Goal: Task Accomplishment & Management: Use online tool/utility

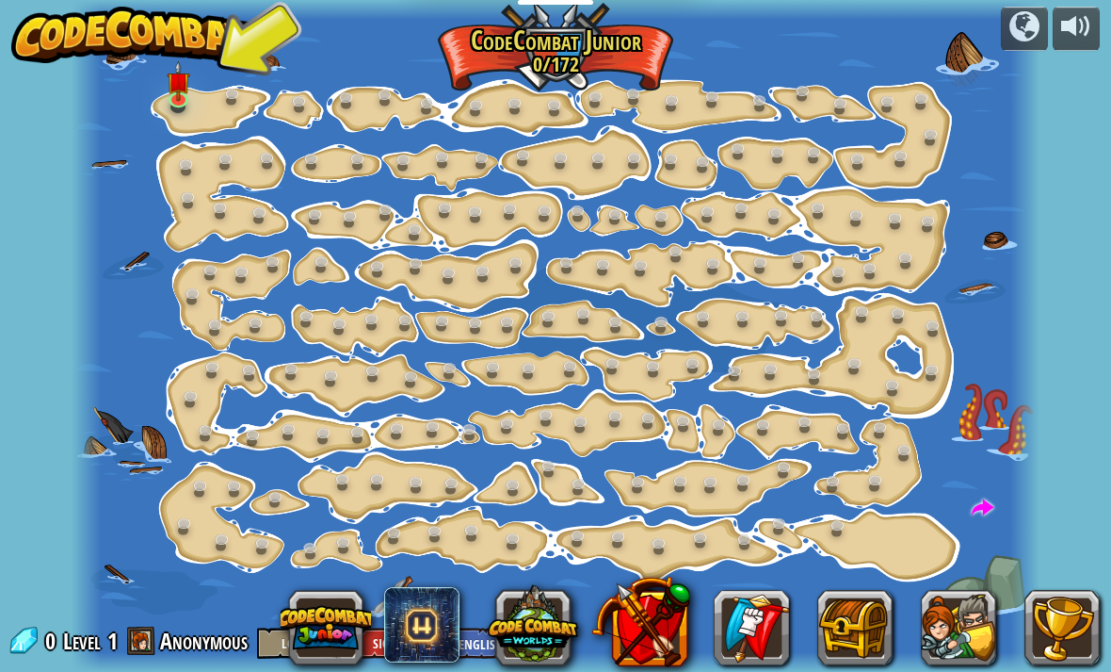
click at [184, 113] on div at bounding box center [556, 336] width 968 height 672
click at [186, 96] on img at bounding box center [179, 81] width 24 height 40
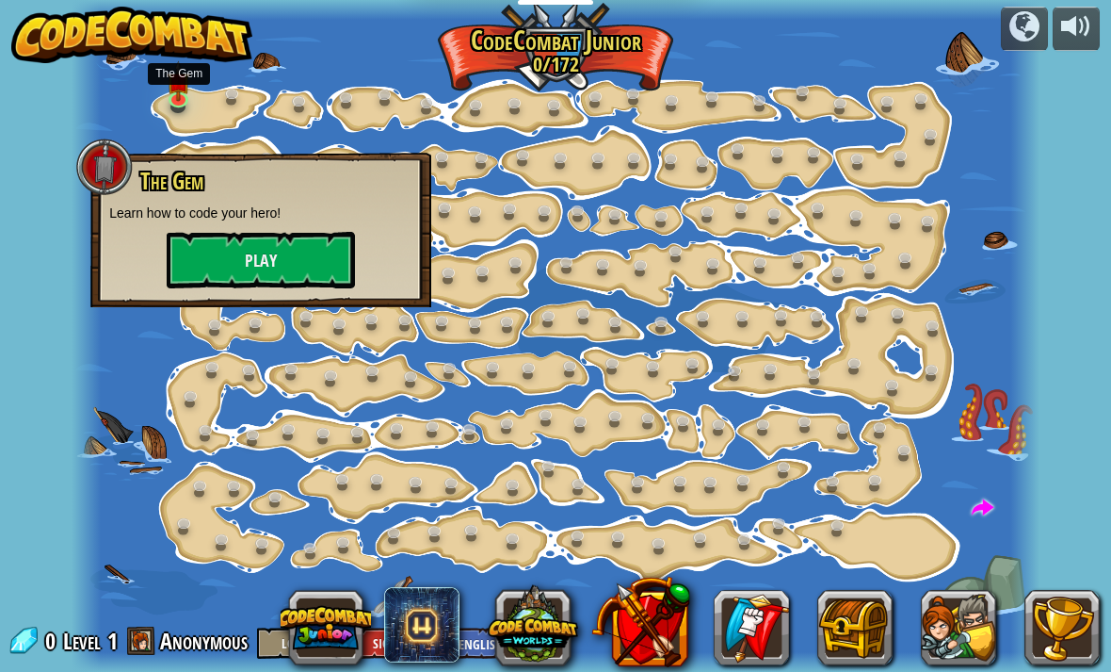
click at [239, 269] on button "Play" at bounding box center [261, 260] width 188 height 57
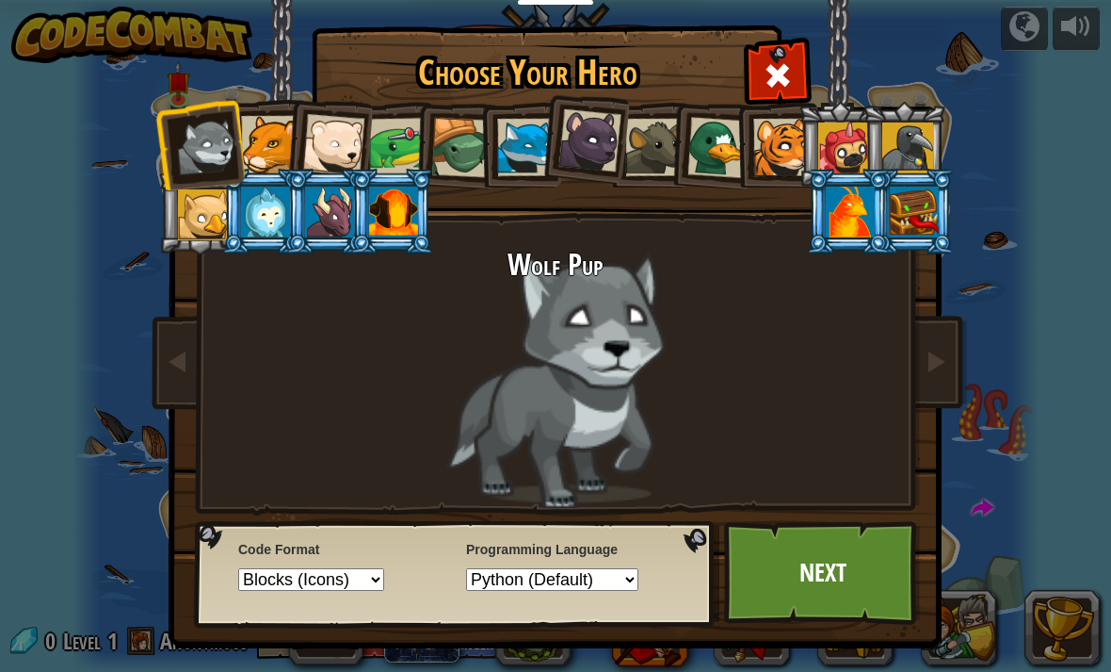
click at [381, 212] on div at bounding box center [393, 211] width 49 height 51
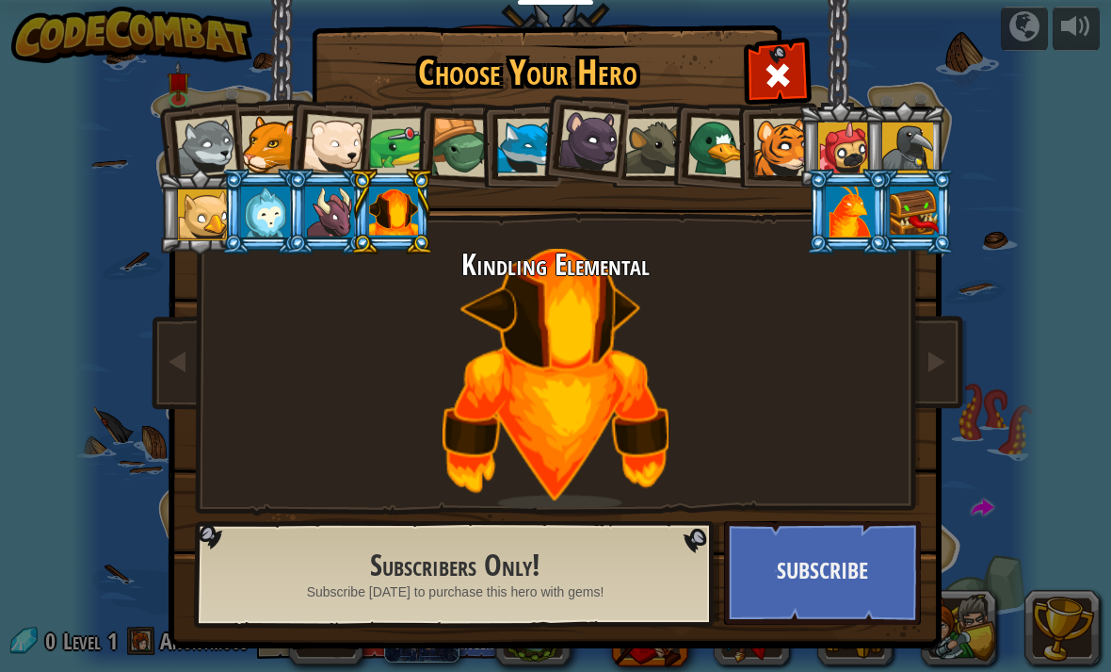
click at [328, 207] on div at bounding box center [329, 211] width 49 height 51
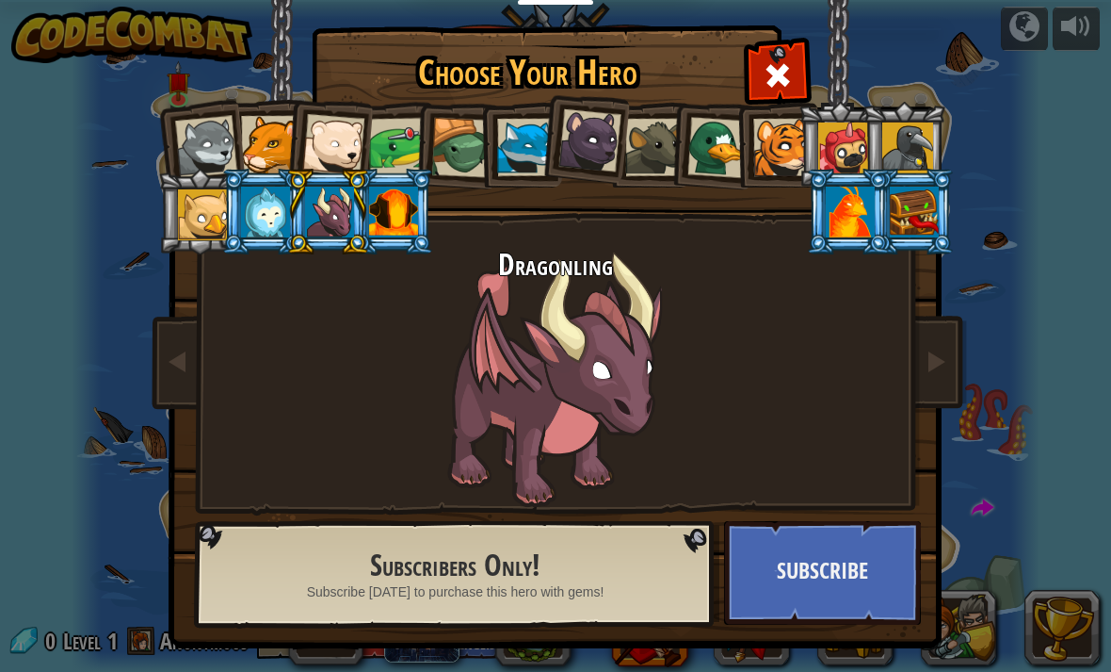
click at [262, 220] on div at bounding box center [265, 211] width 49 height 51
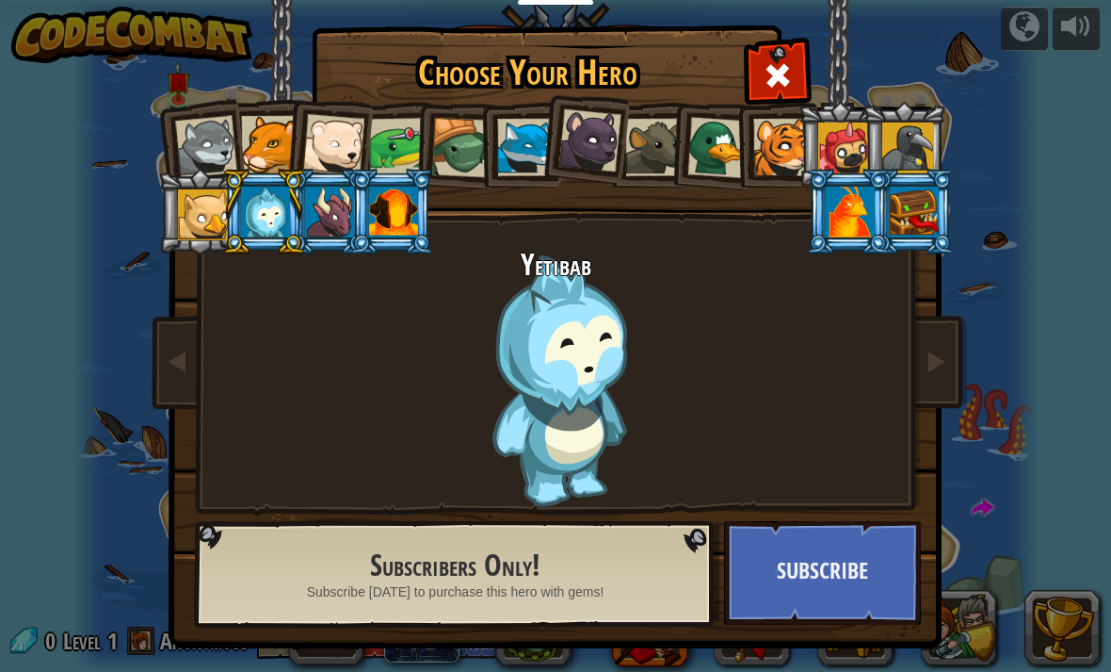
click at [926, 210] on div at bounding box center [914, 211] width 49 height 51
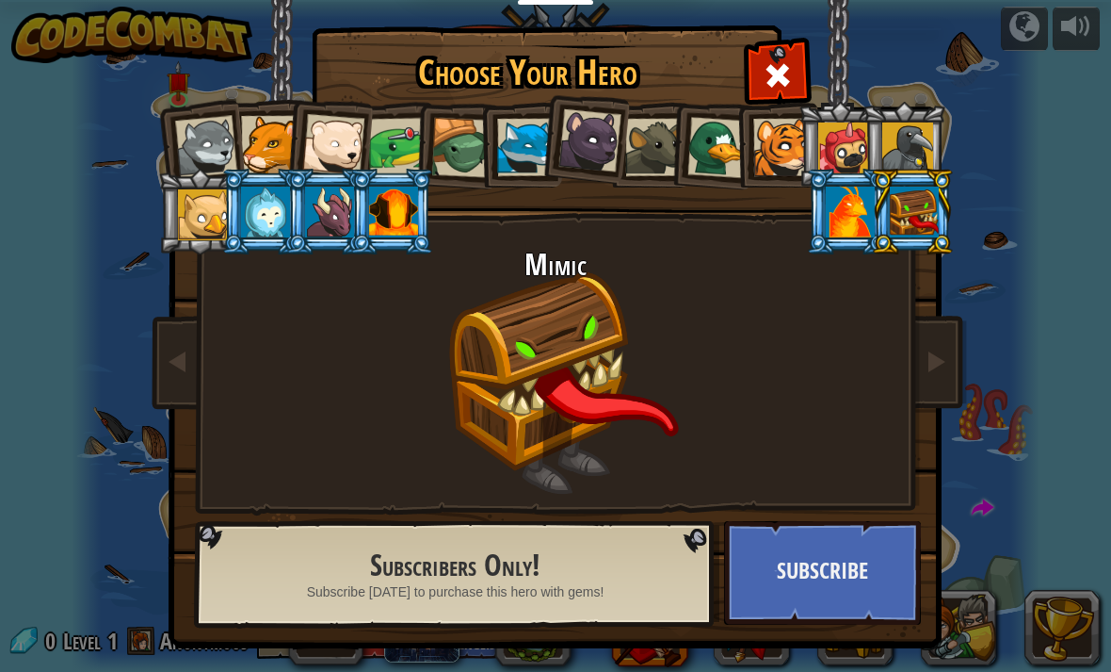
click at [875, 237] on div at bounding box center [850, 211] width 49 height 51
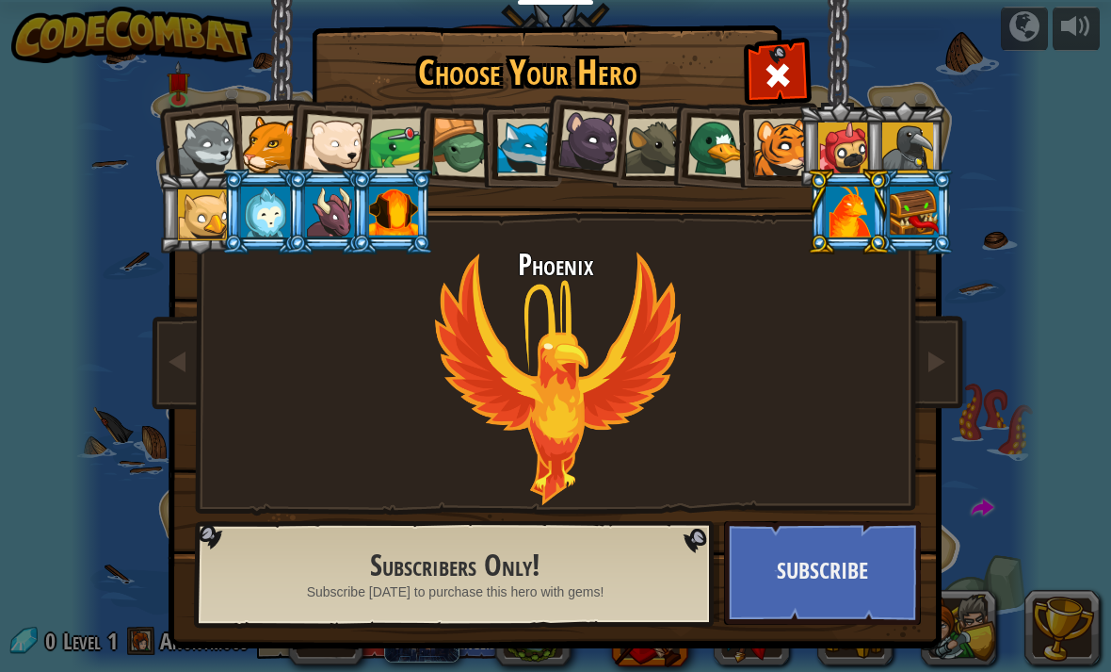
click at [381, 147] on div at bounding box center [398, 147] width 58 height 58
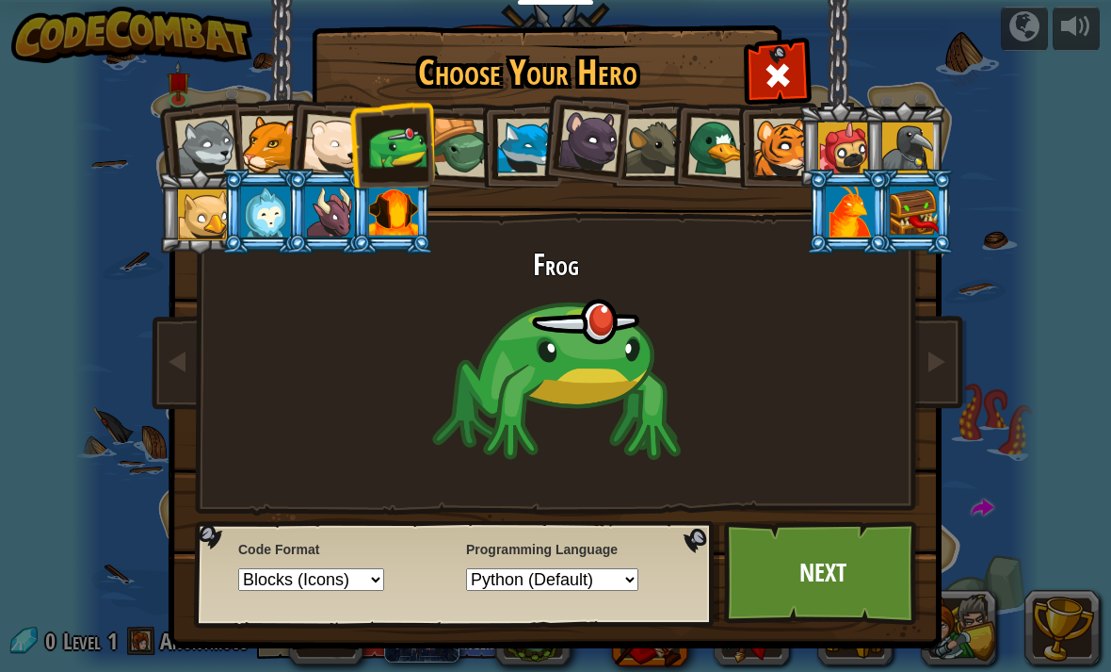
click at [498, 121] on div at bounding box center [525, 147] width 57 height 57
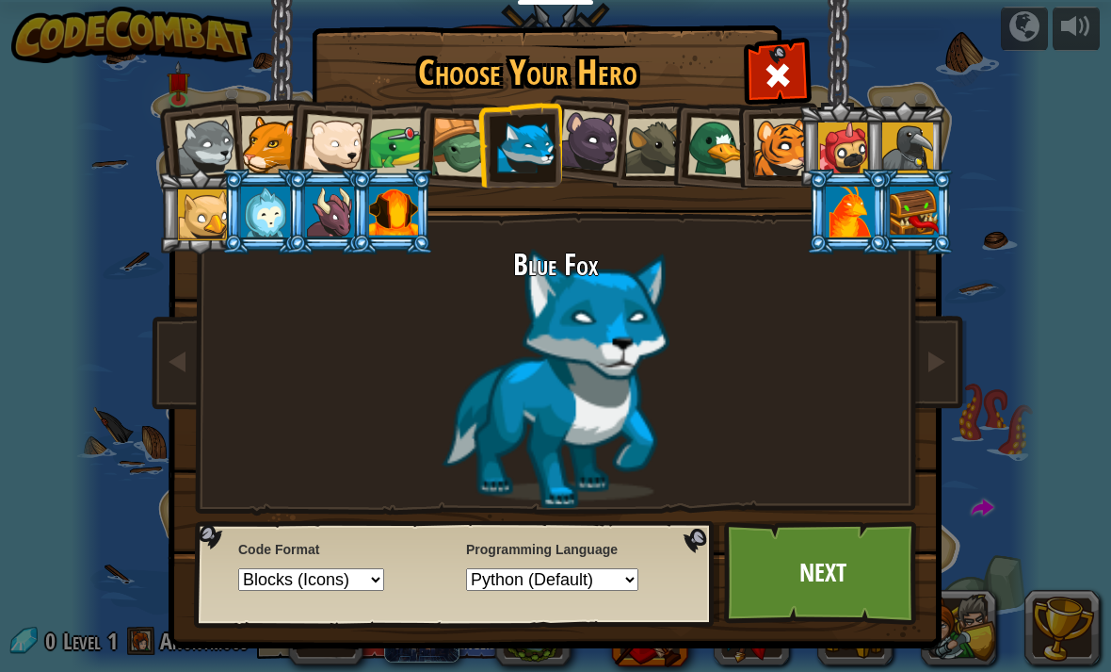
click at [656, 152] on div at bounding box center [653, 147] width 57 height 57
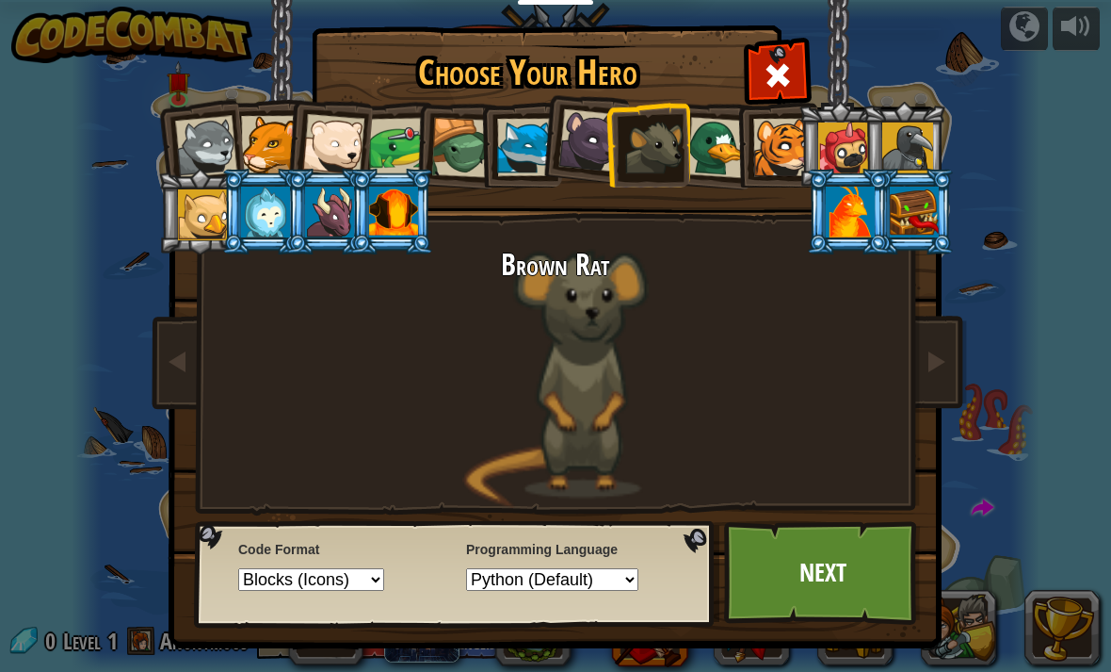
click at [595, 145] on div at bounding box center [590, 140] width 63 height 63
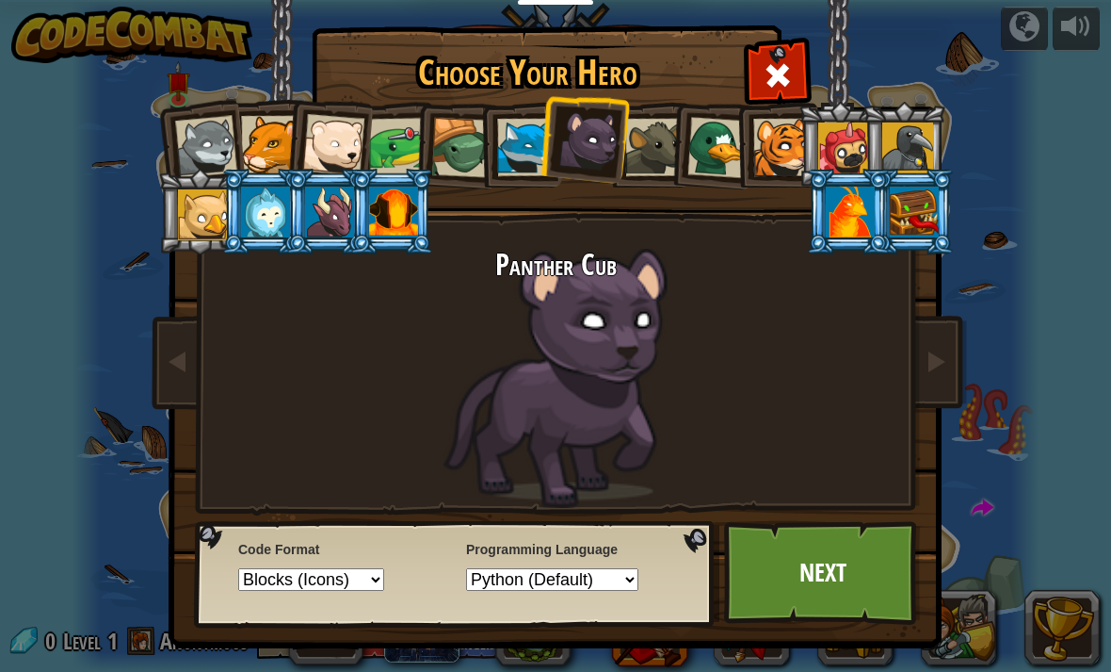
click at [786, 163] on div at bounding box center [781, 147] width 57 height 57
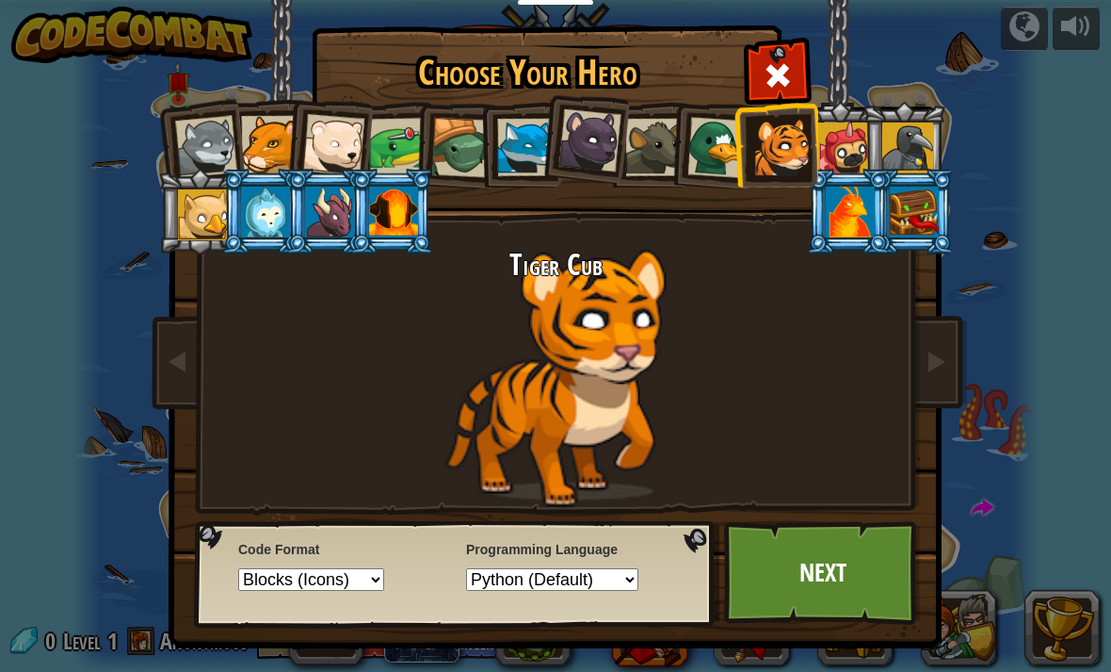
click at [850, 158] on div at bounding box center [843, 147] width 51 height 51
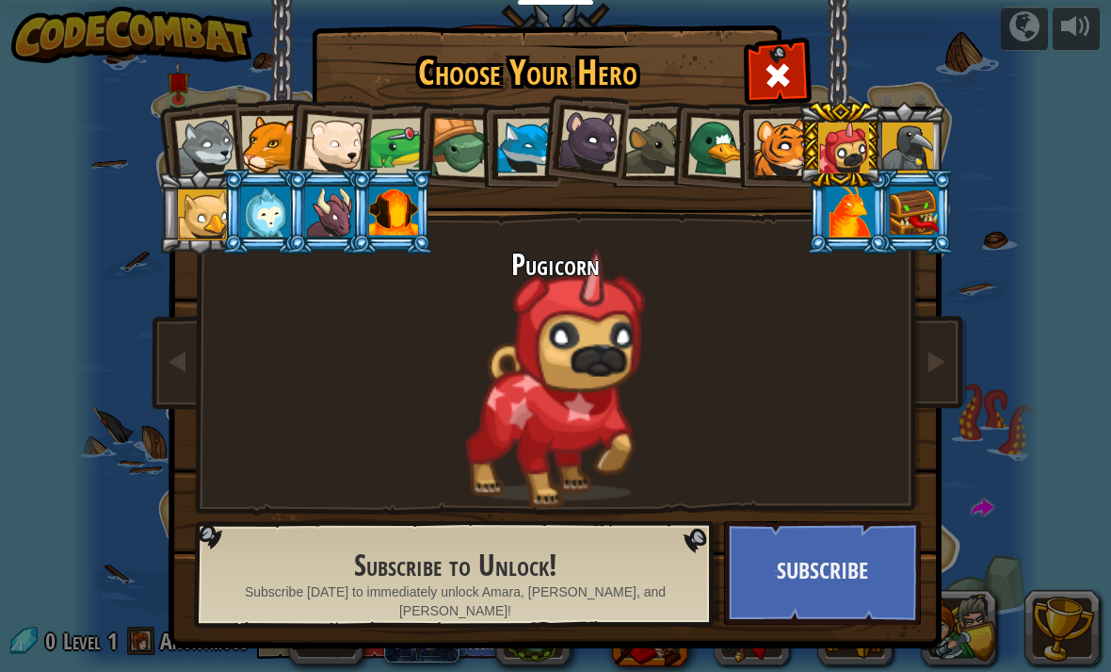
click at [195, 229] on div at bounding box center [203, 214] width 51 height 51
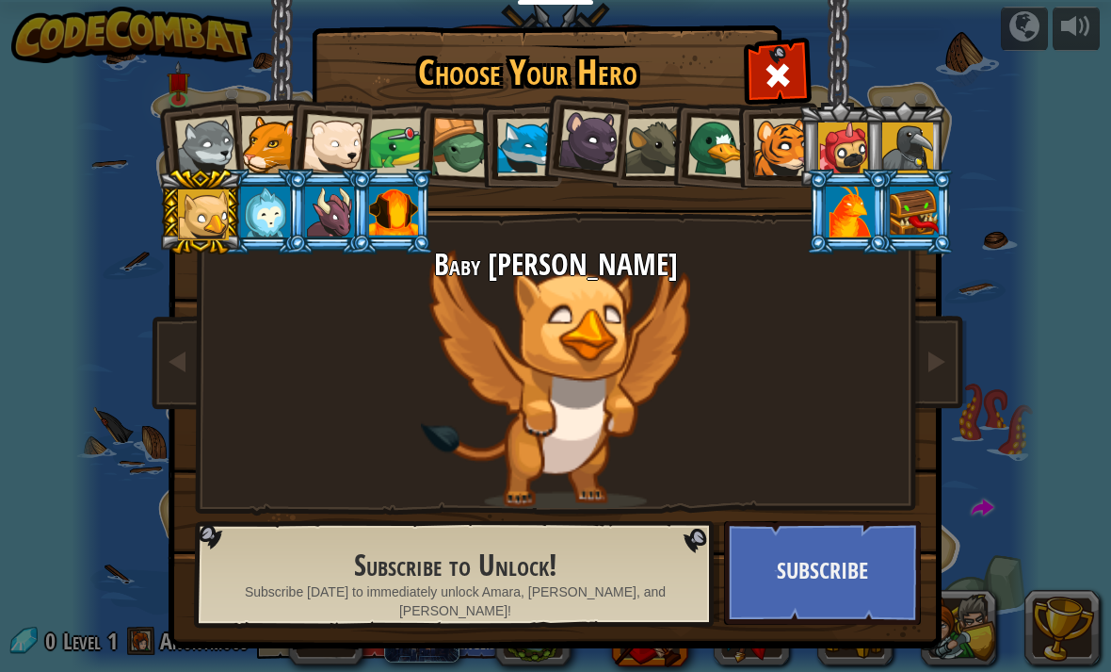
click at [447, 137] on div at bounding box center [461, 148] width 60 height 60
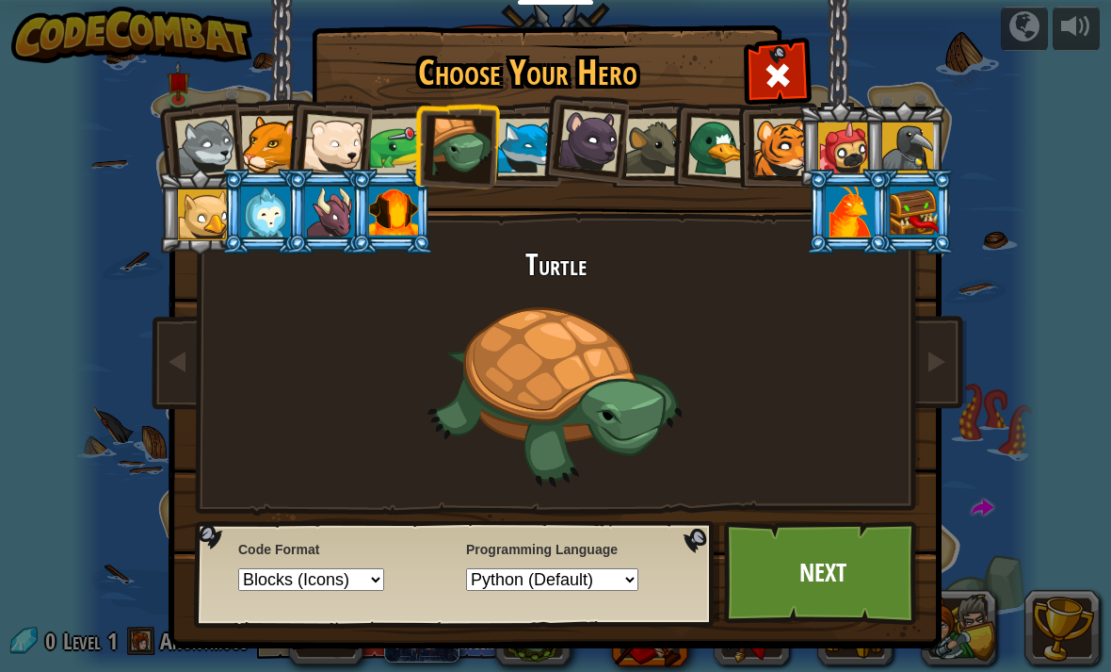
click at [525, 156] on div at bounding box center [525, 147] width 57 height 57
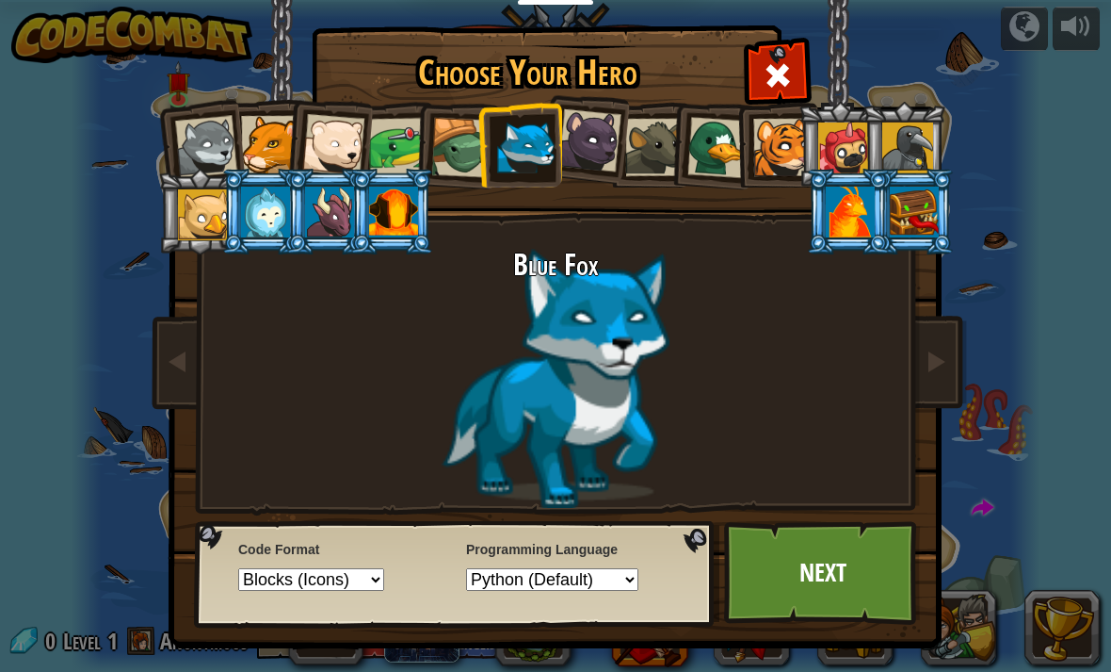
click at [826, 575] on link "Next" at bounding box center [822, 573] width 197 height 104
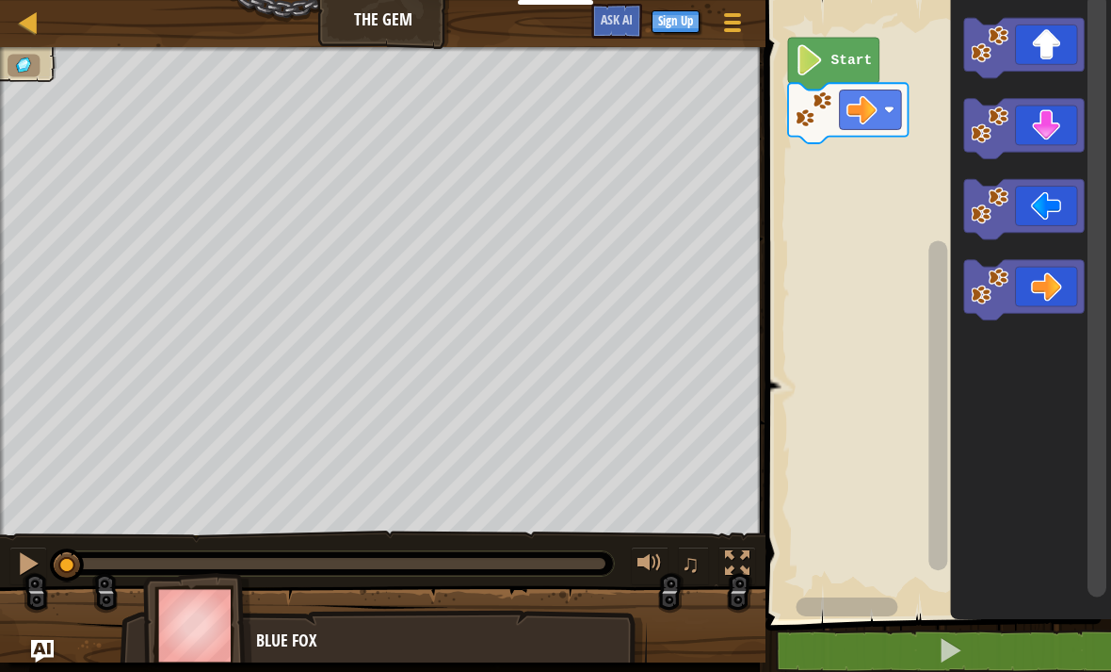
click at [28, 21] on div at bounding box center [29, 22] width 24 height 24
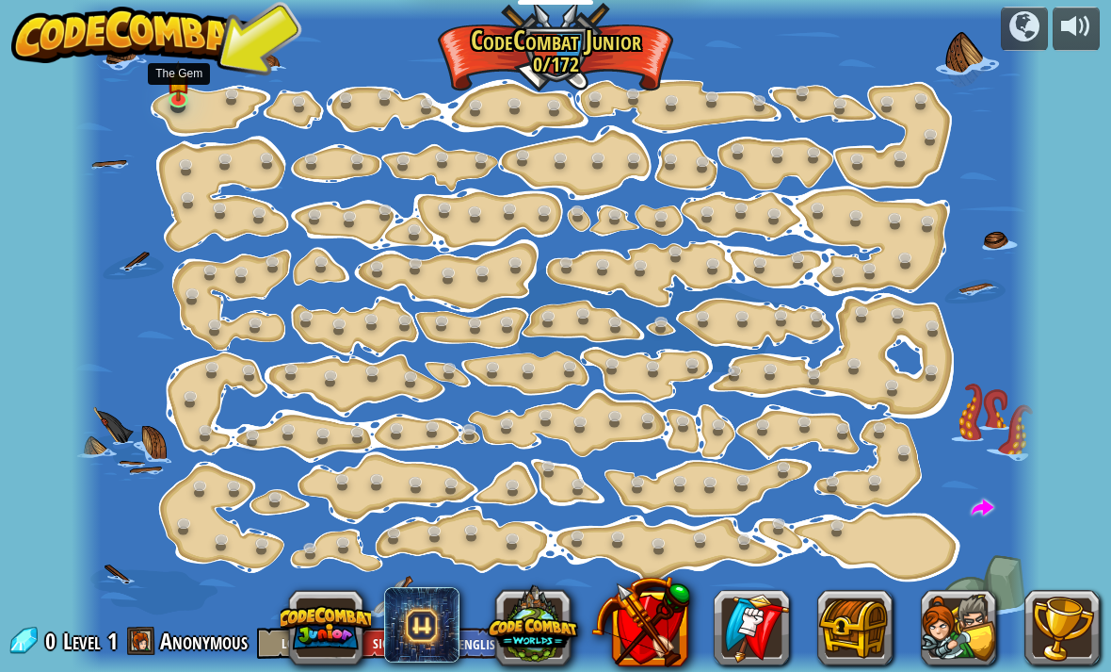
click at [184, 99] on link at bounding box center [181, 101] width 38 height 28
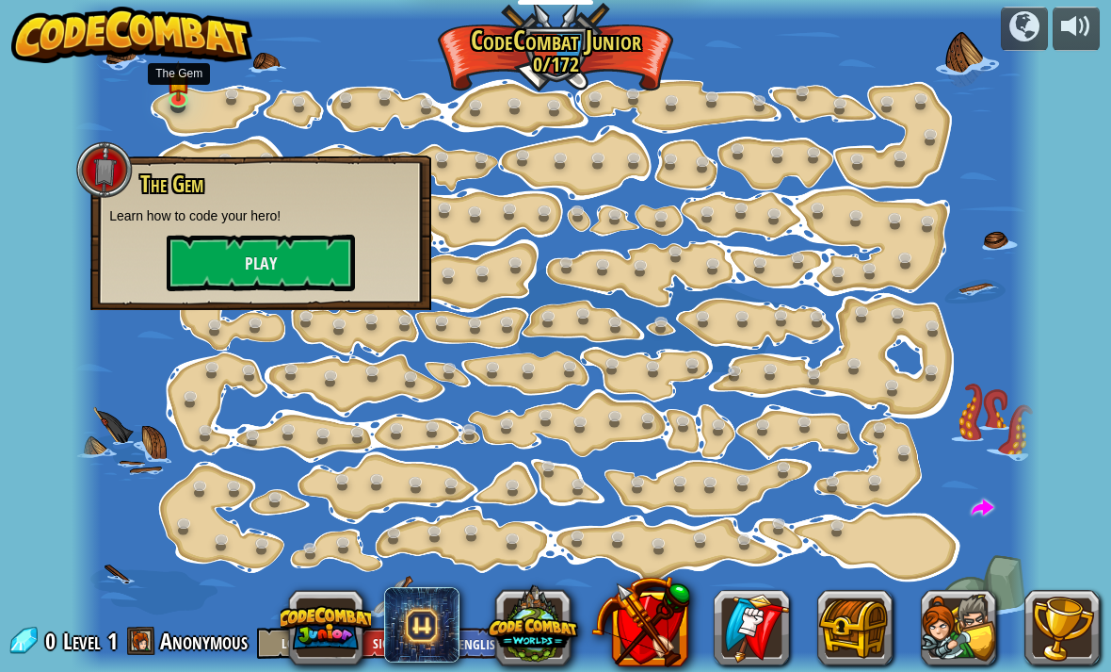
click at [218, 265] on button "Play" at bounding box center [261, 263] width 188 height 57
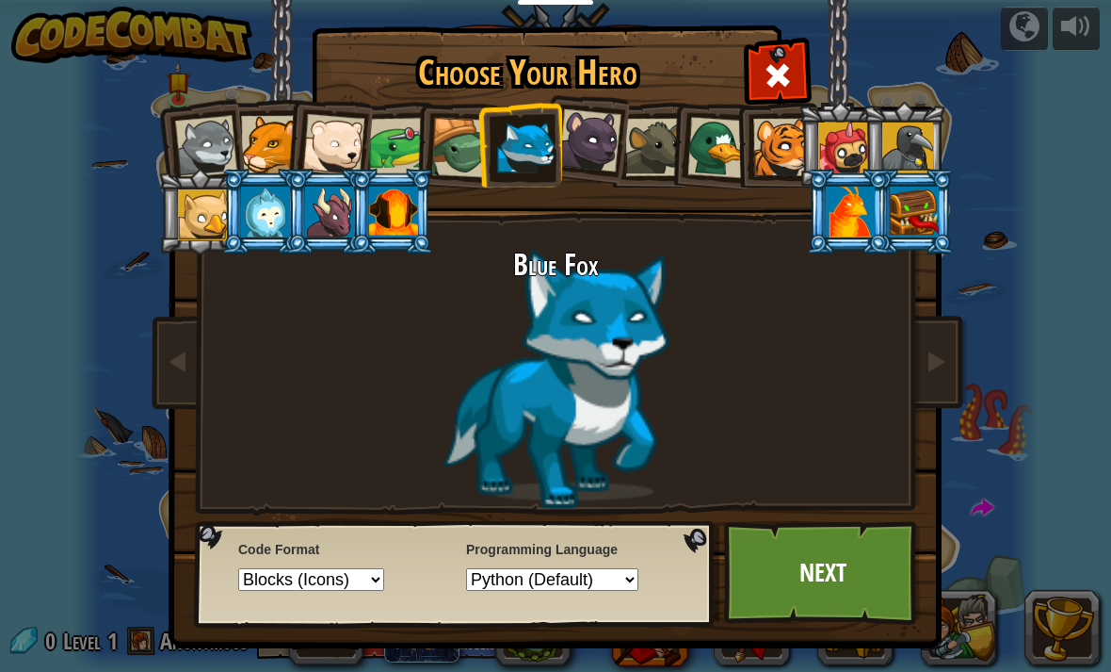
click at [371, 580] on select "Text code Blocks and code Blocks Blocks (Icons)" at bounding box center [311, 579] width 146 height 23
select select "text-code"
click at [818, 603] on link "Next" at bounding box center [822, 573] width 197 height 104
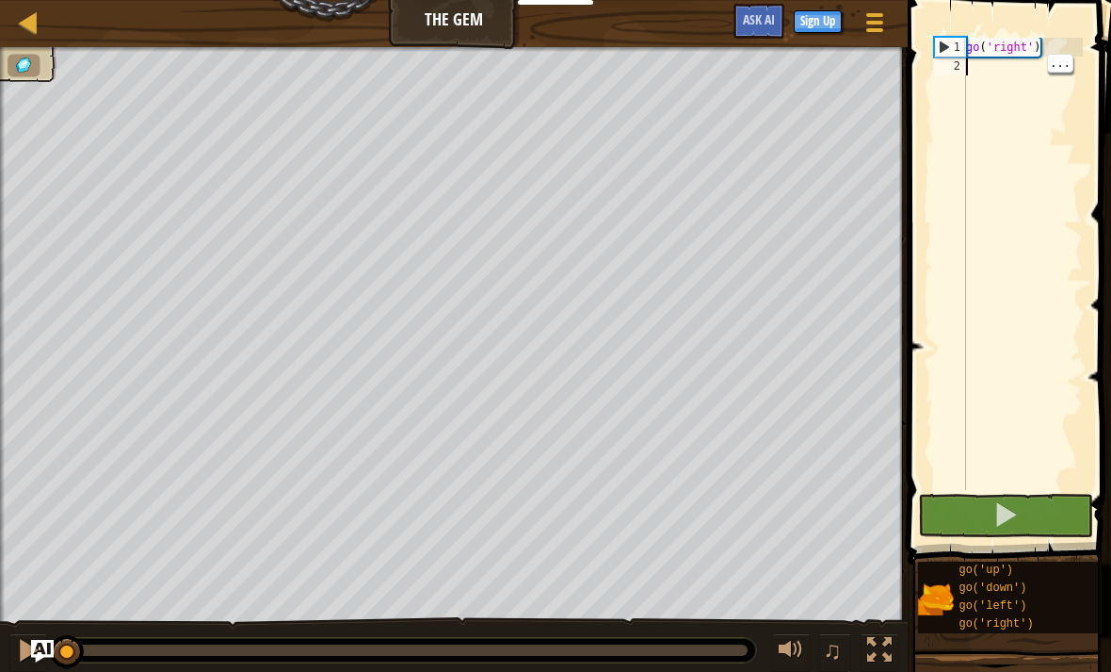
click at [983, 62] on div "go ( 'right' )" at bounding box center [1023, 283] width 121 height 490
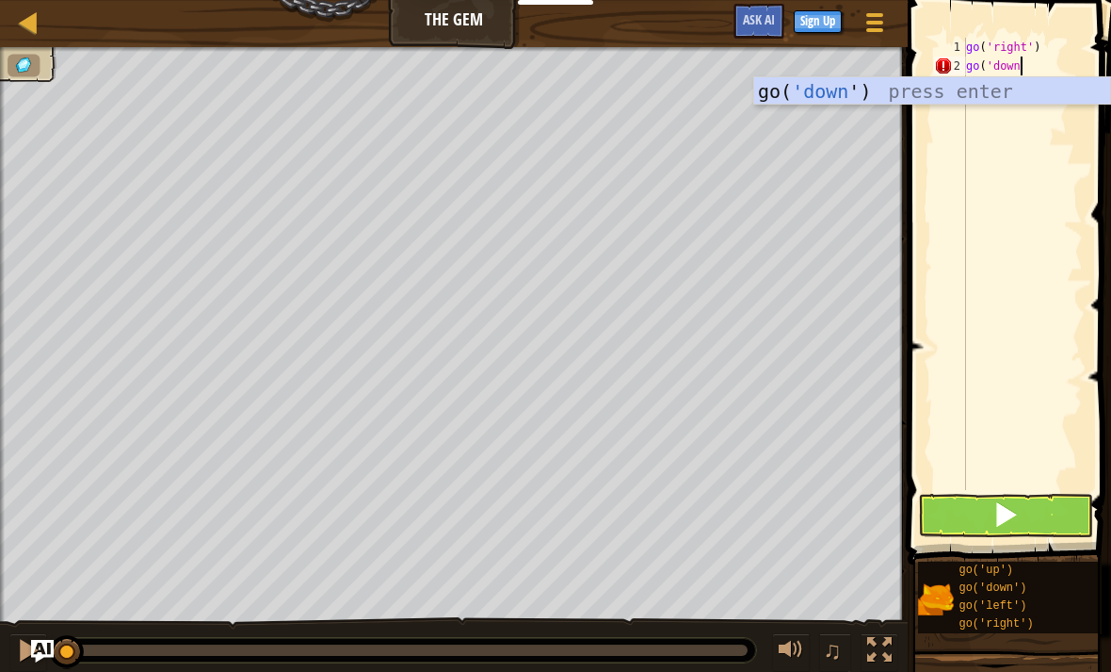
scroll to position [9, 4]
type textarea "go('down')"
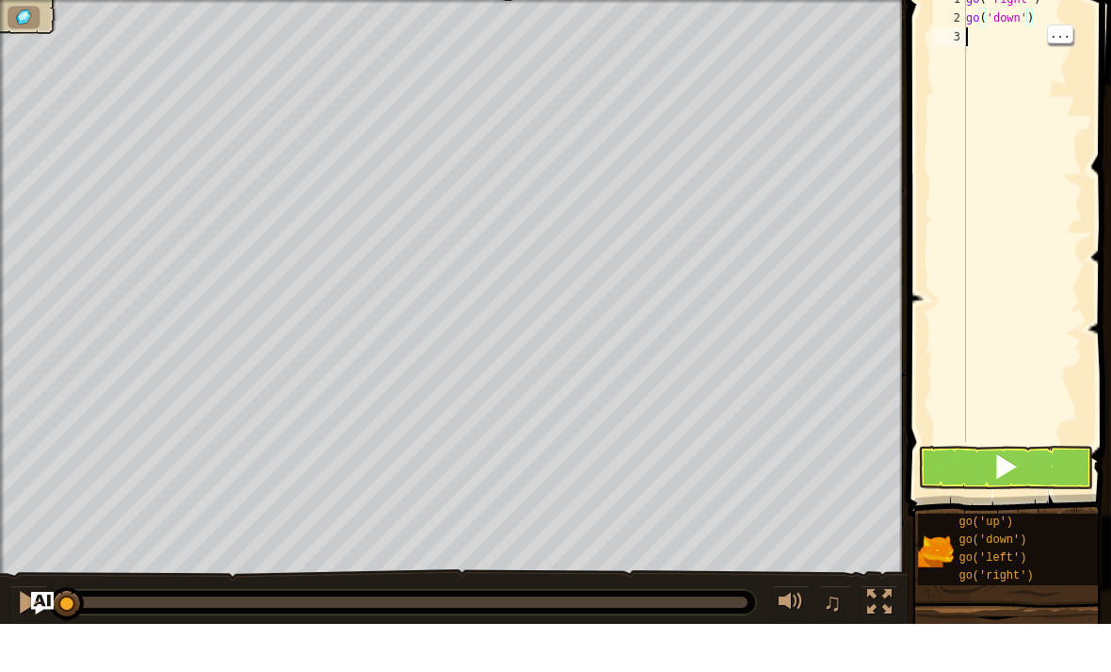
scroll to position [9, 0]
click at [983, 40] on div "go ( 'right' ) go ( 'down' )" at bounding box center [1023, 283] width 121 height 490
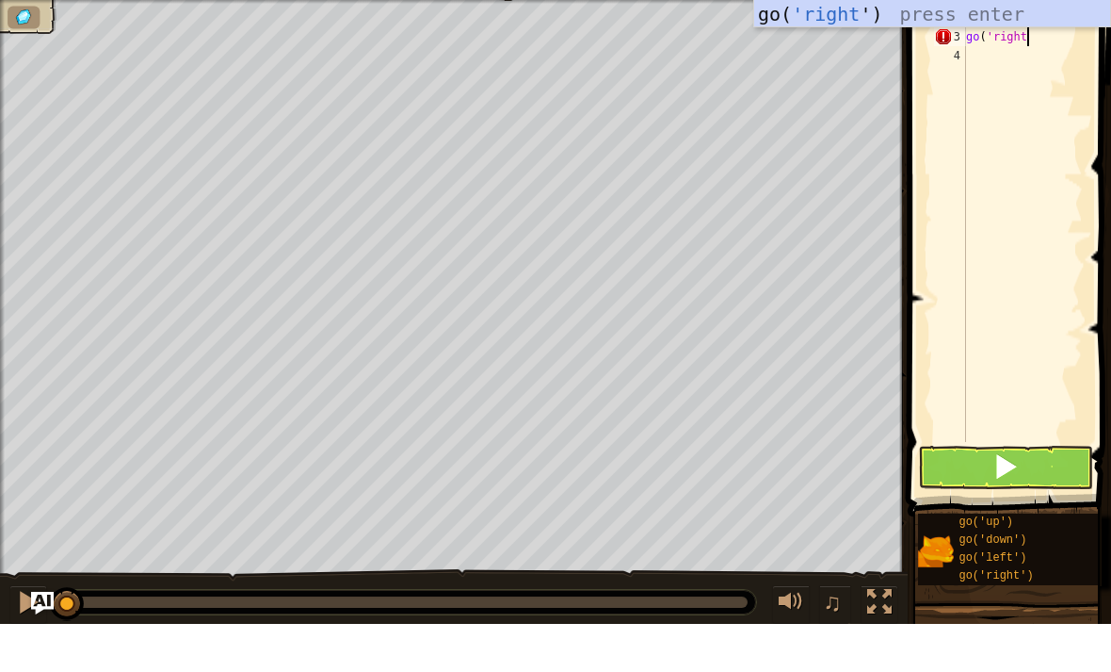
scroll to position [9, 5]
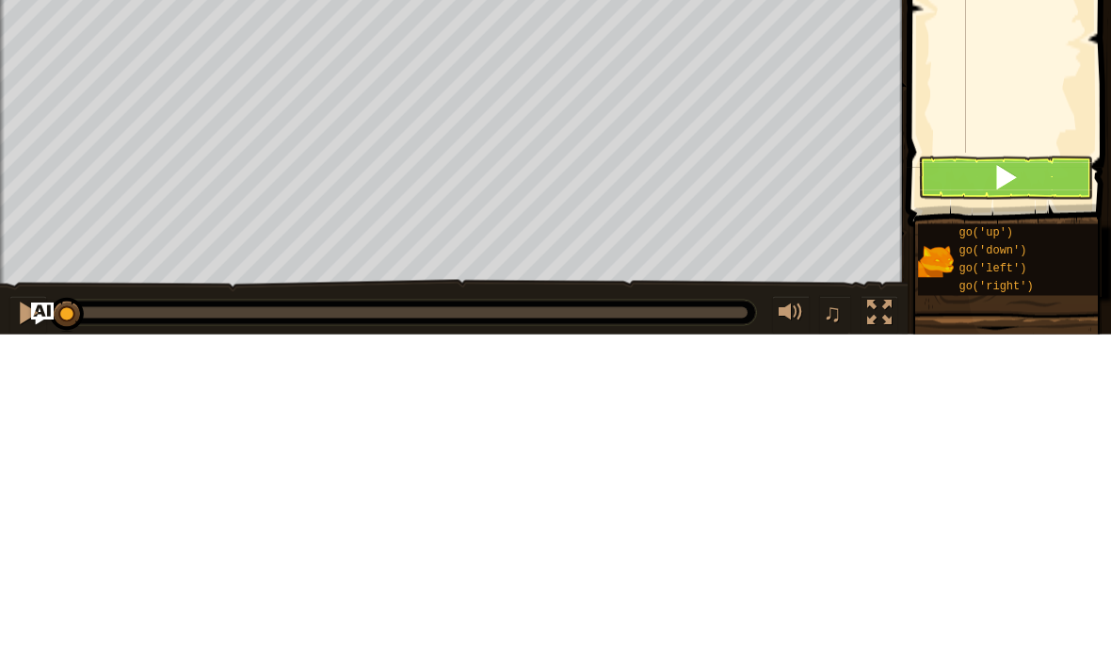
type textarea "go('right')"
click at [976, 494] on button at bounding box center [1005, 515] width 175 height 43
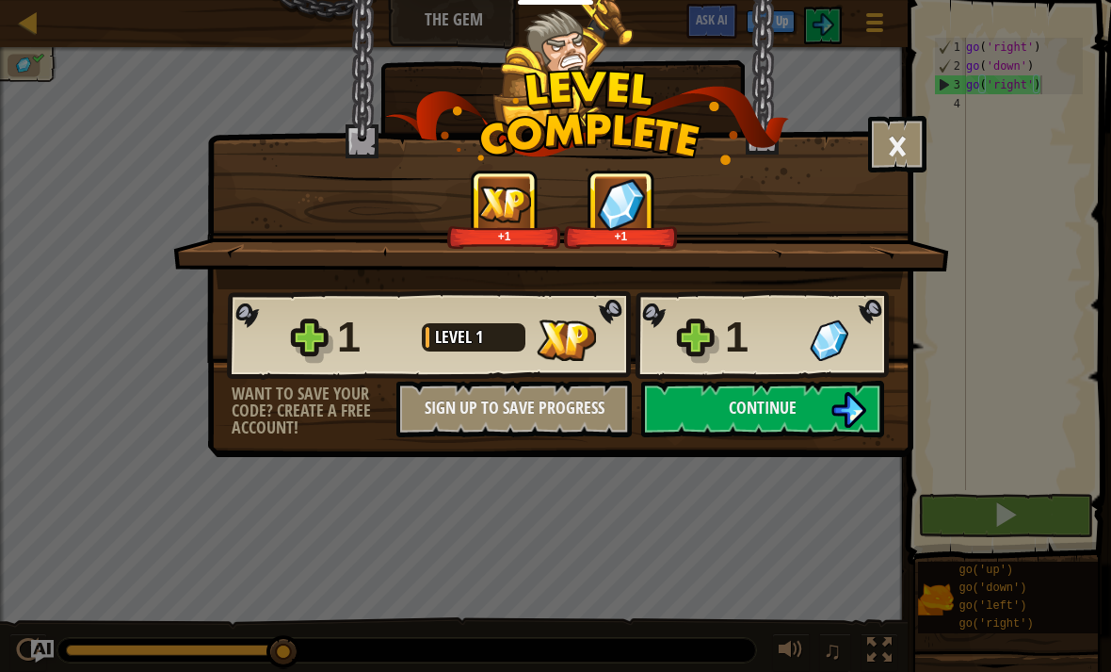
click at [816, 404] on button "Continue" at bounding box center [762, 409] width 243 height 57
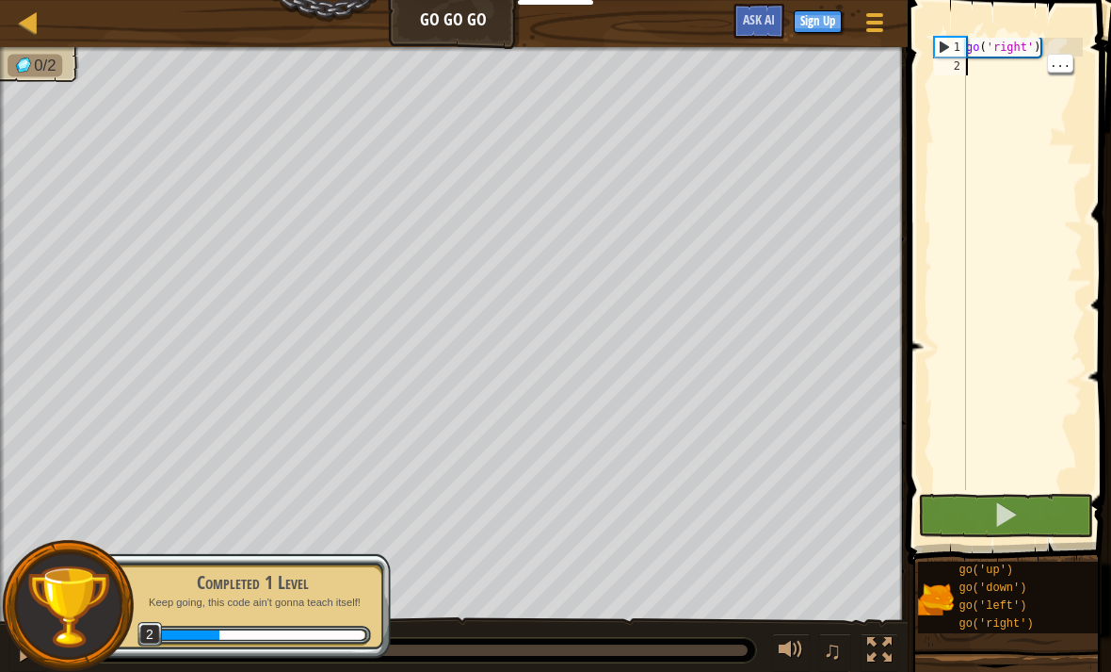
click at [987, 69] on div "go ( 'right' )" at bounding box center [1023, 283] width 121 height 490
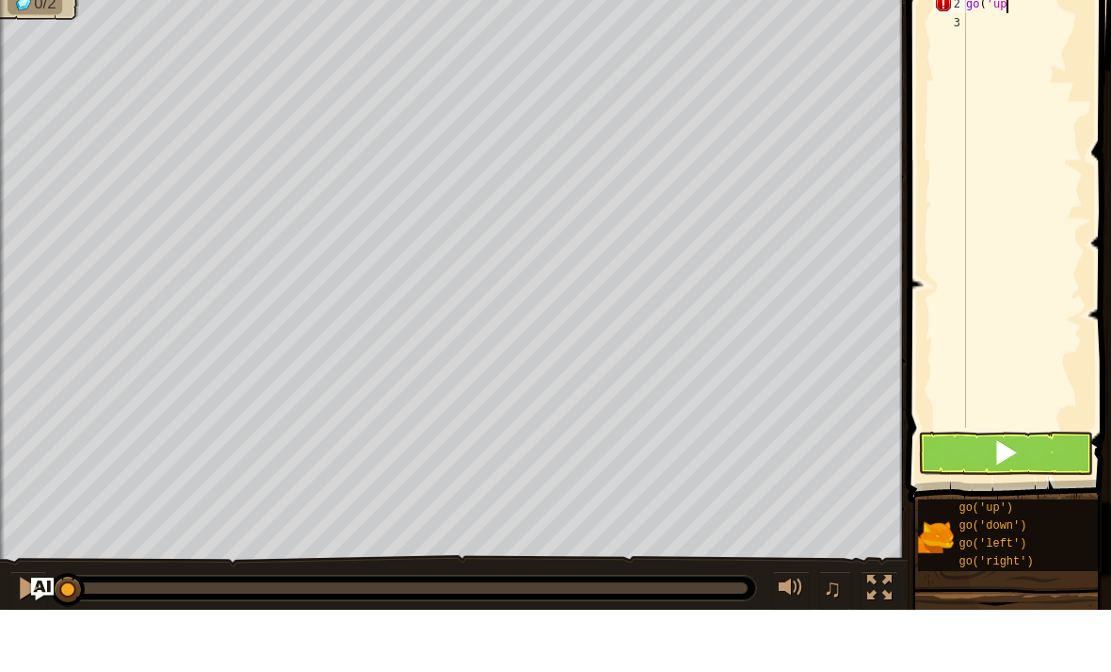
scroll to position [9, 3]
type textarea "go('up')"
click at [979, 38] on div "go ( 'right' ) go ( 'up' )" at bounding box center [1023, 283] width 121 height 490
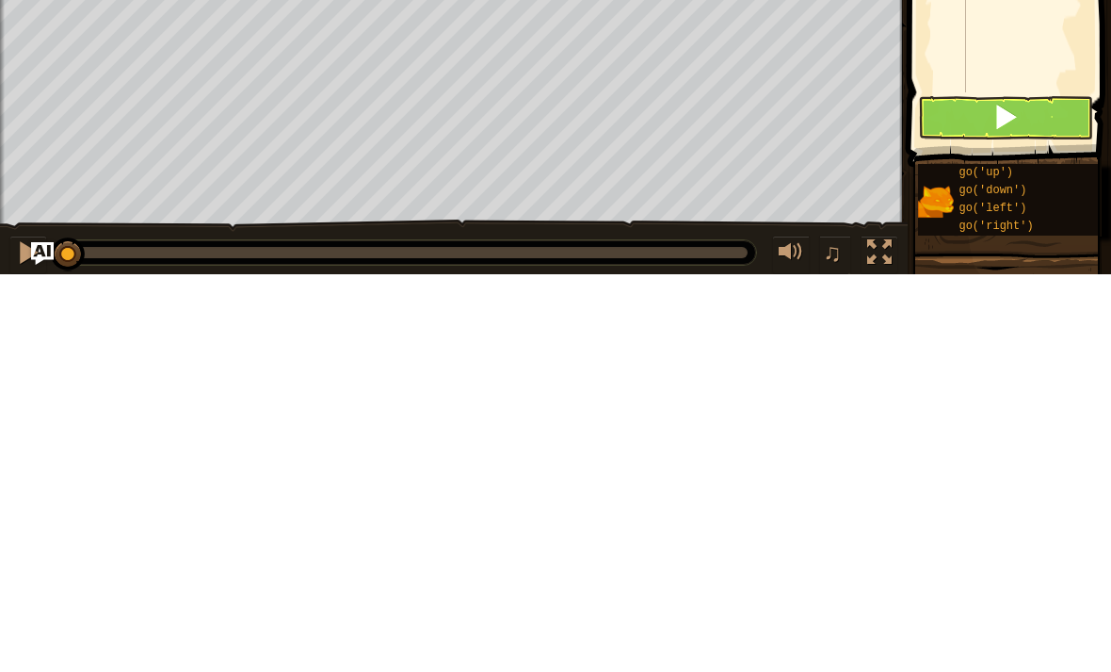
type textarea "go('right')"
click at [998, 501] on span at bounding box center [1006, 514] width 26 height 26
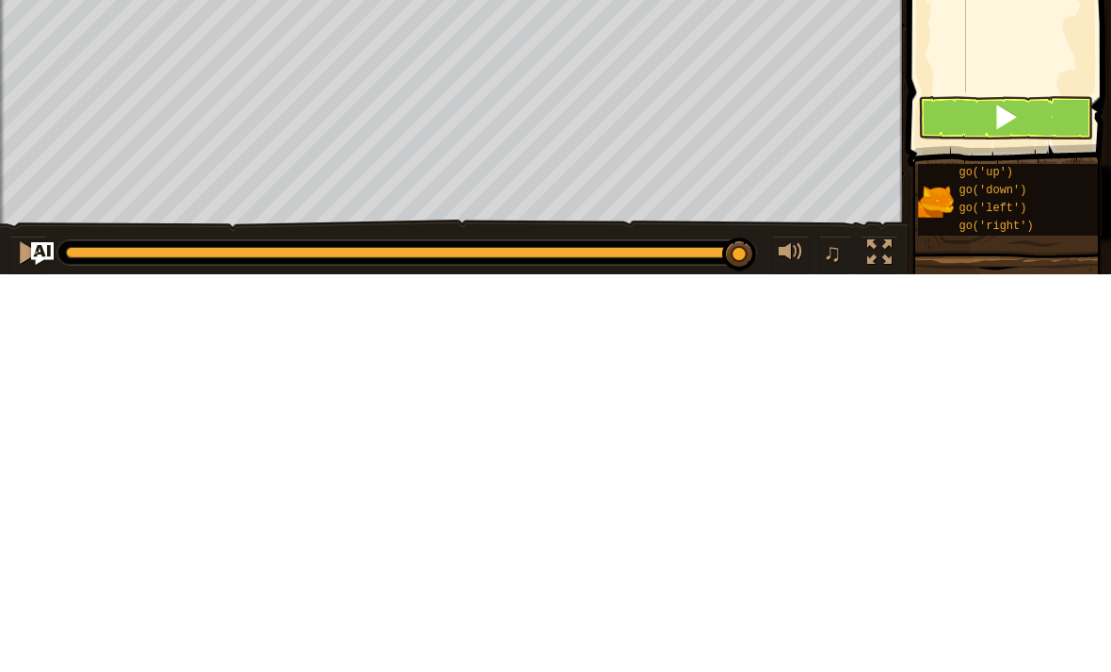
type textarea "go('right')"
click at [979, 494] on button at bounding box center [1005, 515] width 175 height 43
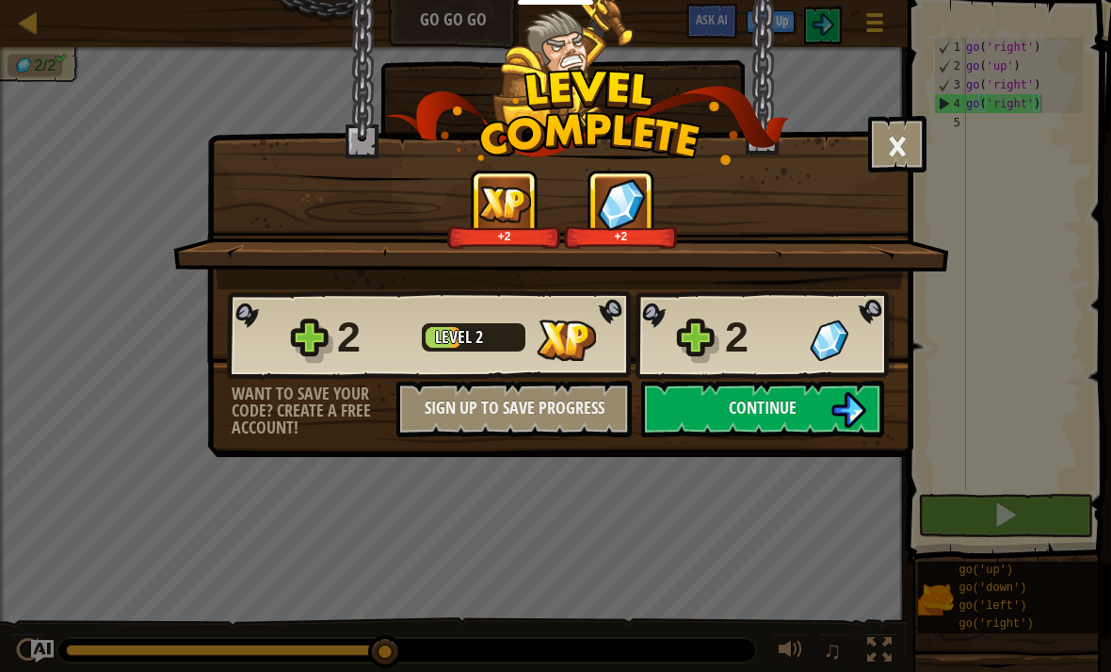
click at [818, 411] on button "Continue" at bounding box center [762, 409] width 243 height 57
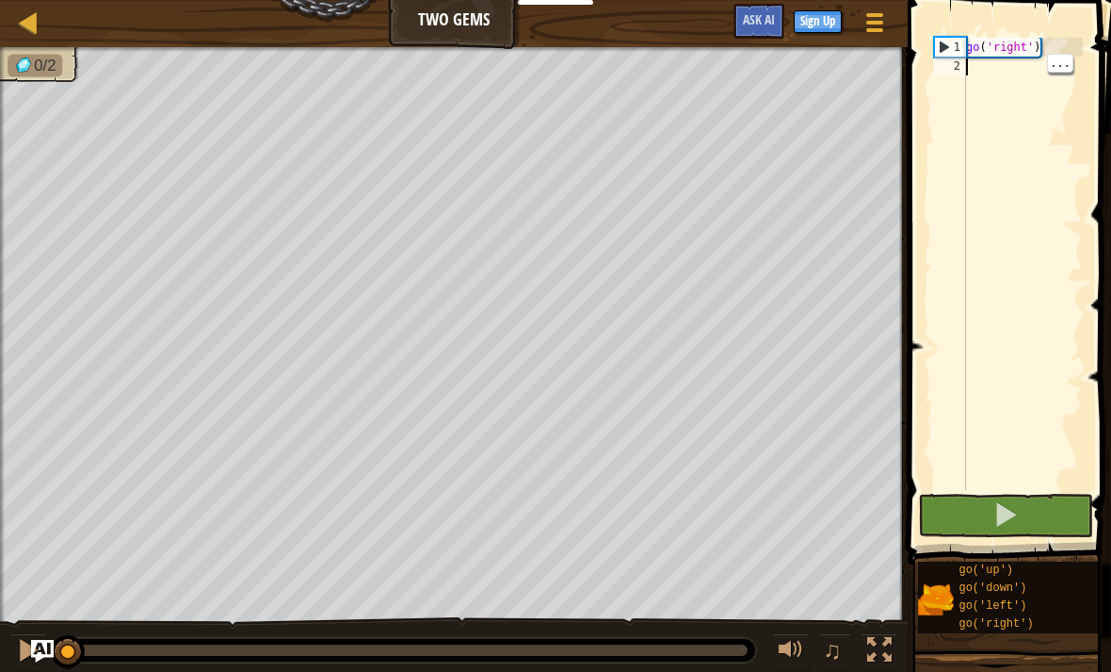
click at [1006, 71] on div "go ( 'right' )" at bounding box center [1023, 283] width 121 height 490
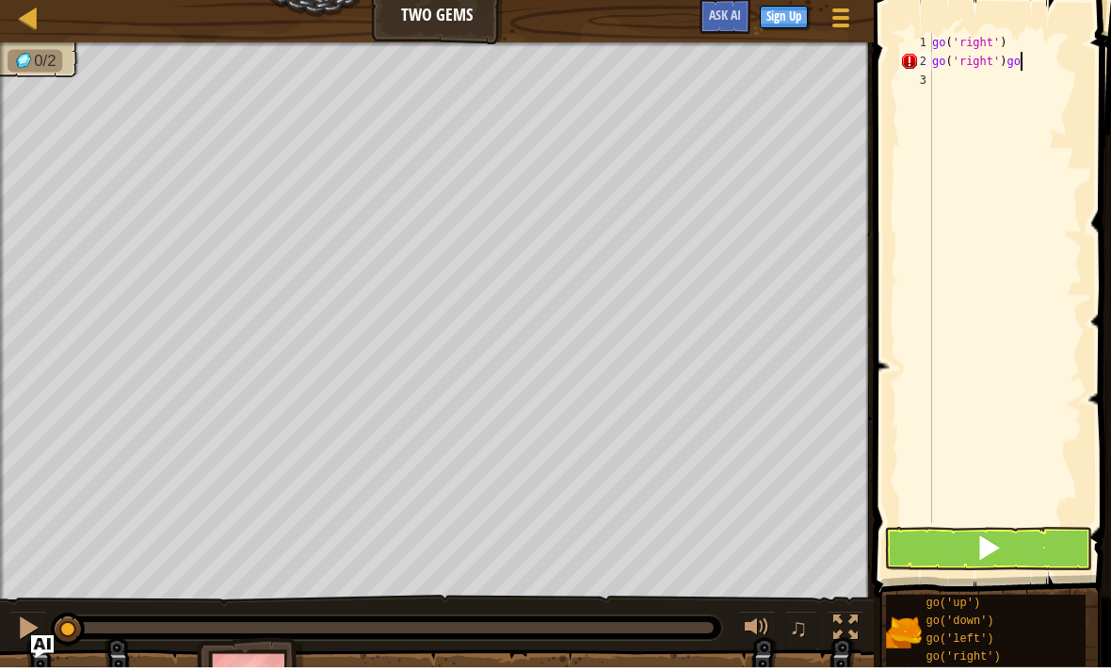
scroll to position [9, 6]
type textarea "go('right')"
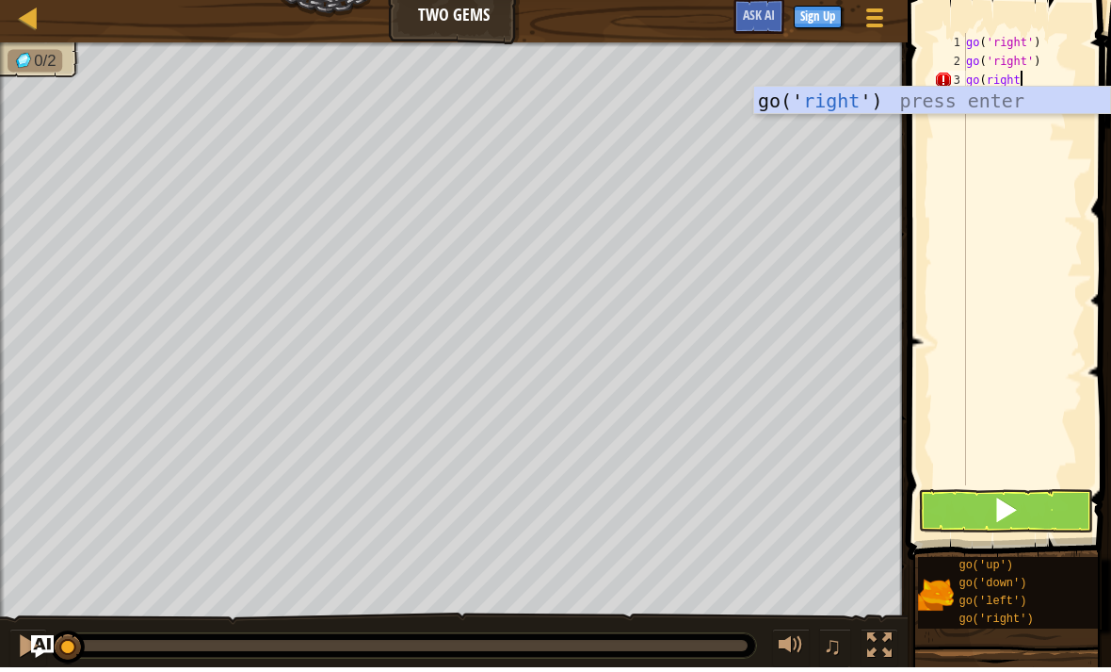
scroll to position [9, 4]
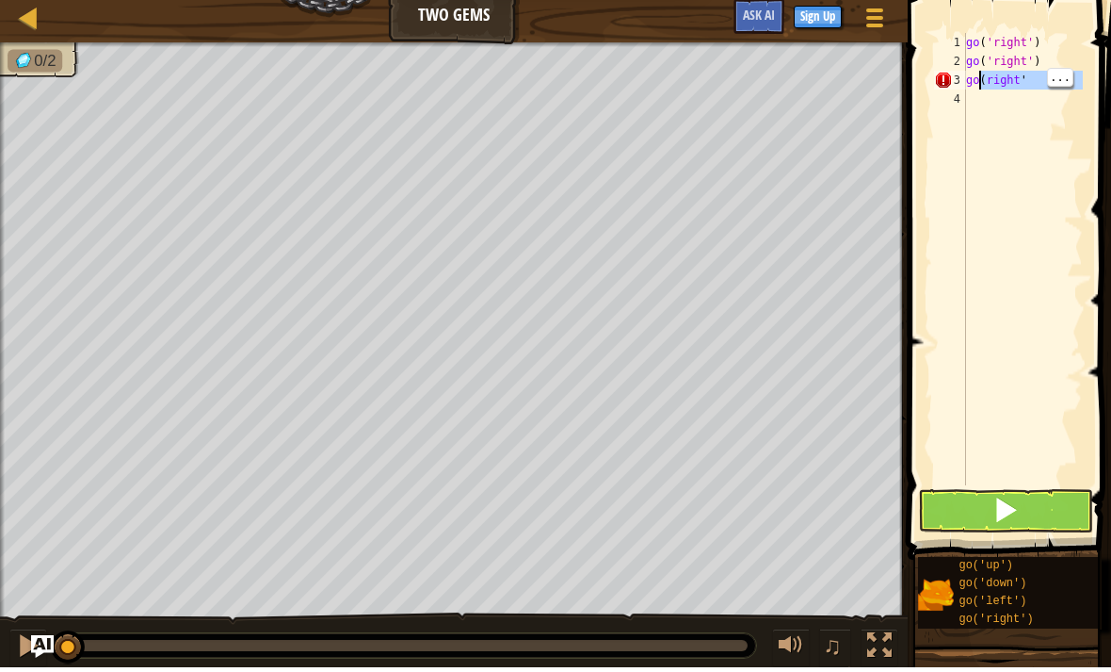
type textarea "go(right'"
click at [996, 81] on div "go ( 'right' ) go ( 'right' ) go ( right '" at bounding box center [1023, 283] width 121 height 490
click at [978, 85] on div "go ( 'right' ) go ( 'right' ) go ( right '" at bounding box center [1023, 283] width 121 height 490
click at [987, 119] on div "go ( 'right' ) go ( 'right' ) go ( right '" at bounding box center [1023, 283] width 121 height 490
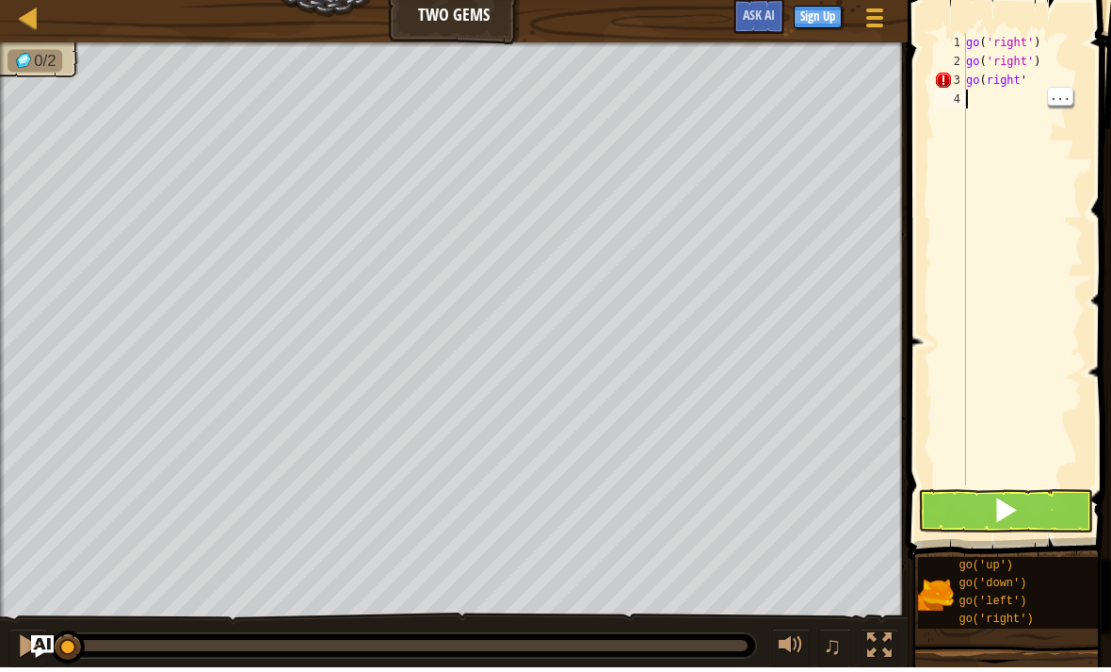
click at [986, 77] on div "go ( 'right' ) go ( 'right' ) go ( right '" at bounding box center [1023, 283] width 121 height 490
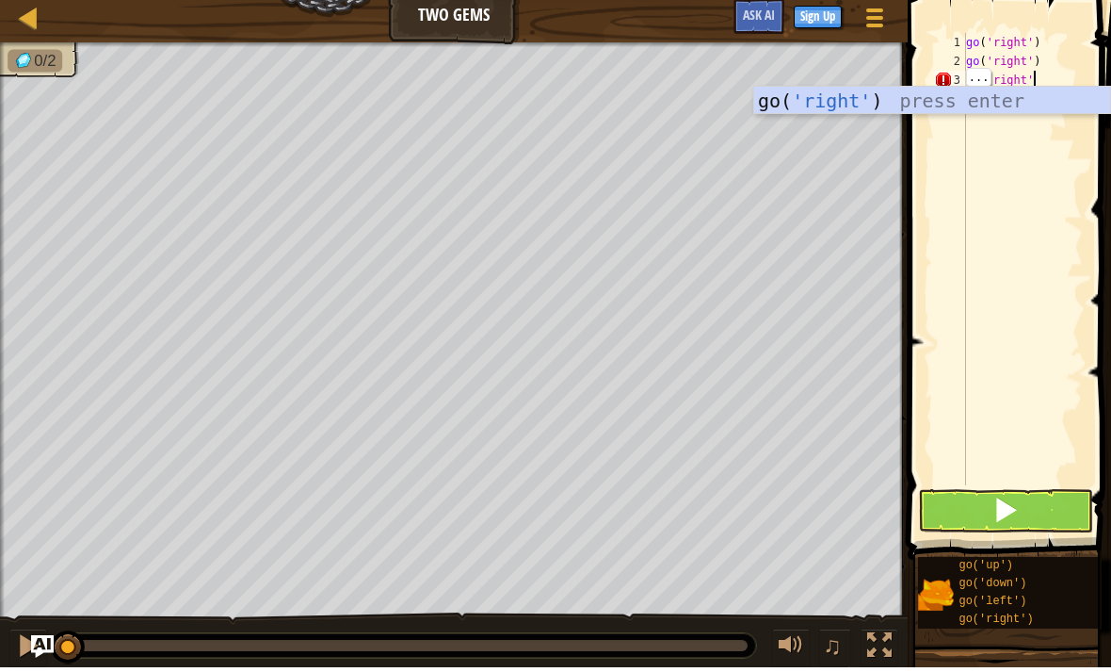
type textarea "go('right')"
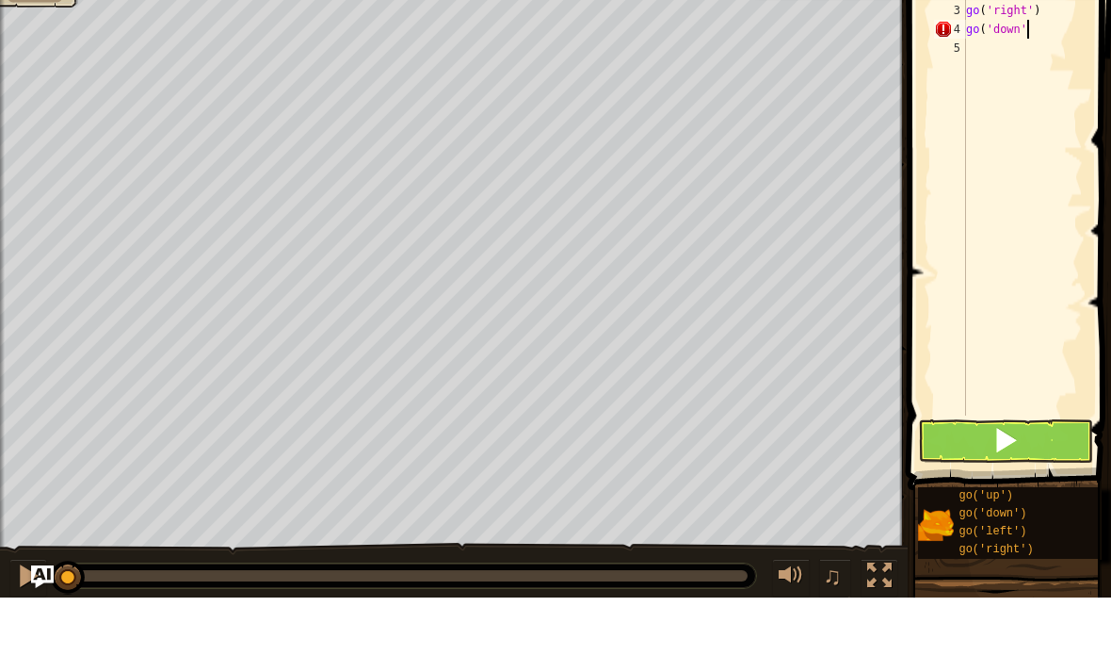
type textarea "go('down')"
click at [986, 48] on div "go ( 'right' ) go ( 'right' ) go ( 'right' ) go ( 'down' )" at bounding box center [1023, 283] width 121 height 490
type textarea "*"
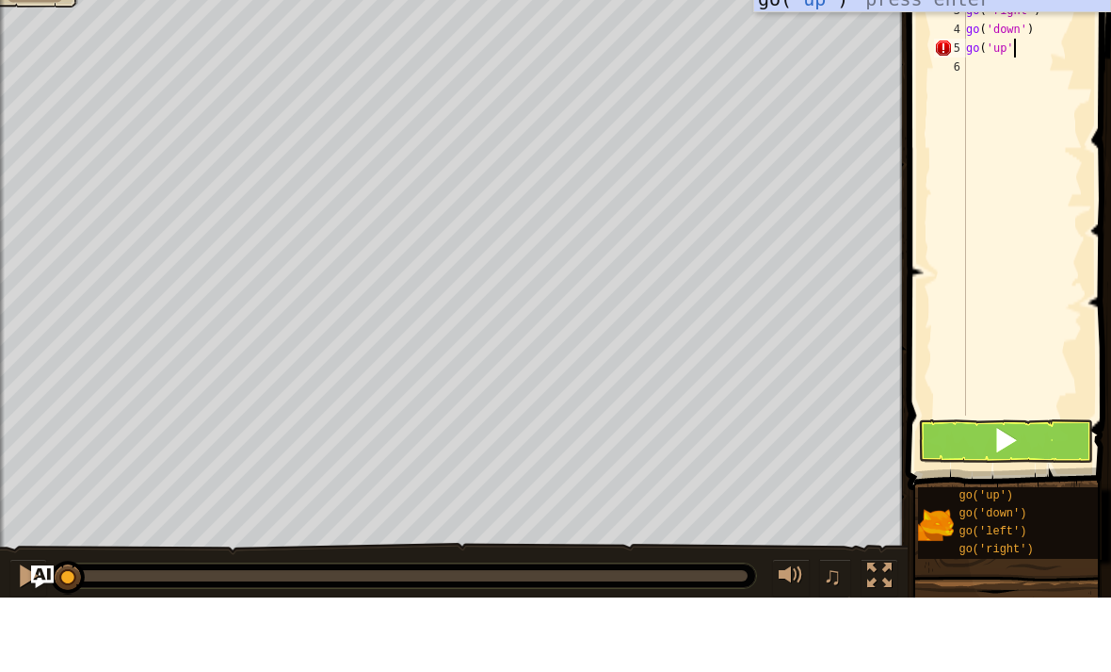
type textarea "go('up')"
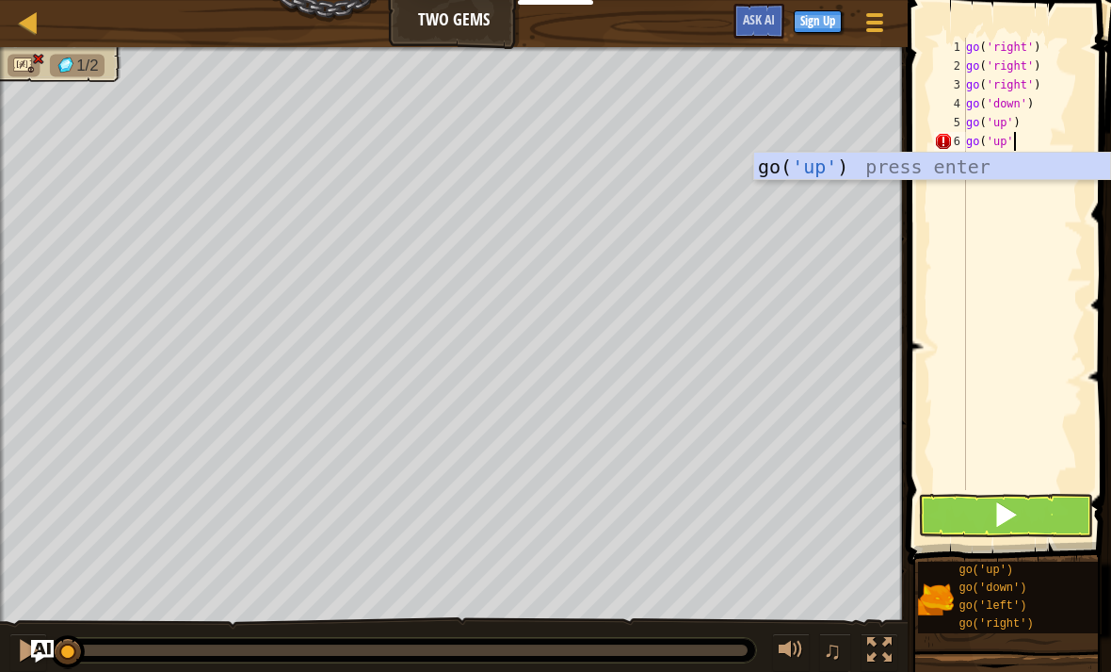
type textarea "go('up')"
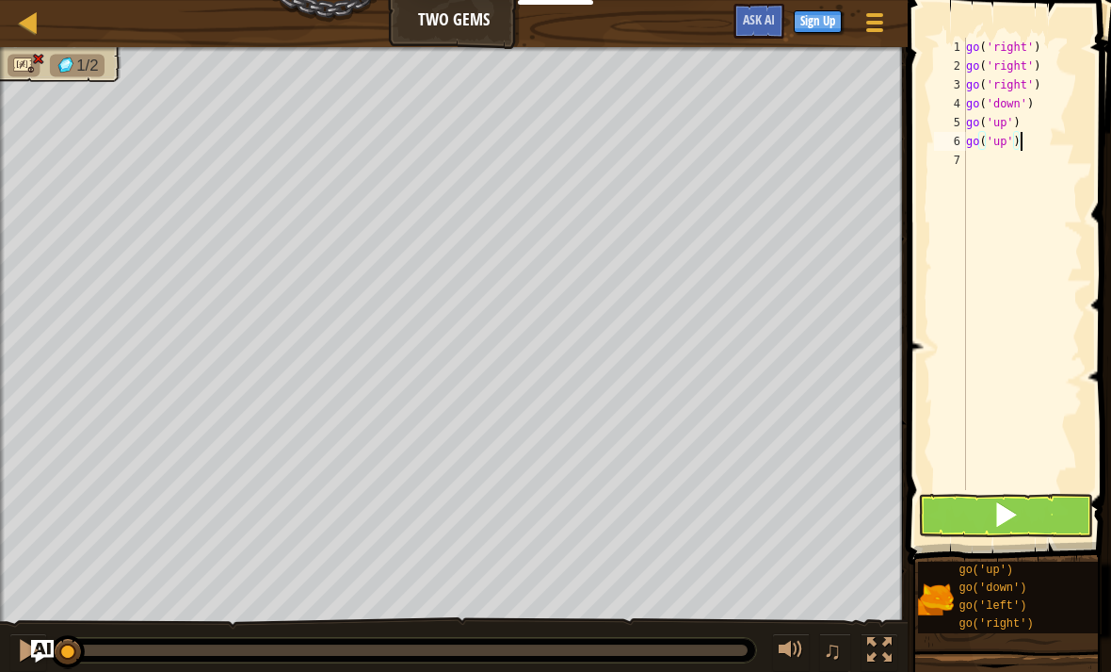
scroll to position [9, 0]
click at [1034, 507] on button at bounding box center [1005, 515] width 175 height 43
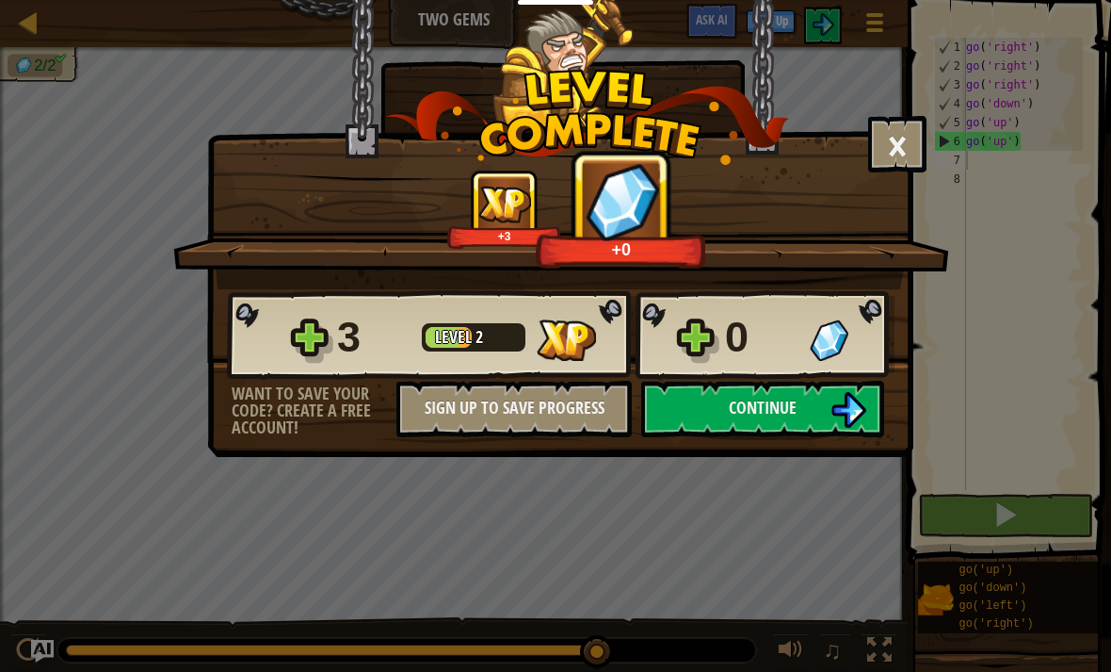
click at [796, 413] on span "Continue" at bounding box center [763, 408] width 68 height 24
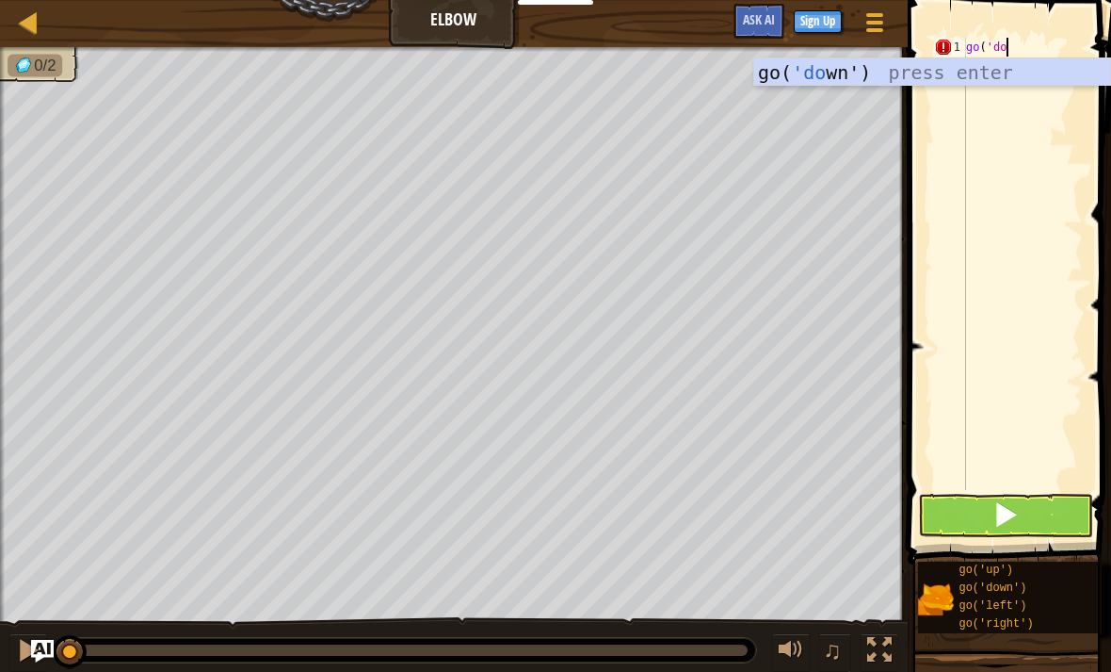
scroll to position [9, 3]
type textarea "go('down')"
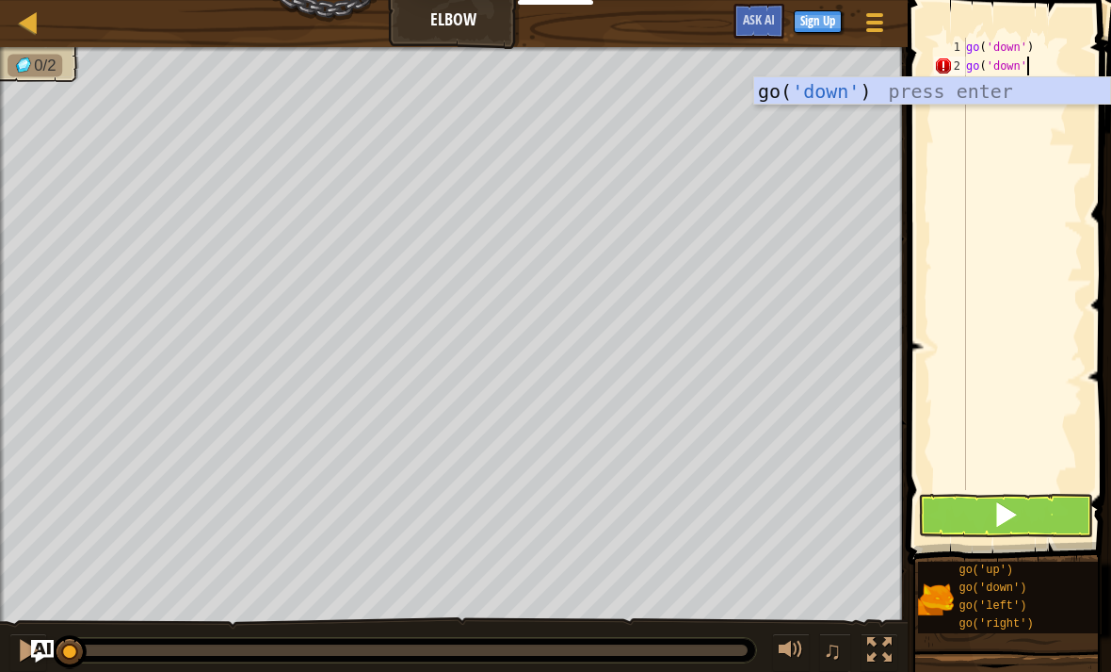
scroll to position [9, 4]
type textarea "go('down')"
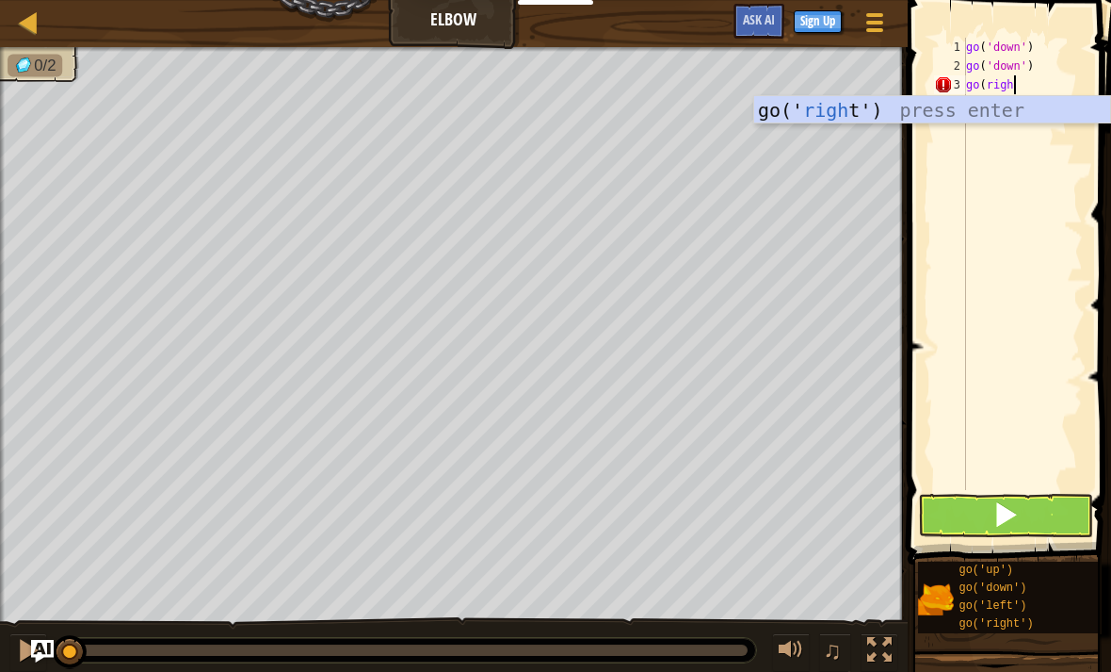
scroll to position [9, 3]
type textarea "go(right)"
click at [1024, 519] on button at bounding box center [1005, 515] width 175 height 43
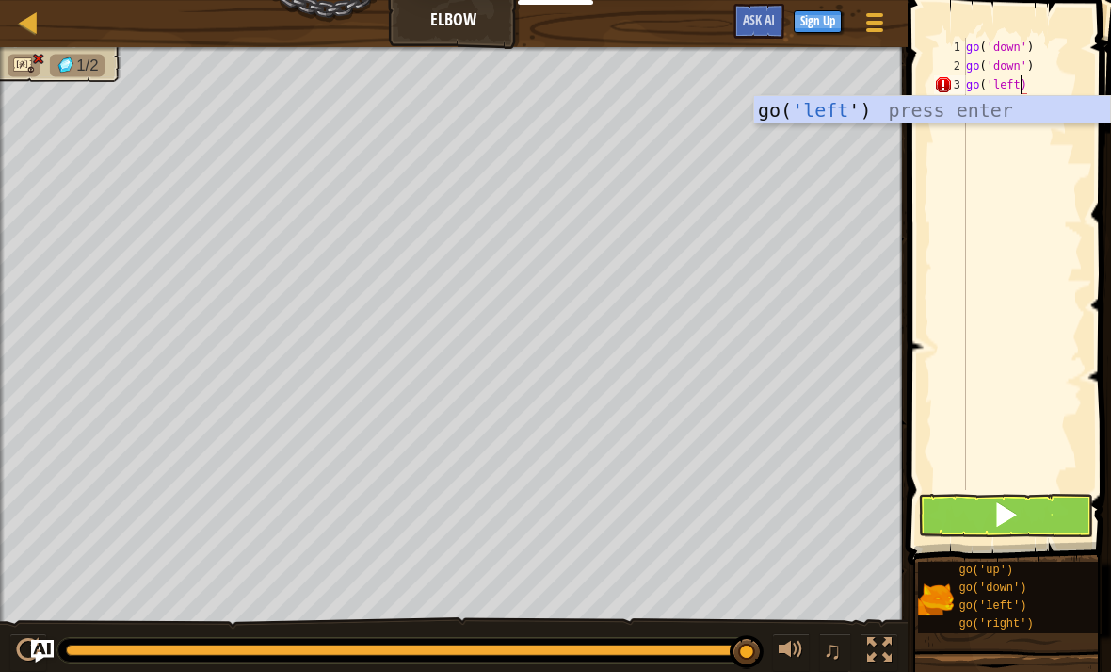
scroll to position [9, 5]
type textarea "go('left')"
click at [1046, 510] on button at bounding box center [1005, 515] width 175 height 43
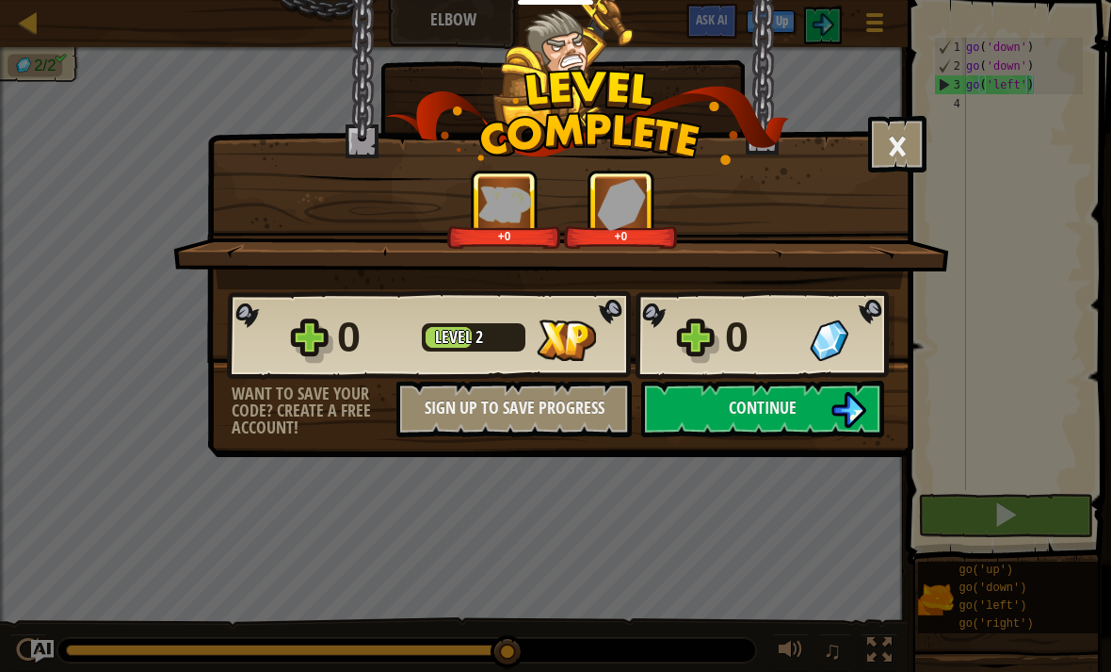
click at [824, 405] on button "Continue" at bounding box center [762, 409] width 243 height 57
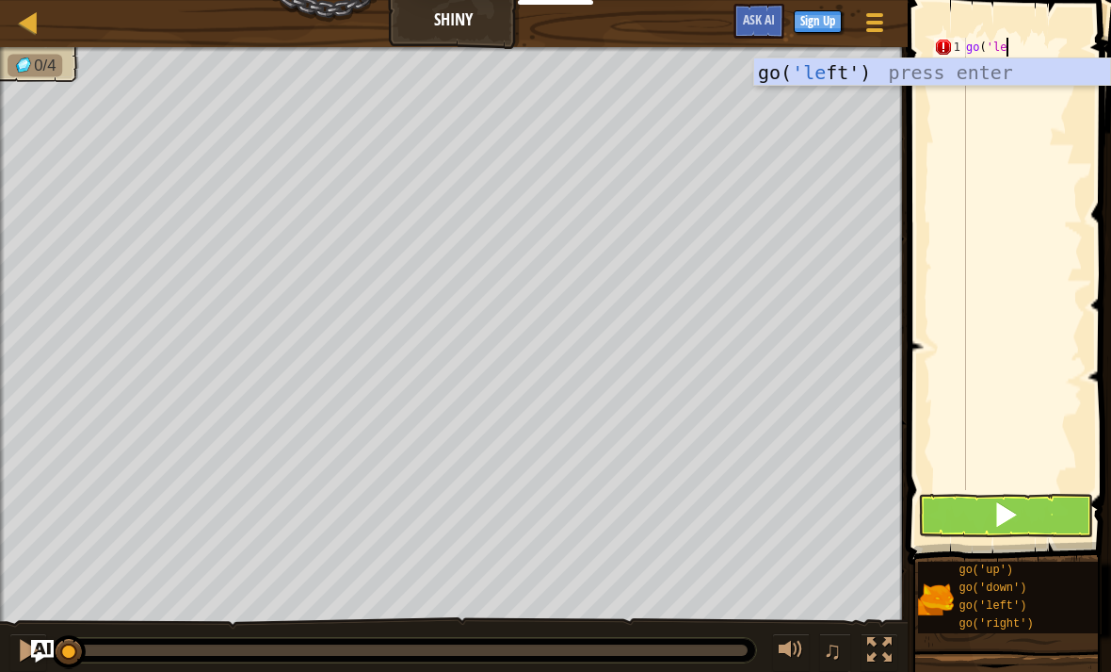
scroll to position [9, 3]
type textarea "go('left')"
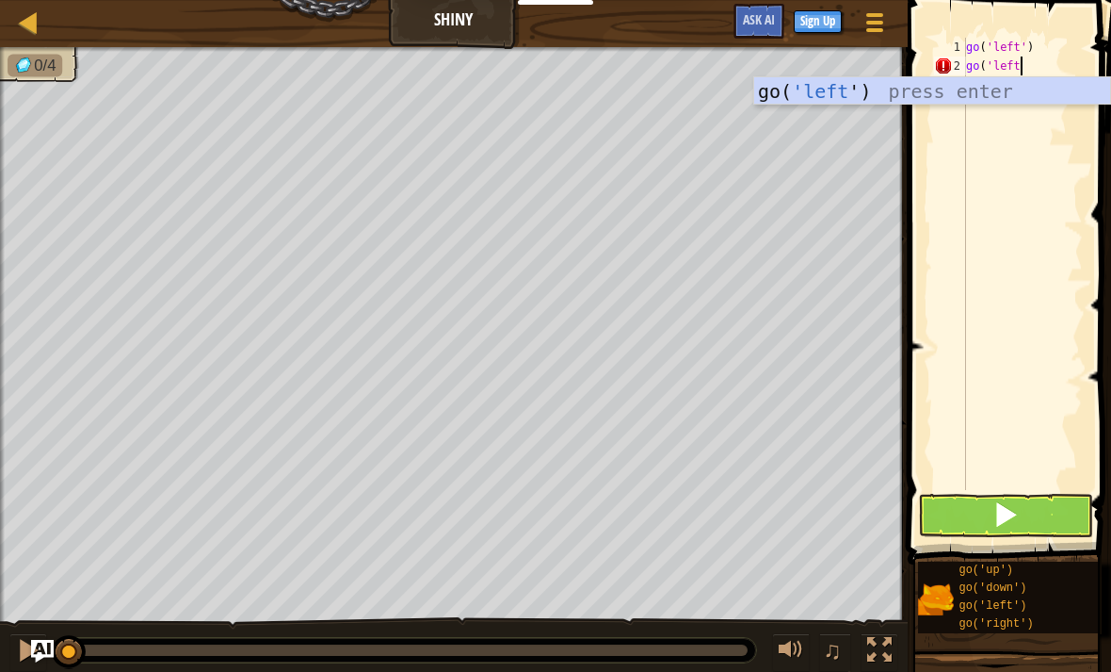
scroll to position [9, 4]
type textarea "go('left')"
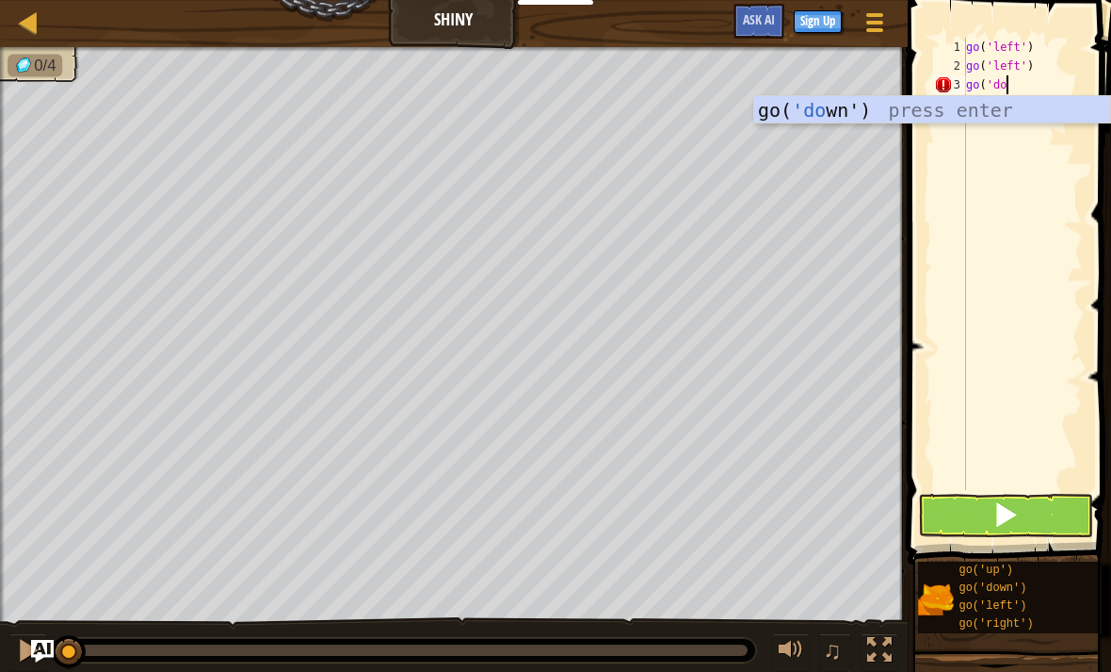
scroll to position [9, 3]
type textarea "go('down')"
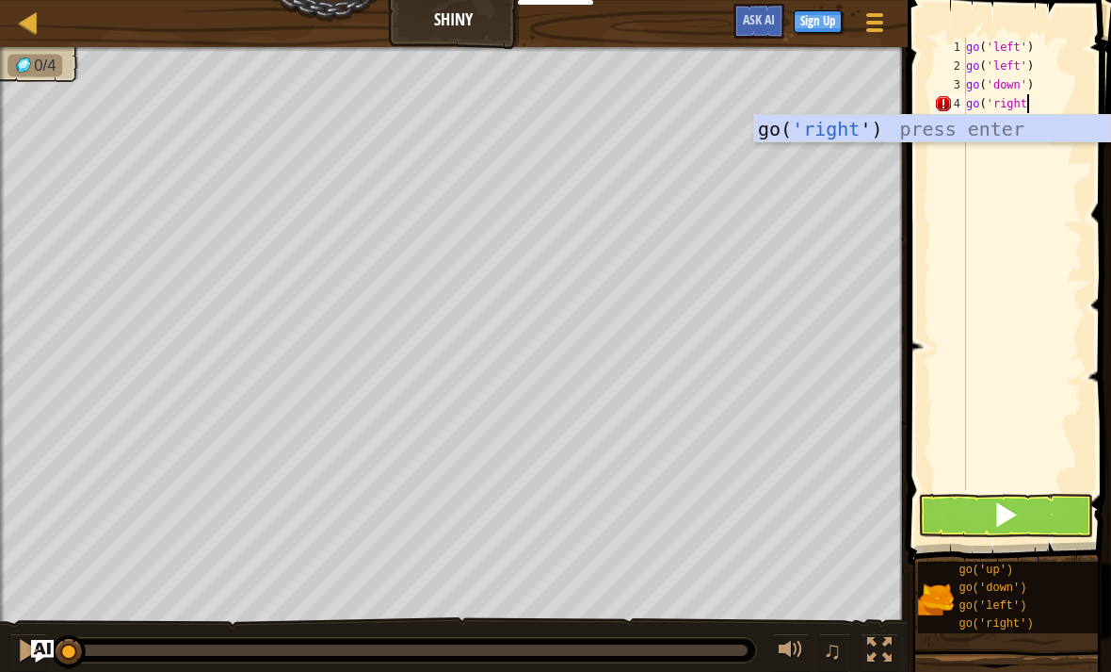
scroll to position [9, 5]
type textarea "go('right')"
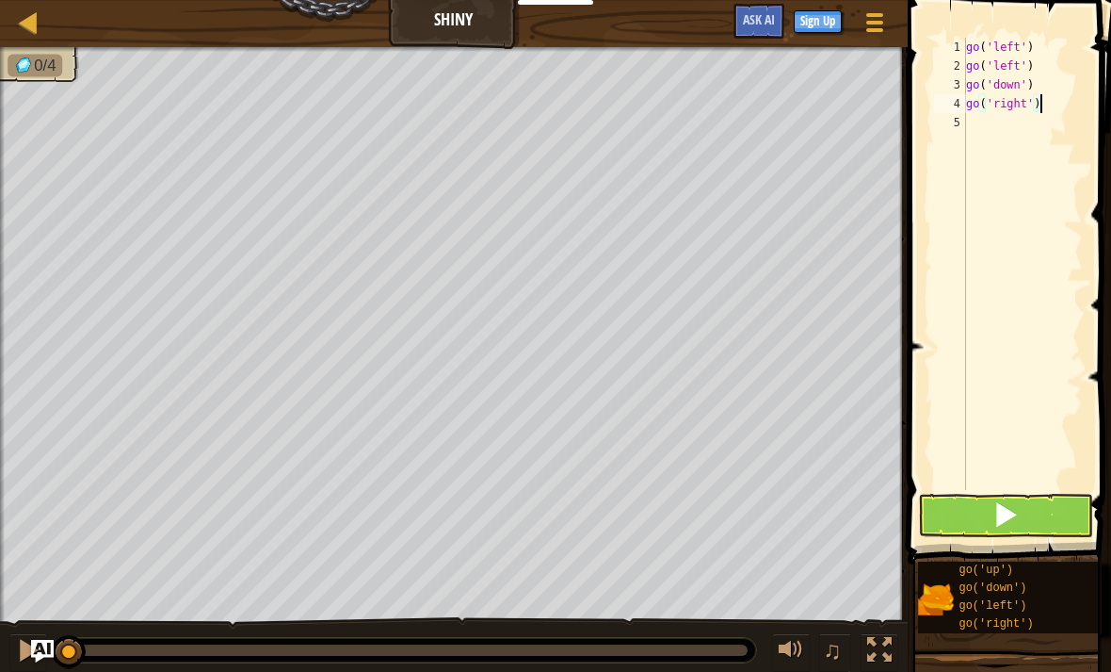
scroll to position [9, 0]
type textarea "go('right')"
click at [1011, 514] on span at bounding box center [1006, 514] width 26 height 26
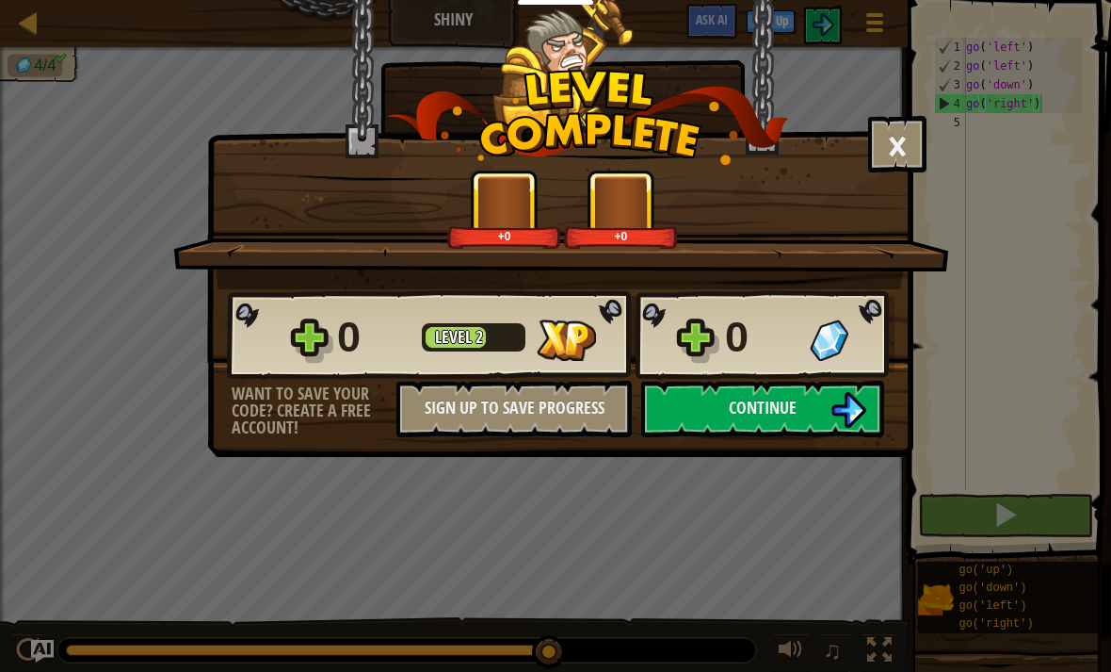
click at [795, 402] on span "Continue" at bounding box center [763, 408] width 68 height 24
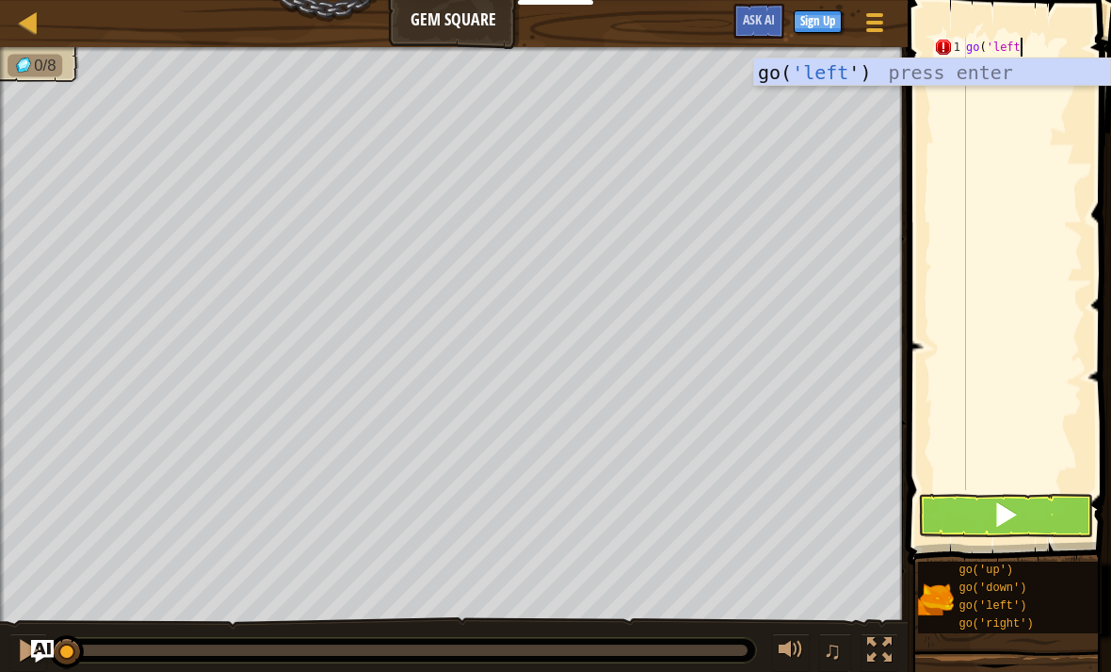
scroll to position [9, 4]
type textarea "go('left')"
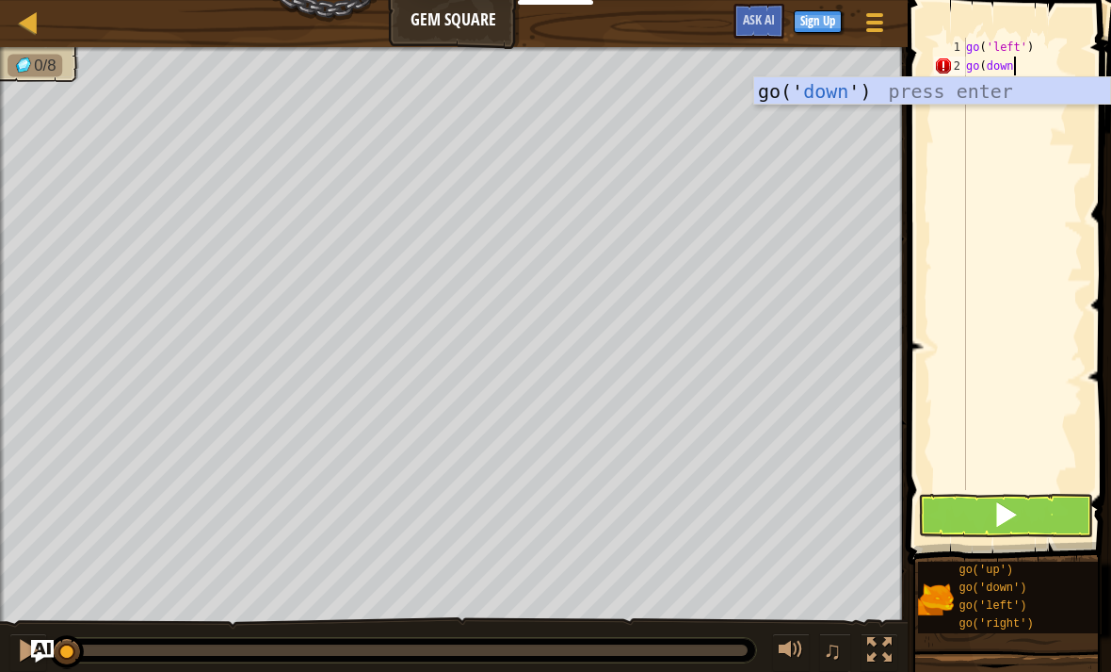
scroll to position [9, 3]
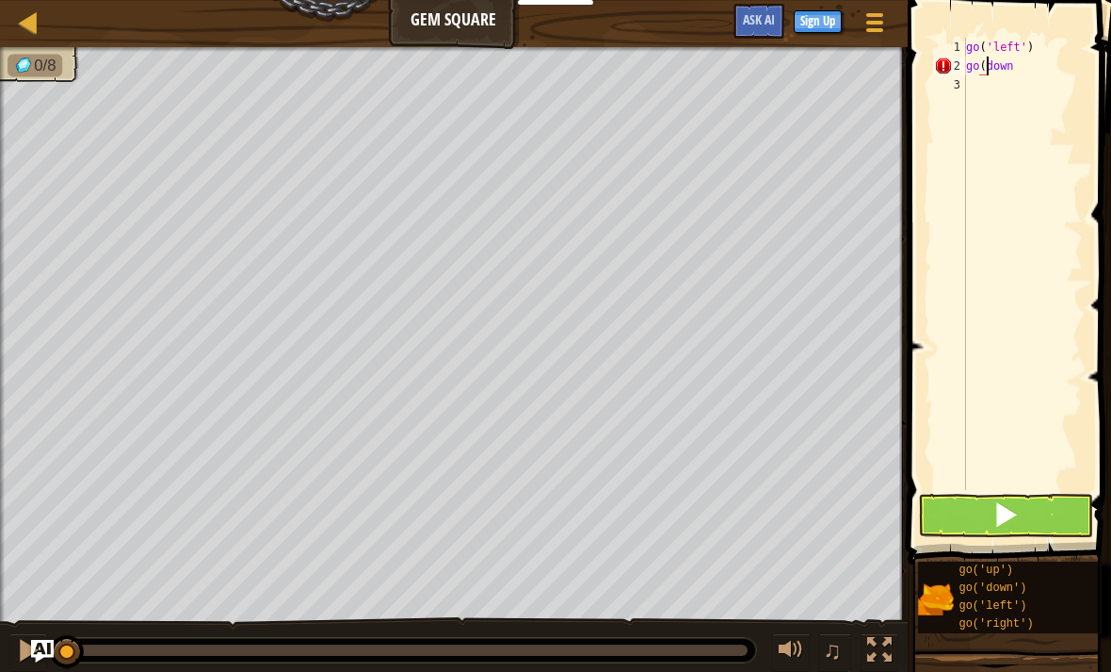
type textarea "go('down"
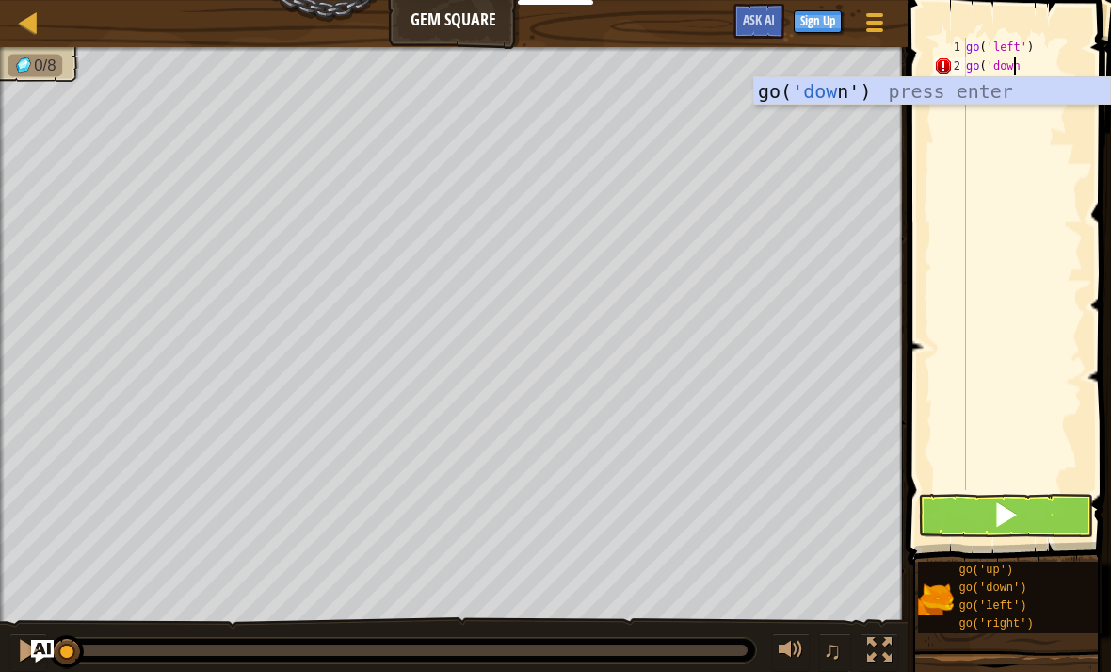
scroll to position [9, 0]
type textarea "go('down')"
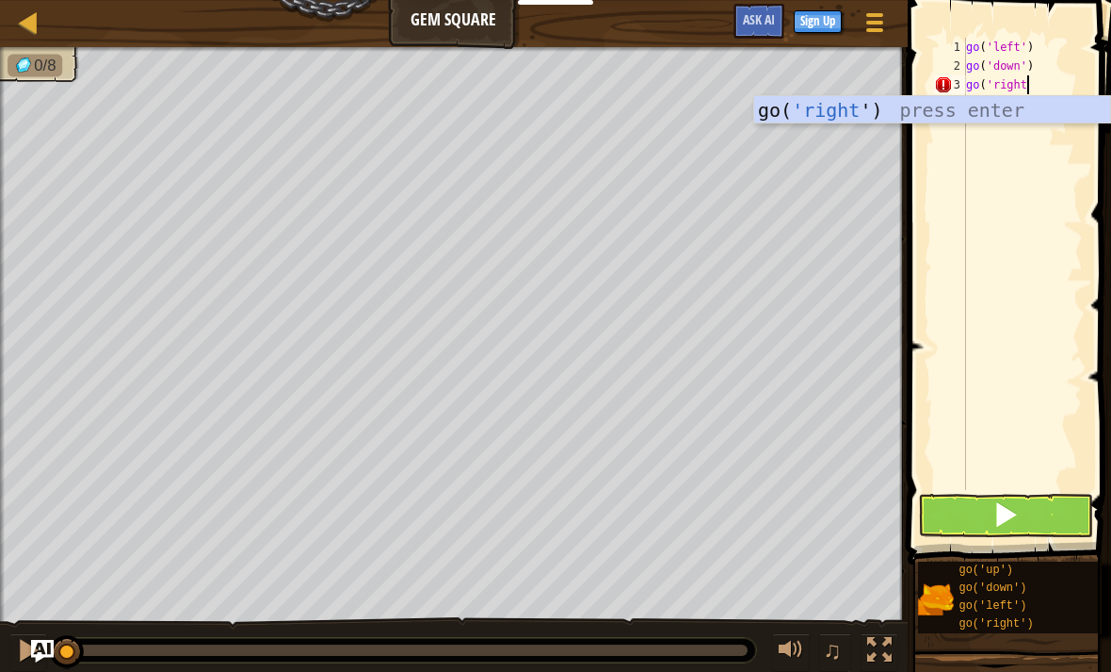
scroll to position [9, 5]
type textarea "go('right')"
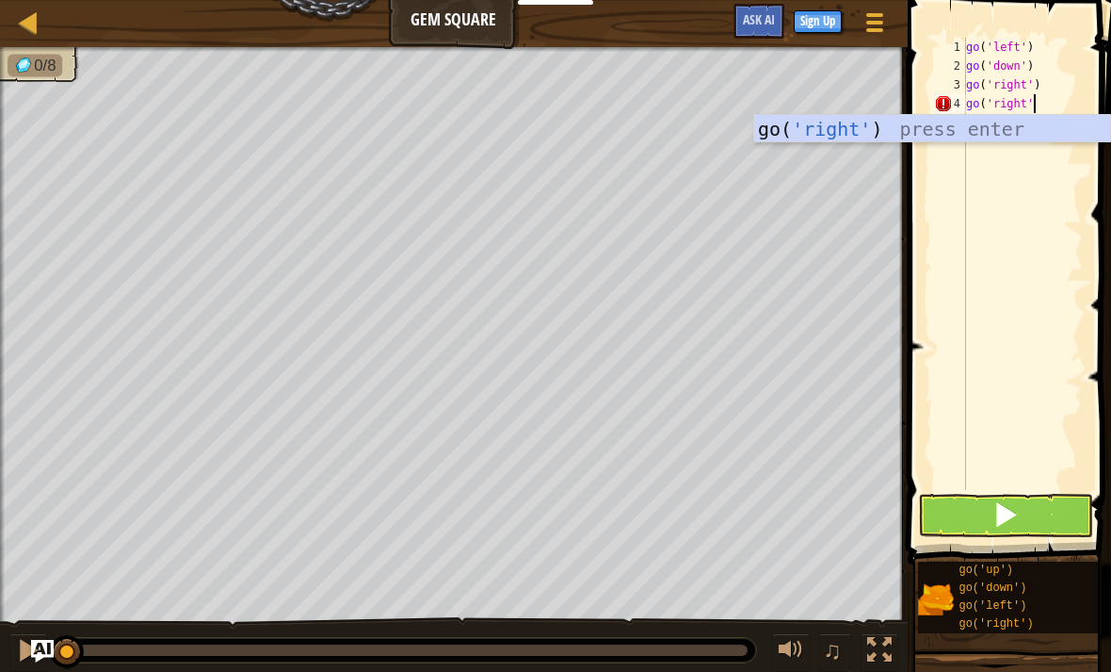
type textarea "go('right')"
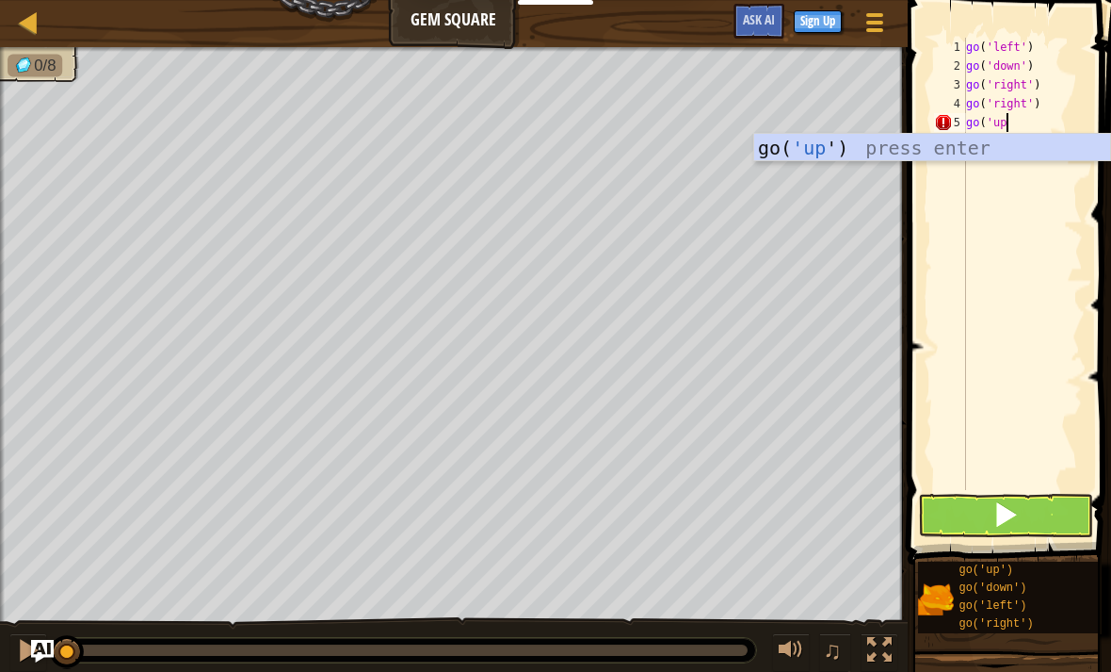
scroll to position [9, 3]
type textarea "go('up')"
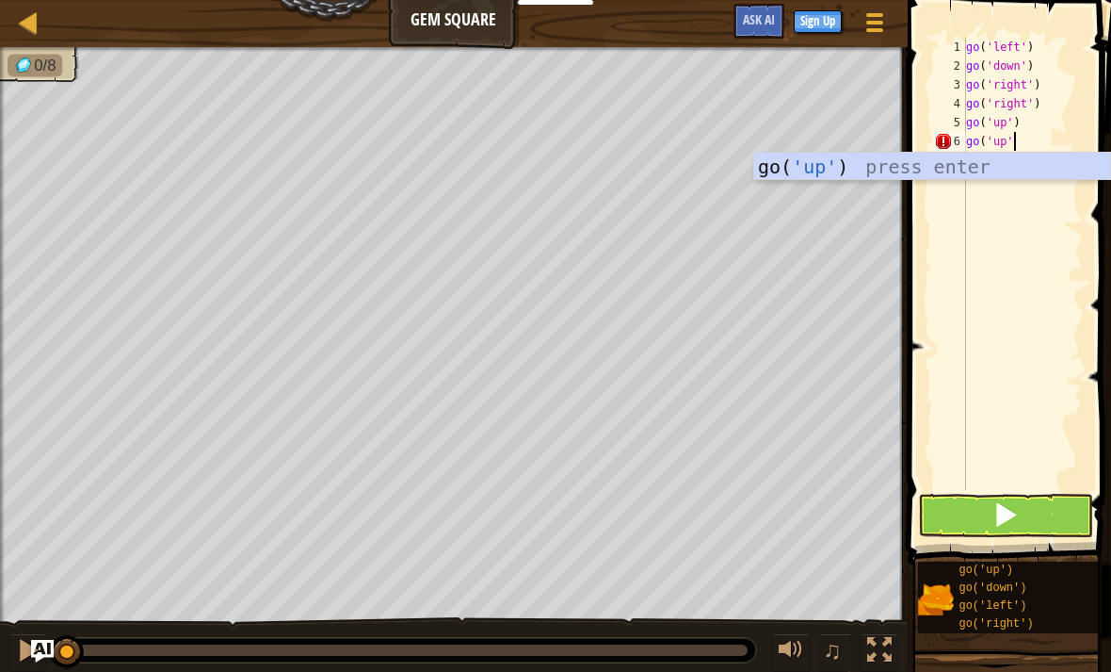
type textarea "go('up')"
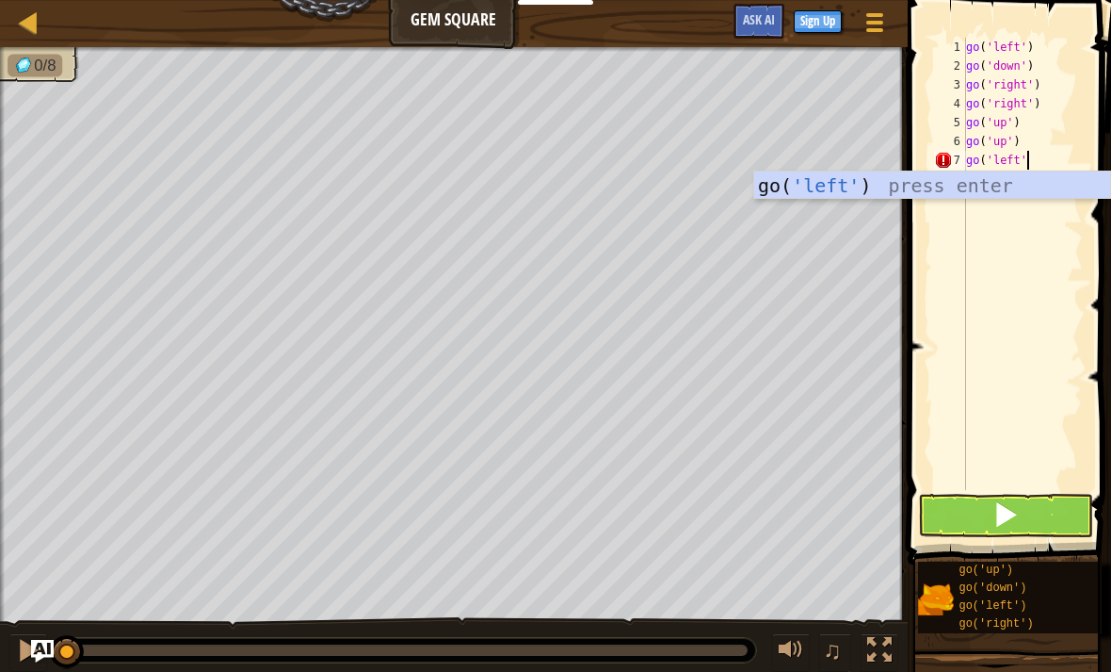
type textarea "go('left')"
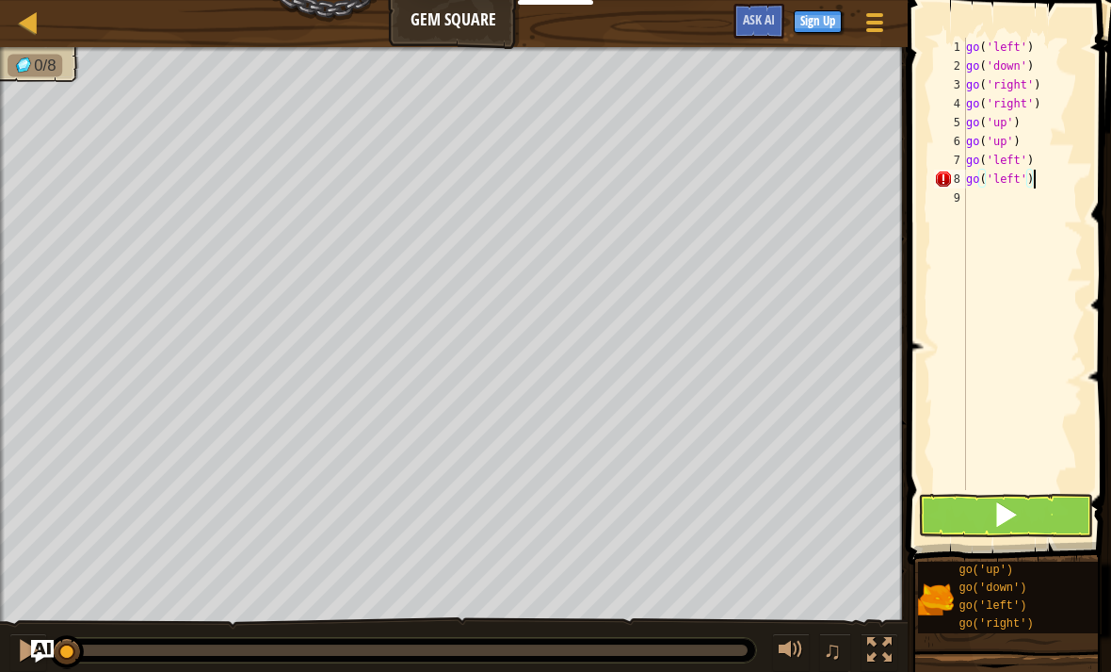
scroll to position [9, 5]
type textarea "go('left')"
click at [1037, 501] on button at bounding box center [1005, 515] width 175 height 43
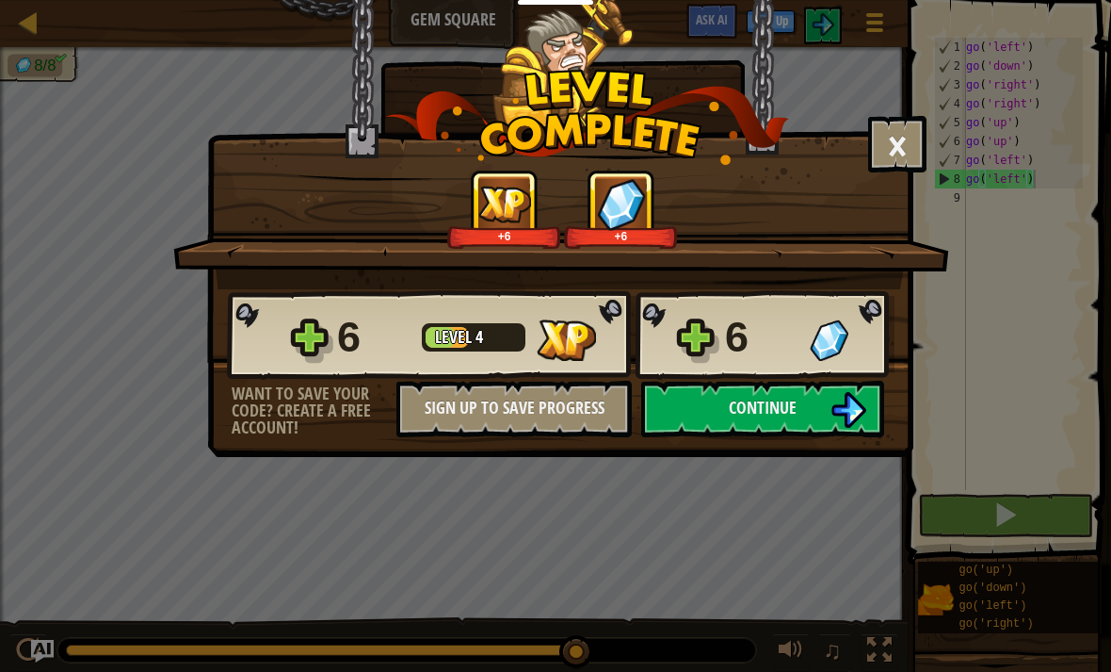
click at [804, 415] on button "Continue" at bounding box center [762, 409] width 243 height 57
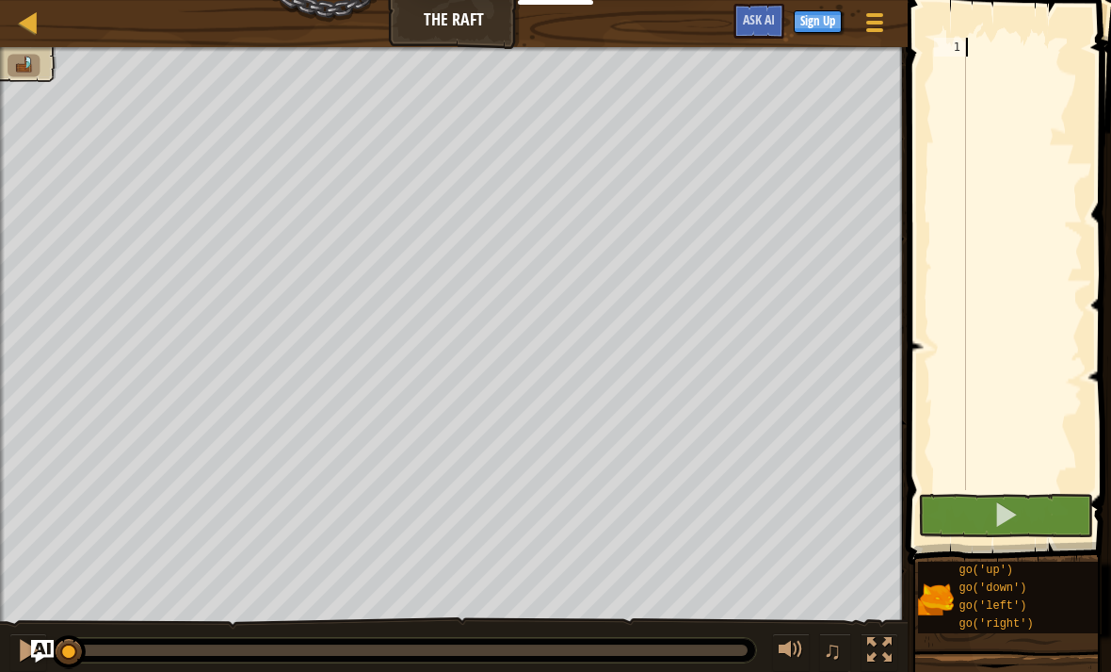
click at [26, 73] on img at bounding box center [23, 65] width 21 height 17
click at [5, 63] on div at bounding box center [21, 62] width 71 height 40
click at [26, 73] on img at bounding box center [23, 65] width 21 height 17
click at [998, 26] on span at bounding box center [1011, 255] width 219 height 620
click at [983, 40] on div at bounding box center [1023, 283] width 121 height 490
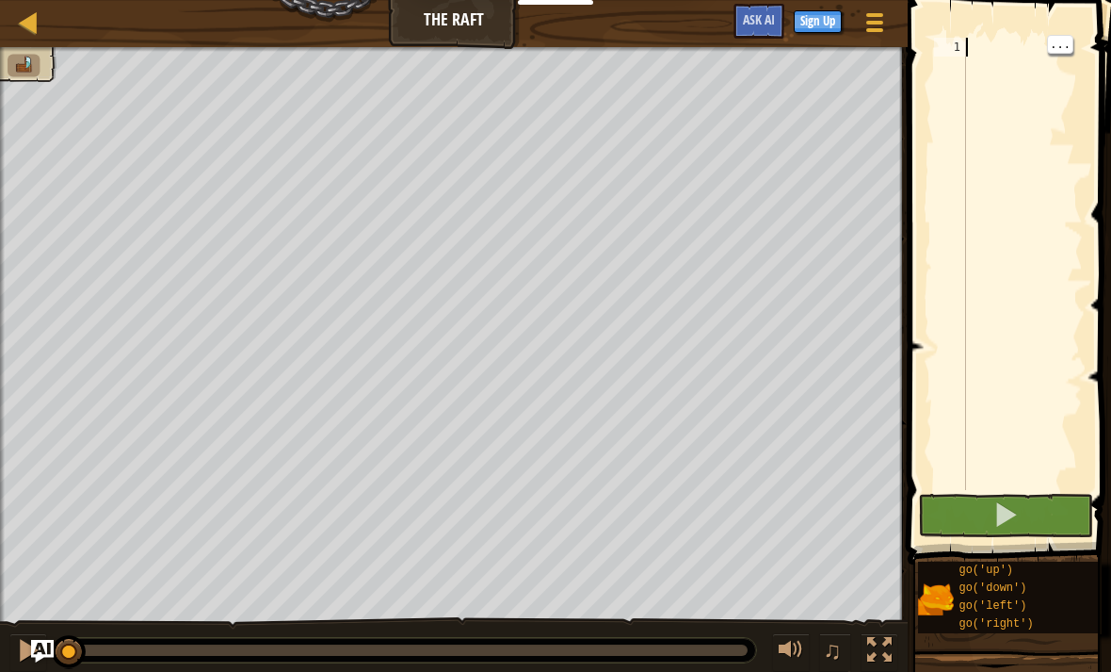
scroll to position [9, 0]
type textarea "go"
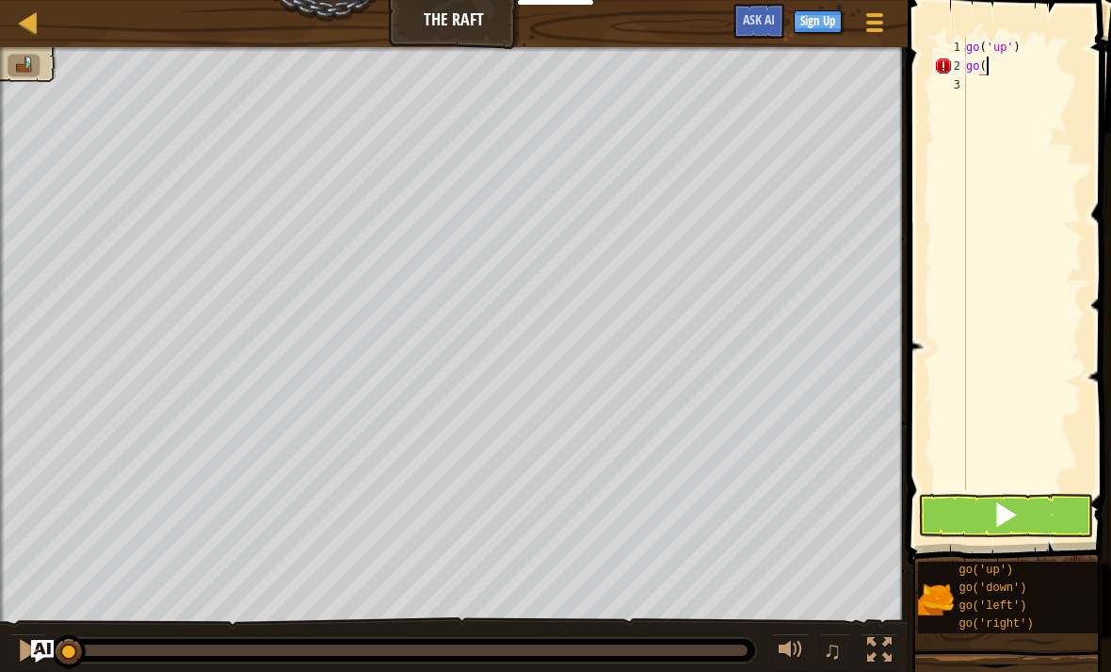
scroll to position [9, 1]
type textarea "go('"
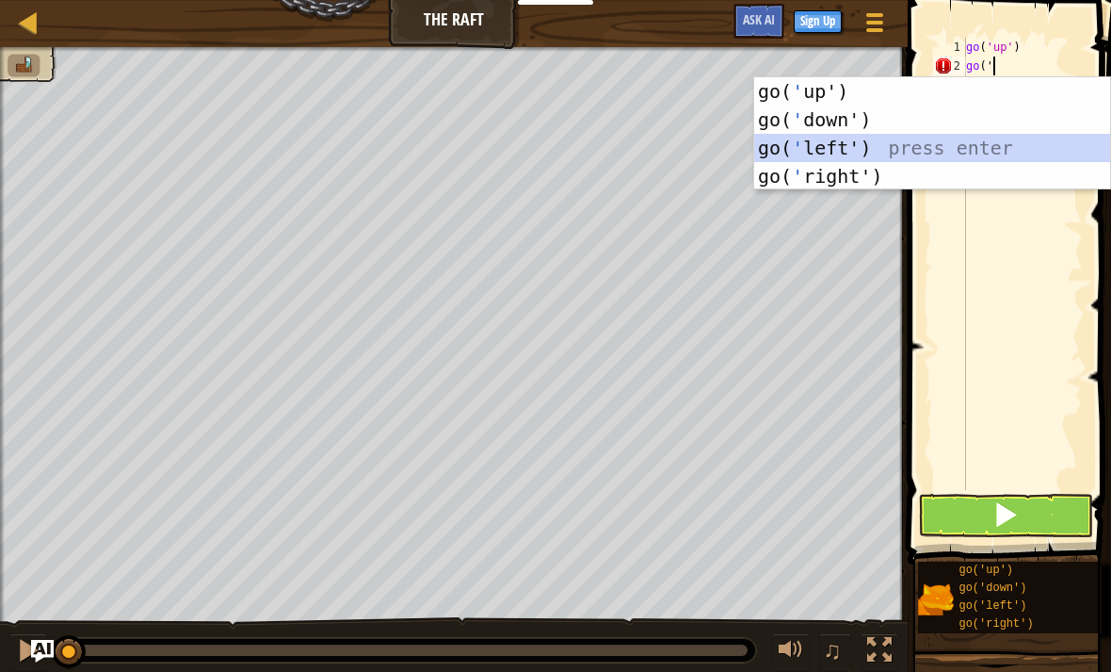
scroll to position [9, 0]
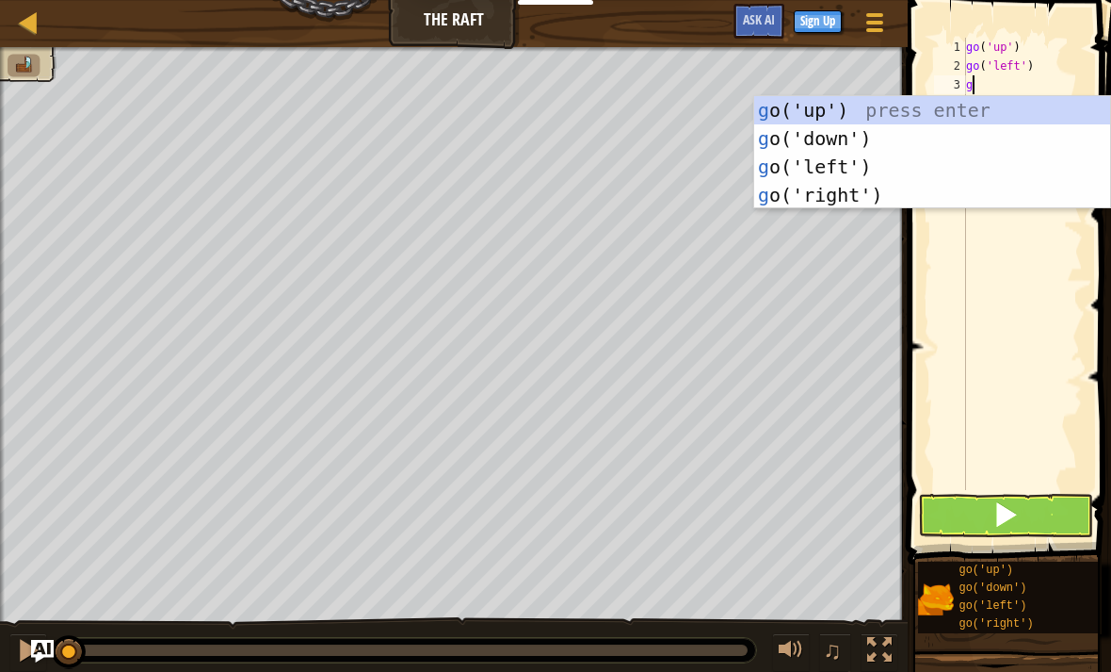
type textarea "go"
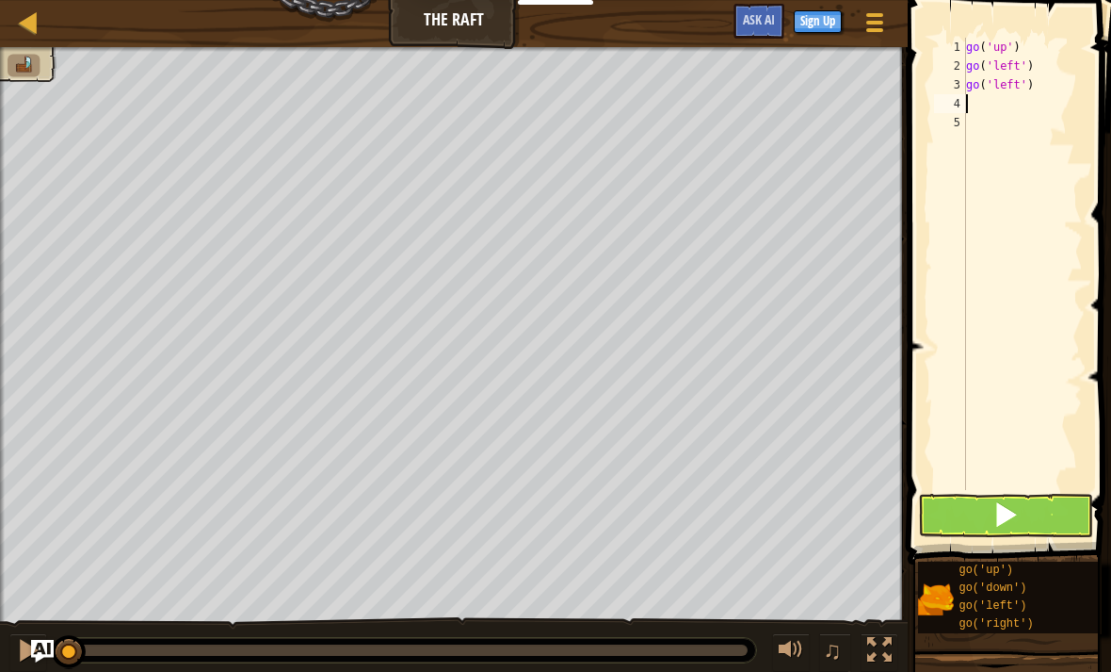
click at [1033, 510] on button at bounding box center [1005, 515] width 175 height 43
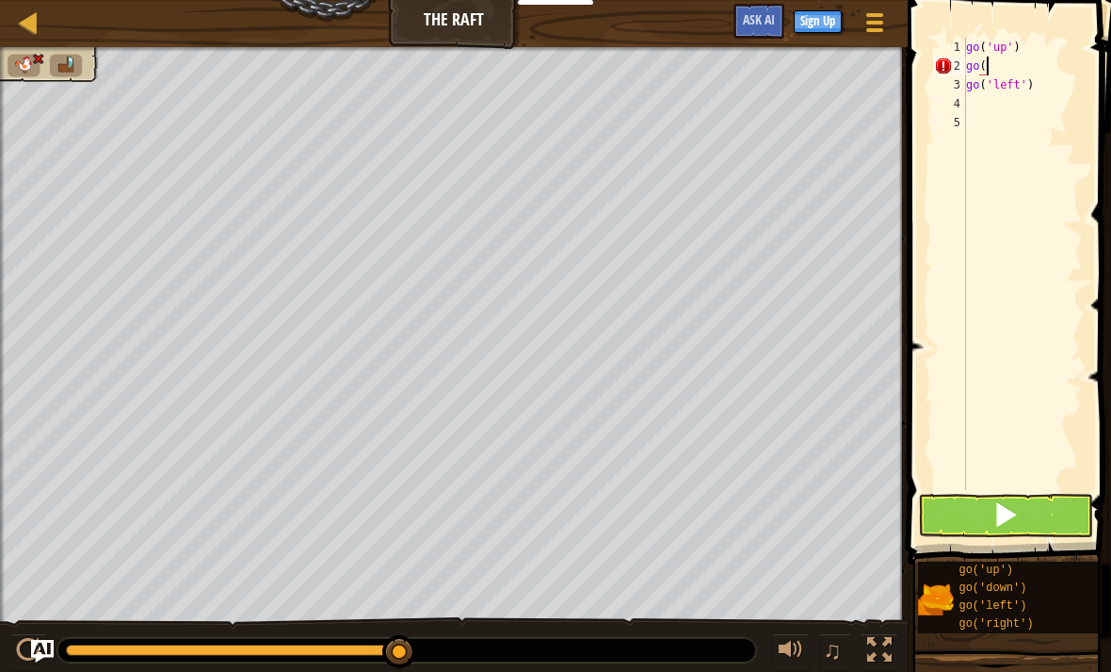
type textarea "go('"
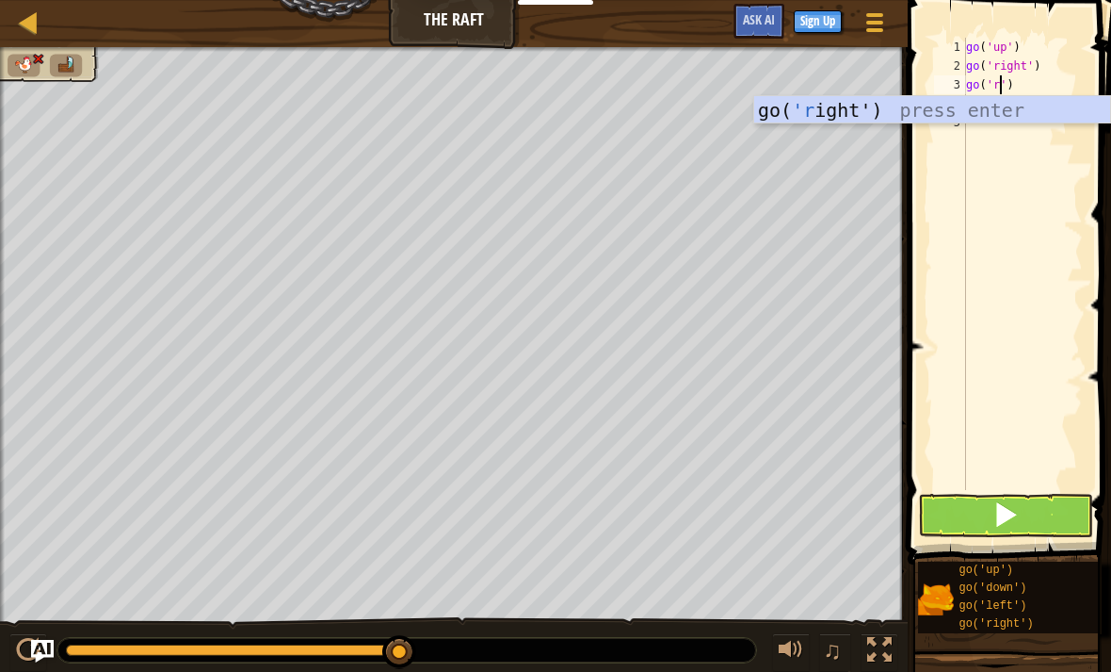
scroll to position [9, 3]
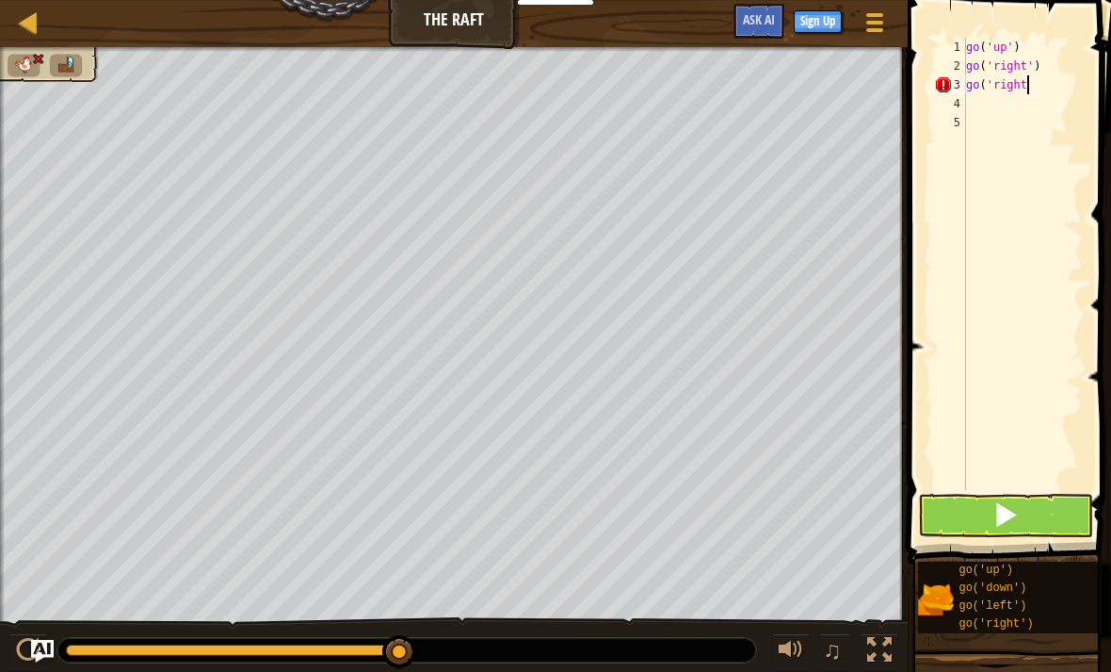
click at [1038, 514] on button at bounding box center [1005, 515] width 175 height 43
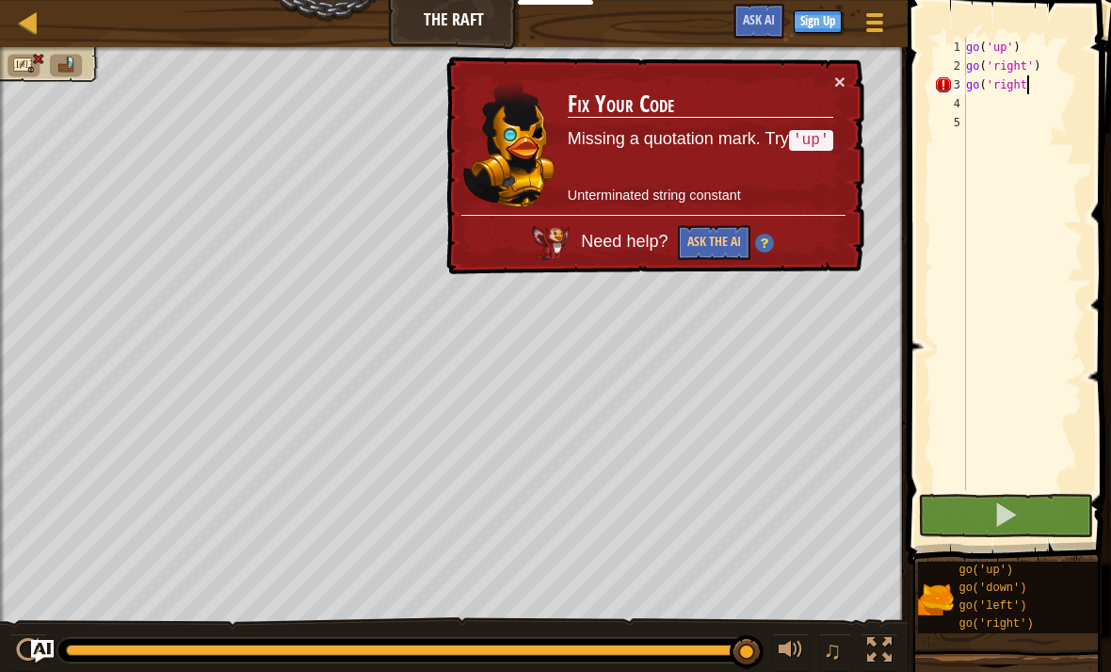
scroll to position [9, 5]
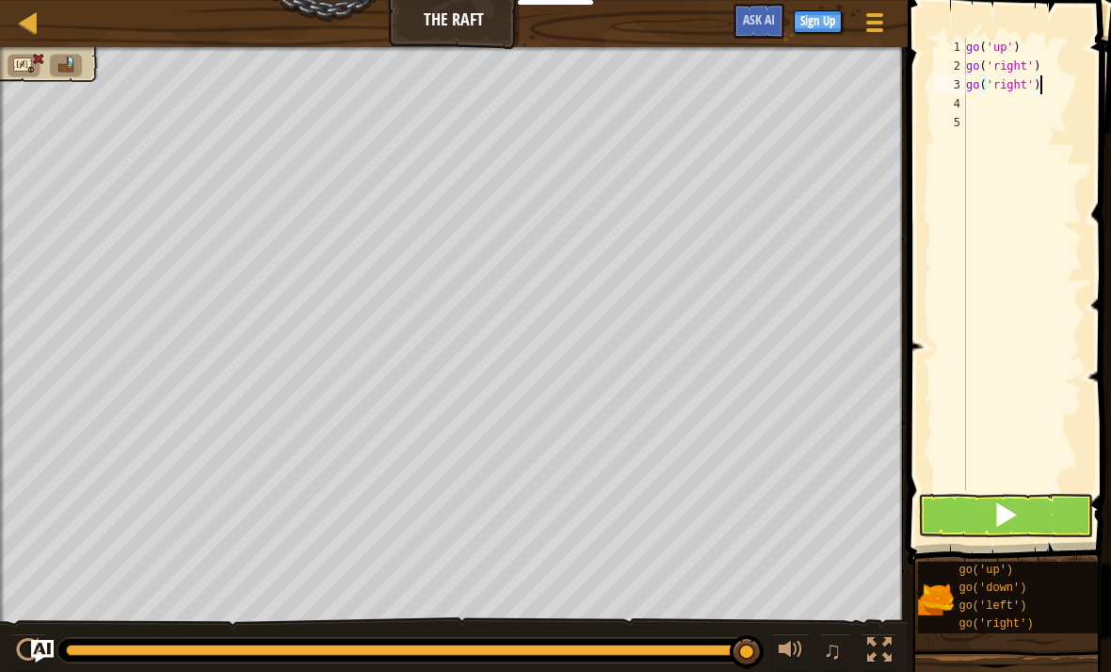
type textarea "go('right')"
click at [1040, 511] on button at bounding box center [1005, 515] width 175 height 43
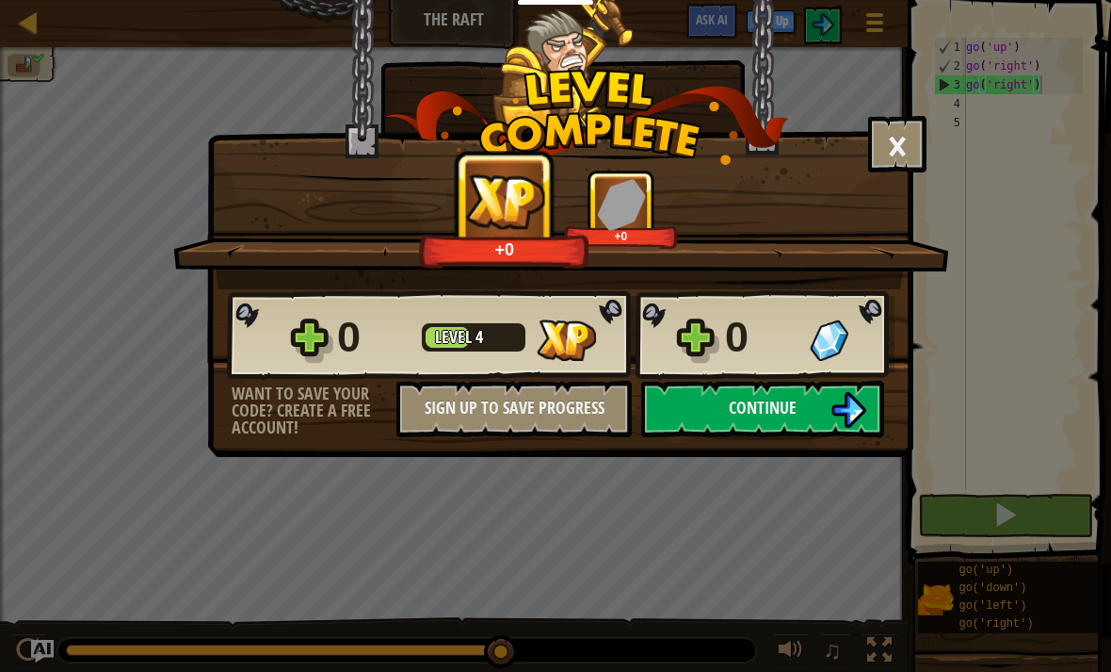
click at [696, 426] on button "Continue" at bounding box center [762, 409] width 243 height 57
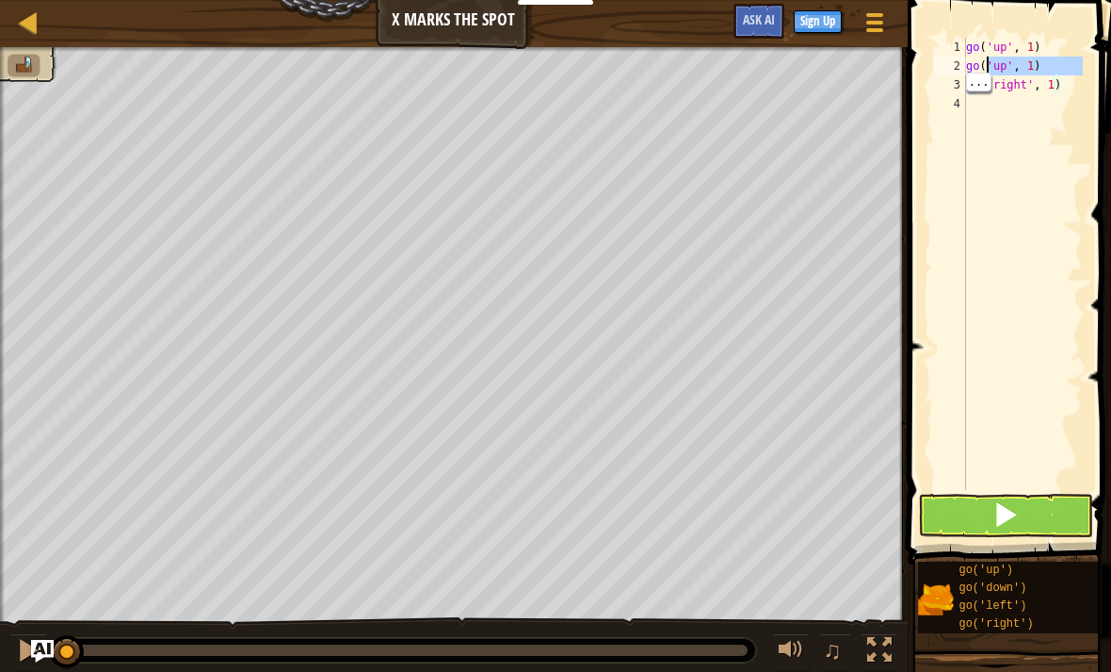
type textarea "go('up', 1) go('up', 1)"
click at [1030, 196] on div "go ( 'up' , 1 ) go ( 'up' , 1 ) go ( 'right' , 1 )" at bounding box center [1023, 283] width 121 height 490
click at [1061, 82] on div "go ( 'up' , 1 ) go ( 'up' , 1 ) go ( 'right' , 1 )" at bounding box center [1023, 283] width 121 height 490
type textarea "go('right', 1)"
click at [969, 185] on div "go ( 'up' , 1 ) go ( 'up' , 1 ) go ( 'right' , 1 )" at bounding box center [1023, 283] width 121 height 490
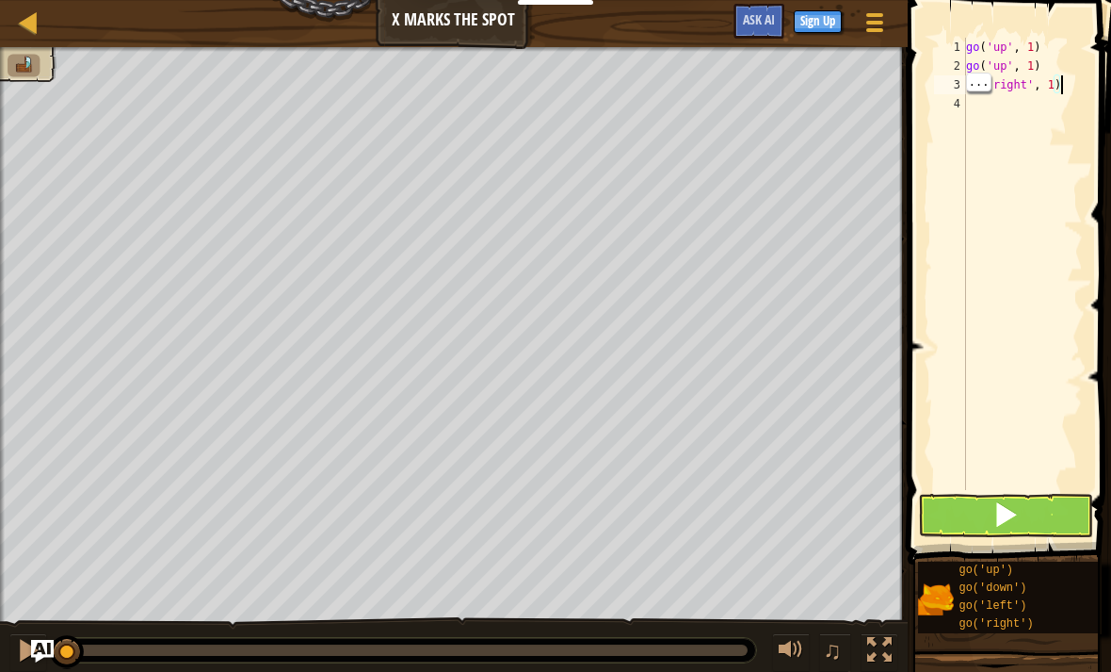
click at [1081, 80] on div "go ( 'up' , 1 ) go ( 'up' , 1 ) go ( 'right' , 1 )" at bounding box center [1023, 283] width 121 height 490
type textarea "go('right', 1)"
click at [1004, 112] on div "go ( 'up' , 1 ) go ( 'up' , 1 ) go ( 'right' , 1 )" at bounding box center [1023, 283] width 121 height 490
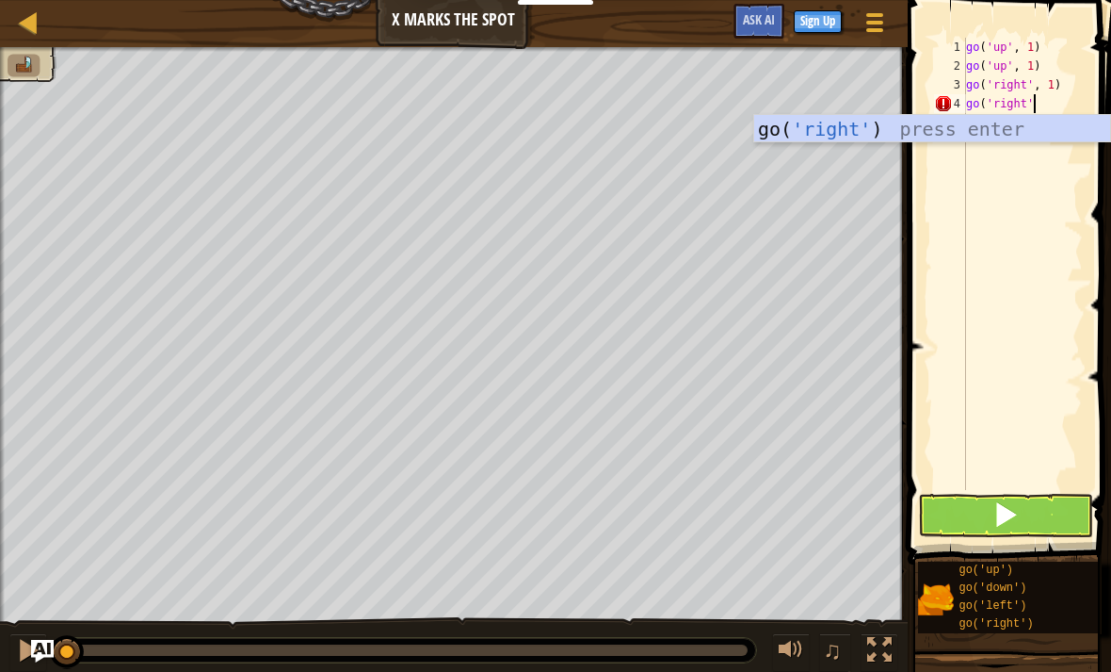
scroll to position [9, 5]
type textarea "go('right')"
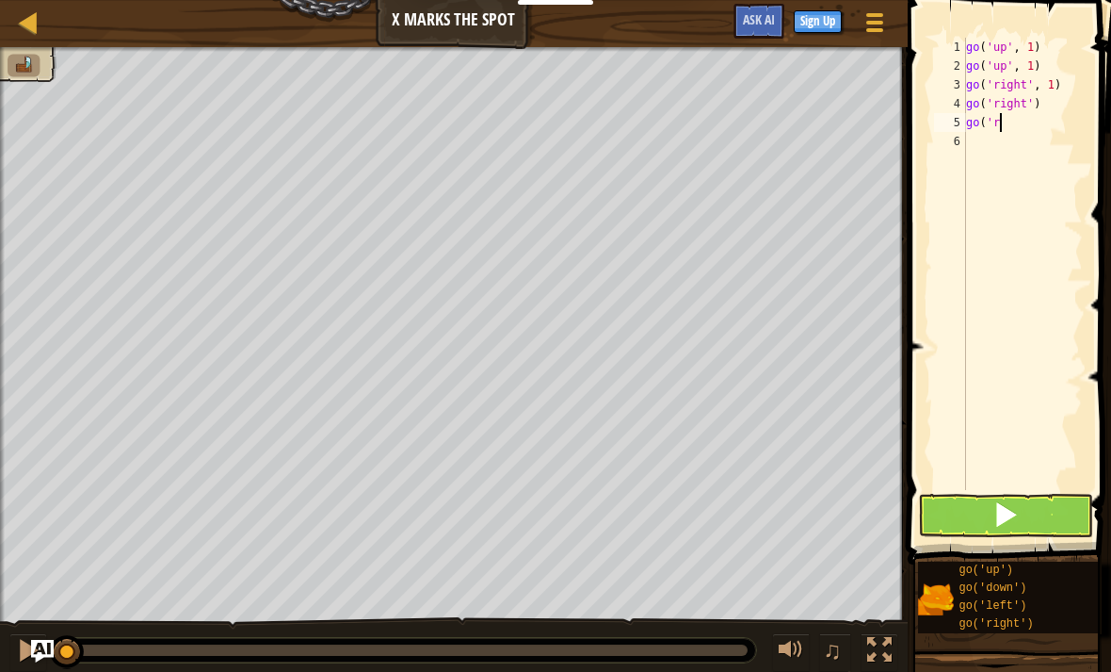
scroll to position [9, 1]
type textarea "g"
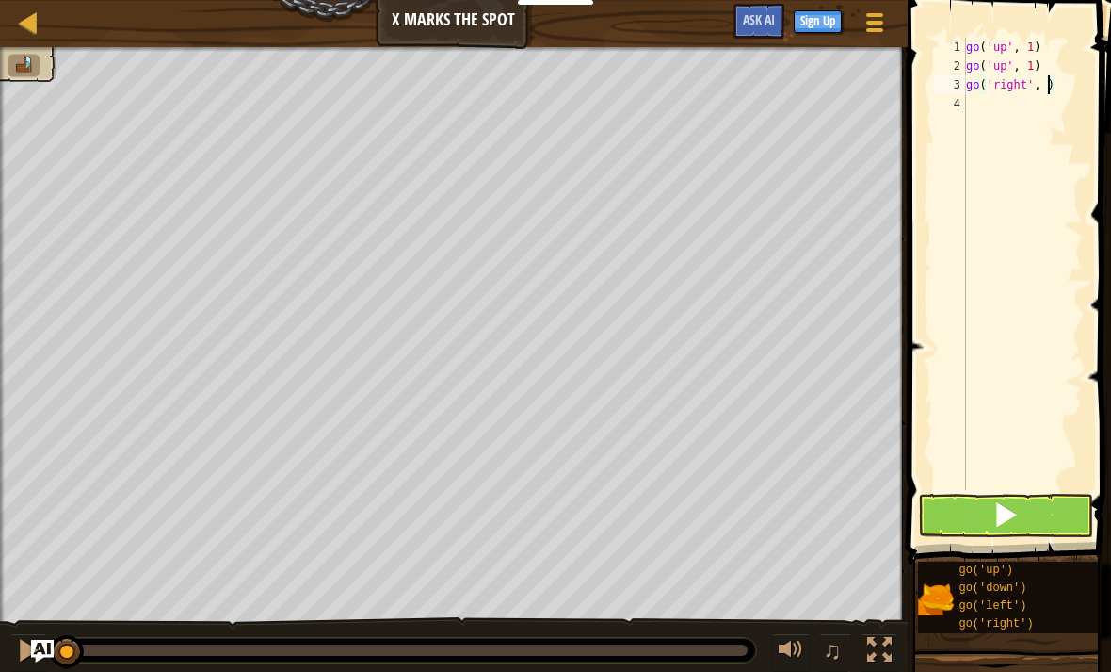
type textarea "go('right', 3)"
type textarea "go('down', 2)"
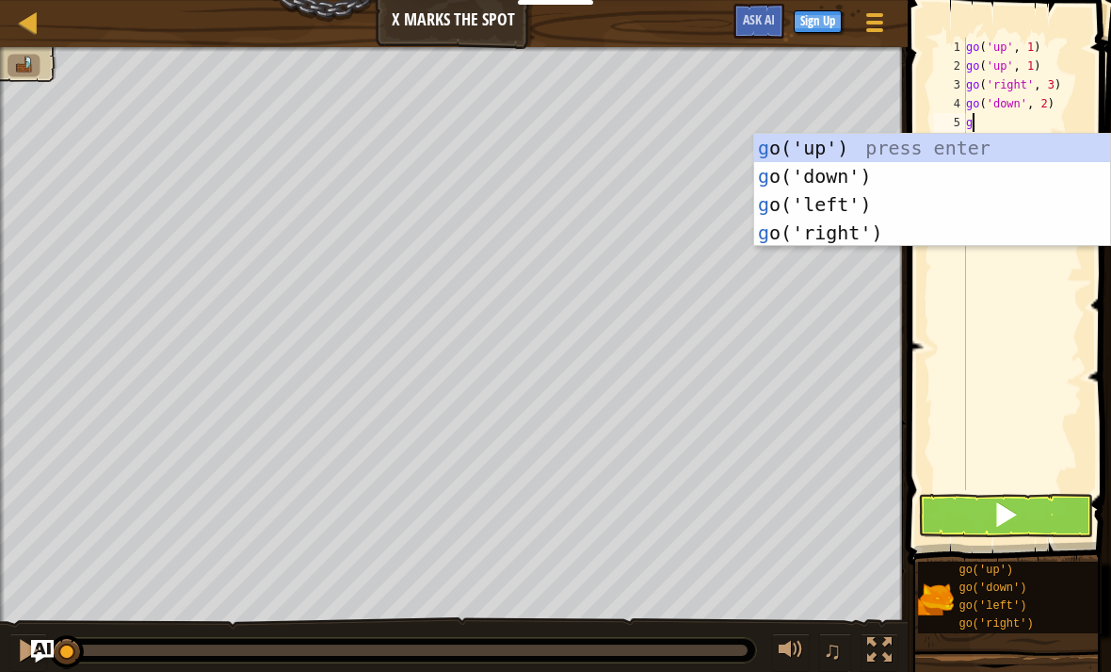
type textarea "go"
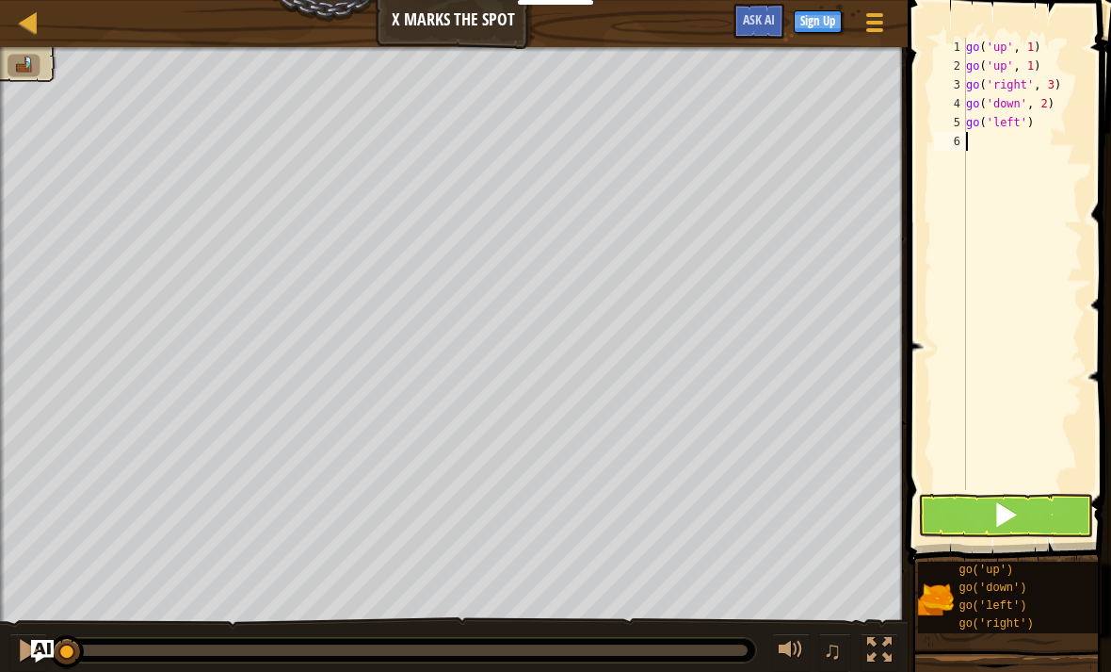
click at [1040, 507] on button at bounding box center [1005, 515] width 175 height 43
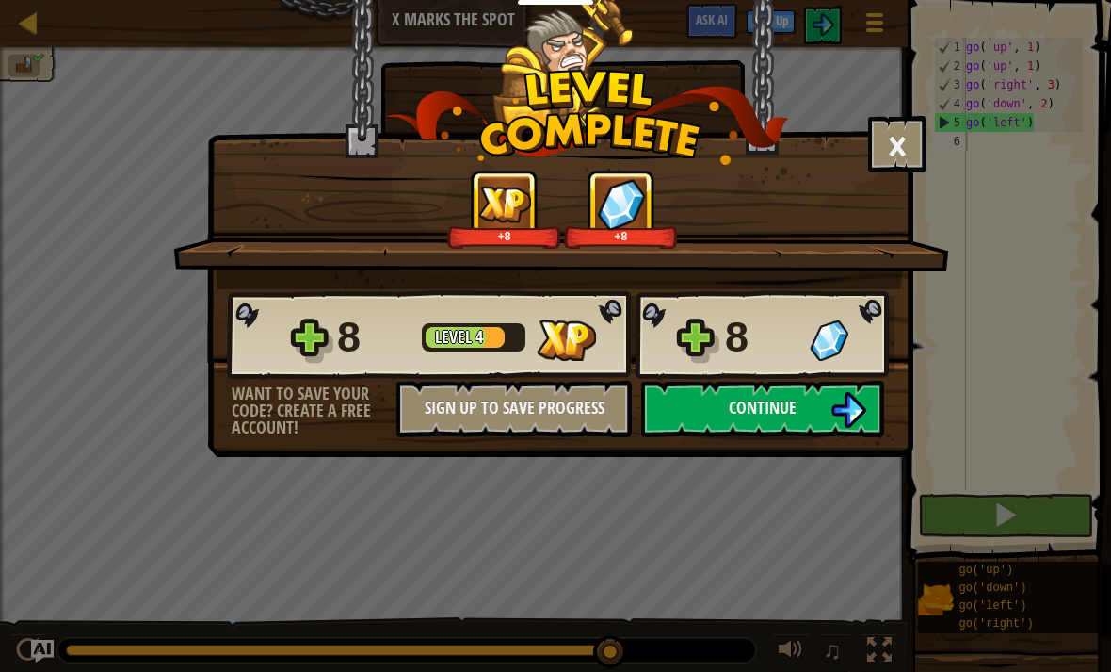
click at [817, 402] on button "Continue" at bounding box center [762, 409] width 243 height 57
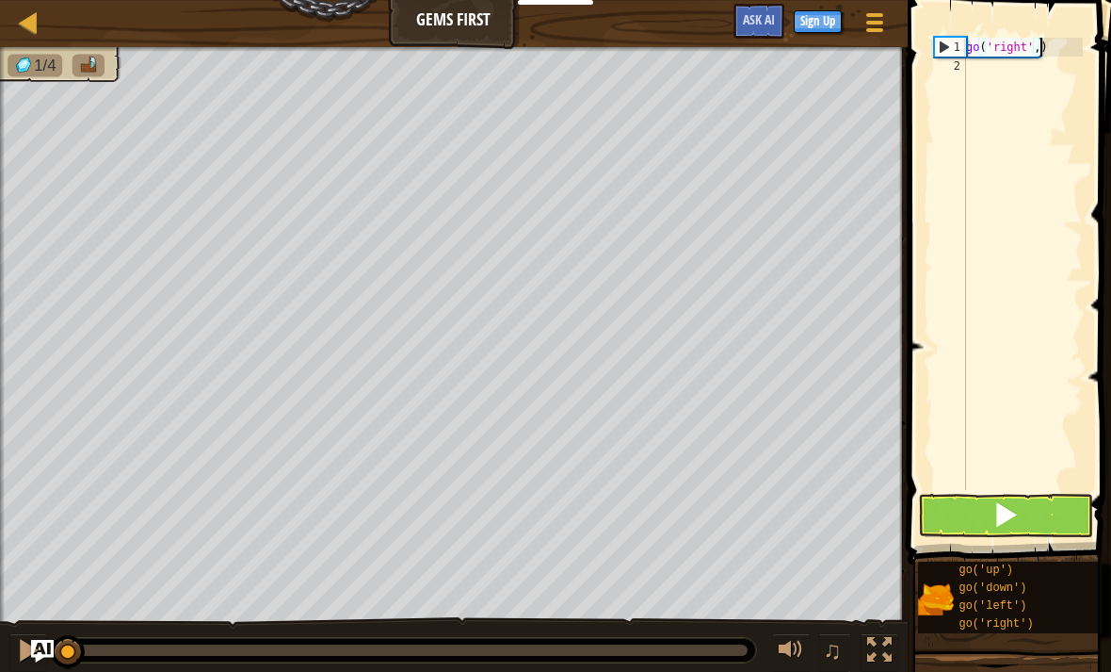
scroll to position [9, 6]
type textarea "go('right', 2)"
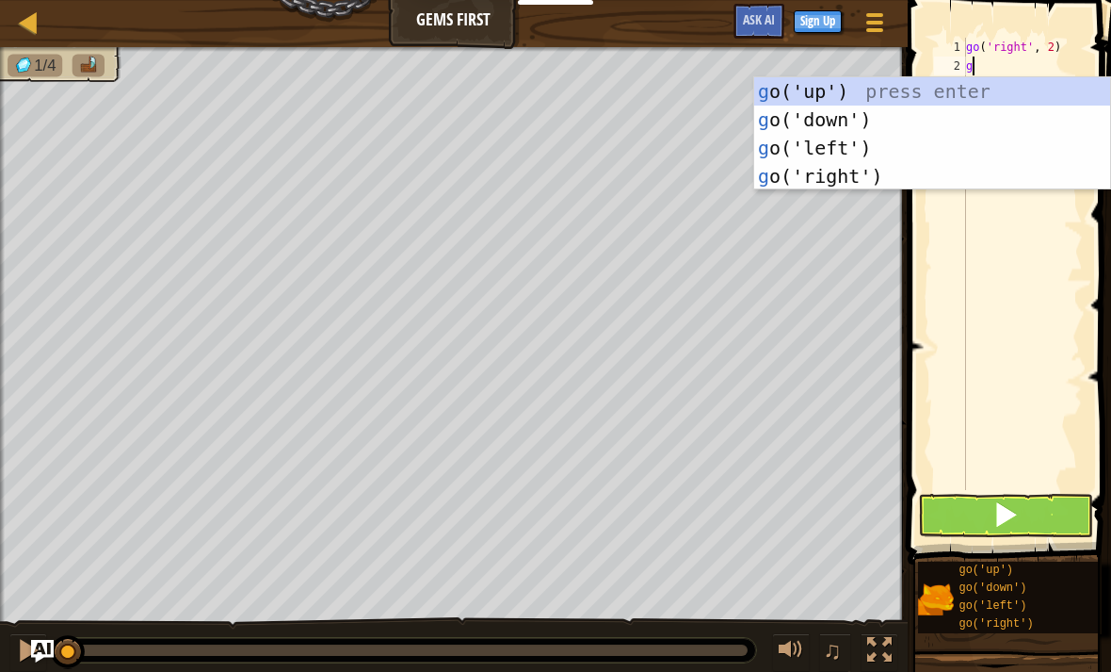
type textarea "go"
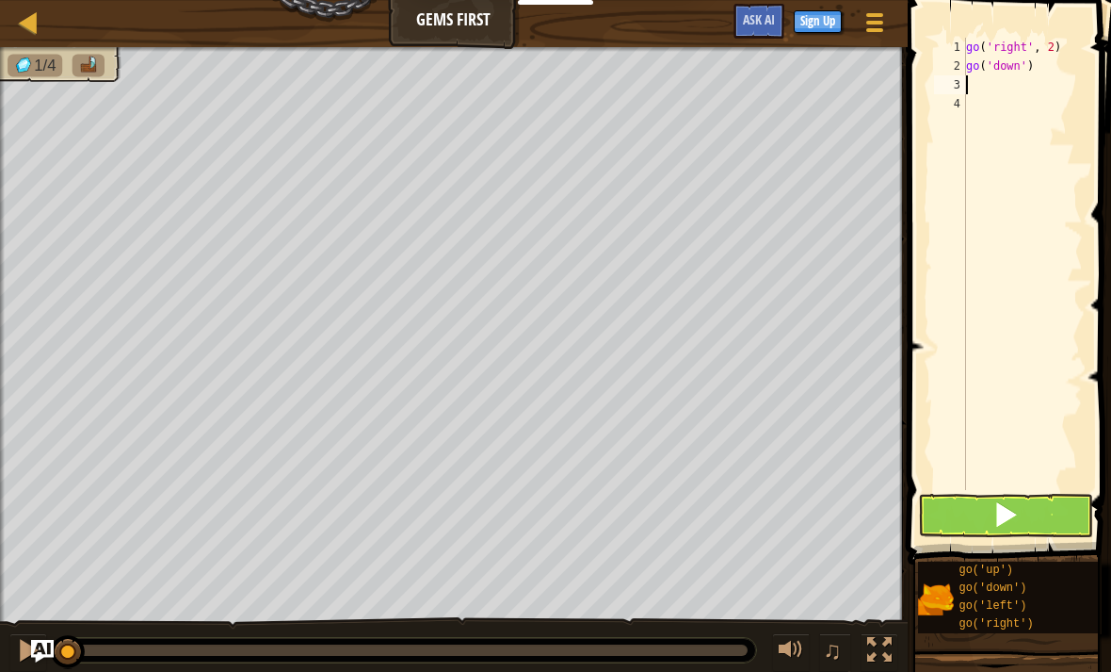
type textarea "g"
type textarea "go('up')"
type textarea "go('up', 2)"
click at [1021, 515] on button at bounding box center [1005, 515] width 175 height 43
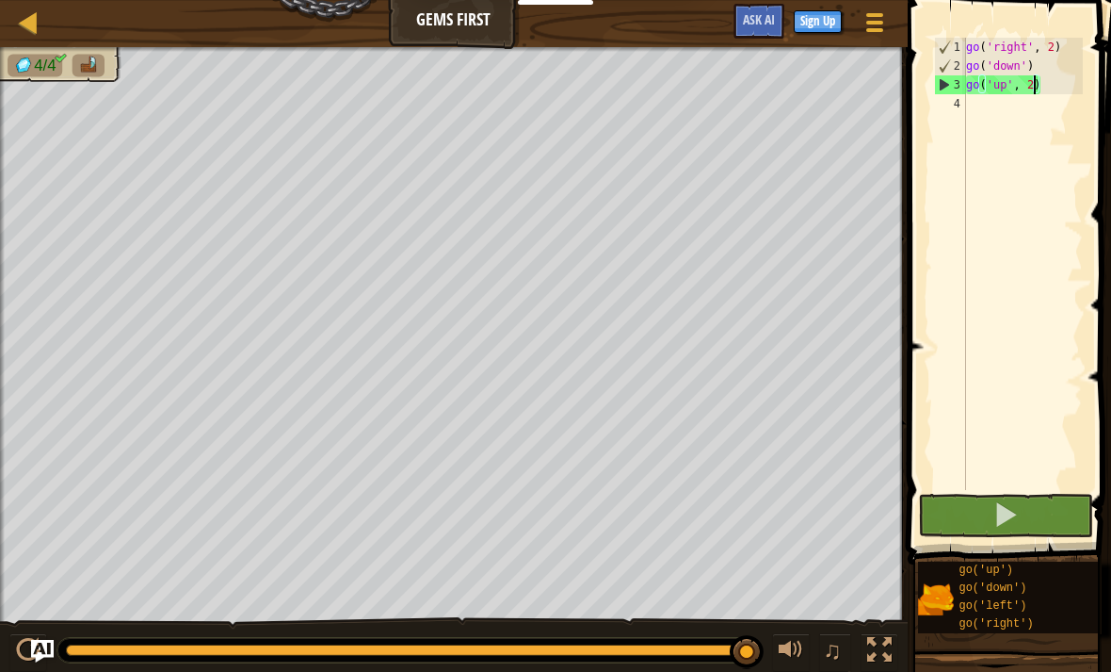
click at [1037, 510] on button at bounding box center [1005, 515] width 175 height 43
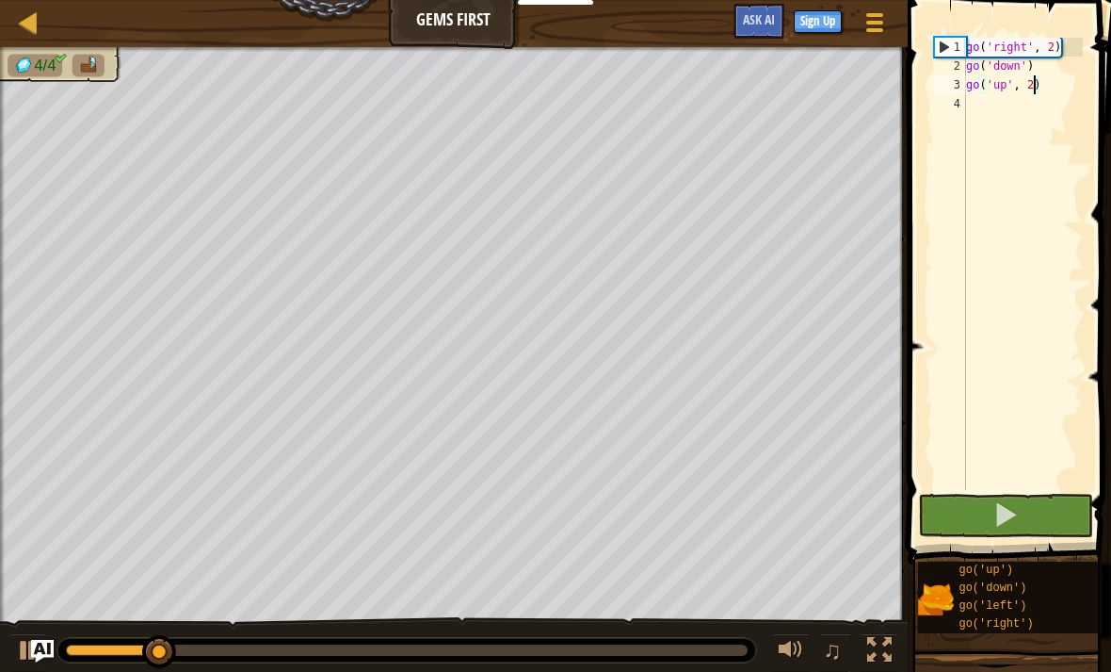
click at [1044, 519] on button at bounding box center [1005, 515] width 175 height 43
click at [1048, 511] on button at bounding box center [1005, 515] width 175 height 43
click at [1048, 507] on button at bounding box center [1005, 515] width 175 height 43
click at [1046, 505] on button at bounding box center [1005, 515] width 175 height 43
click at [1039, 508] on button at bounding box center [1005, 515] width 175 height 43
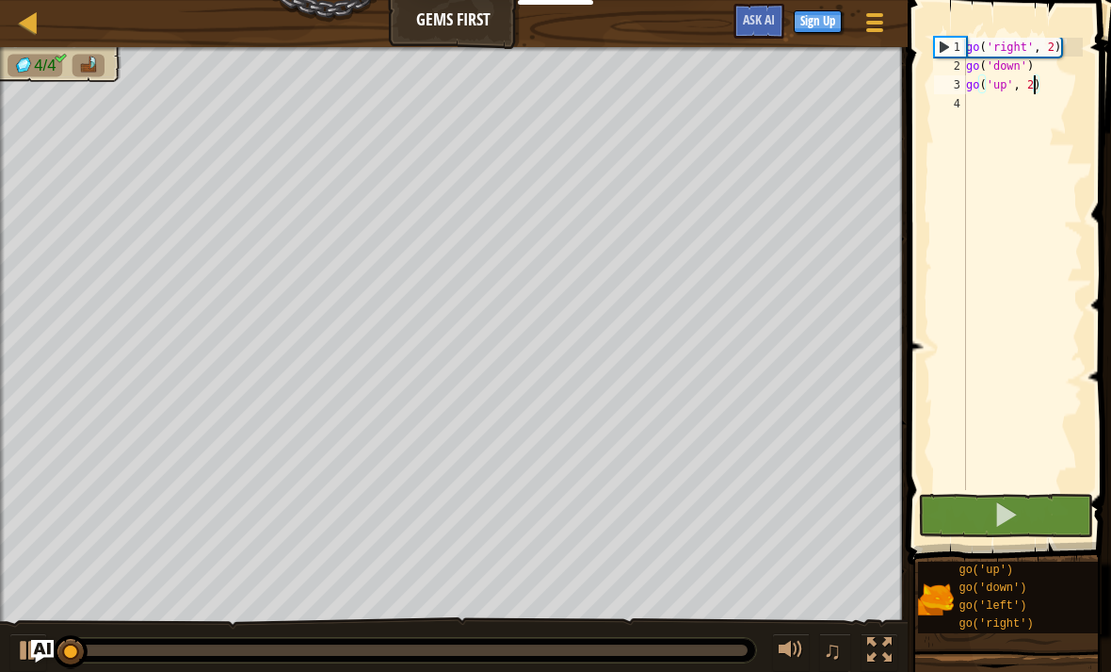
click at [1034, 509] on button at bounding box center [1005, 515] width 175 height 43
click at [1034, 504] on button at bounding box center [1005, 515] width 175 height 43
click at [1028, 505] on button at bounding box center [1005, 515] width 175 height 43
click at [1032, 503] on button at bounding box center [1005, 515] width 175 height 43
click at [1026, 506] on button at bounding box center [1005, 515] width 175 height 43
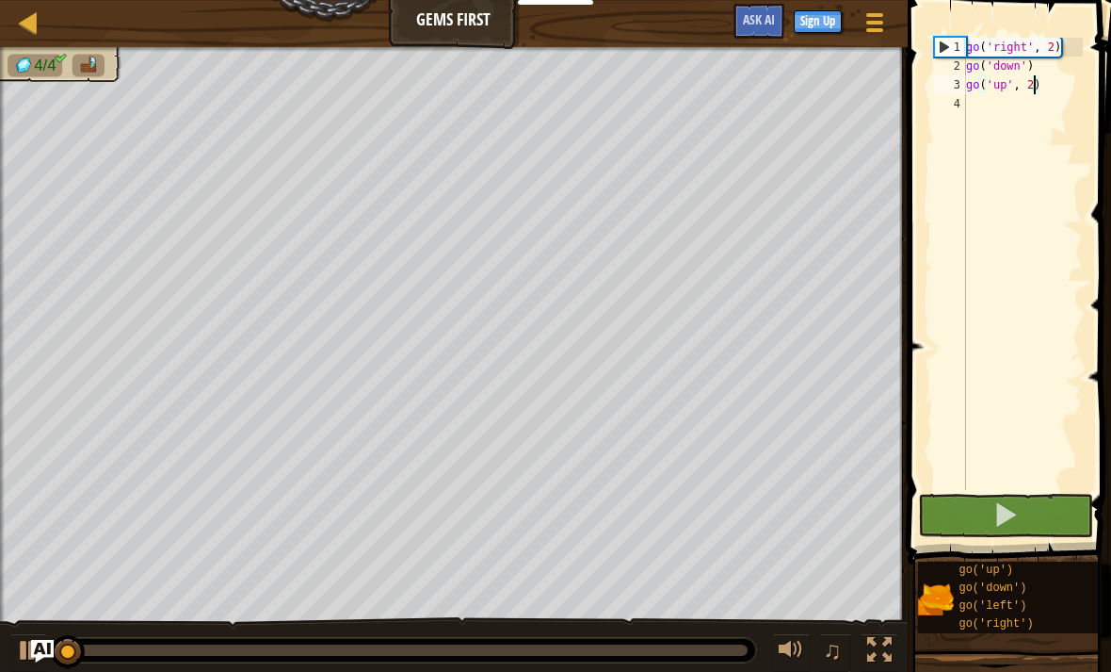
click at [1019, 505] on button at bounding box center [1005, 515] width 175 height 43
click at [1012, 511] on span at bounding box center [1006, 514] width 26 height 26
click at [1013, 512] on span at bounding box center [1006, 514] width 26 height 26
click at [1019, 511] on button at bounding box center [1005, 515] width 175 height 43
click at [1023, 511] on button at bounding box center [1005, 515] width 175 height 43
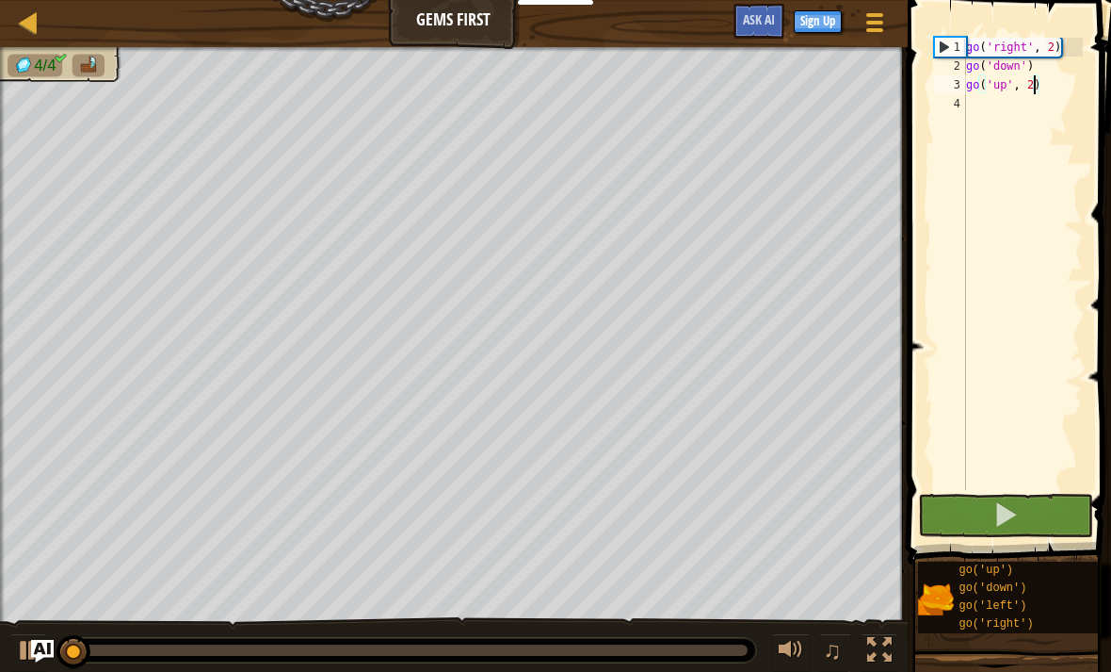
click at [1026, 507] on button at bounding box center [1005, 515] width 175 height 43
click at [1022, 509] on button at bounding box center [1005, 515] width 175 height 43
click at [1020, 516] on button at bounding box center [1005, 515] width 175 height 43
click at [1023, 516] on button at bounding box center [1005, 515] width 175 height 43
click at [1023, 511] on button at bounding box center [1005, 515] width 175 height 43
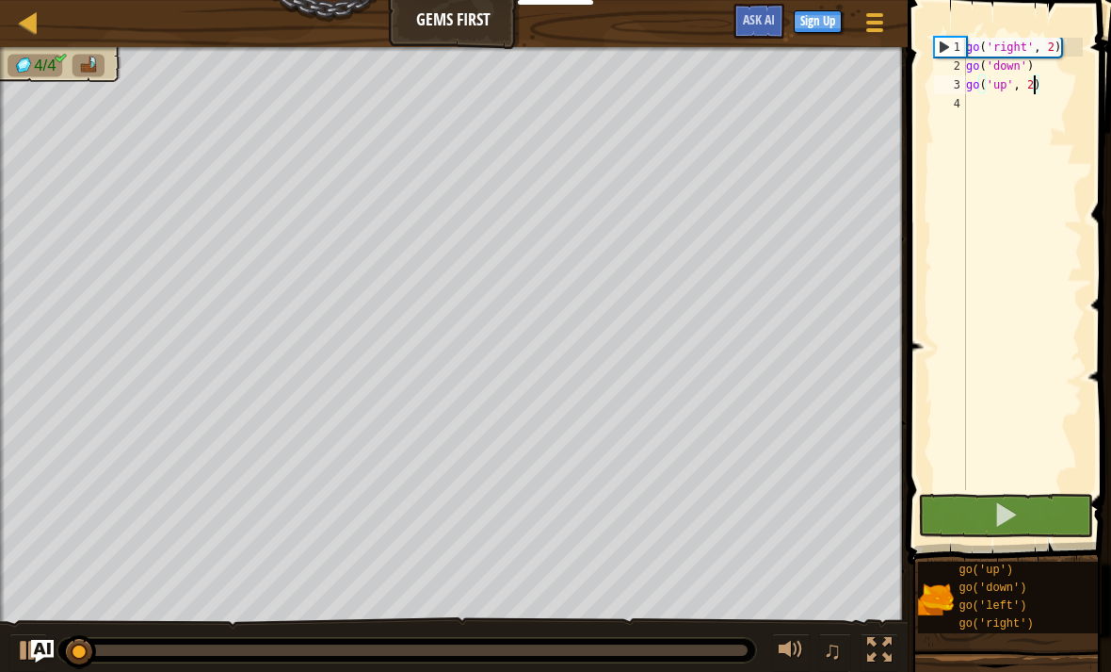
click at [1015, 512] on span at bounding box center [1006, 514] width 26 height 26
click at [1021, 516] on button at bounding box center [1005, 515] width 175 height 43
click at [1018, 515] on span at bounding box center [1006, 514] width 26 height 26
click at [1014, 516] on span at bounding box center [1006, 514] width 26 height 26
click at [1019, 513] on button at bounding box center [1005, 515] width 175 height 43
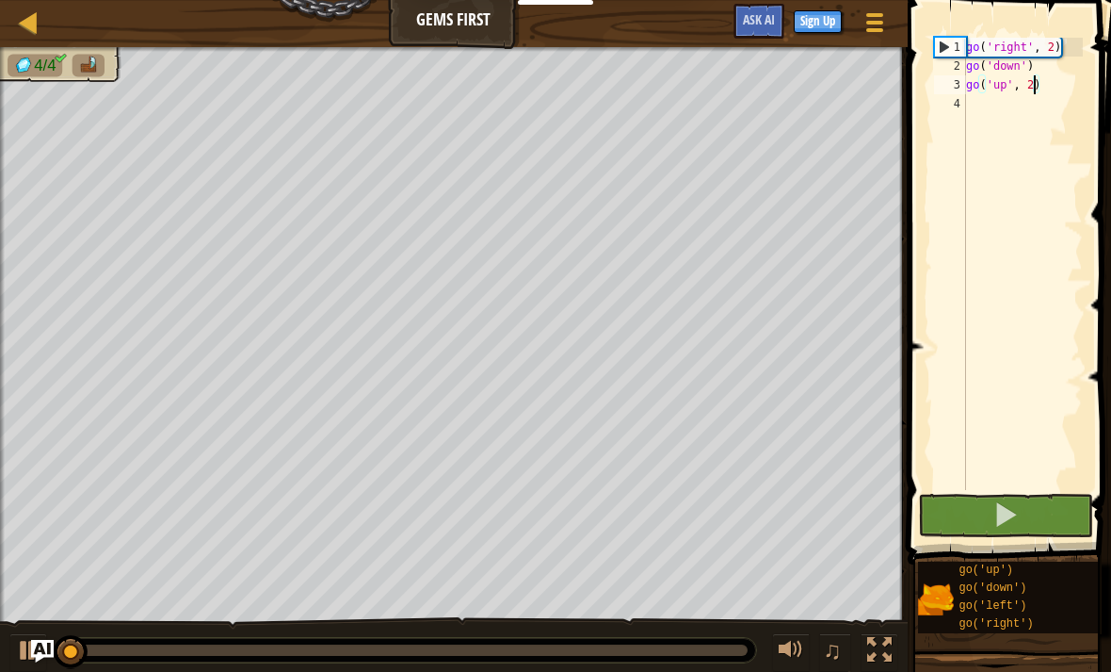
click at [1017, 511] on span at bounding box center [1006, 514] width 26 height 26
click at [1016, 519] on span at bounding box center [1006, 514] width 26 height 26
click at [1016, 516] on span at bounding box center [1006, 514] width 26 height 26
click at [1022, 512] on button at bounding box center [1005, 515] width 175 height 43
click at [1007, 521] on span at bounding box center [1006, 514] width 26 height 26
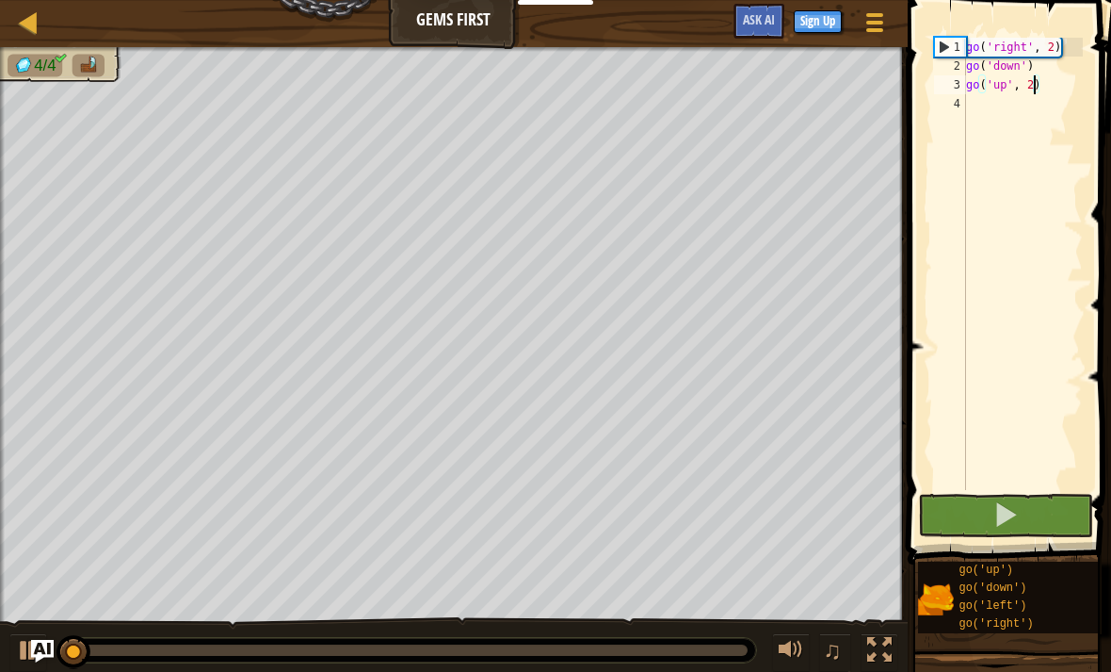
click at [1010, 519] on span at bounding box center [1006, 514] width 26 height 26
click at [1011, 522] on span at bounding box center [1006, 514] width 26 height 26
click at [1010, 520] on span at bounding box center [1006, 514] width 26 height 26
click at [1010, 522] on span at bounding box center [1006, 514] width 26 height 26
click at [1016, 514] on span at bounding box center [1006, 514] width 26 height 26
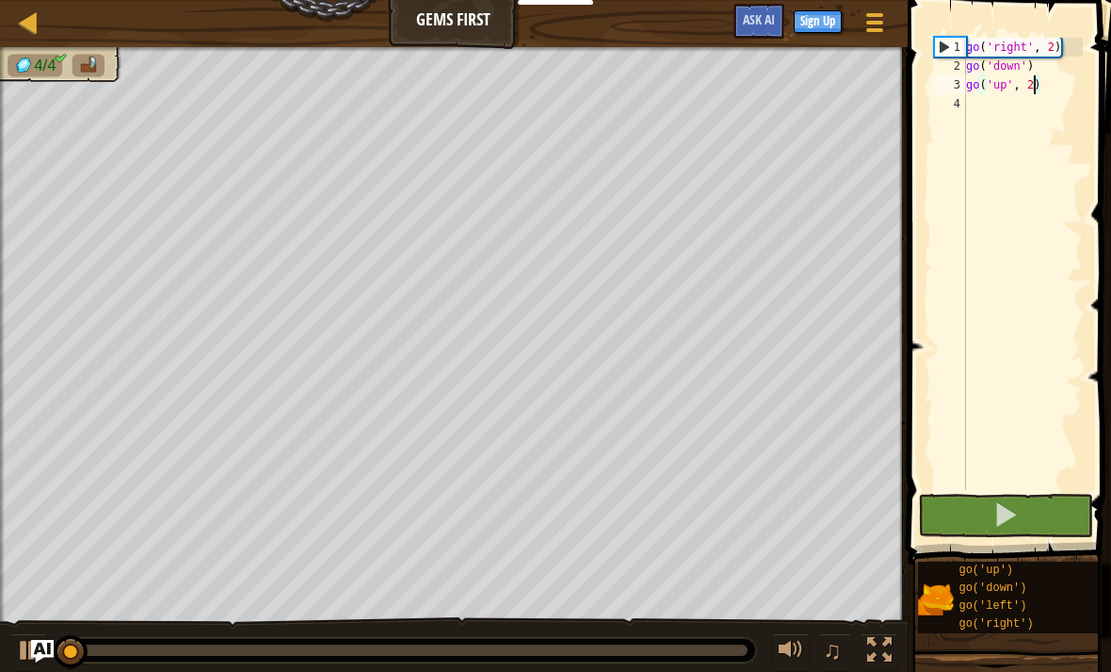
click at [1014, 511] on span at bounding box center [1006, 514] width 26 height 26
click at [1019, 510] on button at bounding box center [1005, 515] width 175 height 43
click at [1013, 510] on span at bounding box center [1006, 514] width 26 height 26
click at [1014, 510] on span at bounding box center [1006, 514] width 26 height 26
click at [1010, 506] on span at bounding box center [1006, 514] width 26 height 26
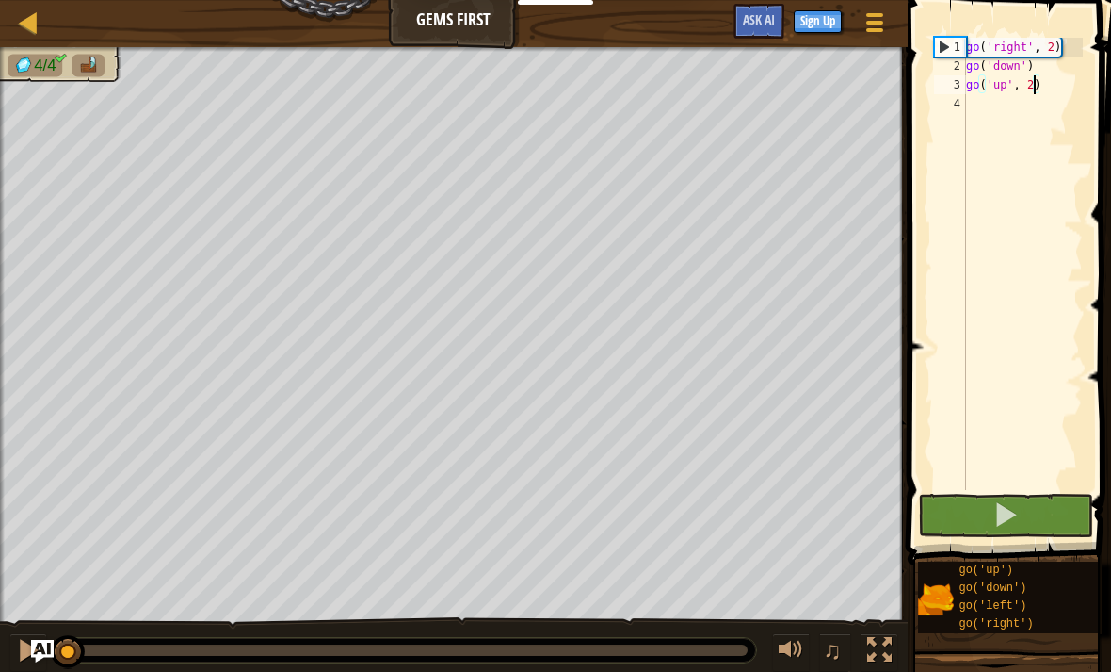
click at [1007, 510] on span at bounding box center [1006, 514] width 26 height 26
click at [1010, 510] on span at bounding box center [1006, 514] width 26 height 26
click at [1013, 501] on span at bounding box center [1006, 514] width 26 height 26
click at [1003, 513] on span at bounding box center [1006, 514] width 26 height 26
click at [1008, 501] on span at bounding box center [1006, 514] width 26 height 26
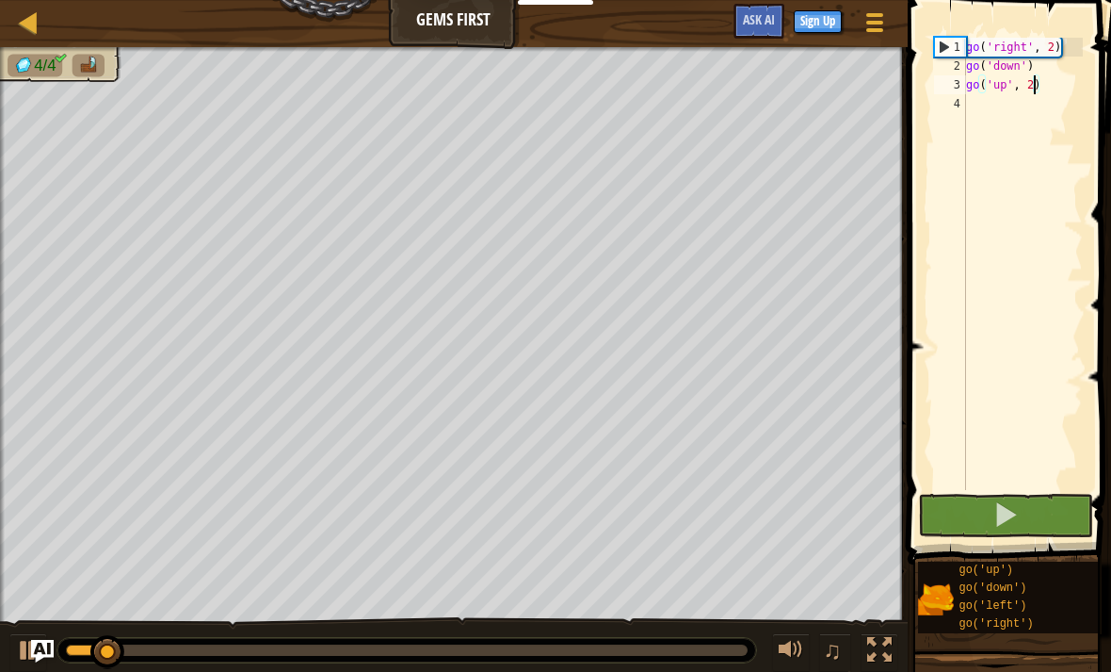
click at [1003, 510] on span at bounding box center [1006, 514] width 26 height 26
click at [1014, 511] on span at bounding box center [1006, 514] width 26 height 26
click at [1009, 513] on span at bounding box center [1006, 514] width 26 height 26
click at [1009, 510] on span at bounding box center [1006, 514] width 26 height 26
click at [1011, 502] on span at bounding box center [1006, 514] width 26 height 26
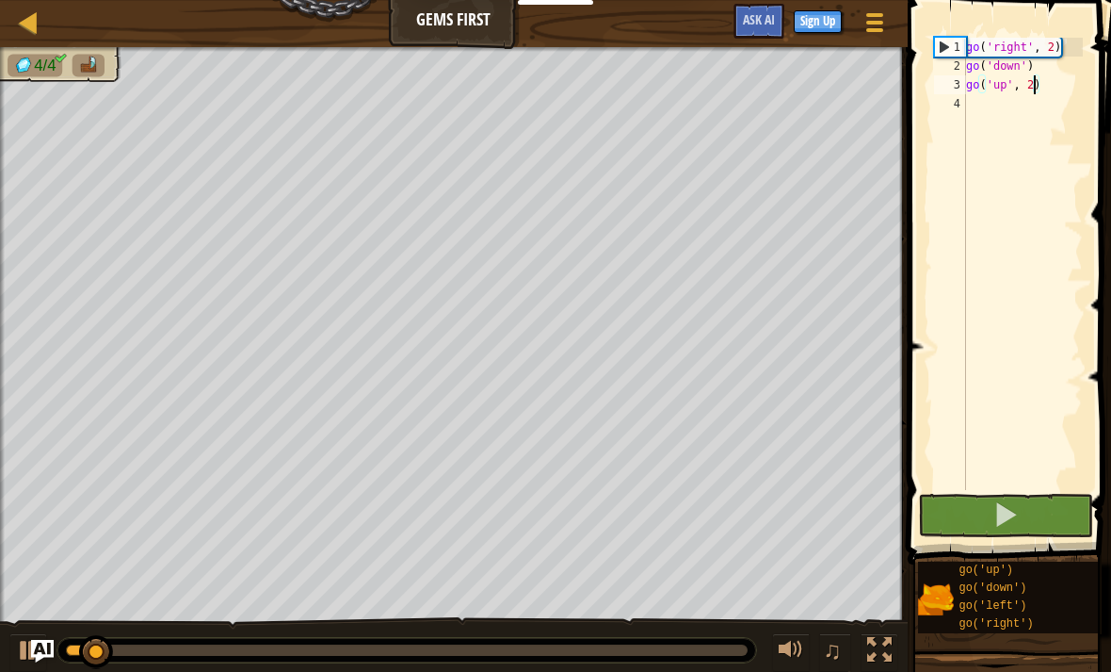
click at [1012, 505] on span at bounding box center [1006, 514] width 26 height 26
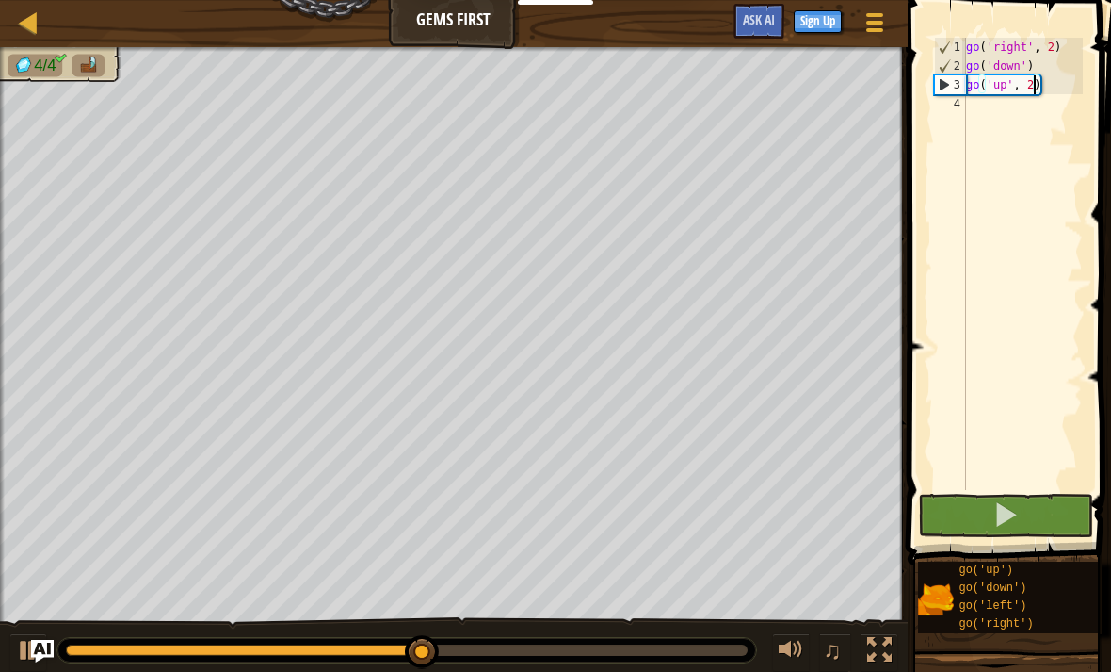
click at [1008, 508] on span at bounding box center [1006, 514] width 26 height 26
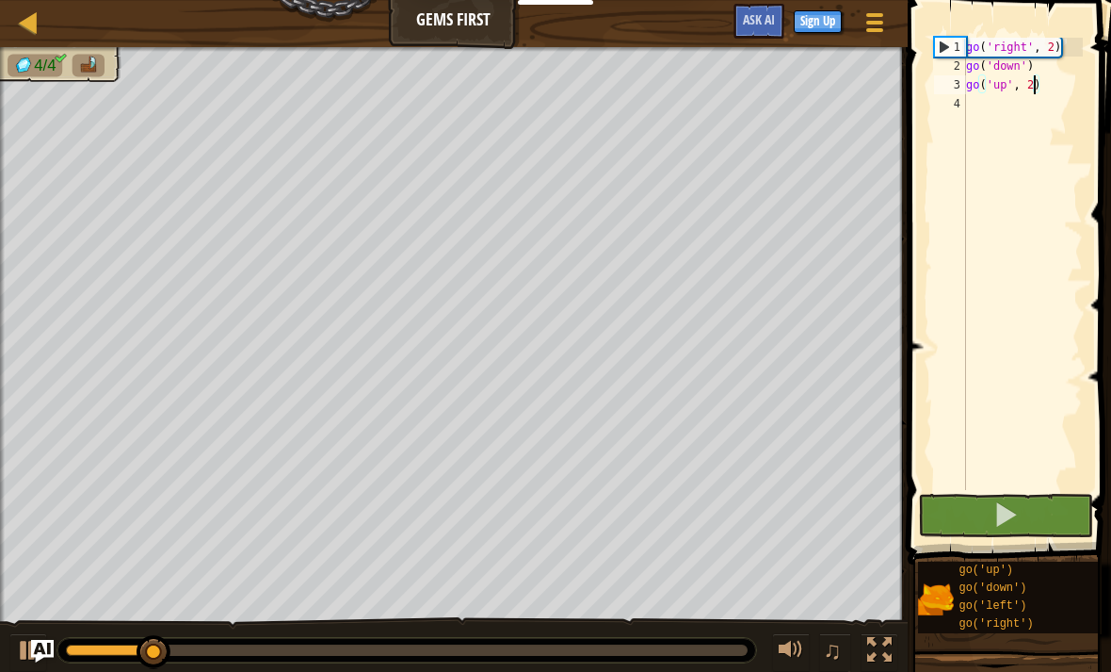
click at [1010, 519] on span at bounding box center [1006, 514] width 26 height 26
click at [1012, 521] on span at bounding box center [1006, 514] width 26 height 26
click at [1012, 518] on span at bounding box center [1006, 514] width 26 height 26
click at [1010, 521] on span at bounding box center [1006, 514] width 26 height 26
click at [1014, 520] on span at bounding box center [1006, 514] width 26 height 26
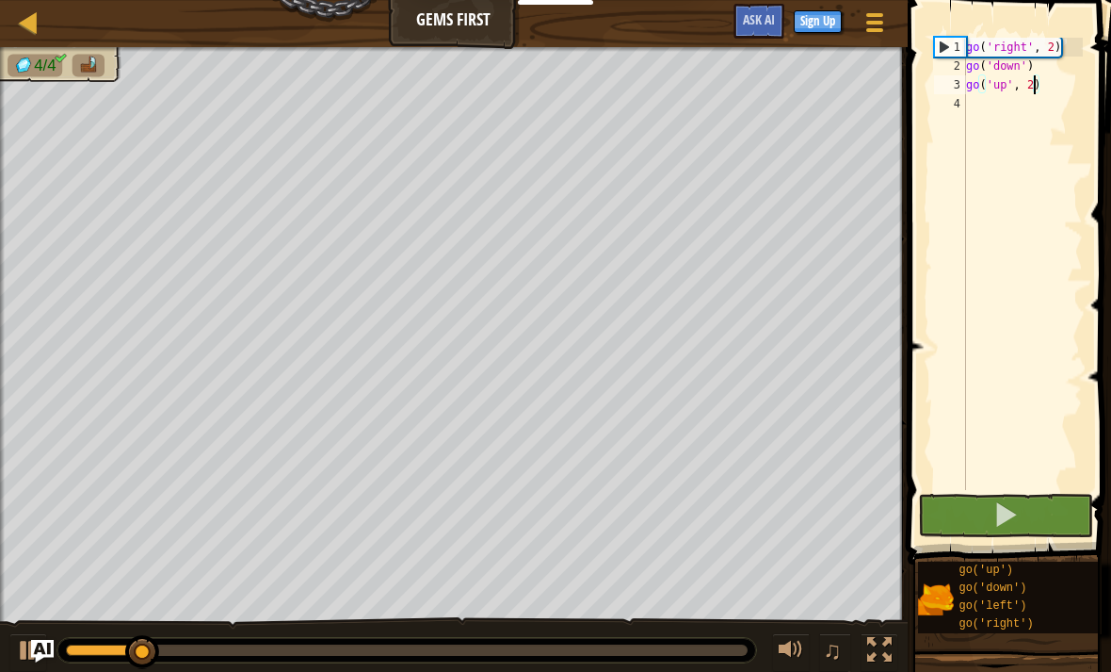
click at [1019, 523] on button at bounding box center [1005, 515] width 175 height 43
click at [1011, 517] on span at bounding box center [1006, 514] width 26 height 26
click at [1012, 519] on span at bounding box center [1006, 514] width 26 height 26
click at [1008, 518] on span at bounding box center [1006, 514] width 26 height 26
click at [1012, 512] on span at bounding box center [1006, 514] width 26 height 26
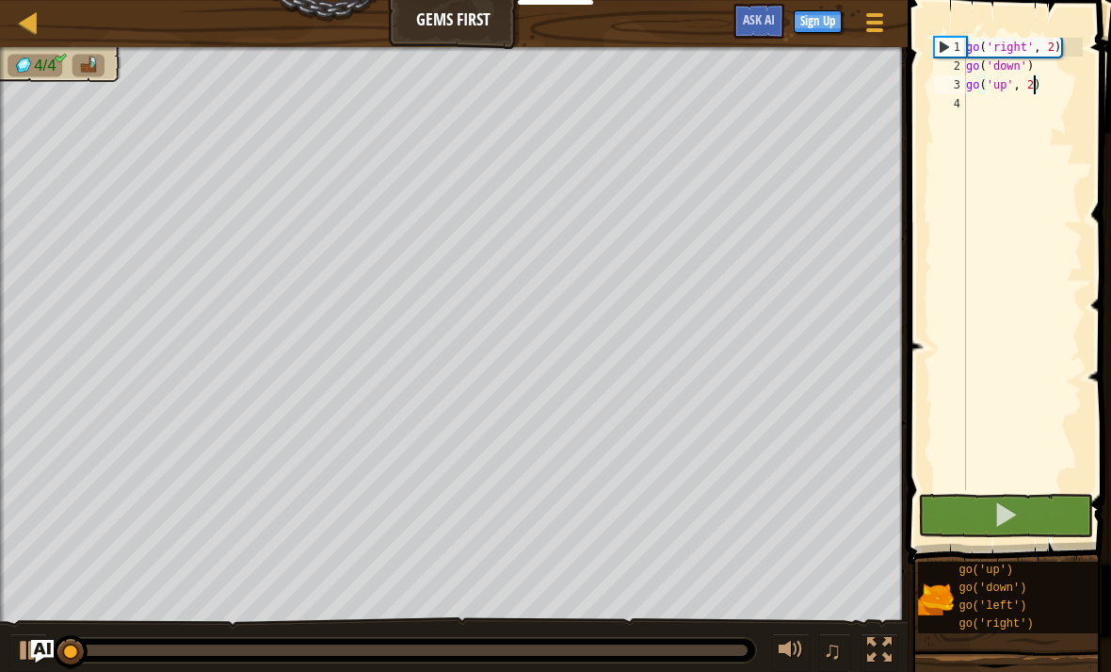
click at [1011, 512] on span at bounding box center [1006, 514] width 26 height 26
click at [1012, 518] on span at bounding box center [1006, 514] width 26 height 26
click at [1007, 513] on span at bounding box center [1006, 514] width 26 height 26
click at [1008, 510] on span at bounding box center [1006, 514] width 26 height 26
click at [1004, 510] on span at bounding box center [1006, 514] width 26 height 26
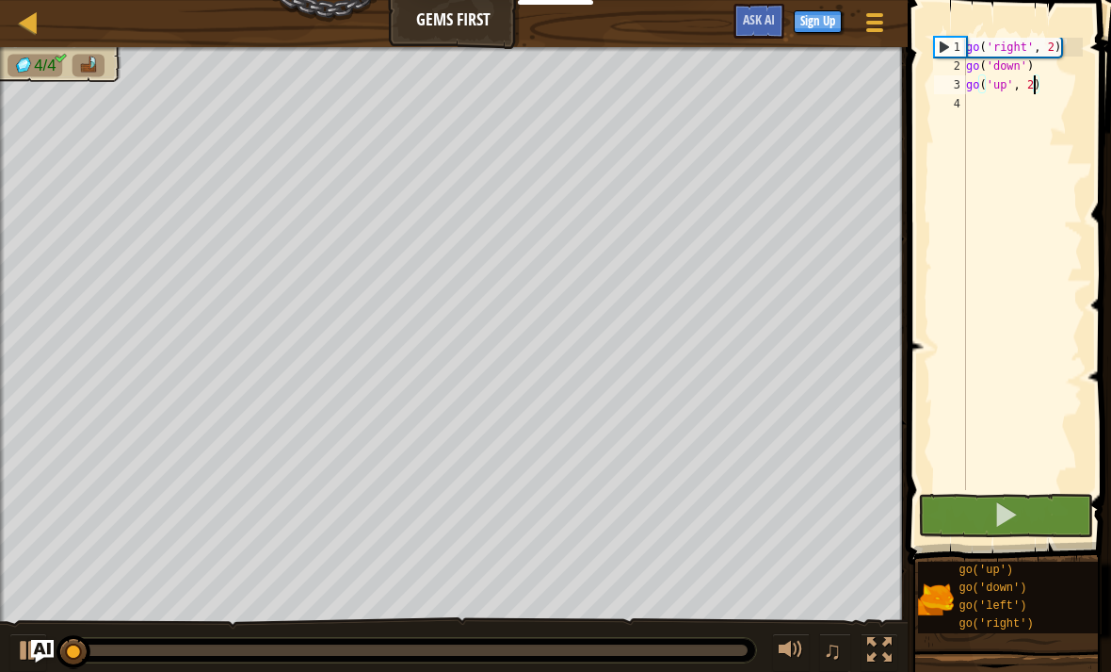
click at [1005, 507] on span at bounding box center [1006, 514] width 26 height 26
click at [1007, 510] on span at bounding box center [1006, 514] width 26 height 26
click at [1003, 513] on span at bounding box center [1006, 514] width 26 height 26
click at [1001, 510] on span at bounding box center [1006, 514] width 26 height 26
click at [1002, 508] on span at bounding box center [1006, 514] width 26 height 26
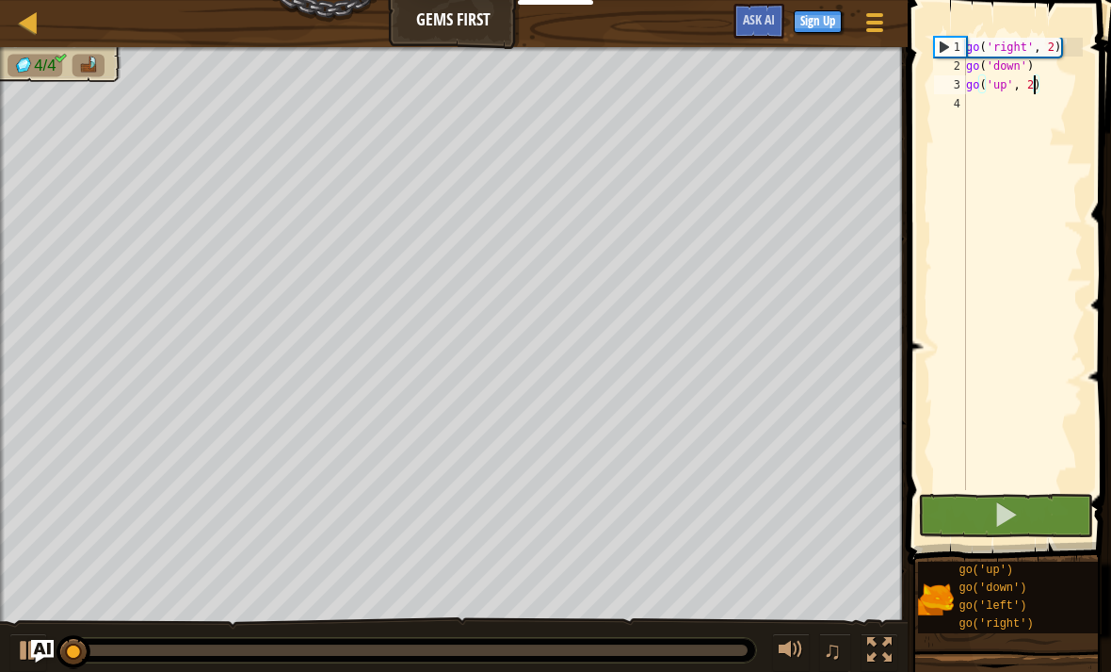
click at [1007, 513] on span at bounding box center [1006, 514] width 26 height 26
click at [1011, 510] on span at bounding box center [1006, 514] width 26 height 26
click at [1012, 501] on span at bounding box center [1006, 514] width 26 height 26
click at [1016, 505] on span at bounding box center [1006, 514] width 26 height 26
click at [1012, 508] on span at bounding box center [1006, 514] width 26 height 26
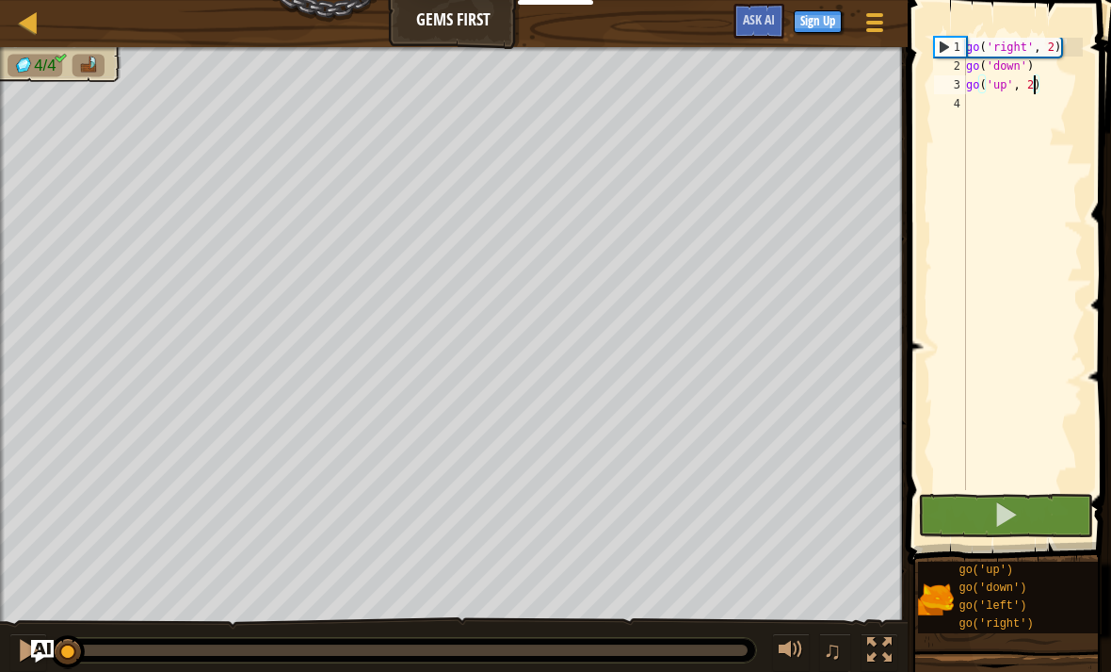
click at [1016, 507] on span at bounding box center [1006, 514] width 26 height 26
click at [1018, 505] on span at bounding box center [1006, 514] width 26 height 26
click at [1027, 503] on button at bounding box center [1005, 515] width 175 height 43
click at [1022, 511] on button at bounding box center [1005, 515] width 175 height 43
click at [1021, 509] on button at bounding box center [1005, 515] width 175 height 43
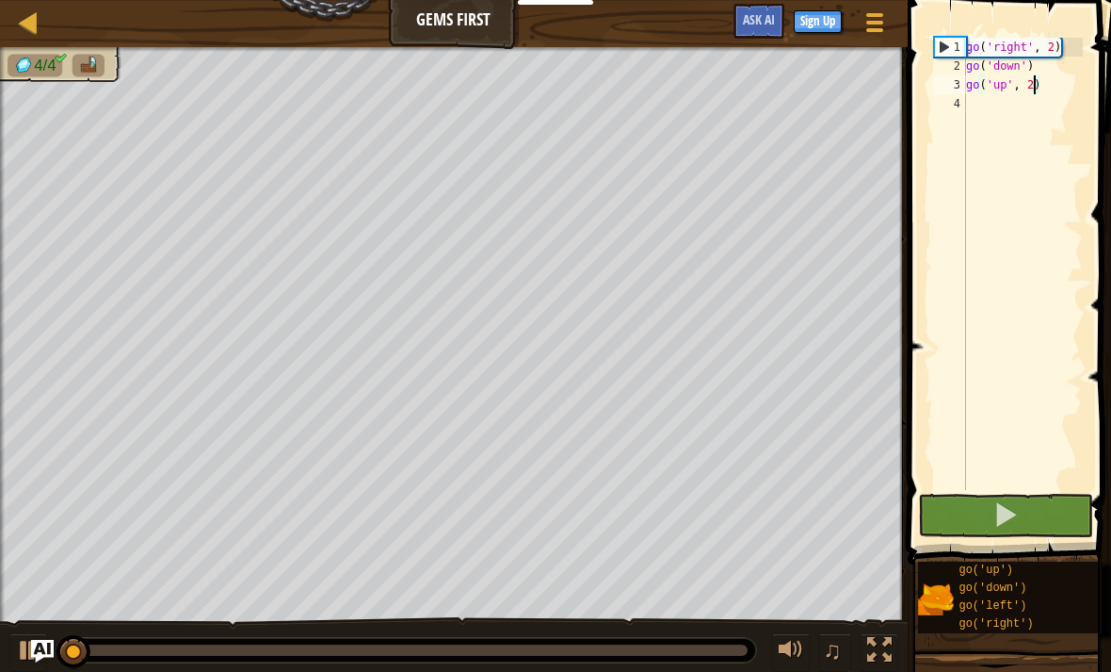
click at [1022, 510] on button at bounding box center [1005, 515] width 175 height 43
click at [1023, 511] on button at bounding box center [1005, 515] width 175 height 43
click at [1016, 514] on span at bounding box center [1006, 514] width 26 height 26
click at [1013, 505] on span at bounding box center [1006, 514] width 26 height 26
click at [1016, 501] on span at bounding box center [1006, 514] width 26 height 26
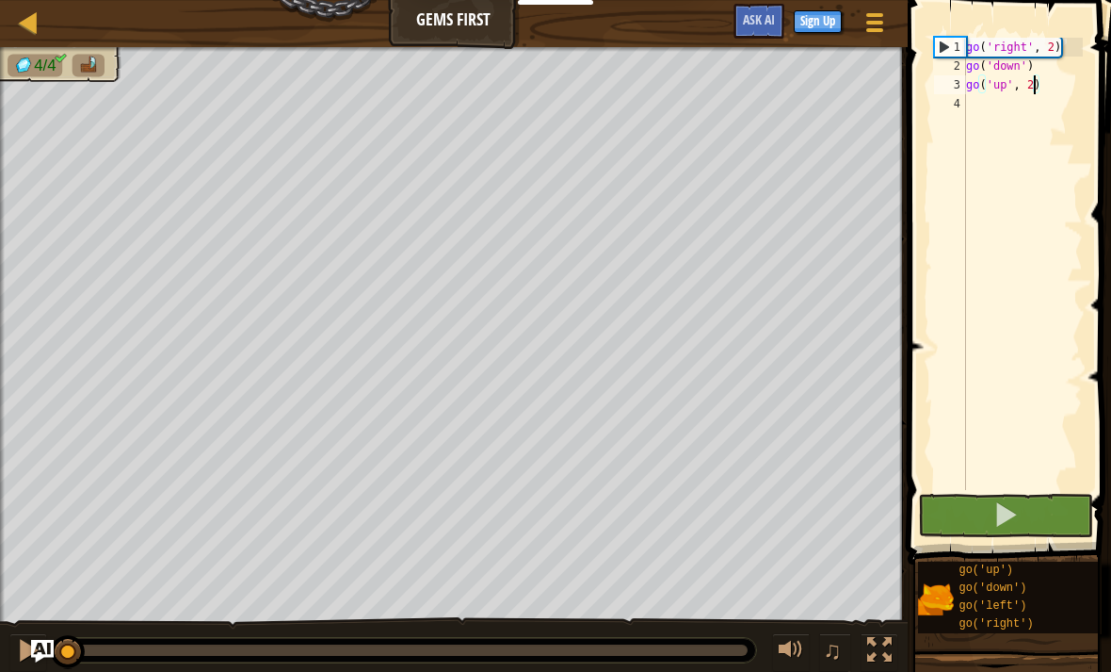
click at [1020, 506] on button at bounding box center [1005, 515] width 175 height 43
click at [1021, 507] on button at bounding box center [1005, 515] width 175 height 43
click at [1021, 510] on button at bounding box center [1005, 515] width 175 height 43
click at [1022, 519] on button at bounding box center [1005, 515] width 175 height 43
click at [1028, 517] on button at bounding box center [1005, 515] width 175 height 43
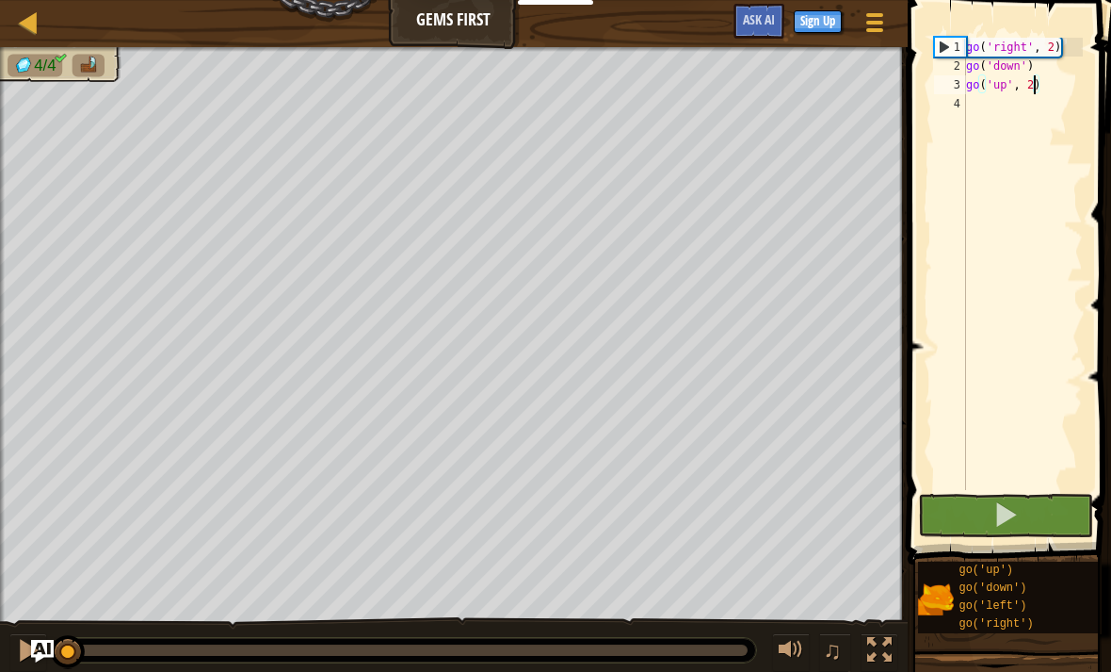
click at [1034, 519] on button at bounding box center [1005, 515] width 175 height 43
click at [1023, 519] on button at bounding box center [1005, 515] width 175 height 43
click at [1011, 505] on span at bounding box center [1006, 514] width 26 height 26
click at [1009, 521] on span at bounding box center [1006, 514] width 26 height 26
click at [1014, 514] on span at bounding box center [1006, 514] width 26 height 26
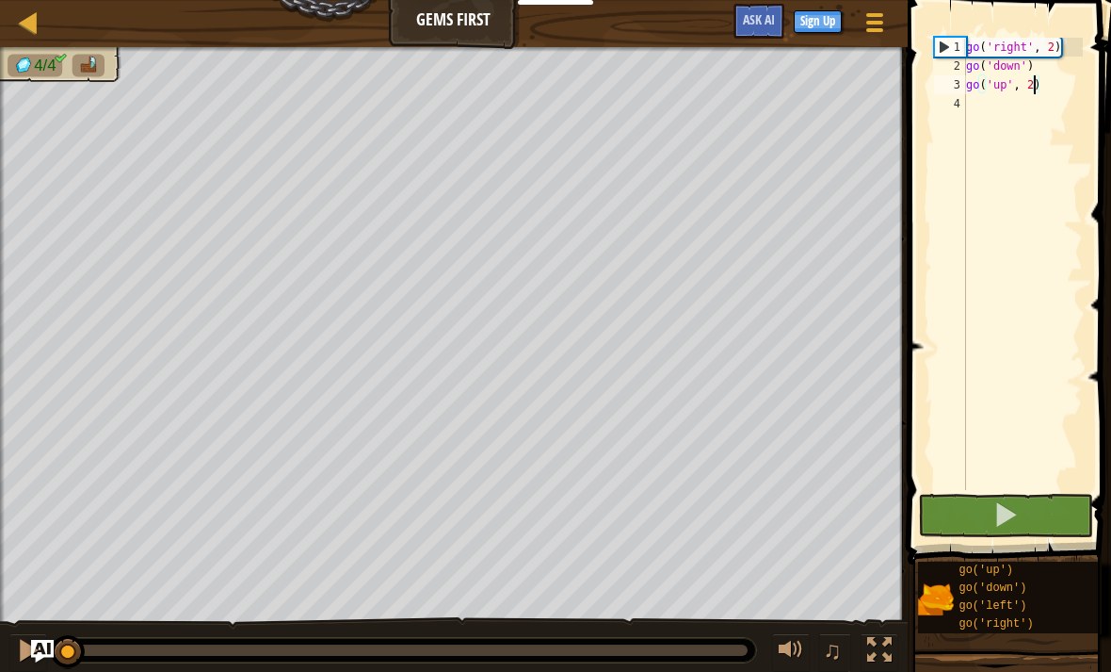
click at [1010, 509] on span at bounding box center [1006, 514] width 26 height 26
click at [1003, 507] on span at bounding box center [1006, 514] width 26 height 26
click at [1000, 503] on span at bounding box center [1006, 514] width 26 height 26
click at [997, 503] on span at bounding box center [1006, 514] width 26 height 26
click at [991, 506] on button at bounding box center [1005, 515] width 175 height 43
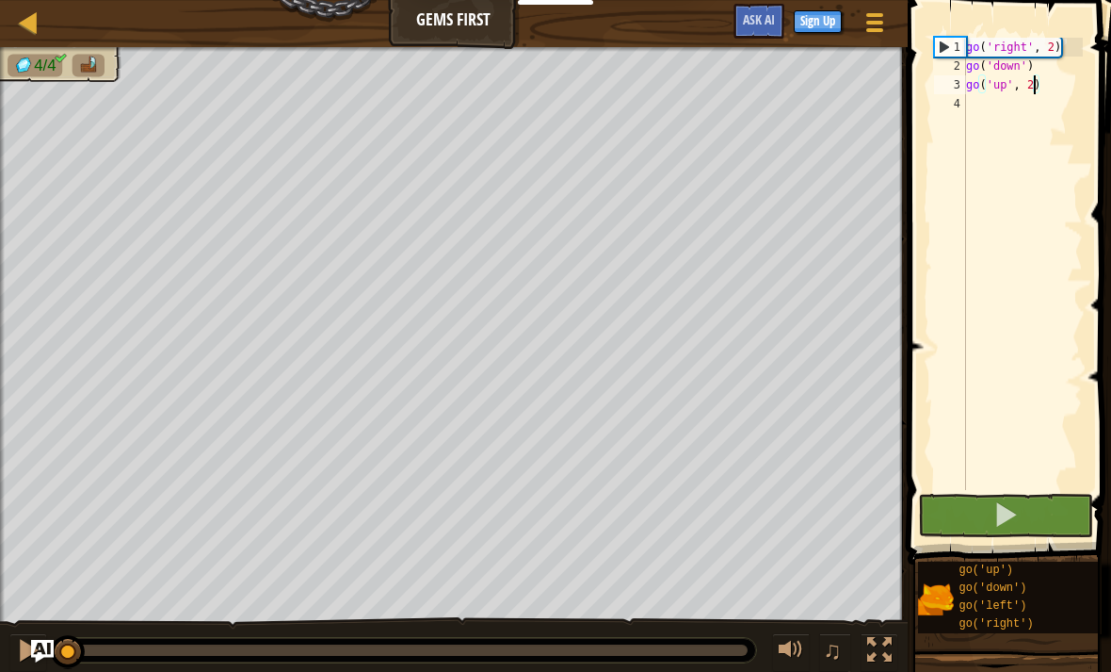
click at [990, 505] on button at bounding box center [1005, 515] width 175 height 43
click at [992, 504] on button at bounding box center [1005, 515] width 175 height 43
click at [992, 503] on button at bounding box center [1005, 515] width 175 height 43
click at [995, 503] on span at bounding box center [1006, 514] width 26 height 26
click at [987, 507] on button at bounding box center [1005, 515] width 175 height 43
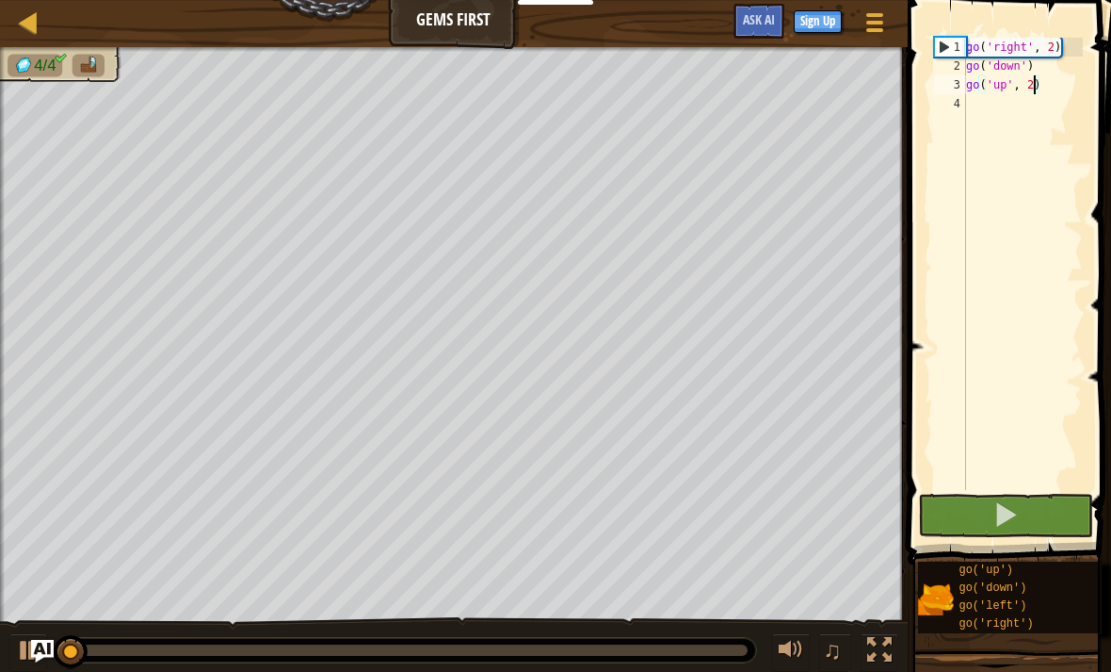
click at [987, 509] on button at bounding box center [1005, 515] width 175 height 43
click at [990, 508] on button at bounding box center [1005, 515] width 175 height 43
click at [990, 507] on button at bounding box center [1005, 515] width 175 height 43
click at [989, 514] on button at bounding box center [1005, 515] width 175 height 43
click at [982, 519] on button at bounding box center [1005, 515] width 175 height 43
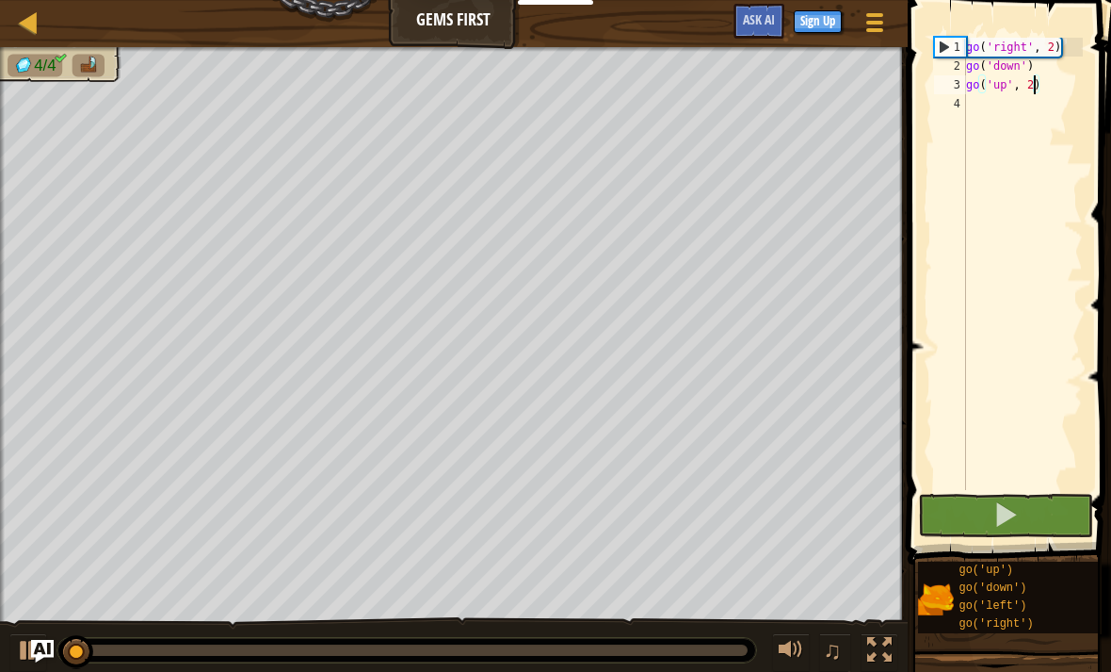
click at [995, 513] on span at bounding box center [1006, 514] width 26 height 26
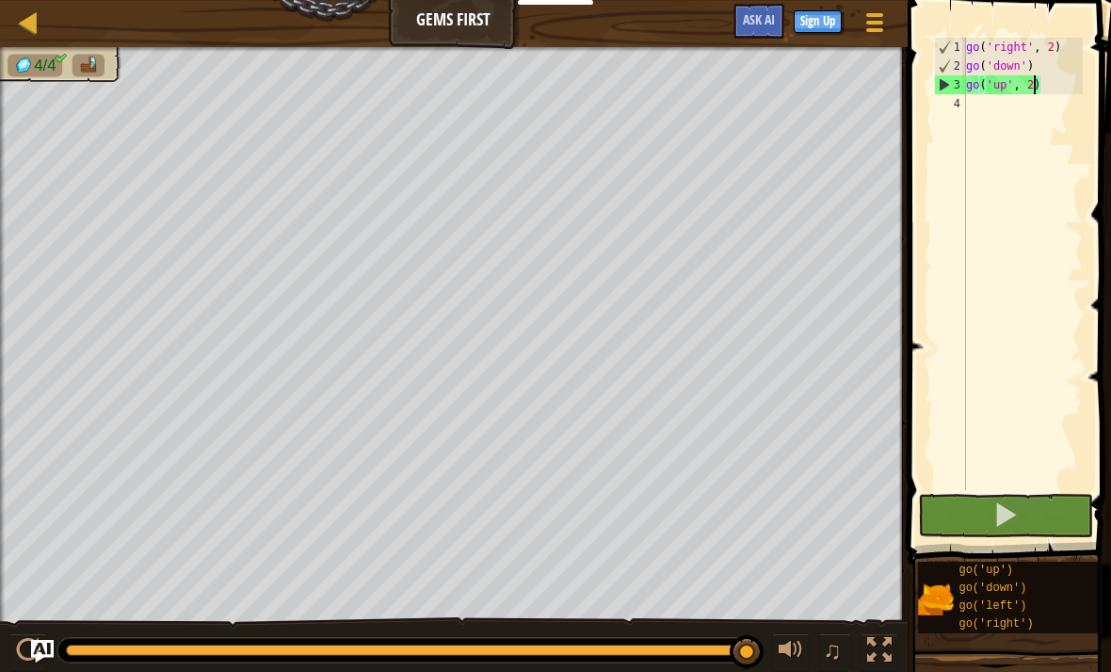
click at [982, 535] on button at bounding box center [1005, 515] width 175 height 43
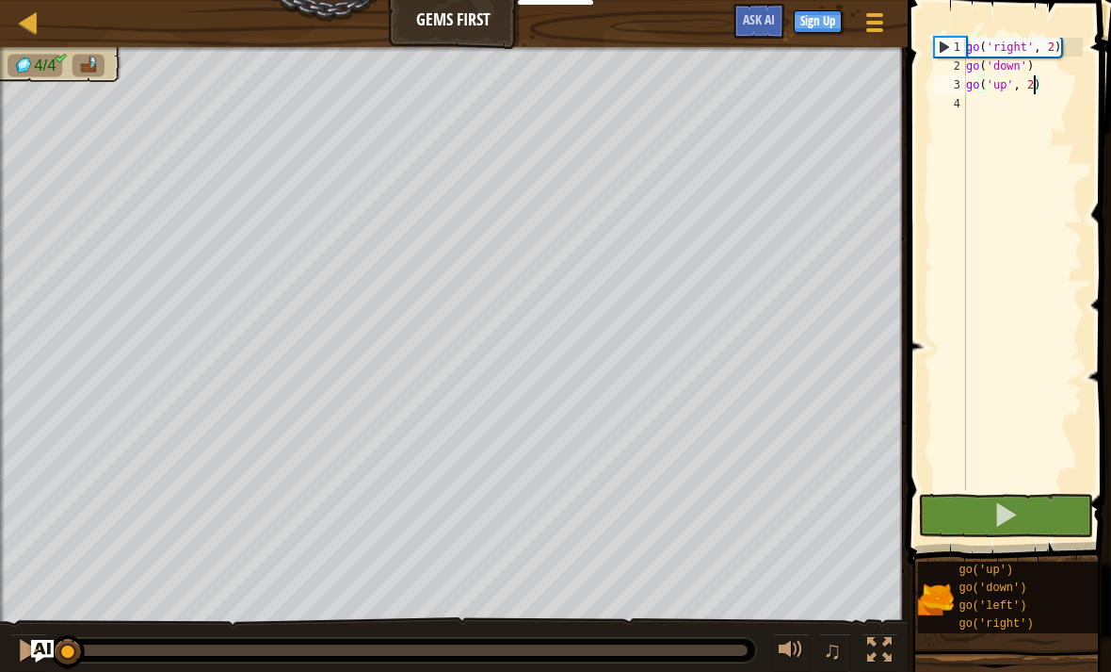
click at [1016, 506] on span at bounding box center [1006, 514] width 26 height 26
click at [1025, 496] on button at bounding box center [1005, 515] width 175 height 43
click at [1027, 496] on button at bounding box center [1005, 515] width 175 height 43
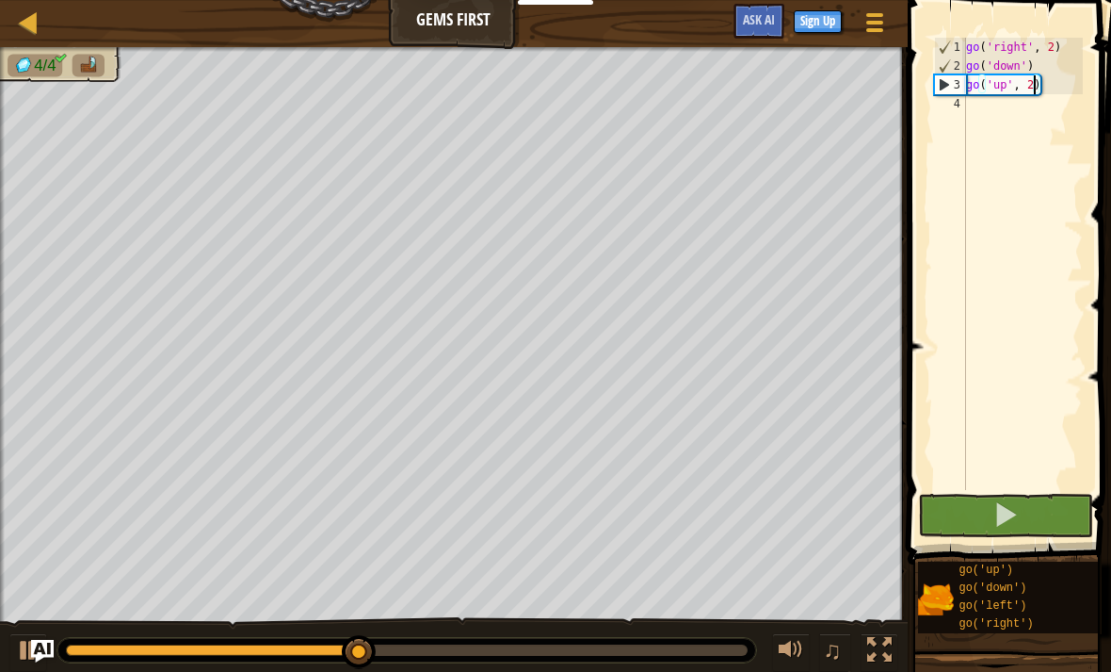
scroll to position [9, 0]
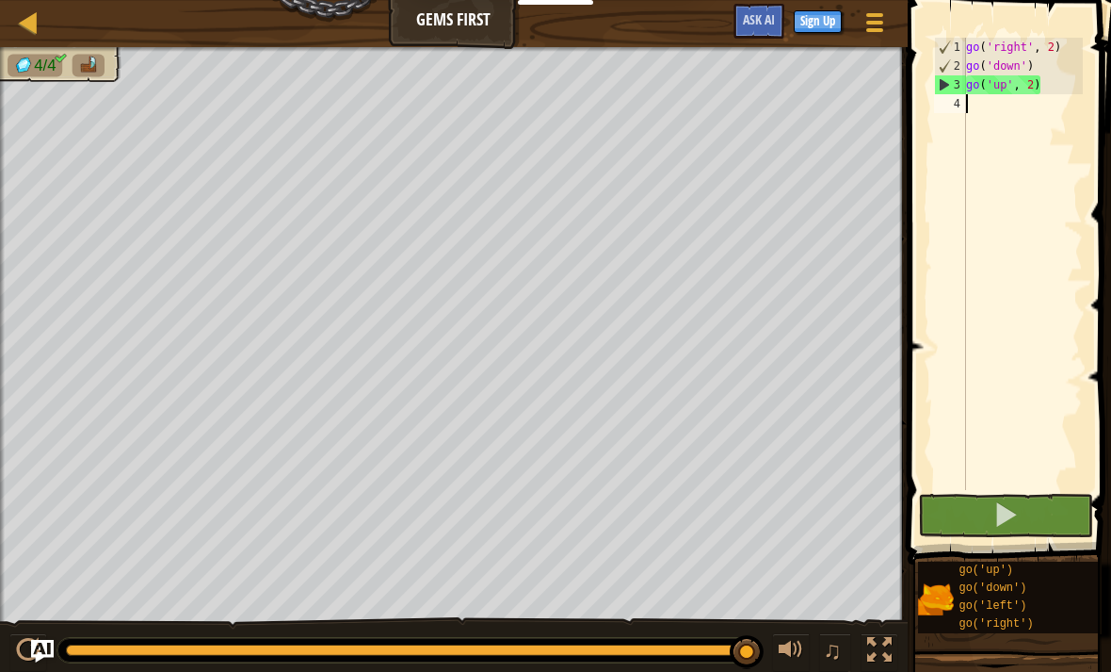
type textarea "g"
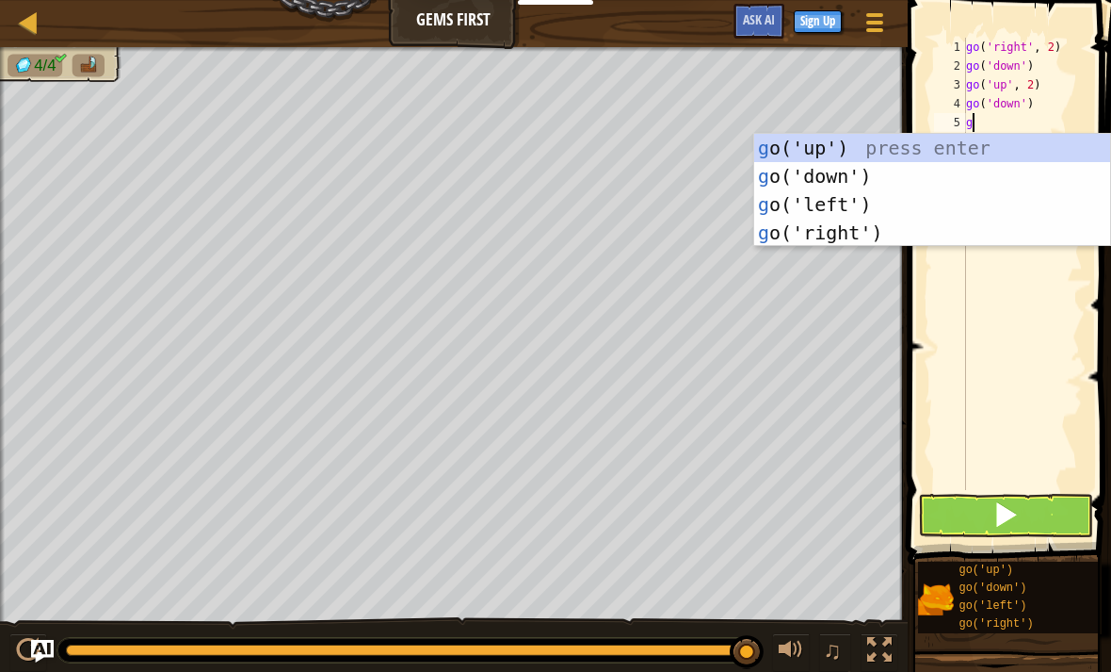
type textarea "go"
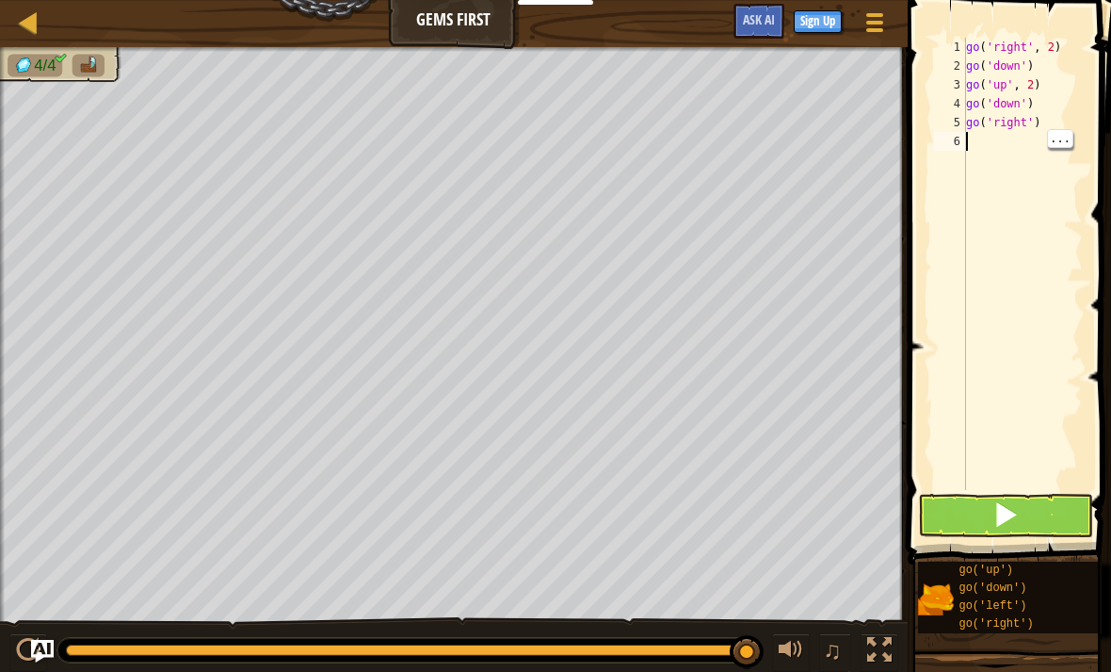
click at [1041, 519] on button at bounding box center [1005, 515] width 175 height 43
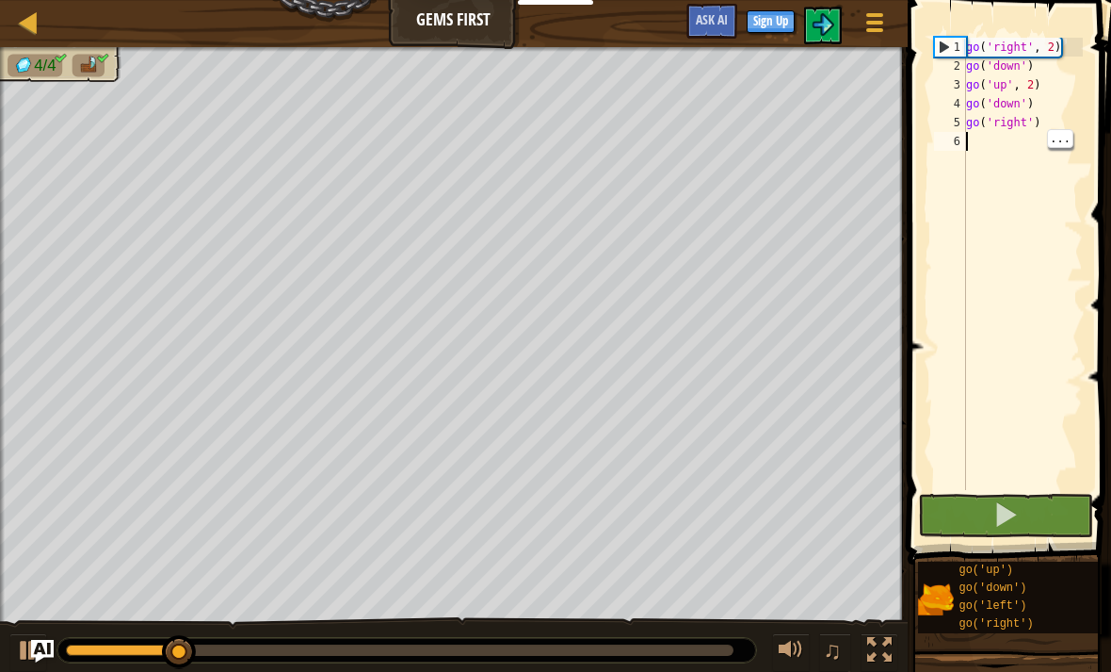
click at [996, 504] on span at bounding box center [1006, 514] width 26 height 26
click at [998, 510] on span at bounding box center [1006, 514] width 26 height 26
click at [1016, 523] on span at bounding box center [1006, 514] width 26 height 26
click at [1012, 520] on span at bounding box center [1006, 514] width 26 height 26
click at [1004, 521] on span at bounding box center [1006, 514] width 26 height 26
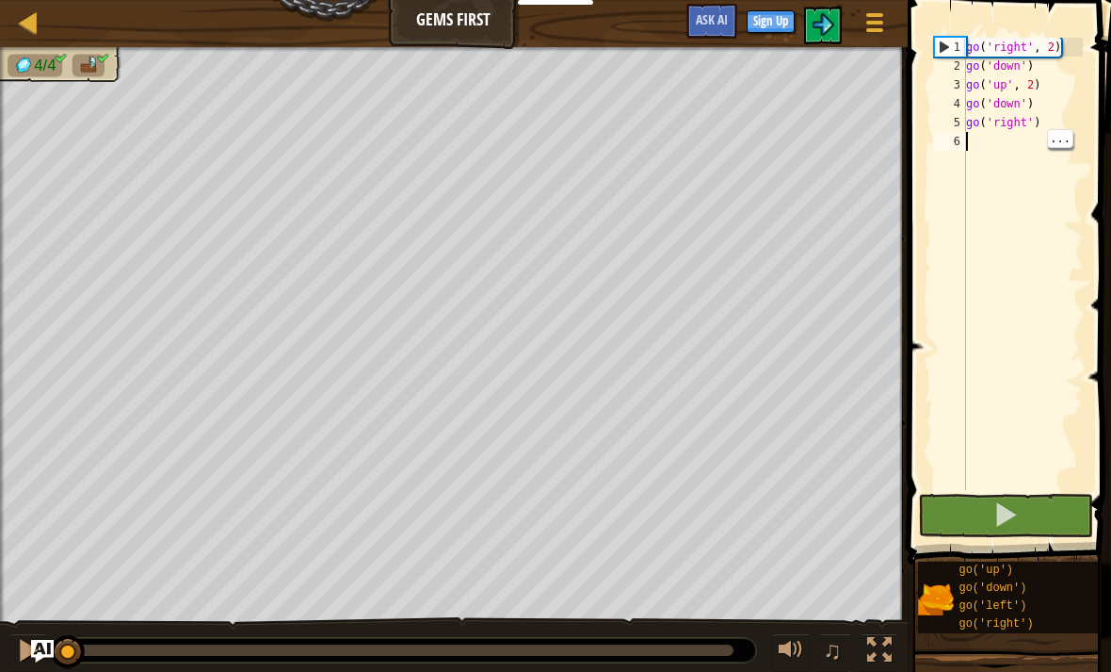
click at [1000, 522] on span at bounding box center [1006, 514] width 26 height 26
click at [1003, 527] on span at bounding box center [1006, 514] width 26 height 26
click at [1002, 518] on span at bounding box center [1006, 514] width 26 height 26
click at [996, 513] on span at bounding box center [1006, 514] width 26 height 26
click at [992, 514] on button at bounding box center [1005, 515] width 175 height 43
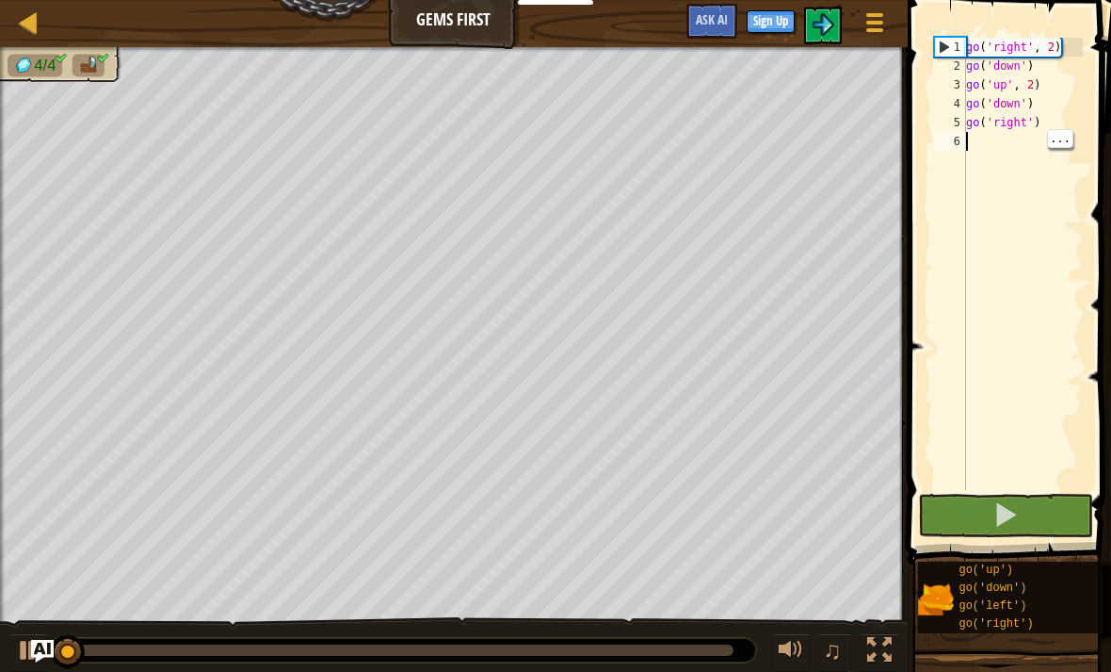
click at [993, 514] on span at bounding box center [1006, 514] width 26 height 26
click at [994, 514] on span at bounding box center [1006, 514] width 26 height 26
click at [996, 511] on span at bounding box center [1006, 514] width 26 height 26
click at [994, 511] on span at bounding box center [1006, 514] width 26 height 26
click at [995, 513] on span at bounding box center [1006, 514] width 26 height 26
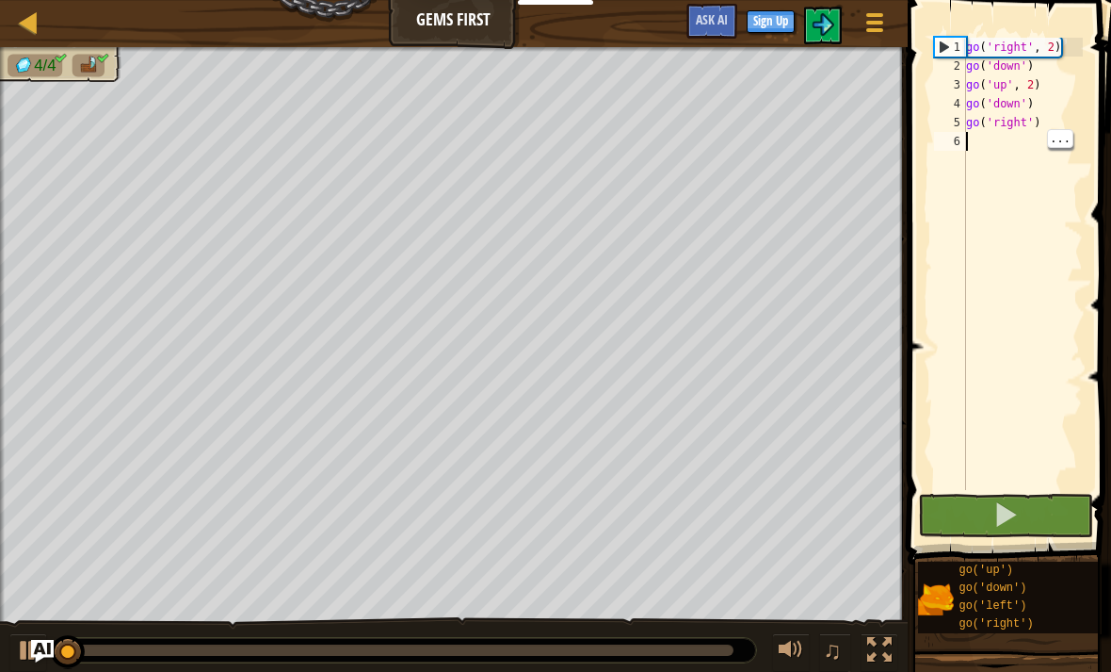
click at [994, 514] on span at bounding box center [1006, 514] width 26 height 26
click at [994, 513] on span at bounding box center [1006, 514] width 26 height 26
click at [1000, 510] on span at bounding box center [1006, 514] width 26 height 26
click at [998, 511] on span at bounding box center [1006, 514] width 26 height 26
click at [993, 514] on span at bounding box center [1006, 514] width 26 height 26
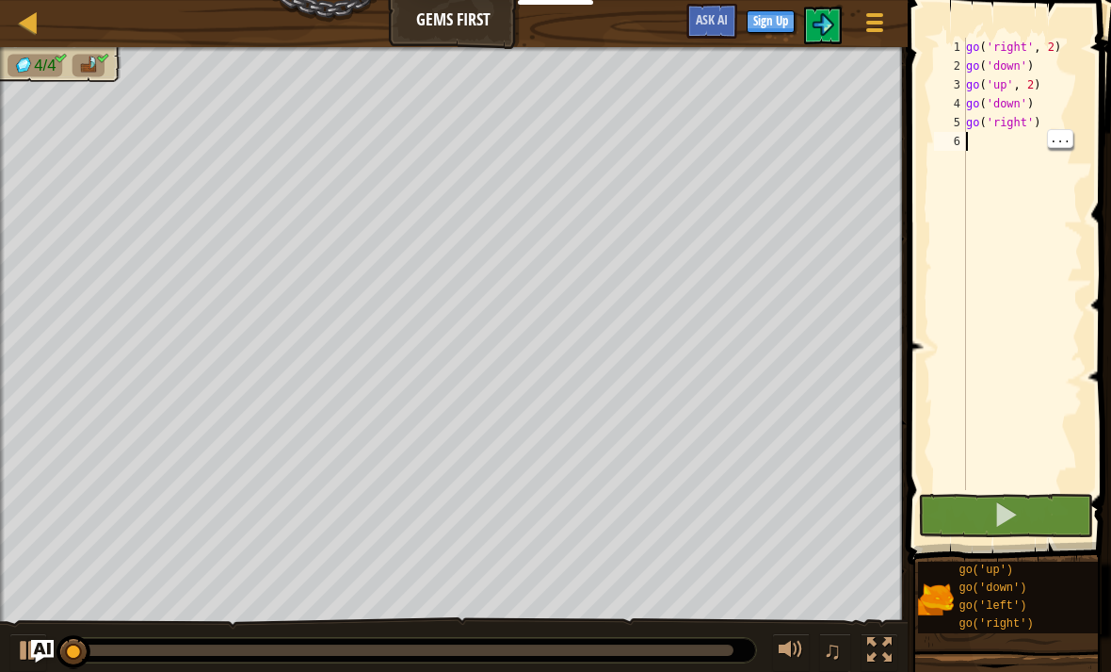
click at [996, 524] on span at bounding box center [1006, 514] width 26 height 26
click at [997, 518] on span at bounding box center [1006, 514] width 26 height 26
click at [1002, 510] on span at bounding box center [1006, 514] width 26 height 26
click at [1000, 507] on span at bounding box center [1006, 514] width 26 height 26
click at [1001, 510] on span at bounding box center [1006, 514] width 26 height 26
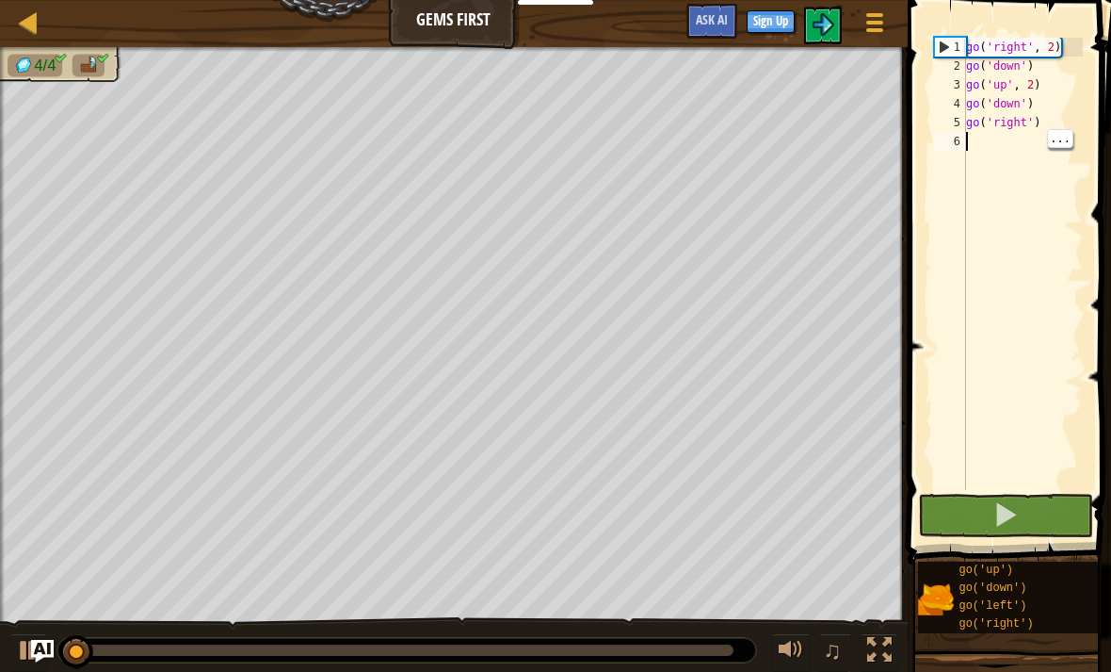
click at [1002, 512] on span at bounding box center [1006, 514] width 26 height 26
click at [1003, 518] on span at bounding box center [1006, 514] width 26 height 26
click at [1010, 512] on span at bounding box center [1006, 514] width 26 height 26
click at [1012, 512] on span at bounding box center [1006, 514] width 26 height 26
click at [1005, 514] on span at bounding box center [1006, 514] width 26 height 26
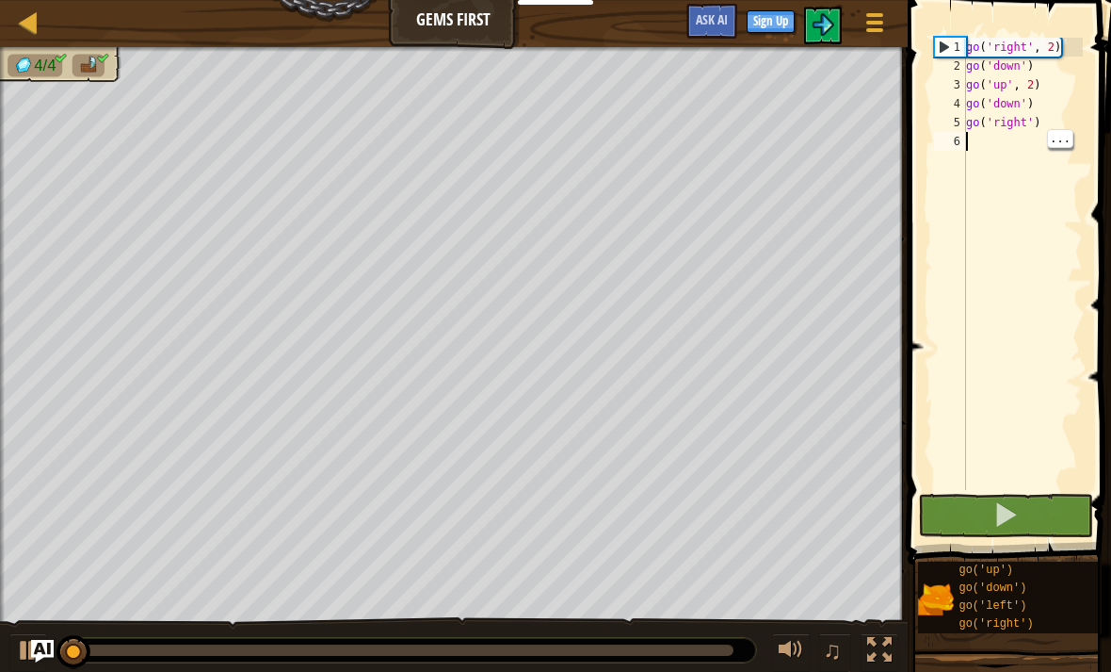
click at [1003, 506] on span at bounding box center [1006, 514] width 26 height 26
click at [1003, 510] on span at bounding box center [1006, 514] width 26 height 26
click at [1009, 509] on span at bounding box center [1006, 514] width 26 height 26
click at [1004, 506] on span at bounding box center [1006, 514] width 26 height 26
click at [1012, 509] on span at bounding box center [1006, 514] width 26 height 26
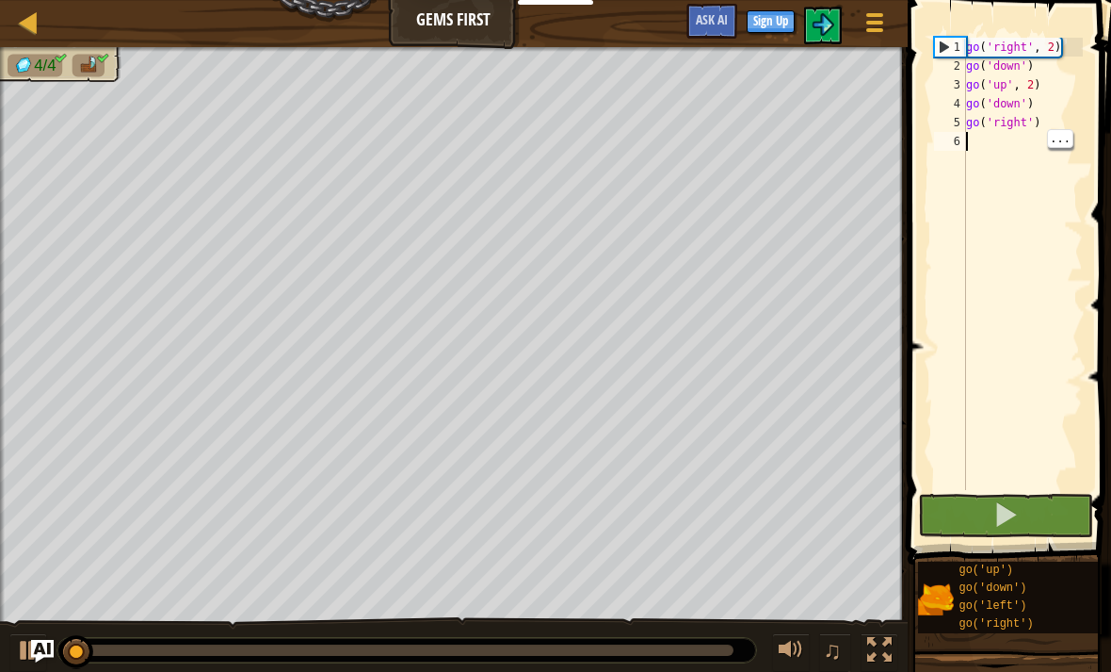
click at [1012, 517] on span at bounding box center [1006, 514] width 26 height 26
click at [1014, 510] on span at bounding box center [1006, 514] width 26 height 26
click at [1009, 510] on span at bounding box center [1006, 514] width 26 height 26
click at [1004, 508] on span at bounding box center [1006, 514] width 26 height 26
click at [998, 508] on span at bounding box center [1006, 514] width 26 height 26
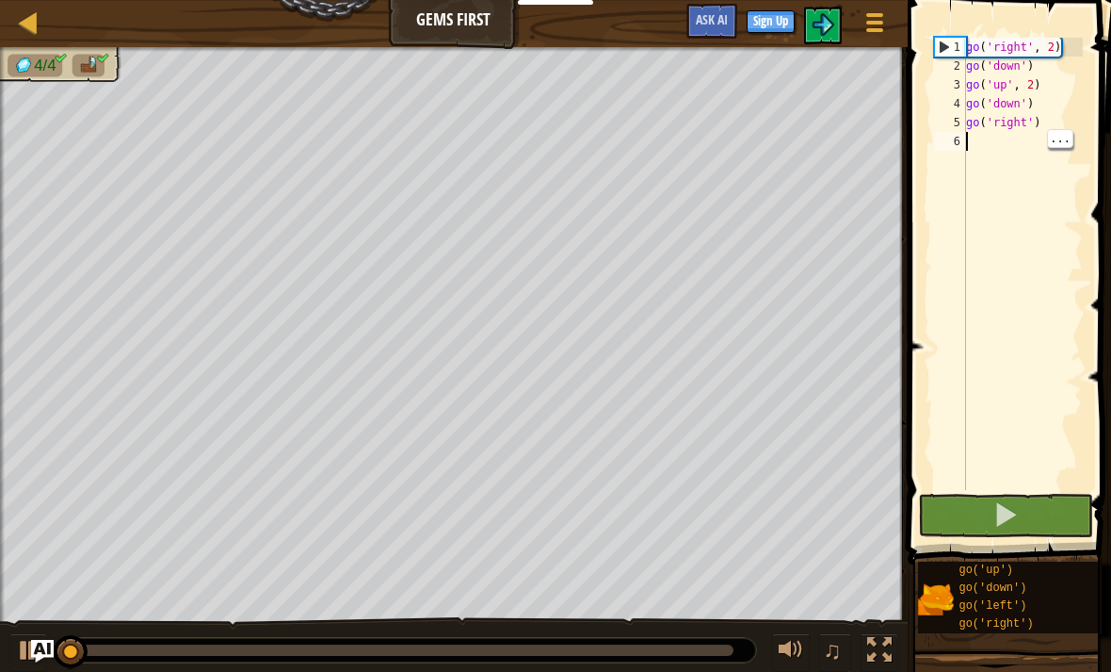
click at [1000, 501] on span at bounding box center [1006, 514] width 26 height 26
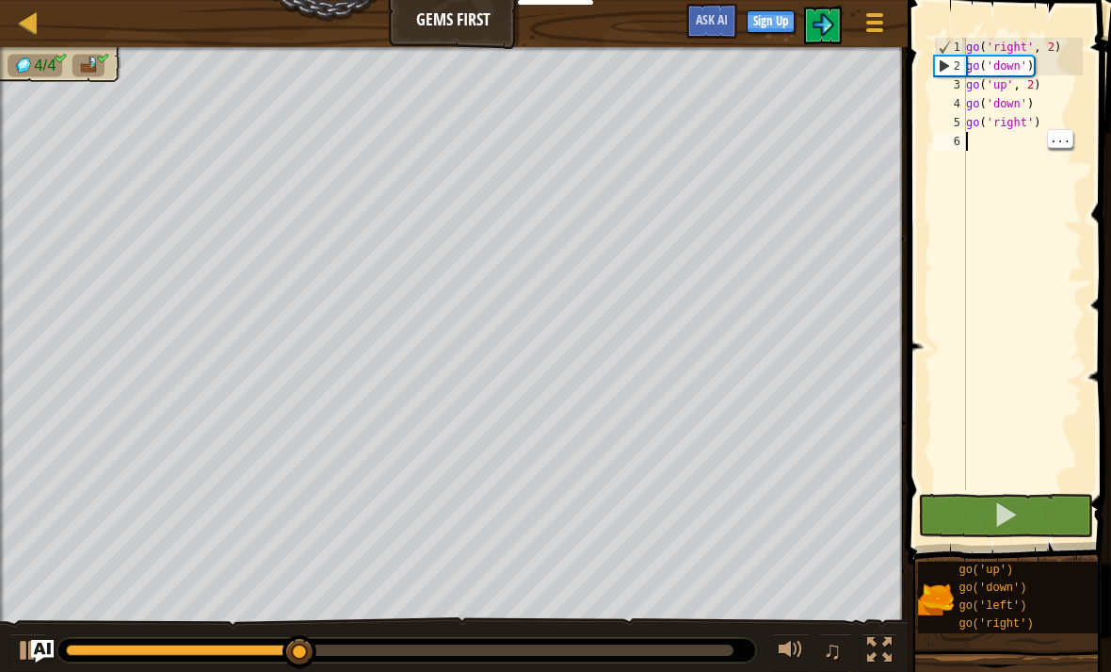
click at [1006, 506] on span at bounding box center [1006, 514] width 26 height 26
click at [1000, 505] on span at bounding box center [1006, 514] width 26 height 26
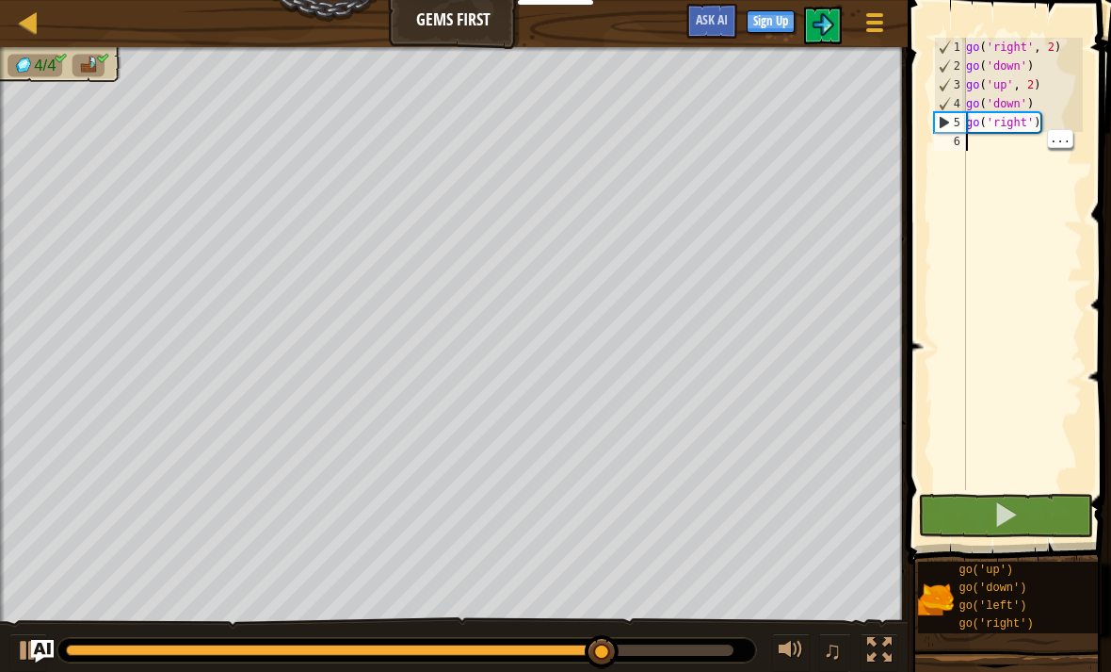
click at [998, 518] on span at bounding box center [1006, 514] width 26 height 26
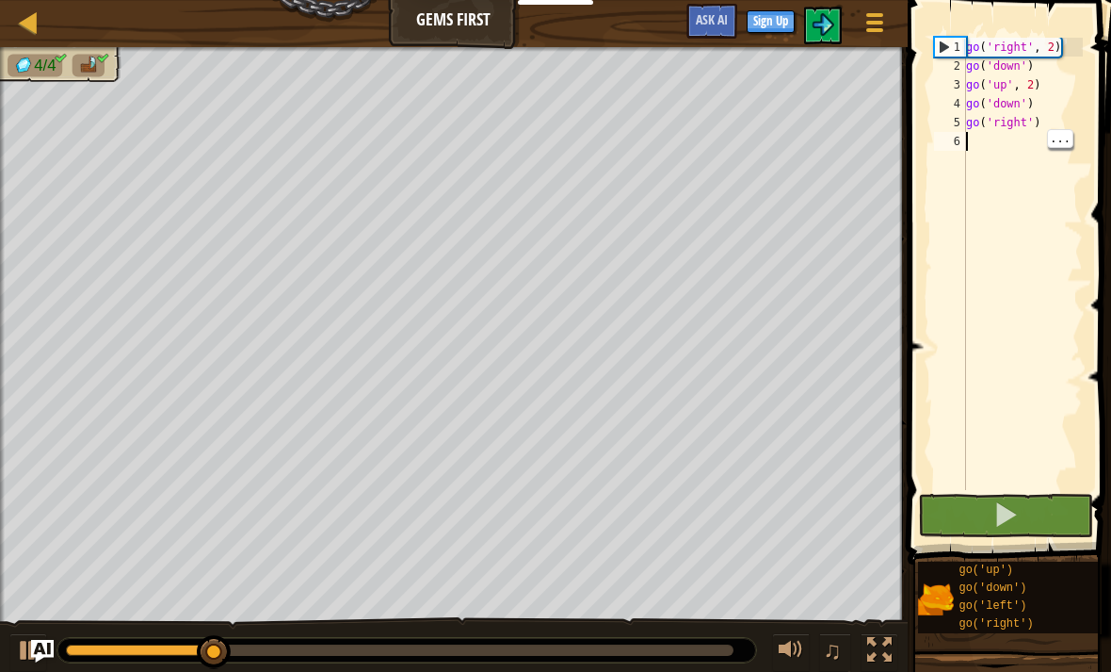
click at [1002, 516] on span at bounding box center [1006, 514] width 26 height 26
click at [1000, 527] on span at bounding box center [1006, 514] width 26 height 26
click at [1000, 530] on button at bounding box center [1005, 515] width 175 height 43
click at [998, 526] on span at bounding box center [1006, 514] width 26 height 26
click at [1003, 527] on span at bounding box center [1006, 514] width 26 height 26
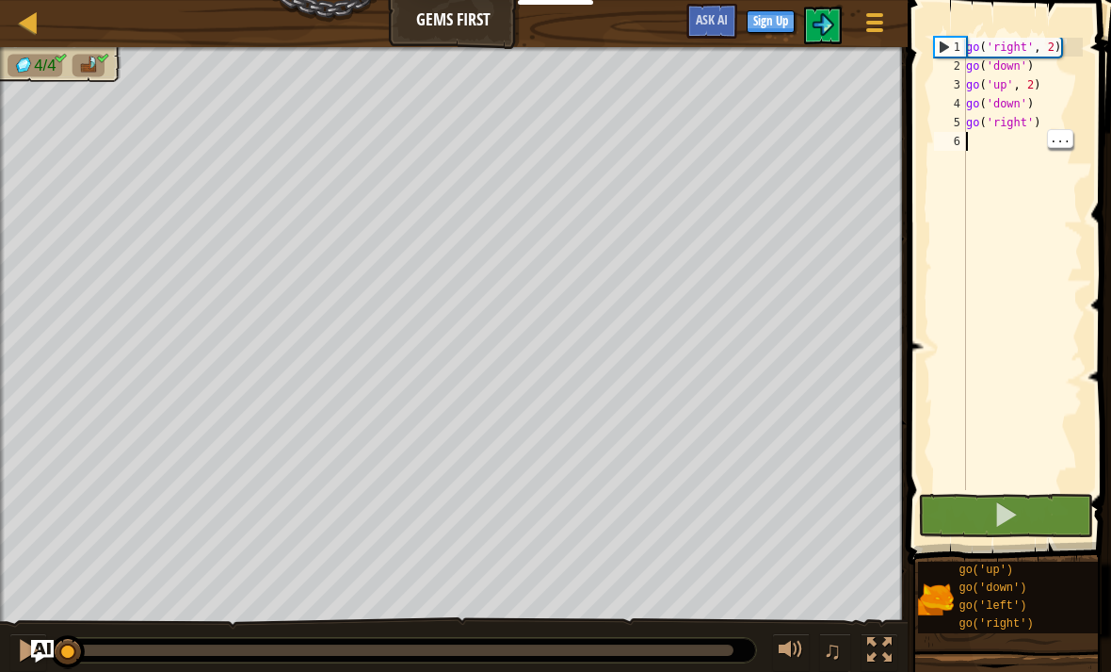
click at [1000, 527] on span at bounding box center [1006, 514] width 26 height 26
click at [997, 532] on button at bounding box center [1005, 515] width 175 height 43
click at [996, 530] on button at bounding box center [1005, 515] width 175 height 43
click at [1000, 524] on span at bounding box center [1006, 514] width 26 height 26
click at [1003, 527] on span at bounding box center [1006, 514] width 26 height 26
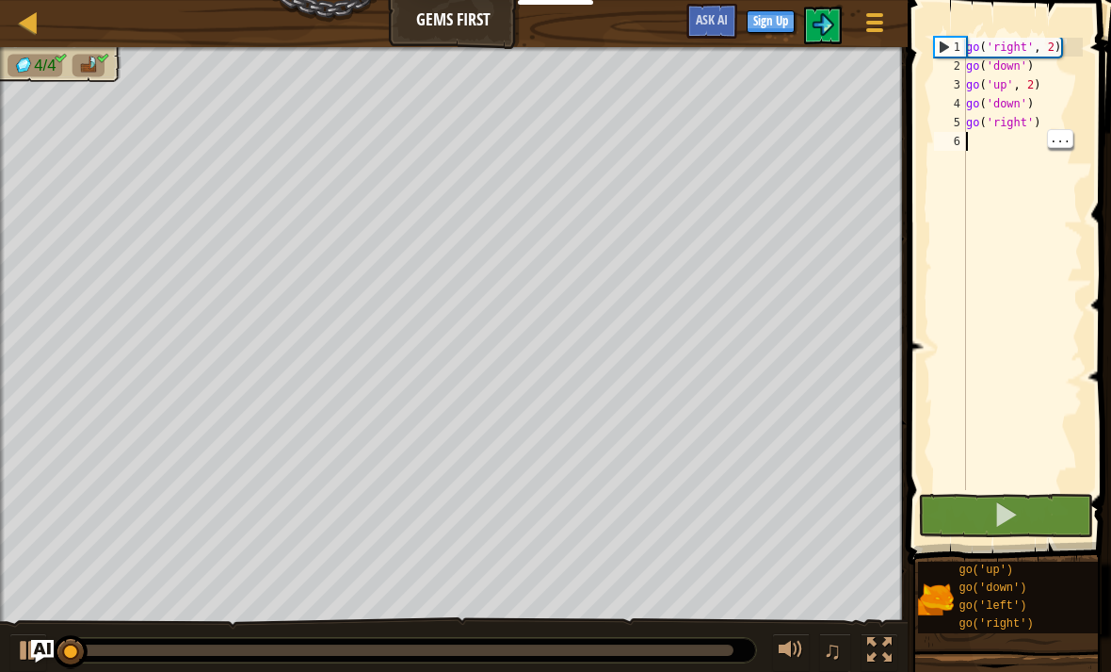
click at [1012, 521] on span at bounding box center [1006, 514] width 26 height 26
click at [1014, 511] on span at bounding box center [1006, 514] width 26 height 26
click at [1016, 509] on span at bounding box center [1006, 514] width 26 height 26
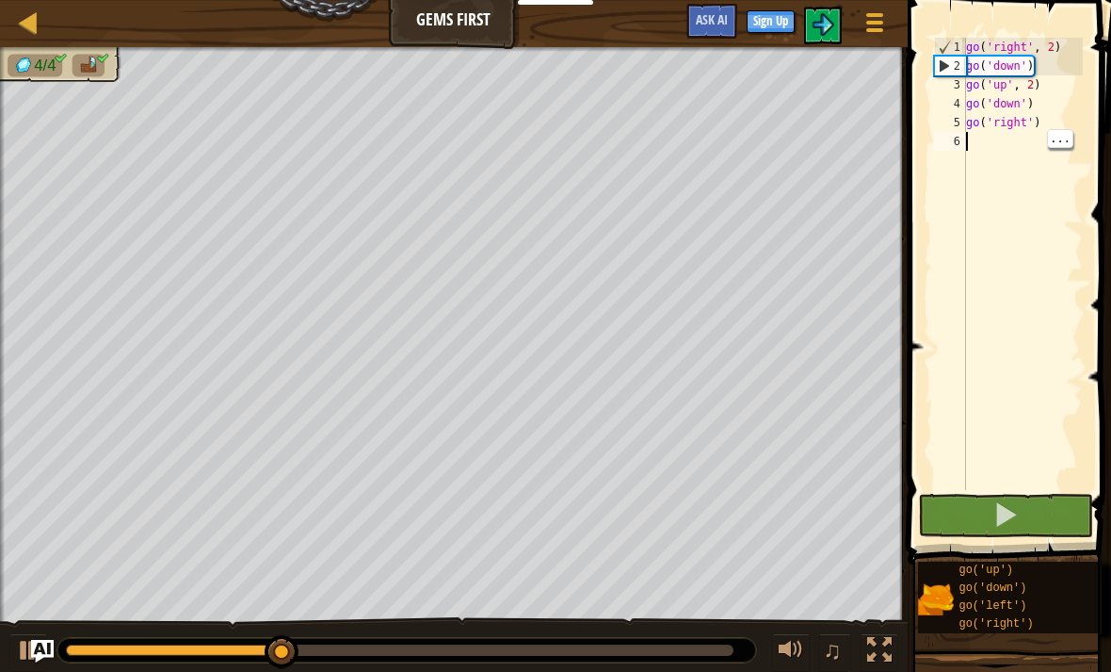
click at [1010, 524] on span at bounding box center [1006, 514] width 26 height 26
click at [1006, 514] on span at bounding box center [1006, 514] width 26 height 26
click at [1008, 516] on span at bounding box center [1006, 514] width 26 height 26
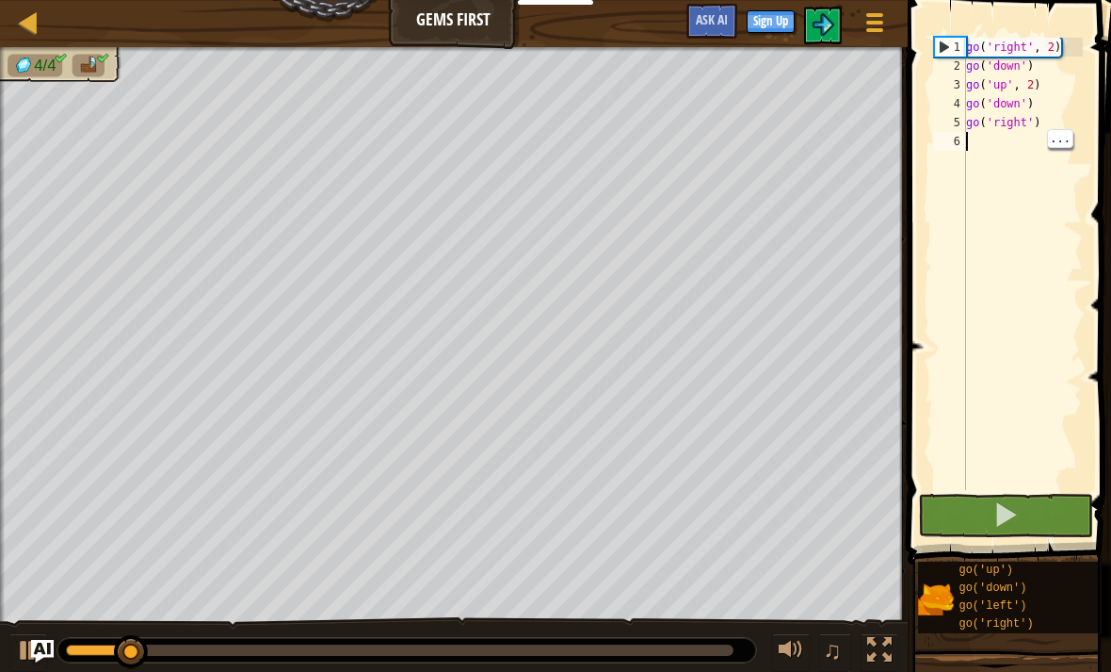
click at [1009, 515] on span at bounding box center [1006, 514] width 26 height 26
click at [1010, 513] on span at bounding box center [1006, 514] width 26 height 26
click at [1014, 514] on span at bounding box center [1006, 514] width 26 height 26
click at [1007, 512] on span at bounding box center [1006, 514] width 26 height 26
click at [1009, 524] on span at bounding box center [1006, 514] width 26 height 26
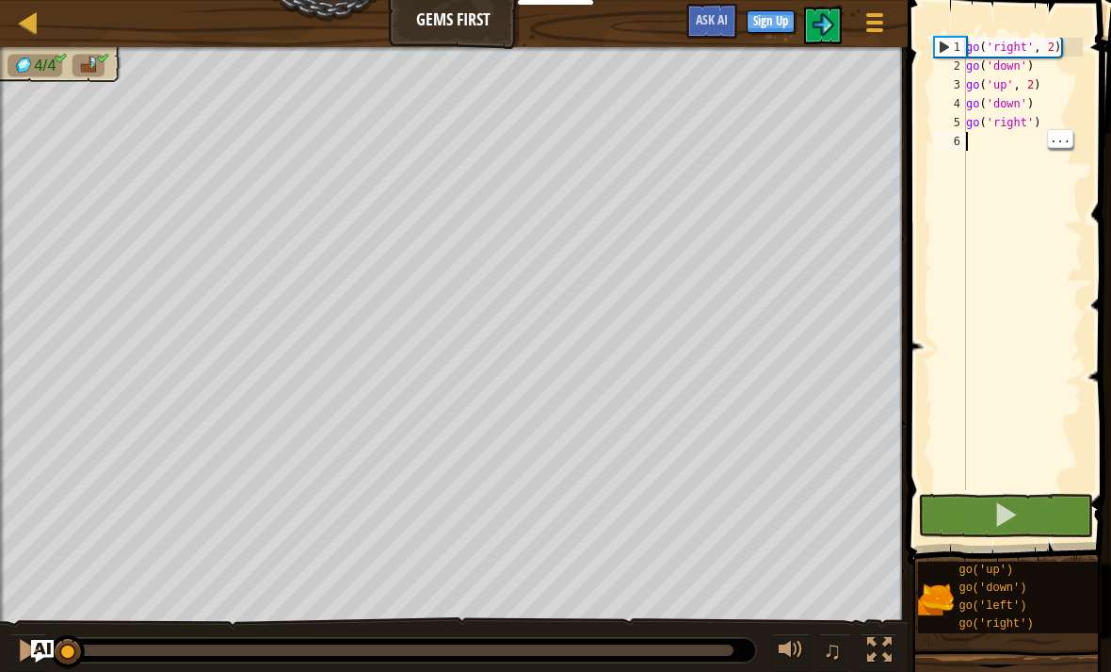
click at [1000, 520] on span at bounding box center [1006, 514] width 26 height 26
click at [994, 525] on span at bounding box center [1006, 514] width 26 height 26
click at [984, 524] on button at bounding box center [1005, 515] width 175 height 43
click at [994, 514] on span at bounding box center [1006, 514] width 26 height 26
click at [984, 518] on button at bounding box center [1005, 515] width 175 height 43
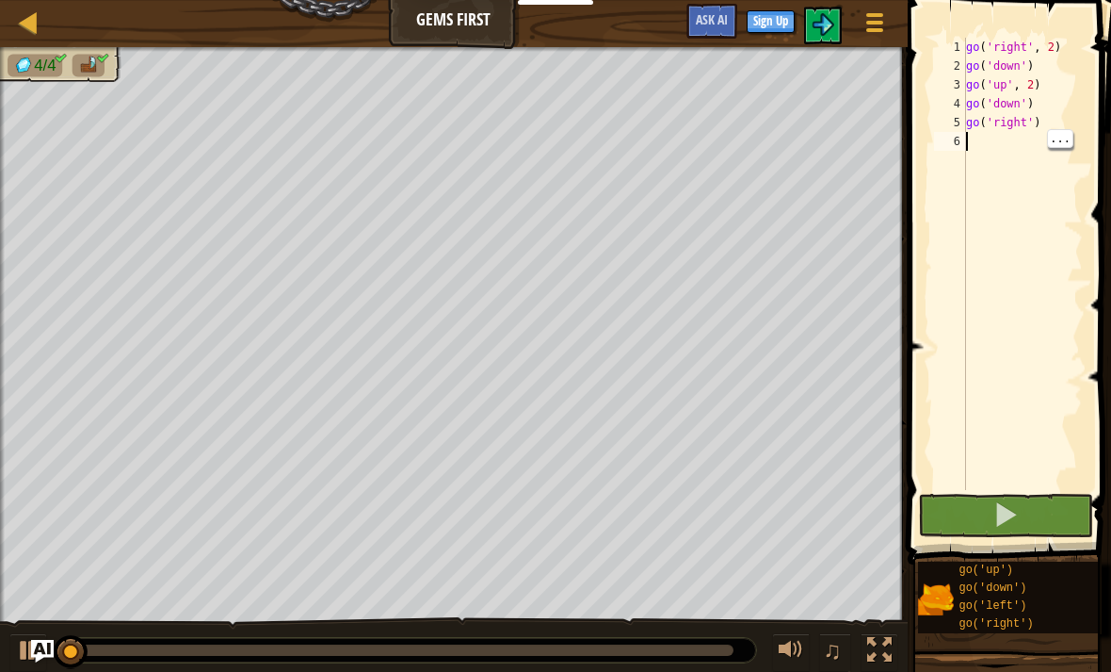
click at [980, 516] on button at bounding box center [1005, 515] width 175 height 43
click at [993, 501] on span at bounding box center [1006, 514] width 26 height 26
click at [996, 505] on span at bounding box center [1006, 514] width 26 height 26
click at [1002, 522] on span at bounding box center [1006, 514] width 26 height 26
click at [1007, 517] on span at bounding box center [1006, 514] width 26 height 26
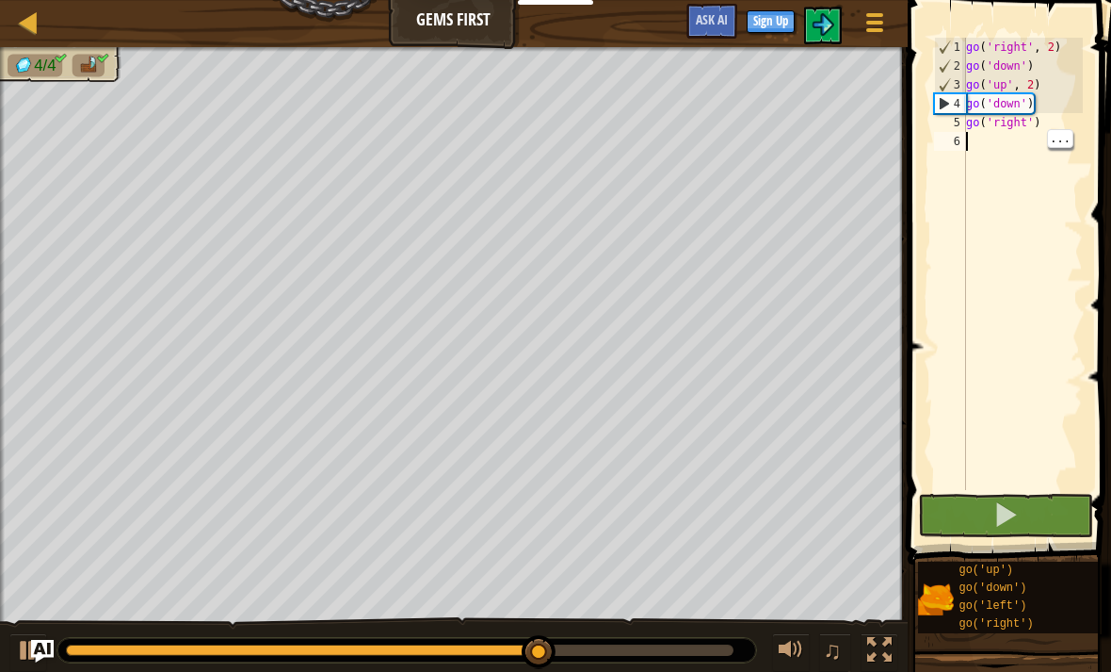
click at [1026, 511] on button at bounding box center [1005, 515] width 175 height 43
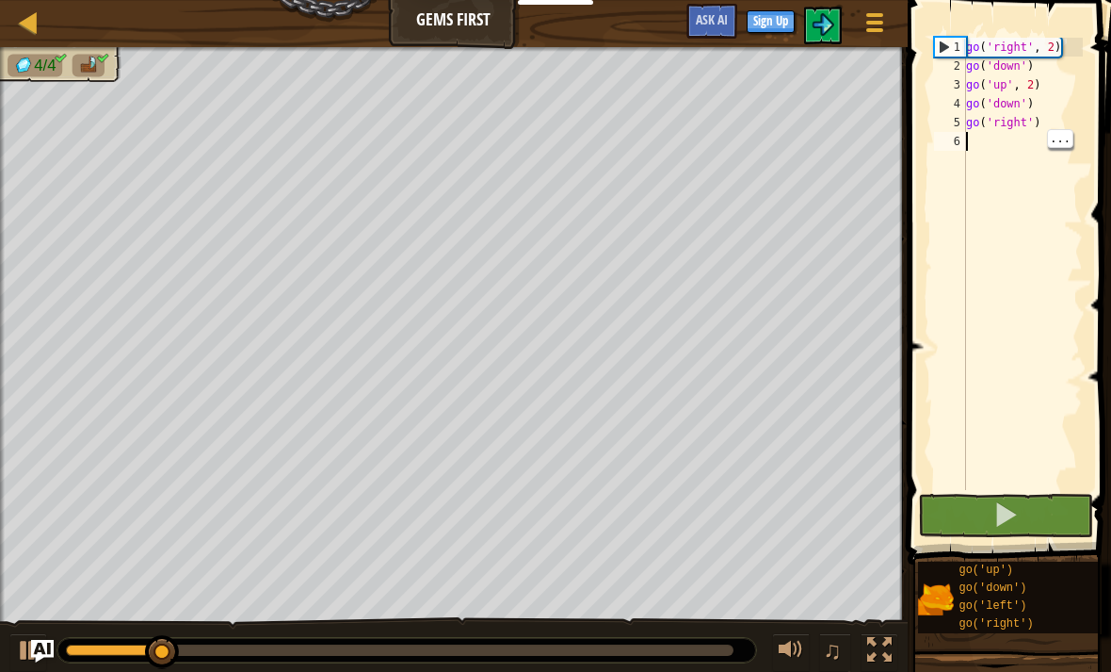
click at [1026, 521] on button at bounding box center [1005, 515] width 175 height 43
click at [1019, 523] on button at bounding box center [1005, 515] width 175 height 43
click at [1023, 519] on button at bounding box center [1005, 515] width 175 height 43
click at [1023, 520] on button at bounding box center [1005, 515] width 175 height 43
click at [1019, 519] on button at bounding box center [1005, 515] width 175 height 43
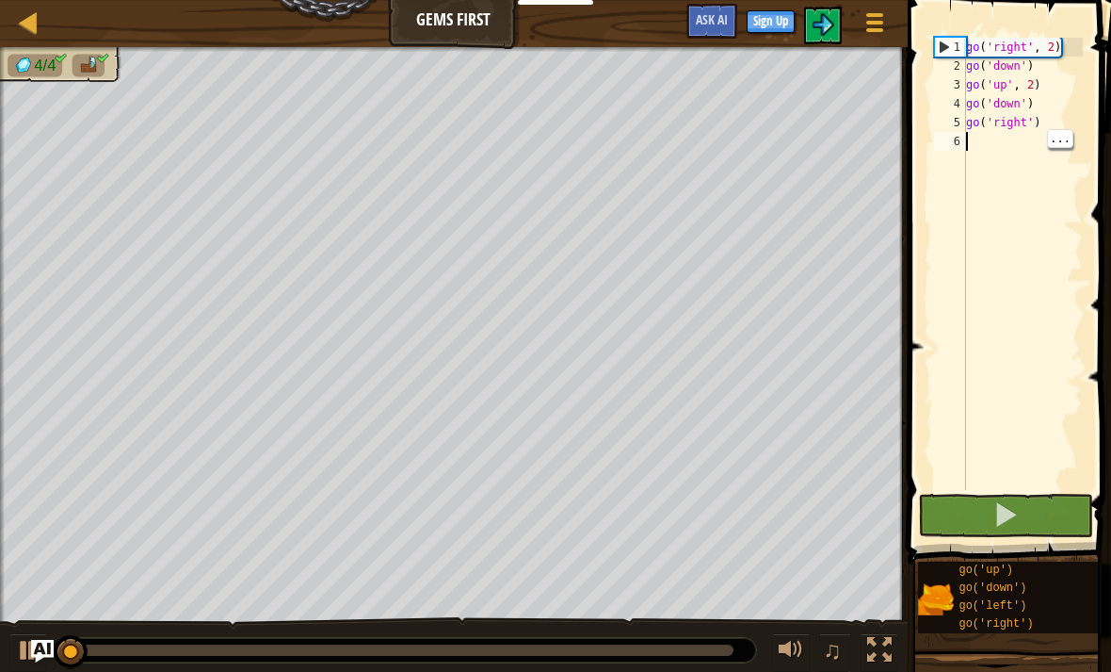
click at [1014, 520] on span at bounding box center [1006, 514] width 26 height 26
click at [1012, 513] on span at bounding box center [1006, 514] width 26 height 26
click at [1015, 511] on span at bounding box center [1006, 514] width 26 height 26
click at [1020, 511] on button at bounding box center [1005, 515] width 175 height 43
click at [1027, 507] on button at bounding box center [1005, 515] width 175 height 43
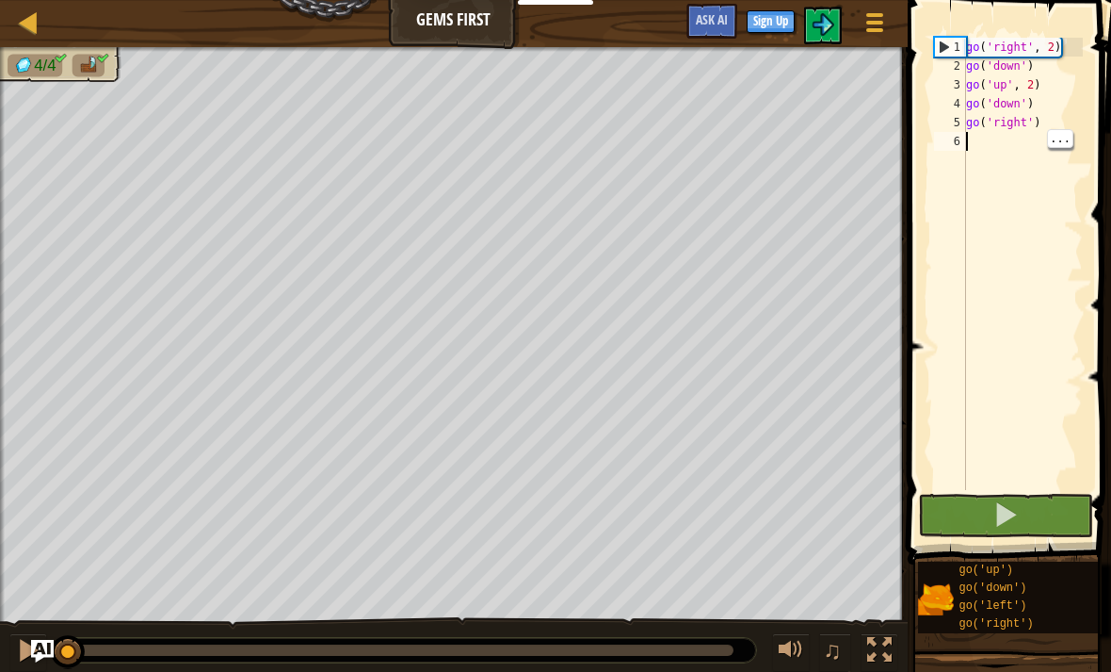
click at [1024, 509] on button at bounding box center [1005, 515] width 175 height 43
click at [1025, 506] on button at bounding box center [1005, 515] width 175 height 43
click at [1024, 506] on button at bounding box center [1005, 515] width 175 height 43
click at [1028, 499] on button at bounding box center [1005, 515] width 175 height 43
click at [1021, 486] on div "go ( 'right' , 2 ) go ( 'down' ) go ( 'up' , 2 ) go ( 'down' ) go ( 'right' )" at bounding box center [1023, 283] width 121 height 490
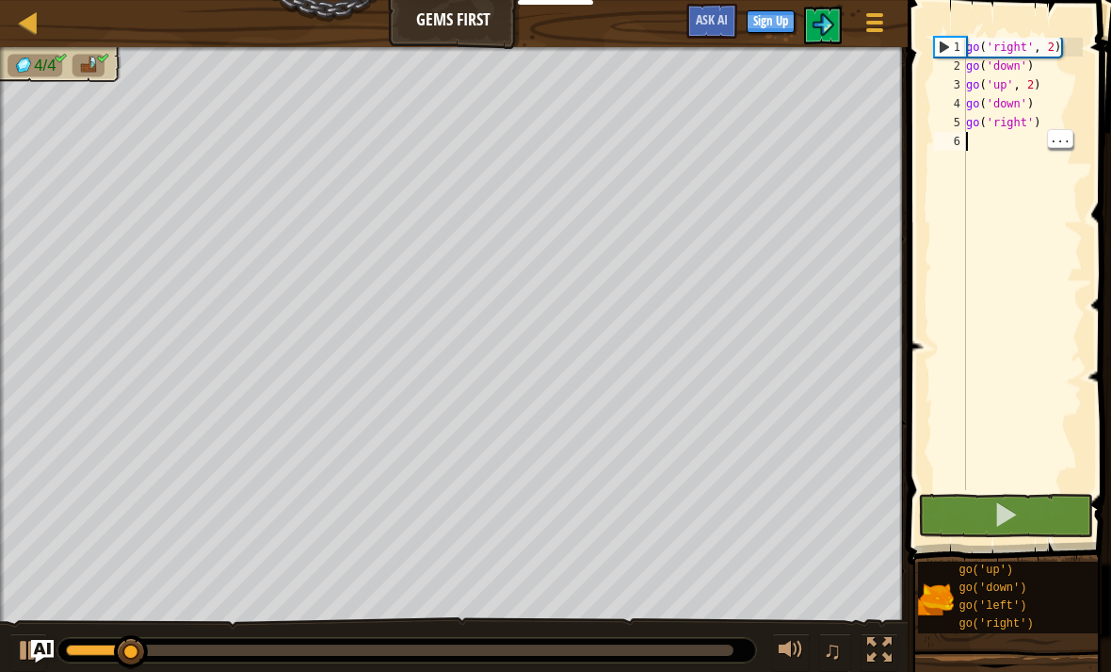
click at [1030, 510] on button at bounding box center [1005, 515] width 175 height 43
click at [1035, 501] on button at bounding box center [1005, 515] width 175 height 43
click at [1035, 504] on button at bounding box center [1005, 515] width 175 height 43
click at [1024, 507] on button at bounding box center [1005, 515] width 175 height 43
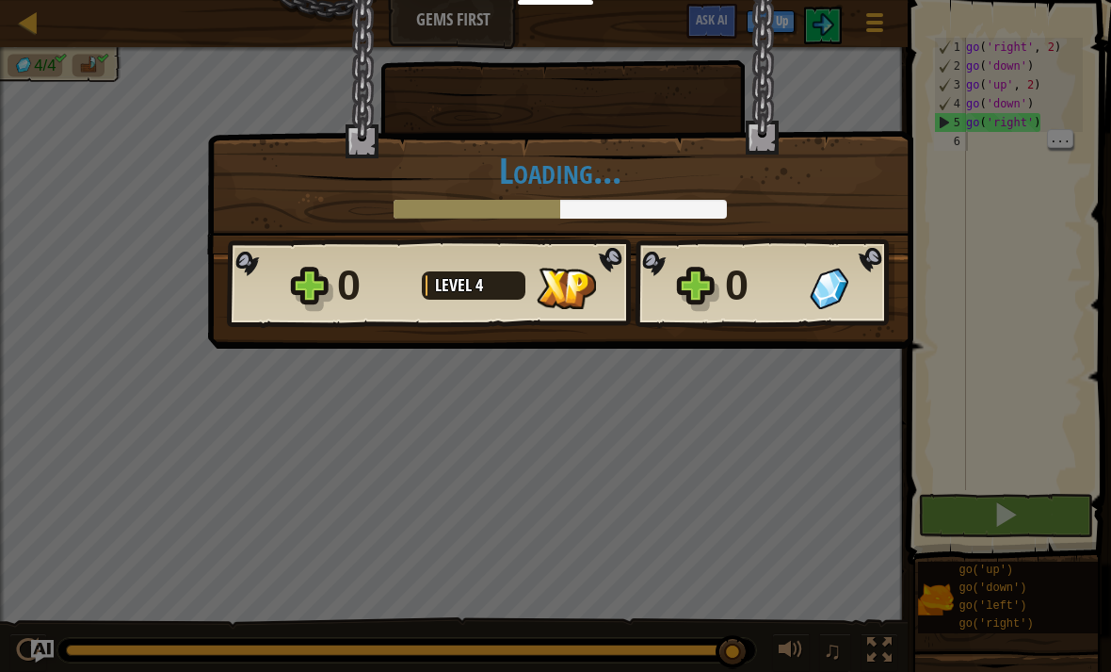
click at [1029, 526] on div "× How fun was this level? Loading... Reticulating Splines... Loading... 0 Level…" at bounding box center [555, 336] width 1111 height 672
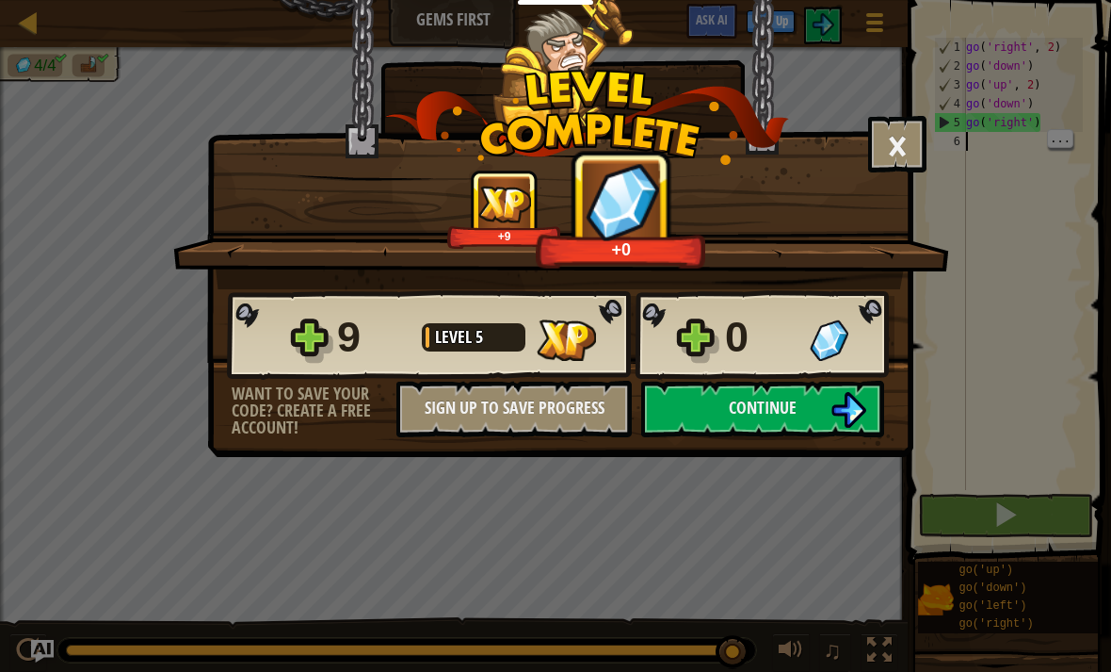
click at [840, 408] on img at bounding box center [849, 410] width 36 height 36
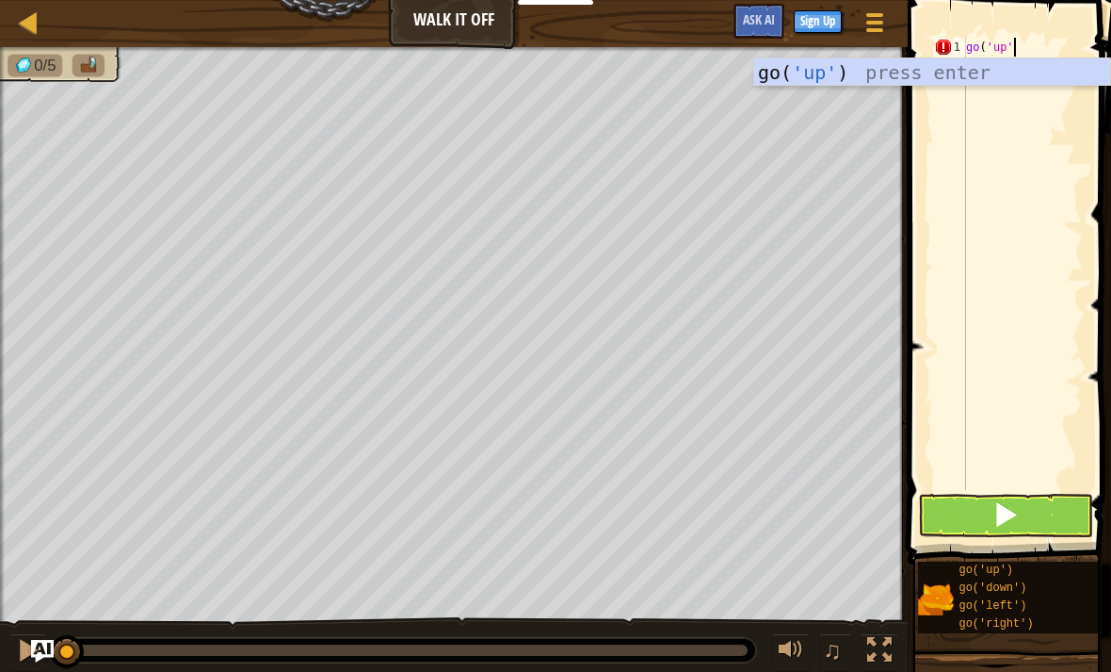
scroll to position [9, 3]
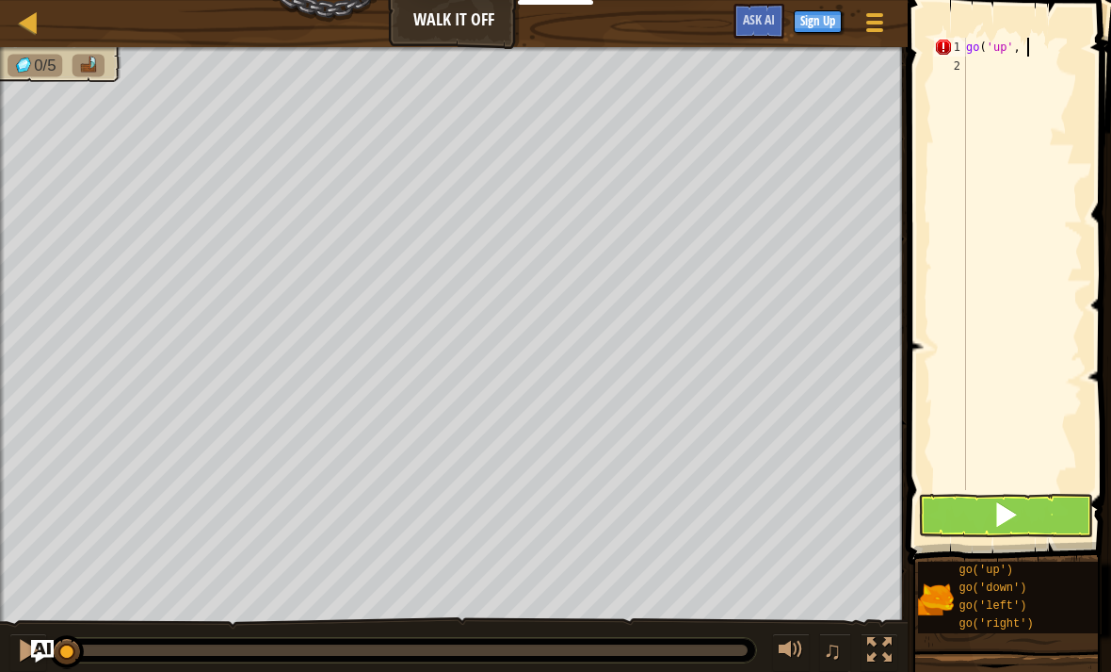
type textarea "go('up', 3"
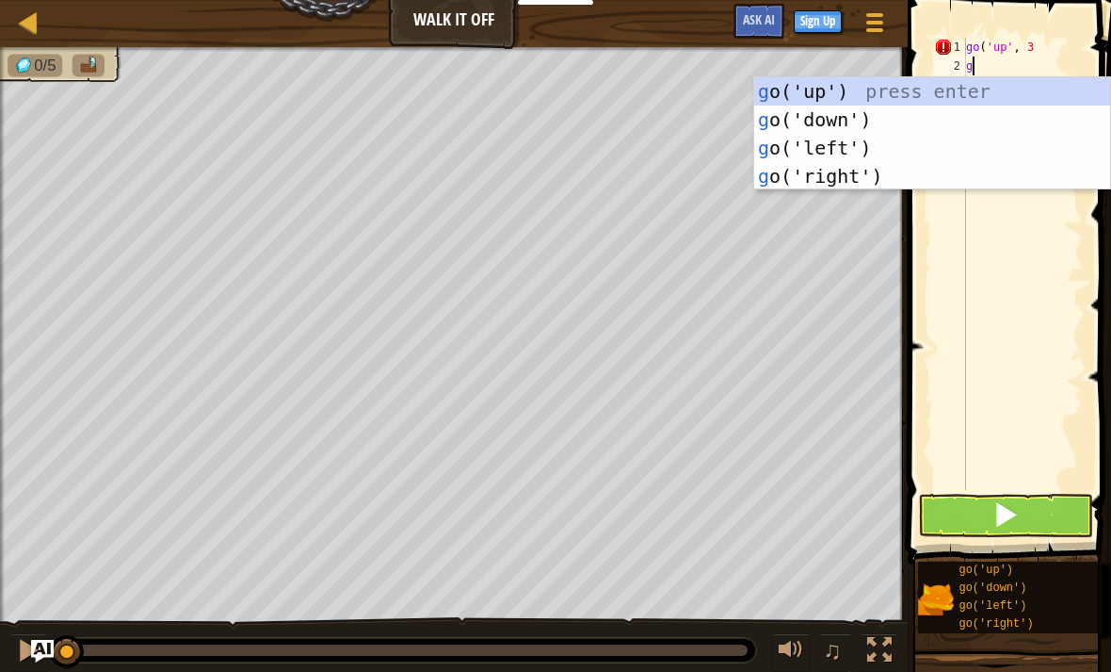
type textarea "go"
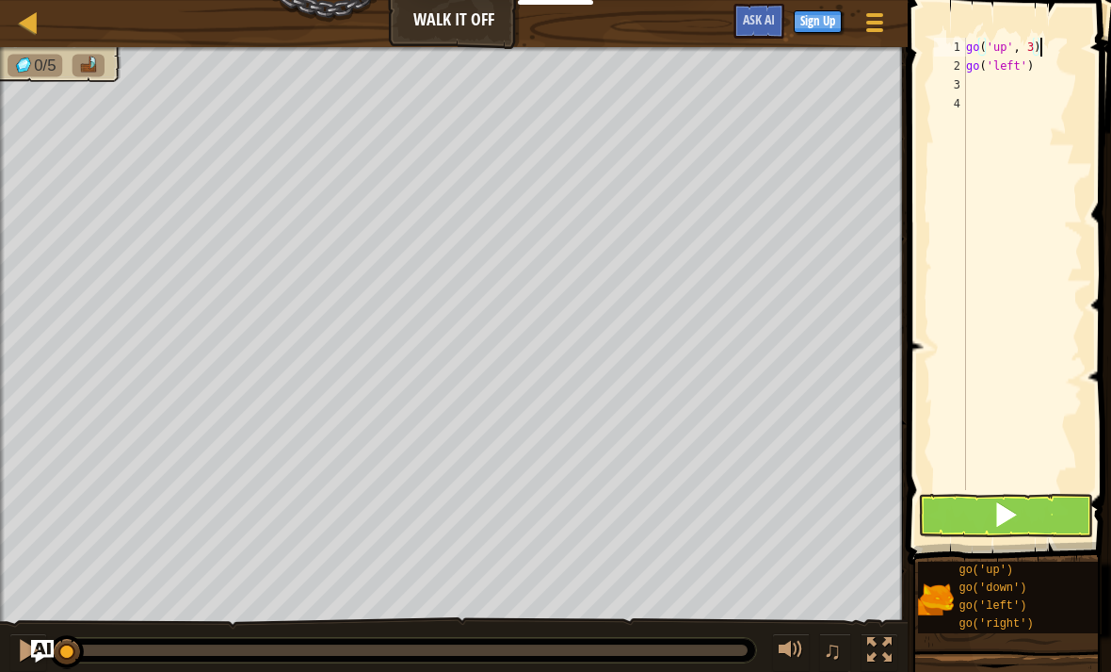
type textarea "go('left')"
type textarea "go('left', 4)"
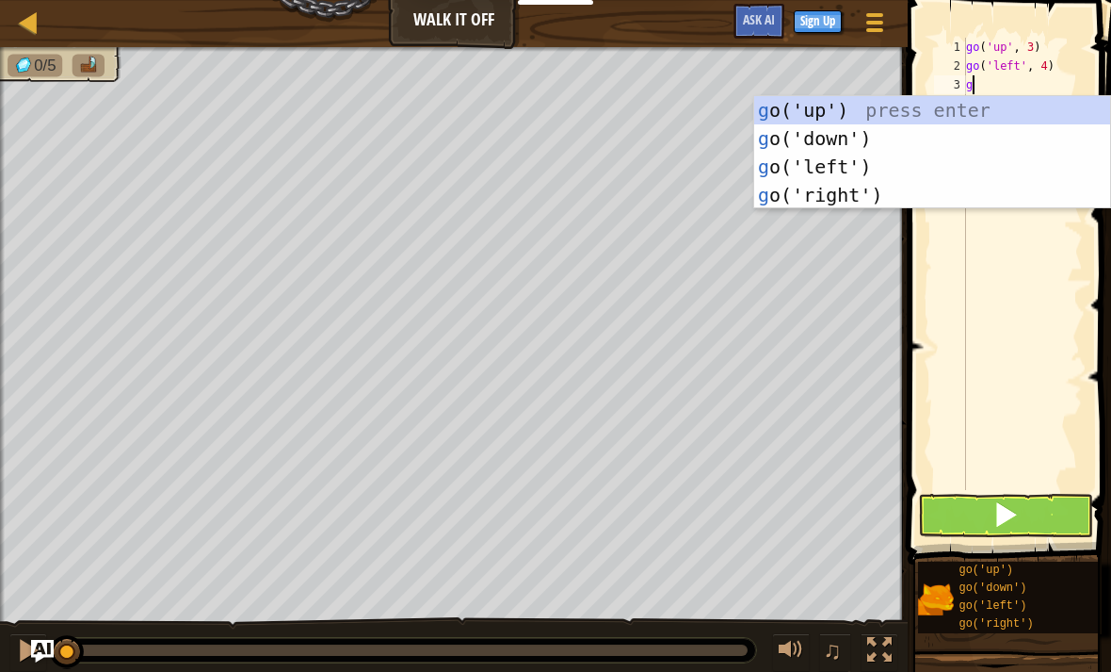
type textarea "go"
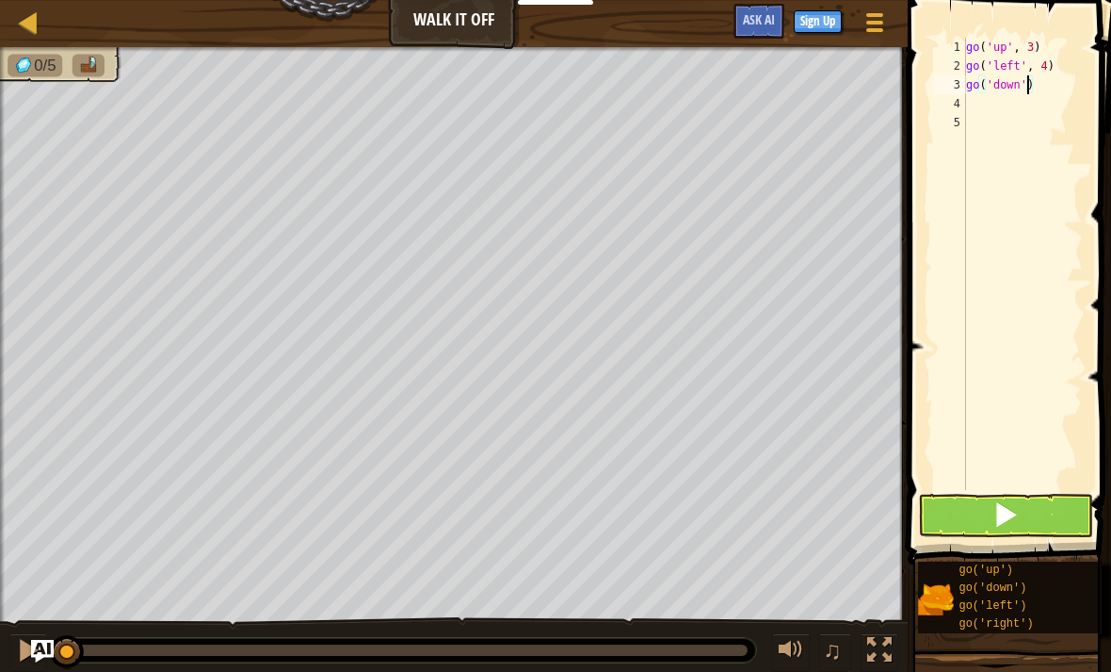
scroll to position [9, 6]
type textarea "go('down', 3)"
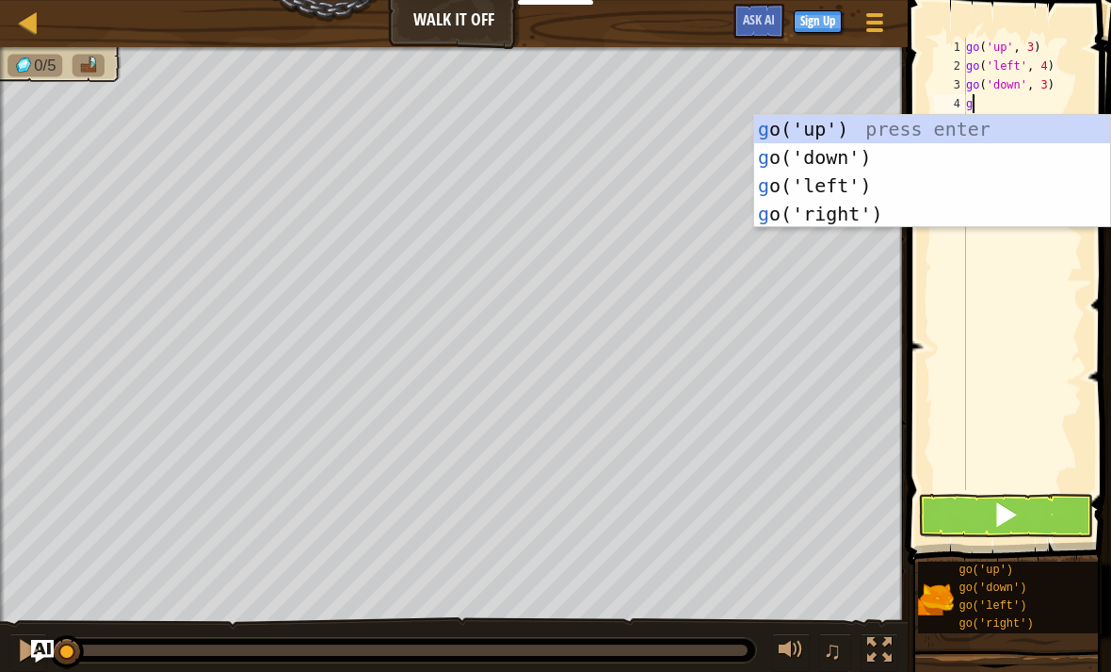
type textarea "go"
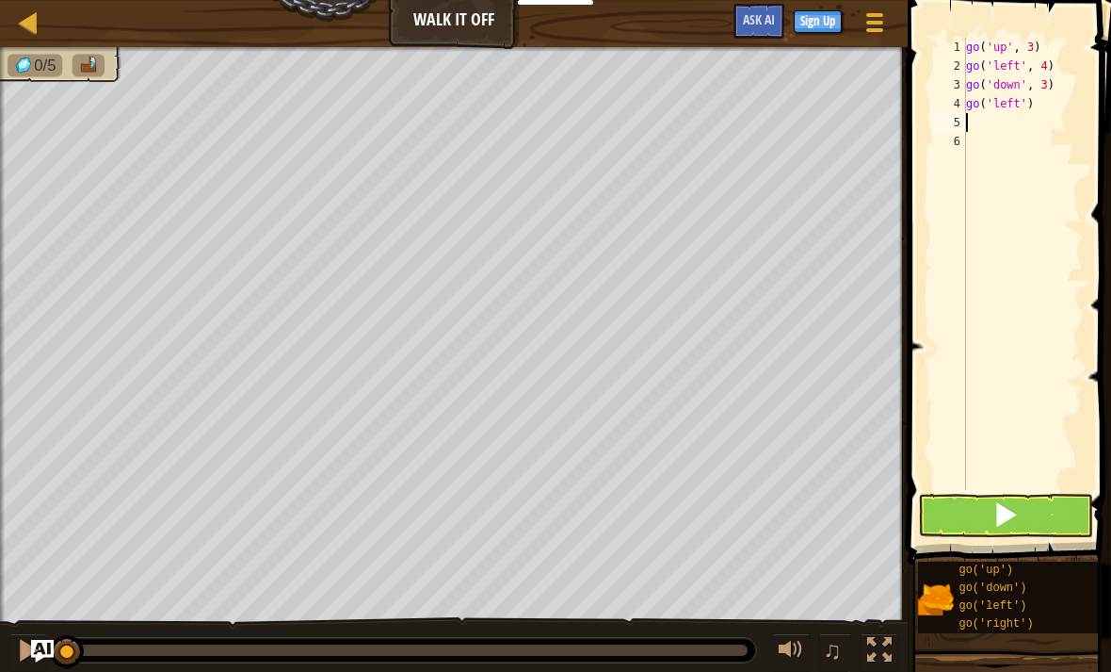
click at [1014, 517] on span at bounding box center [1006, 514] width 26 height 26
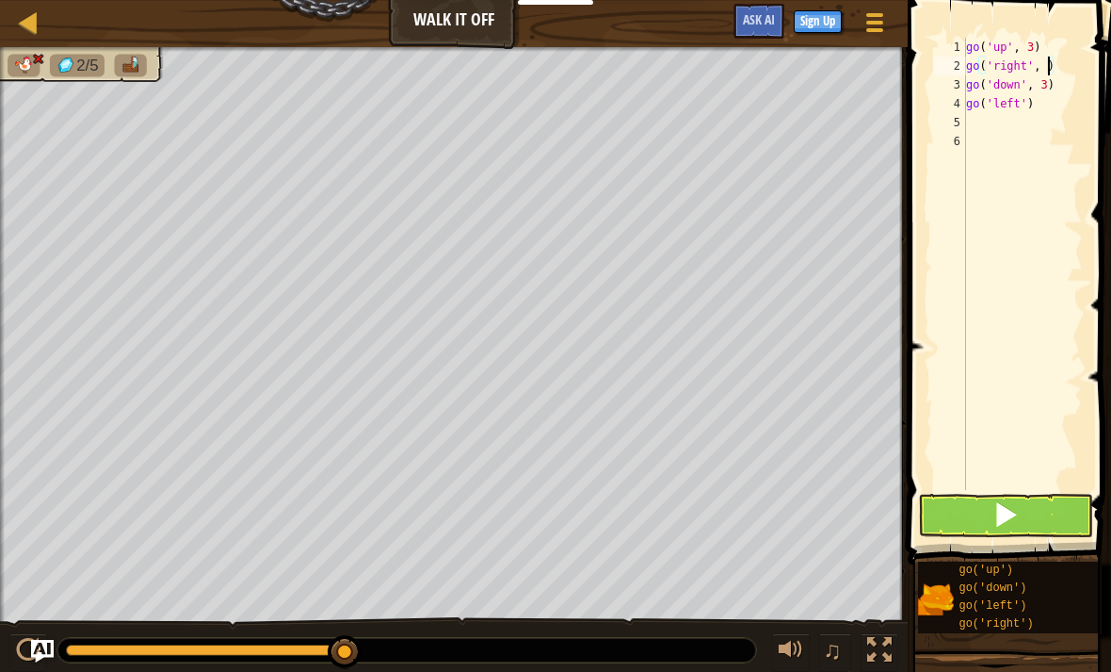
scroll to position [9, 7]
type textarea "go('right', 4)"
click at [1015, 515] on span at bounding box center [1006, 514] width 26 height 26
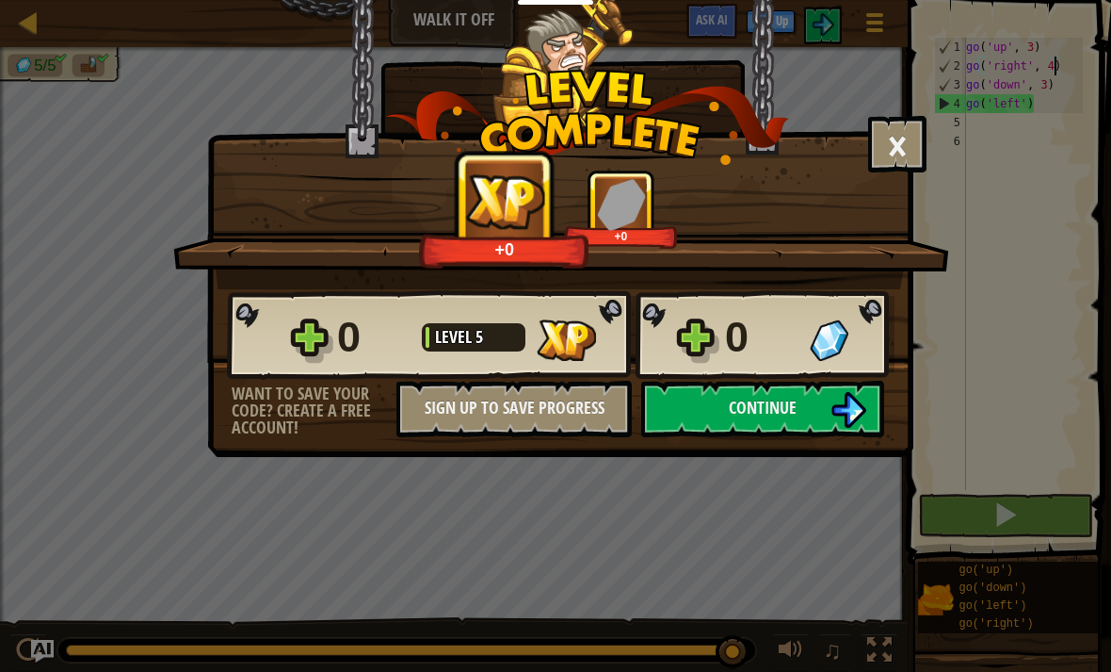
click at [819, 409] on button "Continue" at bounding box center [762, 409] width 243 height 57
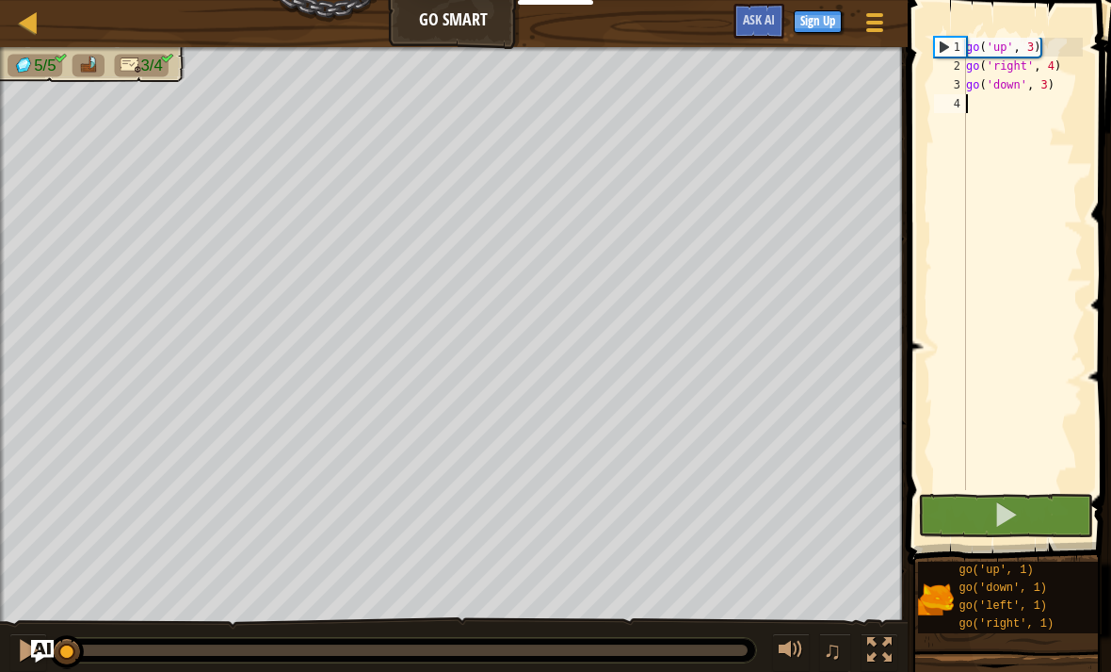
type textarea "g"
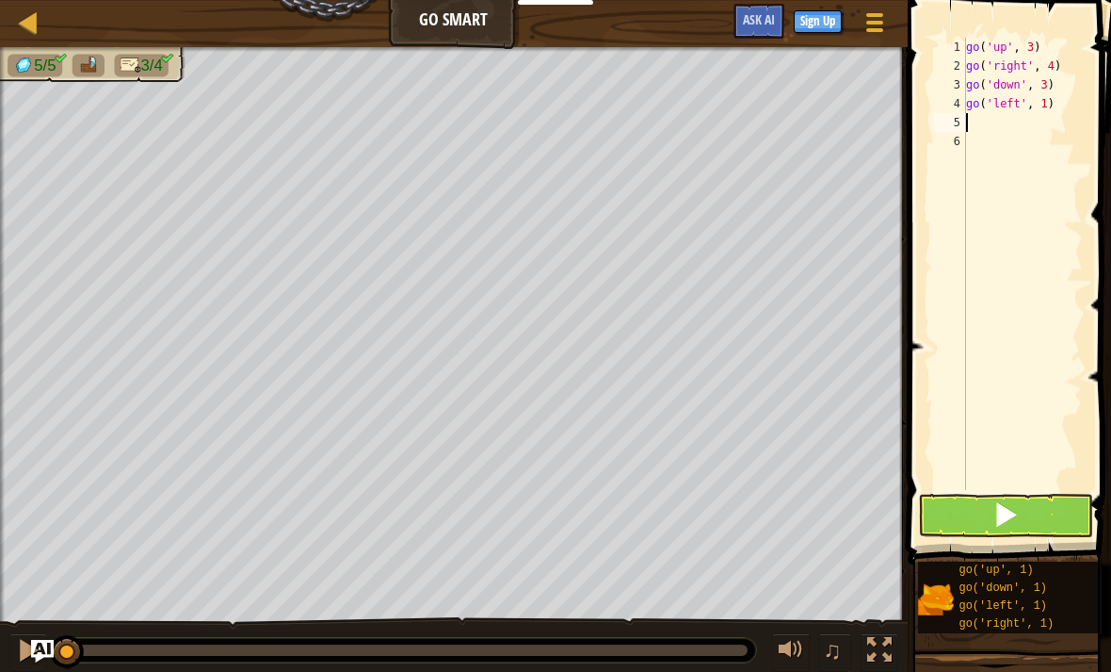
click at [1047, 525] on button at bounding box center [1005, 515] width 175 height 43
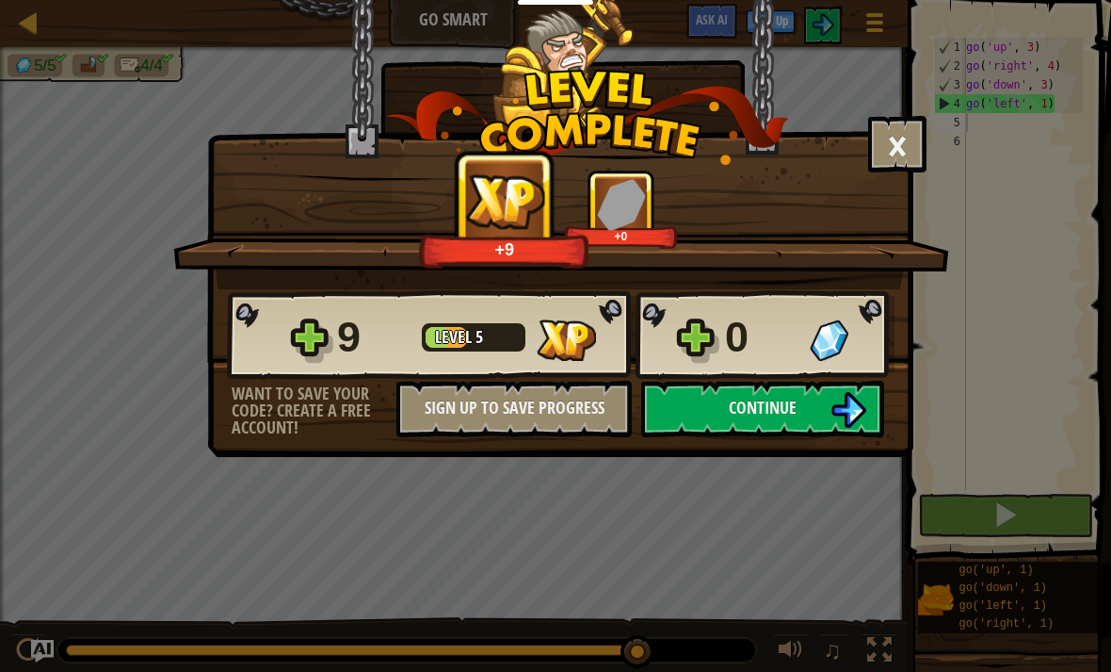
click at [820, 398] on button "Continue" at bounding box center [762, 409] width 243 height 57
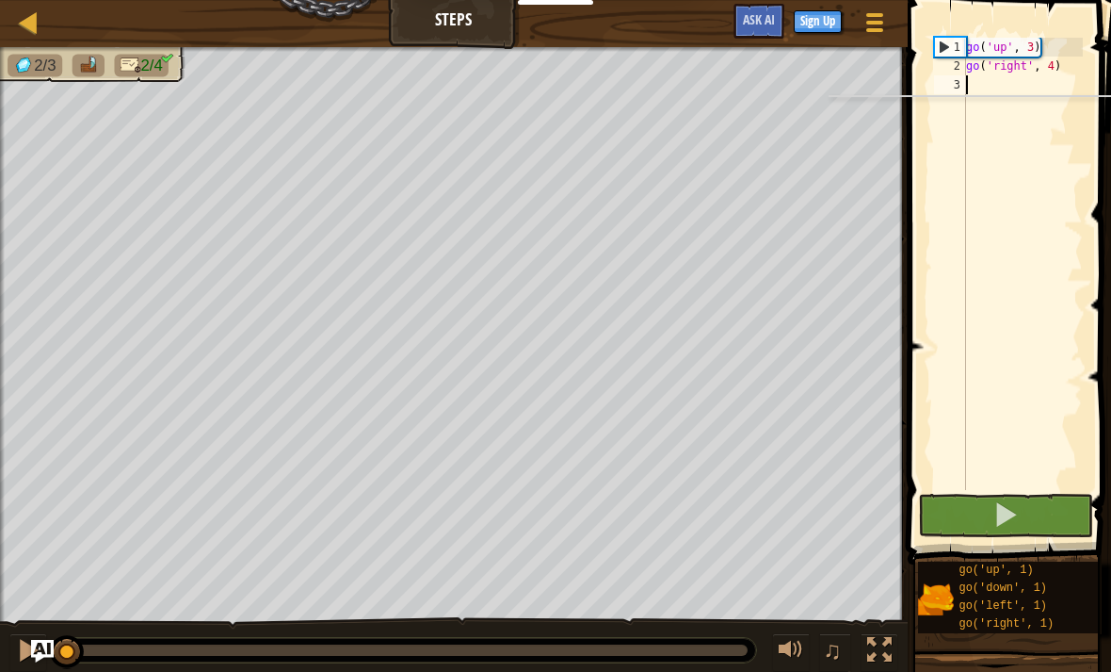
scroll to position [9, 0]
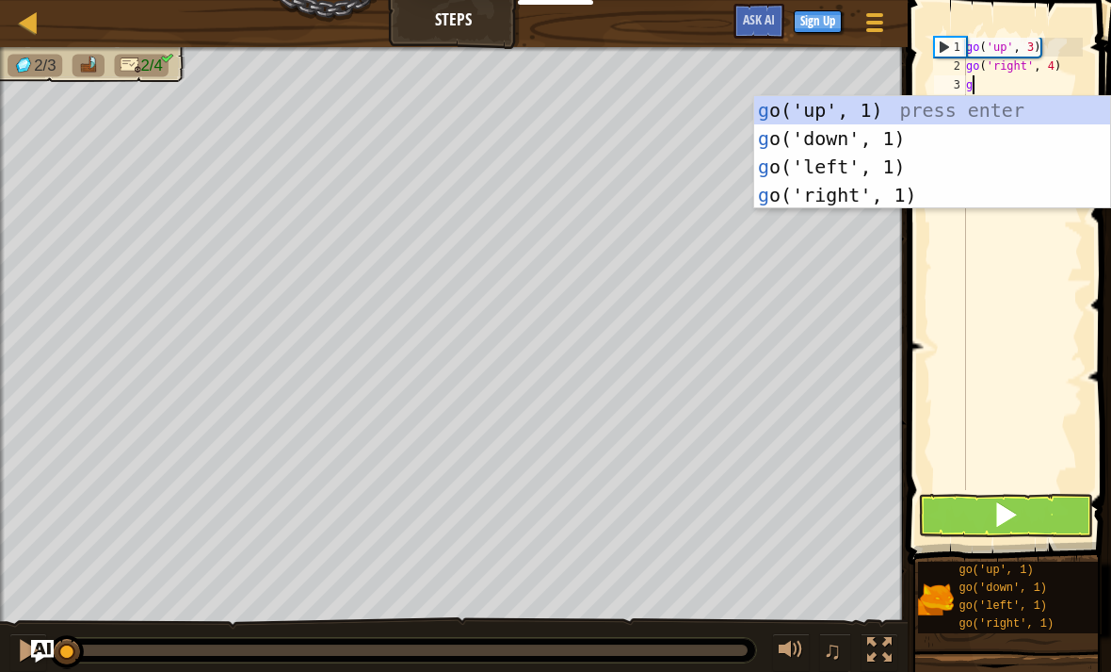
type textarea "go"
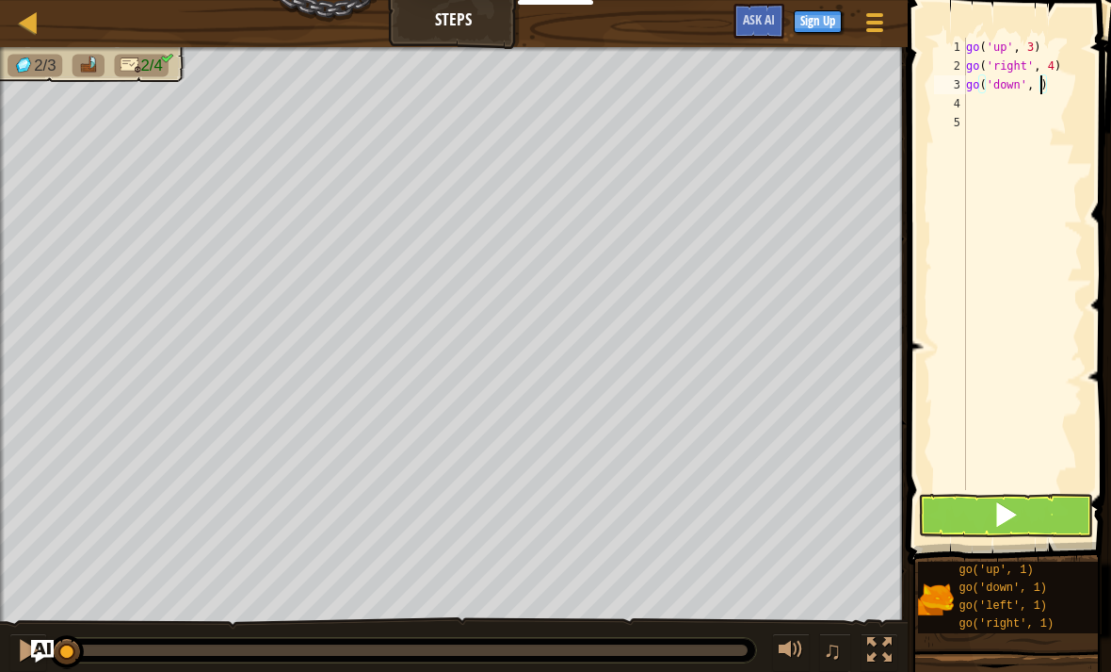
type textarea "go('down', 3)"
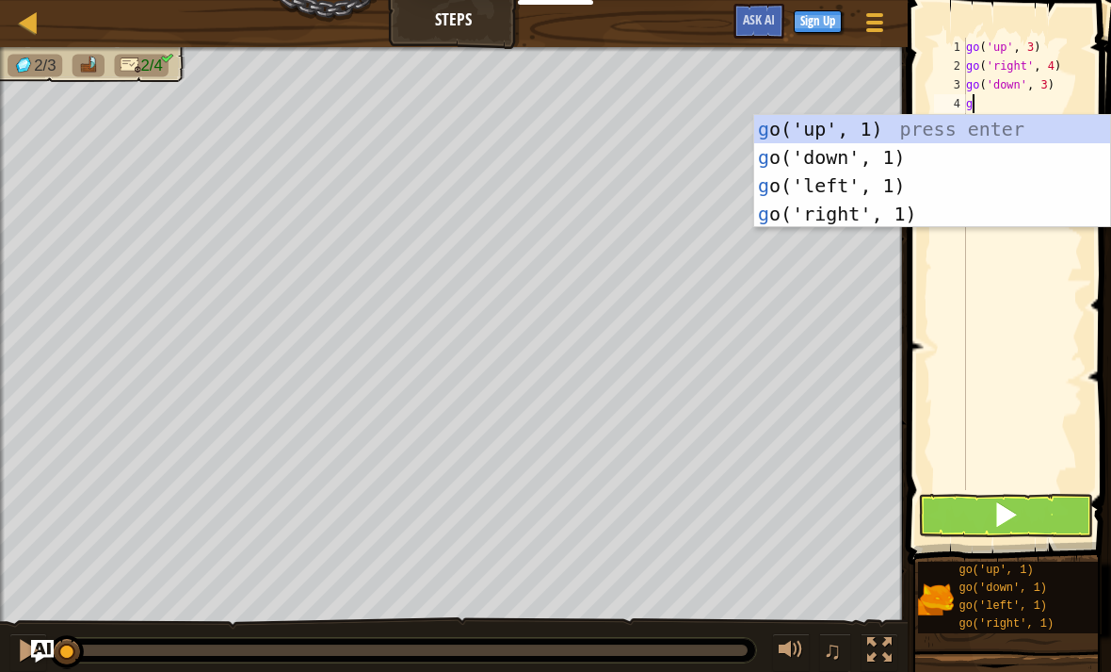
type textarea "go"
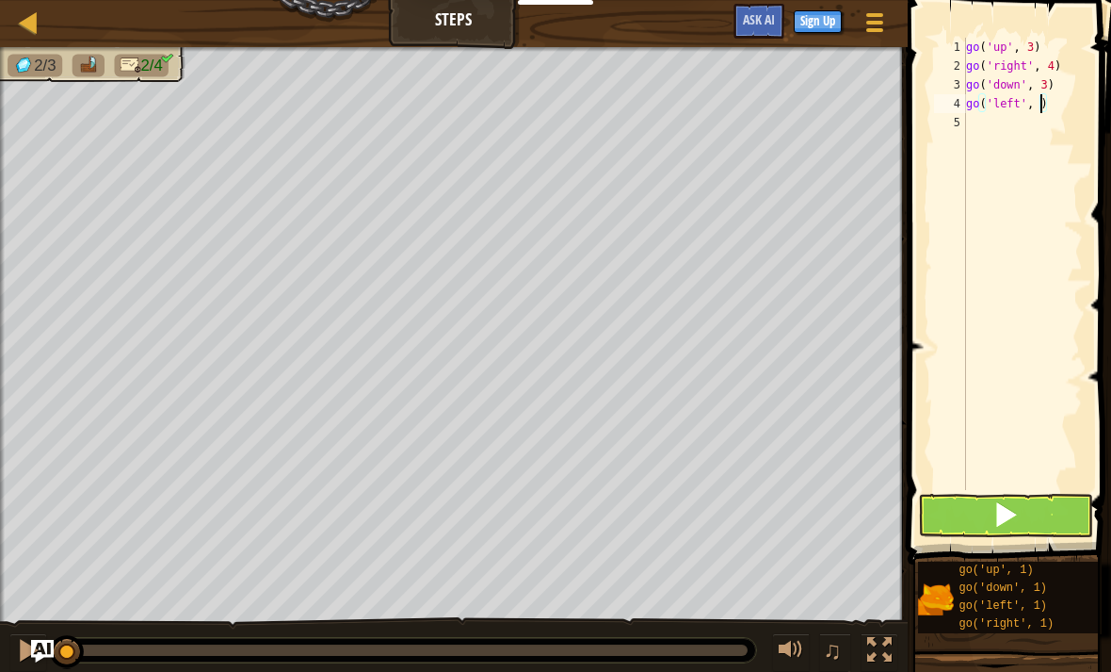
type textarea "go('left', 2)"
click at [1028, 513] on button at bounding box center [1005, 515] width 175 height 43
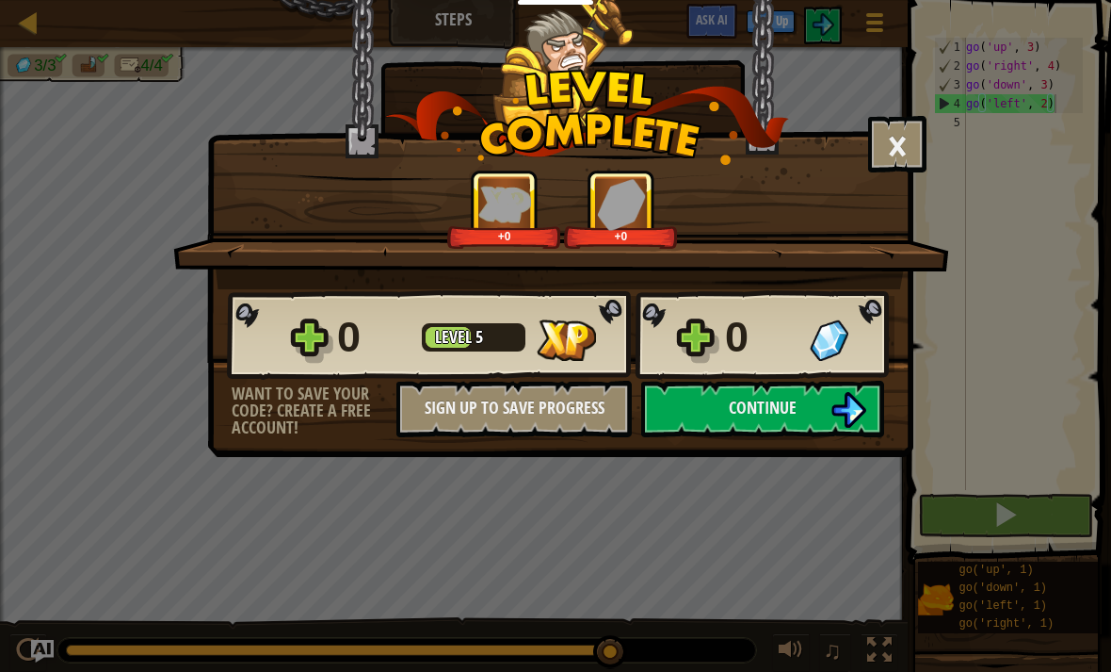
click at [781, 409] on span "Continue" at bounding box center [763, 408] width 68 height 24
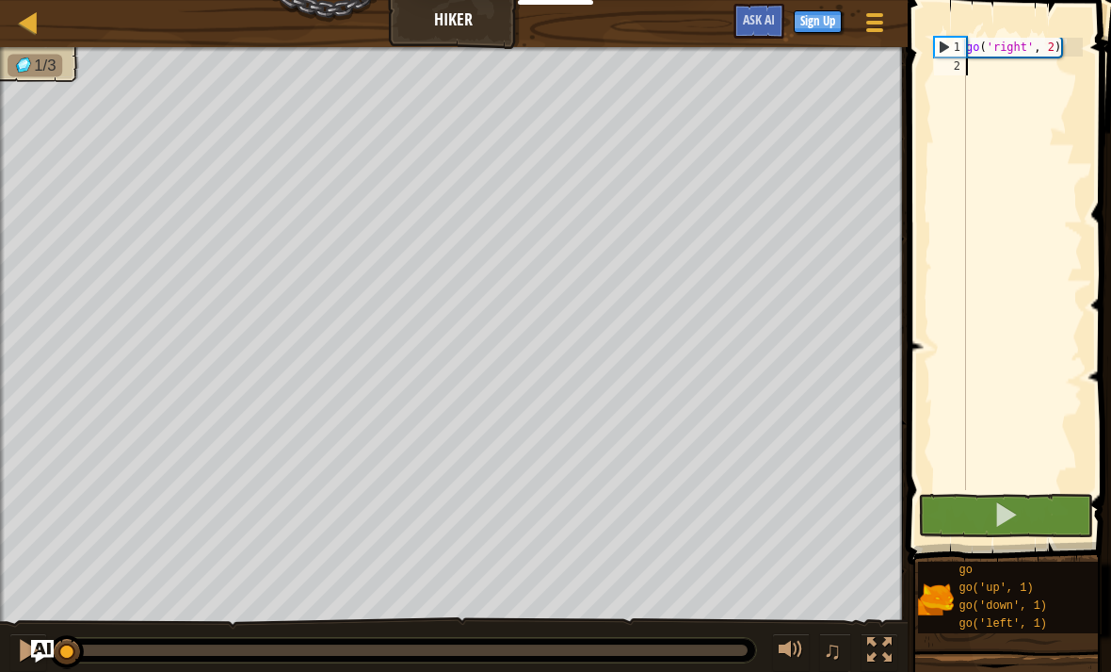
click at [1008, 510] on span at bounding box center [1006, 514] width 26 height 26
click at [1007, 508] on span at bounding box center [1006, 514] width 26 height 26
click at [1008, 509] on span at bounding box center [1006, 514] width 26 height 26
click at [1013, 508] on span at bounding box center [1006, 514] width 26 height 26
click at [1016, 506] on span at bounding box center [1006, 514] width 26 height 26
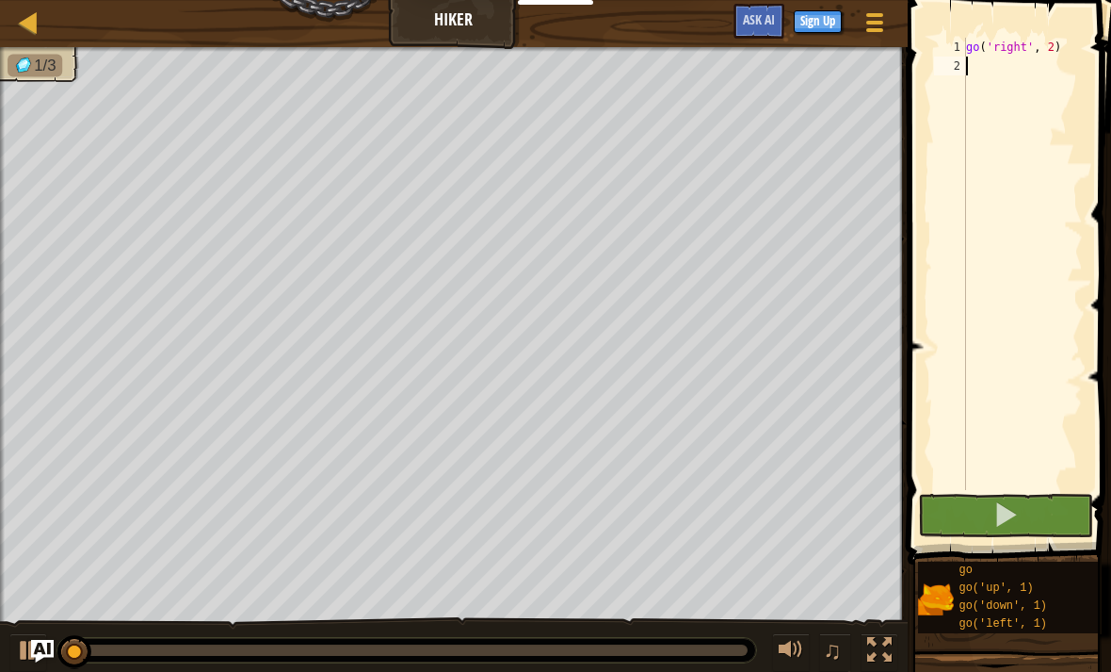
click at [1014, 502] on span at bounding box center [1006, 514] width 26 height 26
click at [1012, 502] on span at bounding box center [1006, 514] width 26 height 26
click at [1007, 507] on span at bounding box center [1006, 514] width 26 height 26
click at [1010, 510] on span at bounding box center [1006, 514] width 26 height 26
click at [1013, 505] on span at bounding box center [1006, 514] width 26 height 26
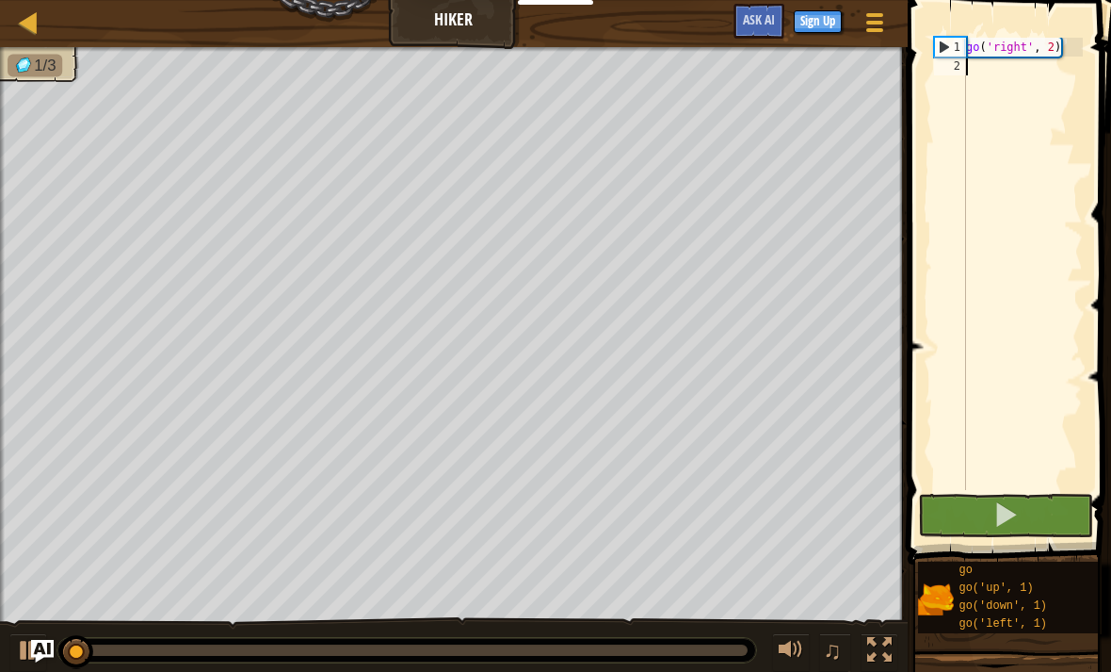
click at [1014, 507] on span at bounding box center [1006, 514] width 26 height 26
click at [1013, 507] on span at bounding box center [1006, 514] width 26 height 26
click at [1014, 515] on span at bounding box center [1006, 514] width 26 height 26
click at [1014, 510] on span at bounding box center [1006, 514] width 26 height 26
click at [1019, 509] on button at bounding box center [1005, 515] width 175 height 43
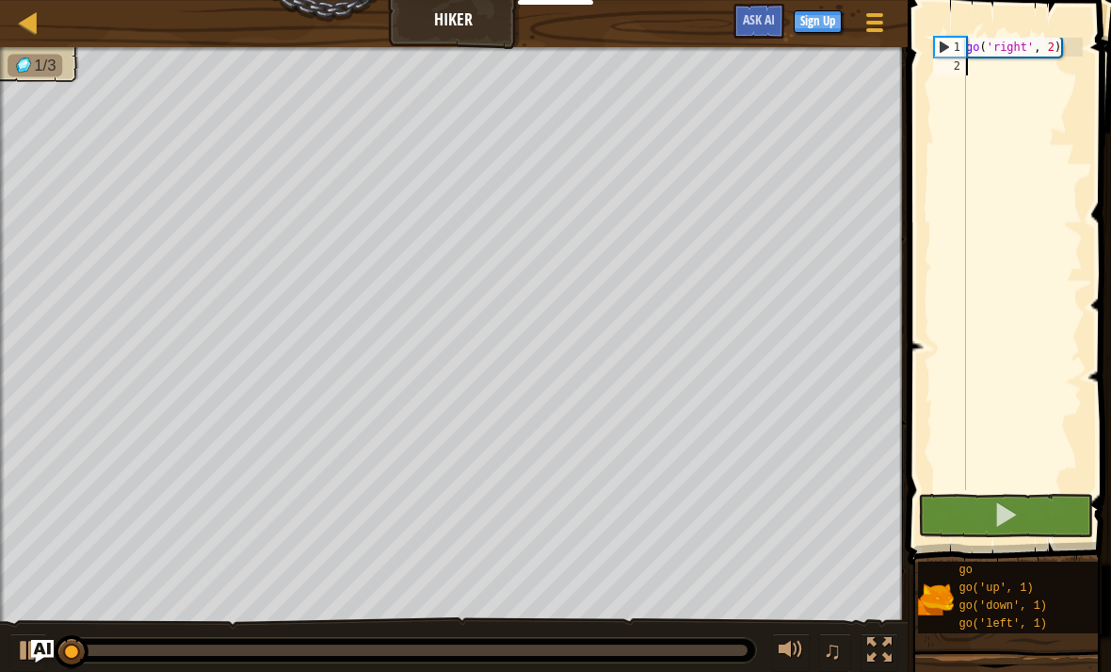
click at [1014, 510] on span at bounding box center [1006, 514] width 26 height 26
click at [1012, 506] on span at bounding box center [1006, 514] width 26 height 26
click at [1014, 510] on span at bounding box center [1006, 514] width 26 height 26
click at [1016, 510] on span at bounding box center [1006, 514] width 26 height 26
click at [1013, 513] on span at bounding box center [1006, 514] width 26 height 26
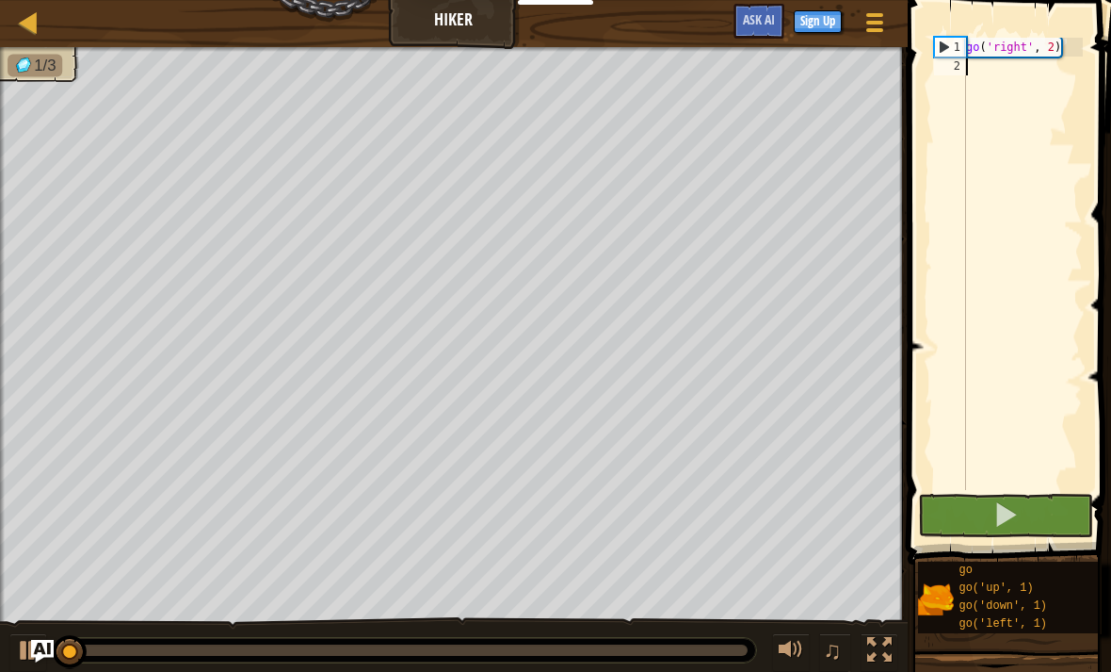
click at [1005, 515] on span at bounding box center [1006, 514] width 26 height 26
click at [1018, 505] on span at bounding box center [1006, 514] width 26 height 26
click at [1014, 505] on span at bounding box center [1006, 514] width 26 height 26
click at [1014, 508] on span at bounding box center [1006, 514] width 26 height 26
click at [1014, 510] on span at bounding box center [1006, 514] width 26 height 26
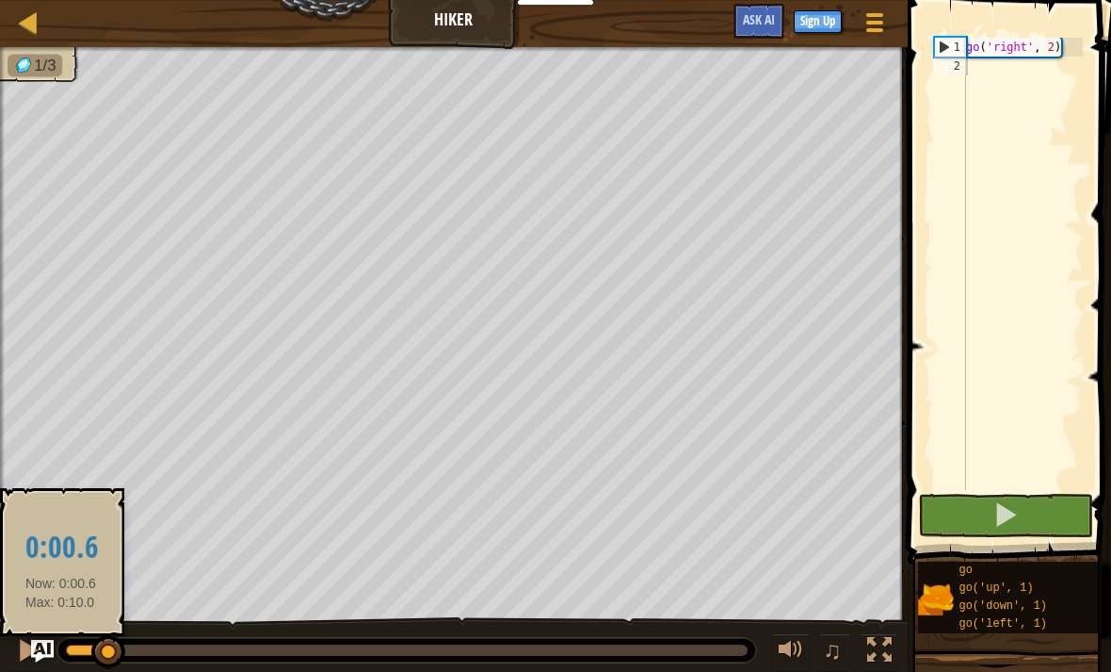
click at [1027, 511] on button at bounding box center [1005, 515] width 175 height 43
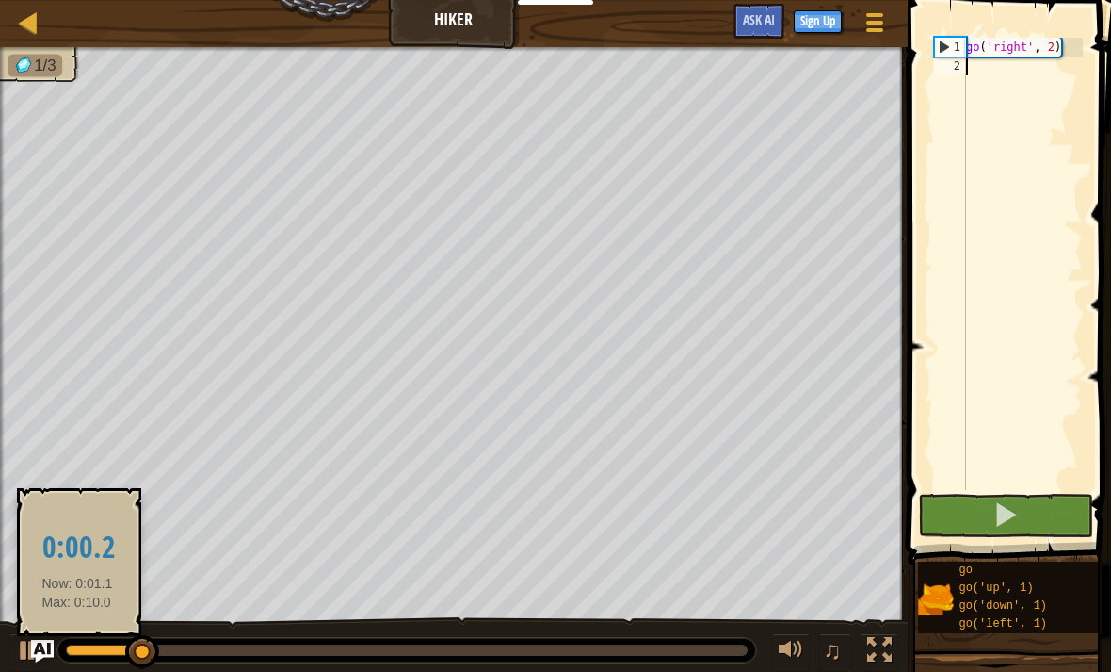
click at [77, 653] on div at bounding box center [104, 649] width 77 height 11
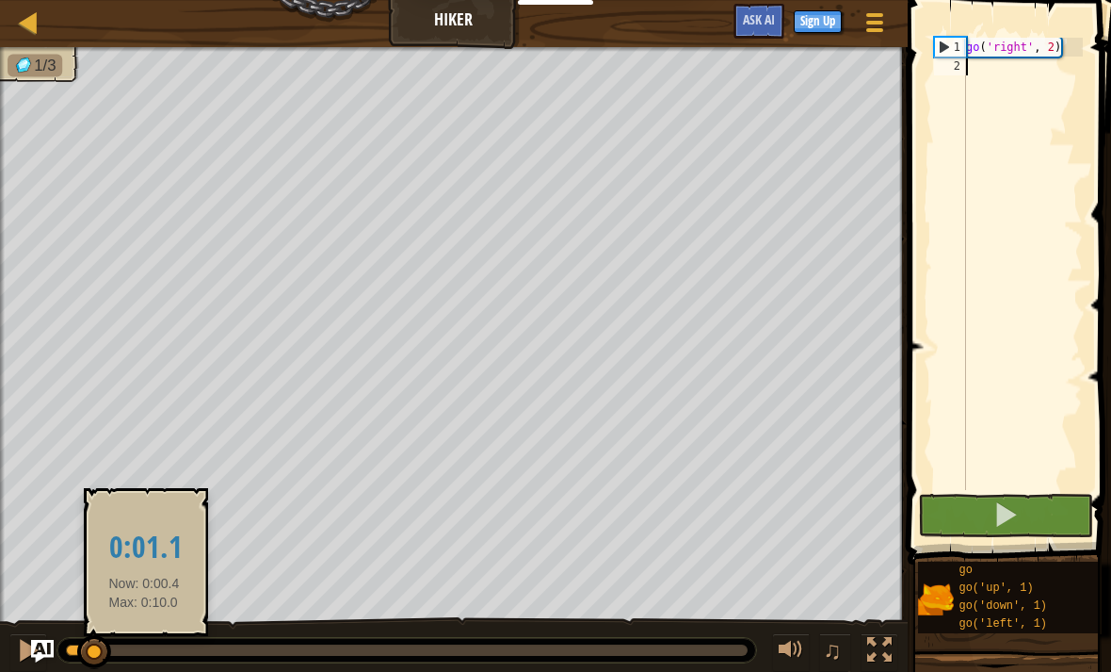
click at [144, 652] on div at bounding box center [407, 649] width 682 height 11
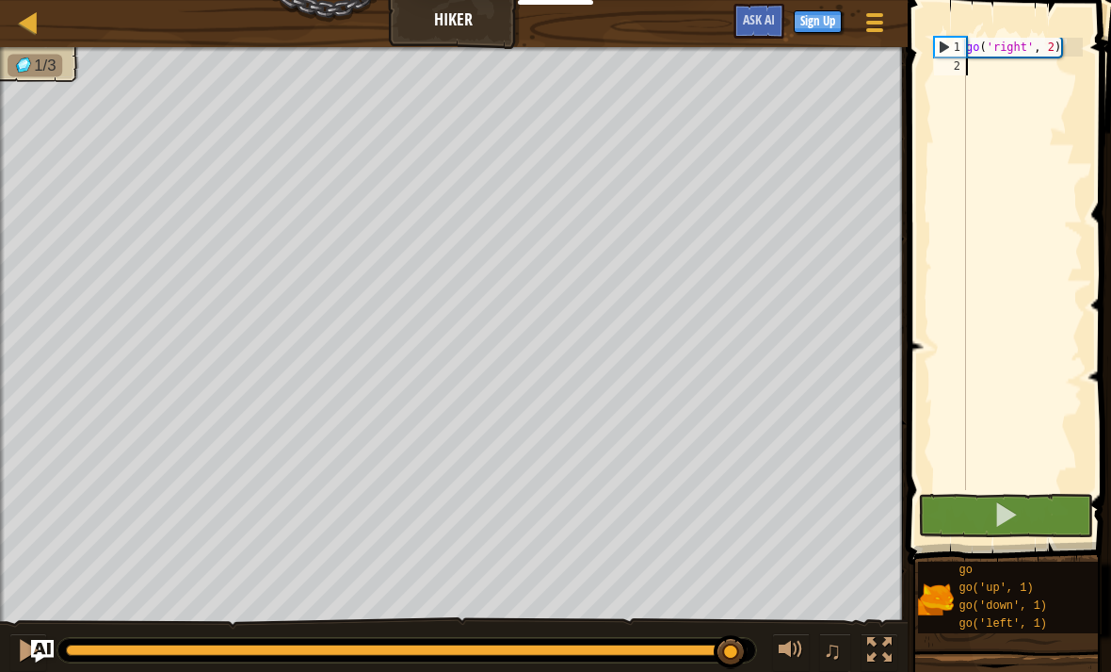
click at [1022, 516] on button at bounding box center [1005, 515] width 175 height 43
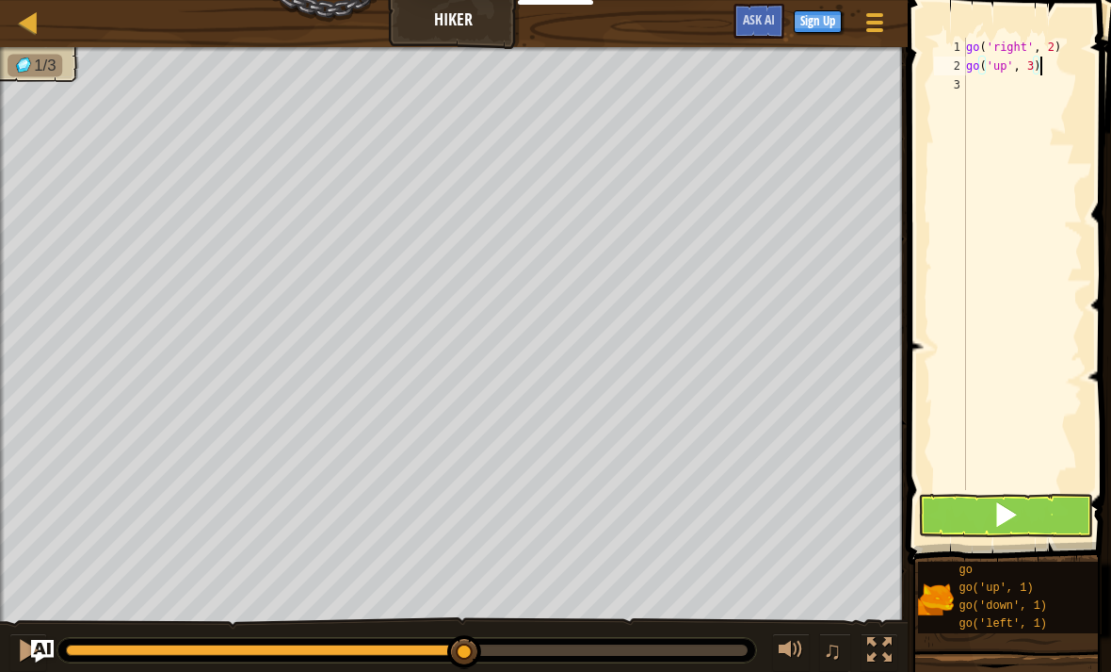
scroll to position [9, 6]
type textarea "go('up', 3)"
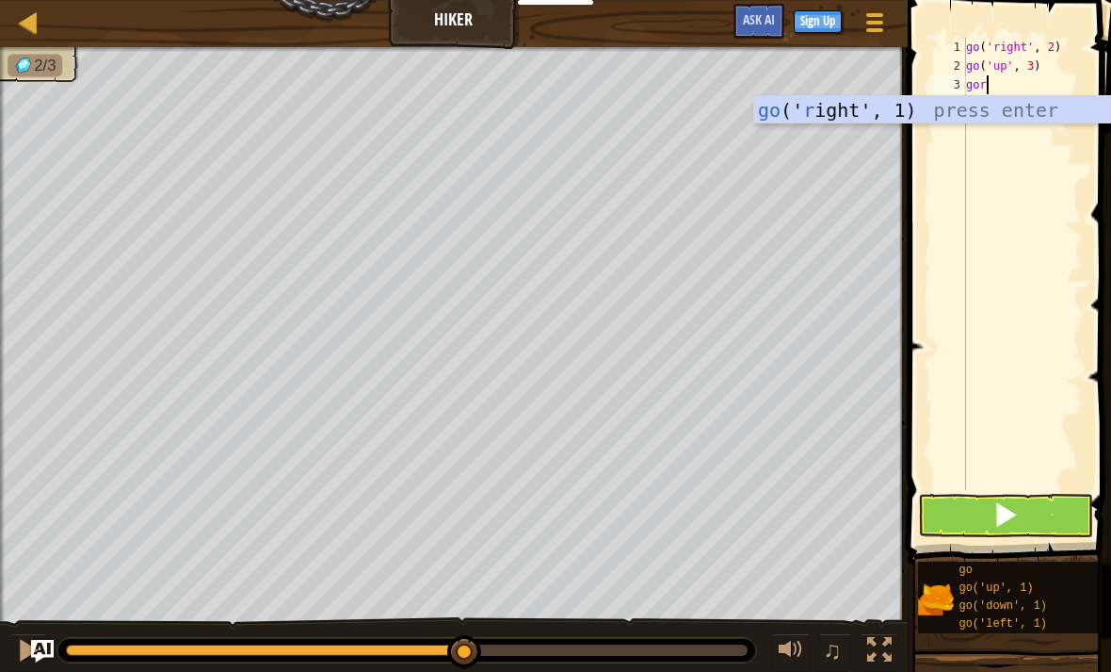
type textarea "gori"
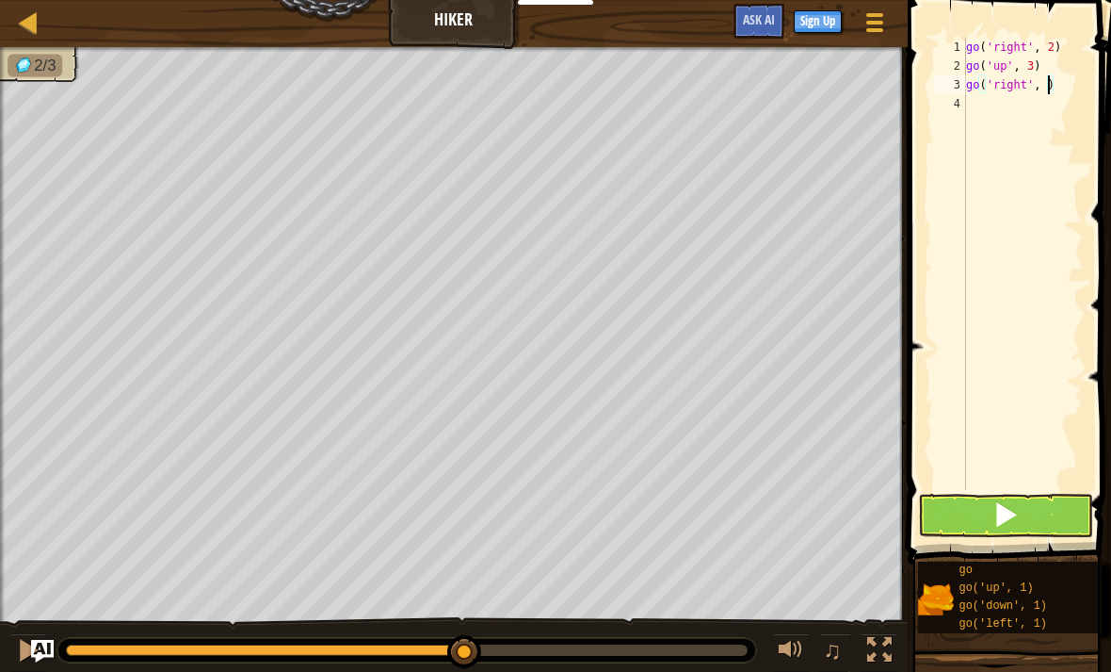
scroll to position [9, 7]
type textarea "go('right', 2)"
click at [1045, 504] on button at bounding box center [1005, 515] width 175 height 43
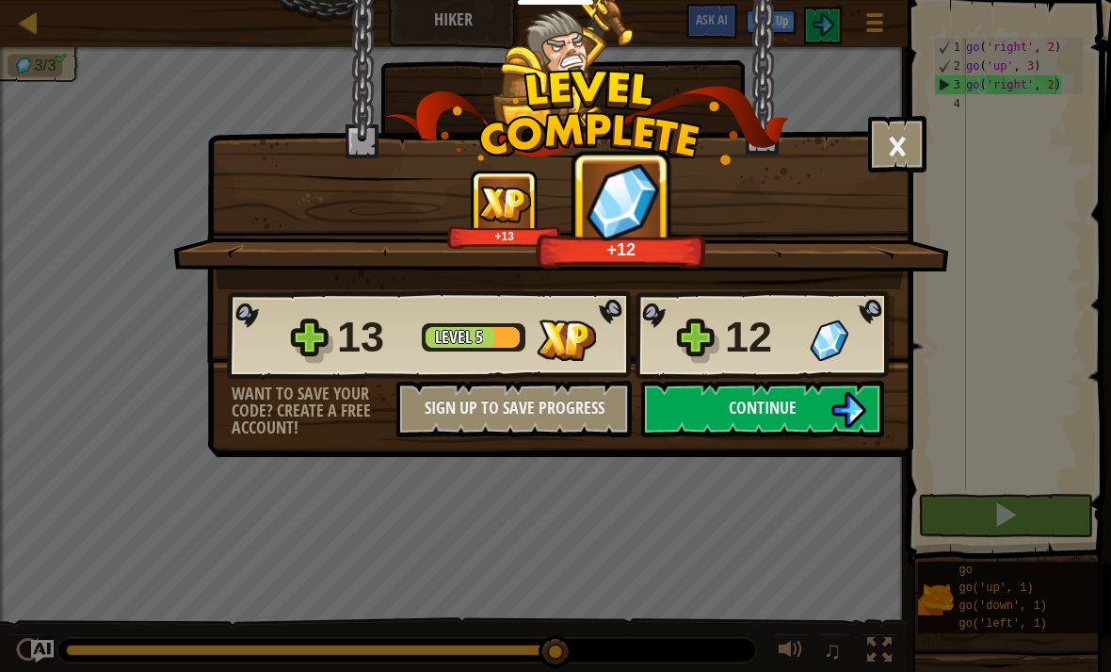
click at [822, 407] on button "Continue" at bounding box center [762, 409] width 243 height 57
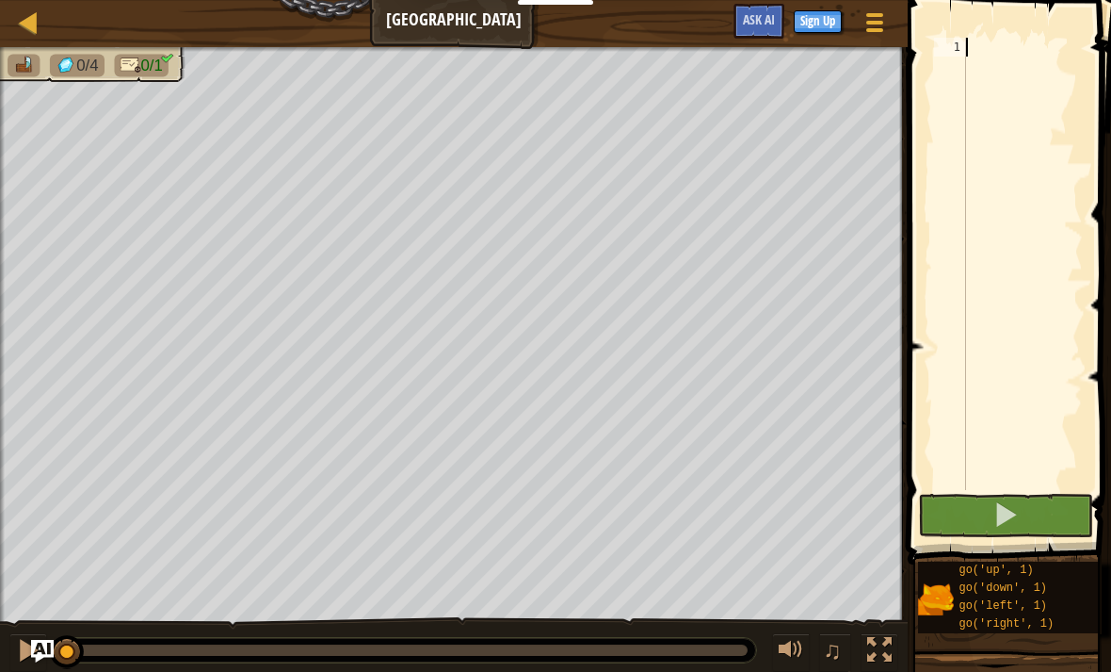
scroll to position [9, 0]
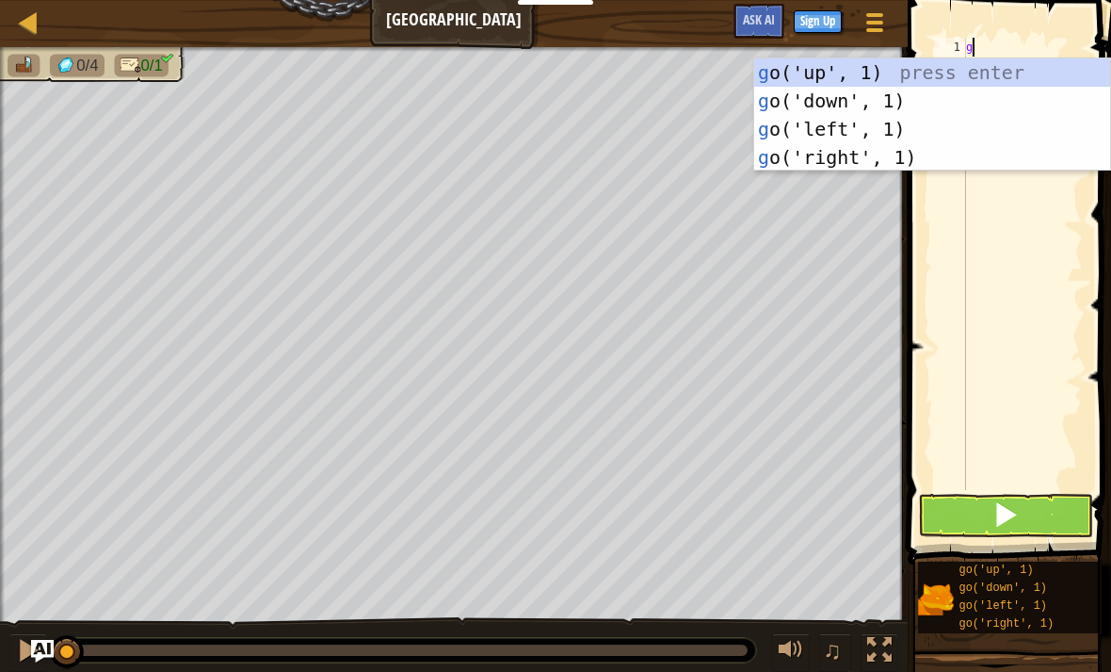
type textarea "go"
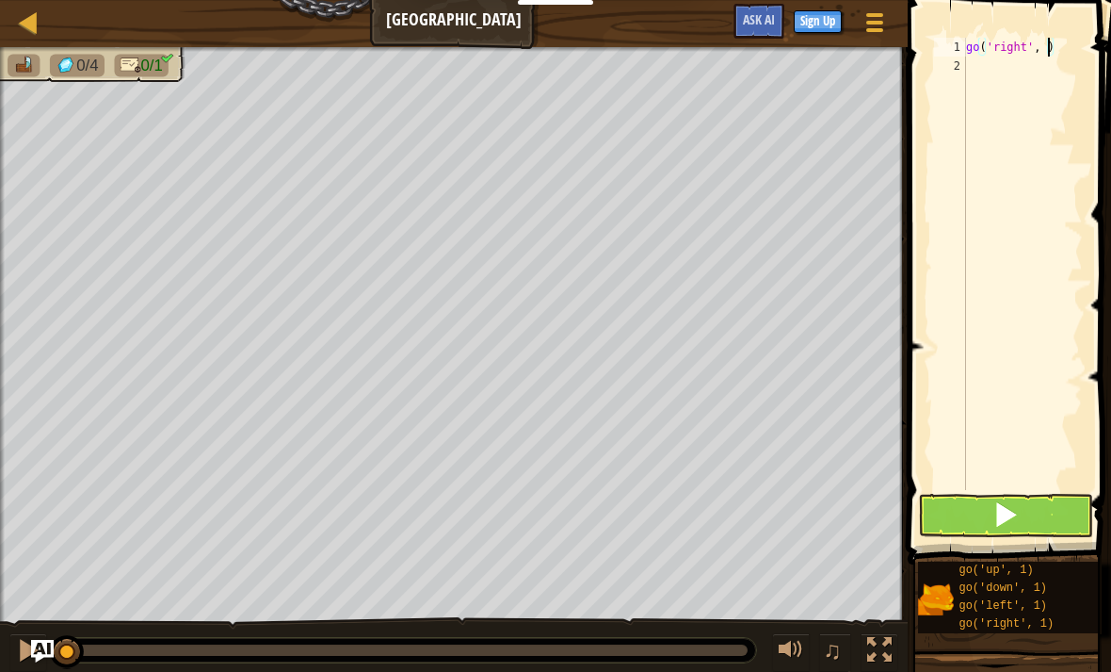
type textarea "go('right', 5)"
click at [1031, 512] on button at bounding box center [1005, 515] width 175 height 43
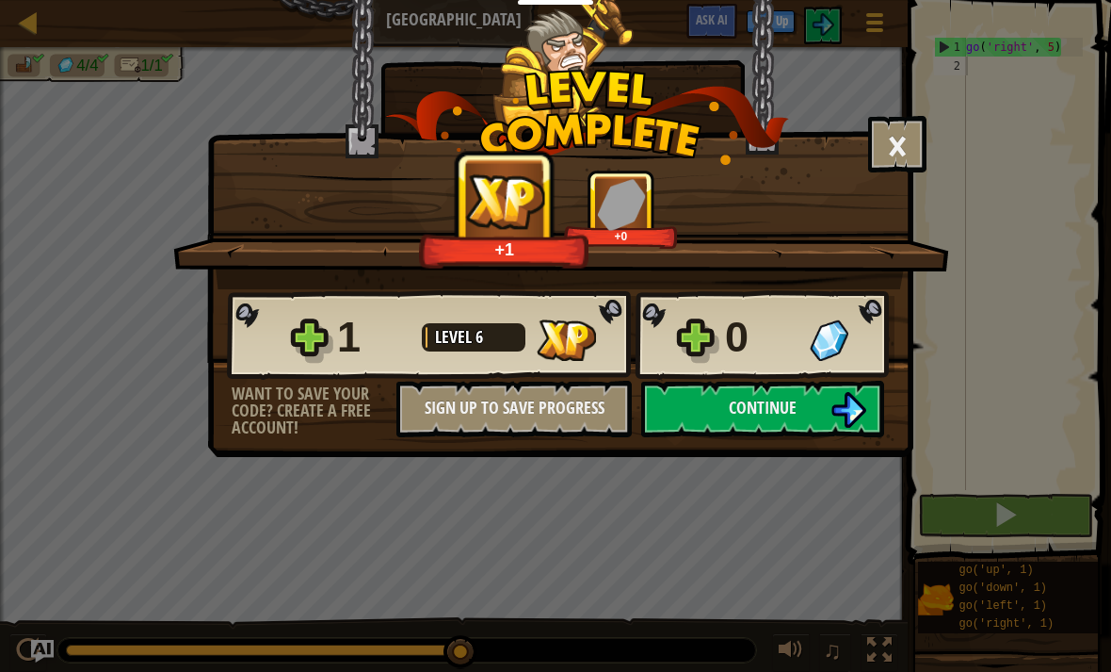
click at [802, 405] on button "Continue" at bounding box center [762, 409] width 243 height 57
